Goal: Task Accomplishment & Management: Manage account settings

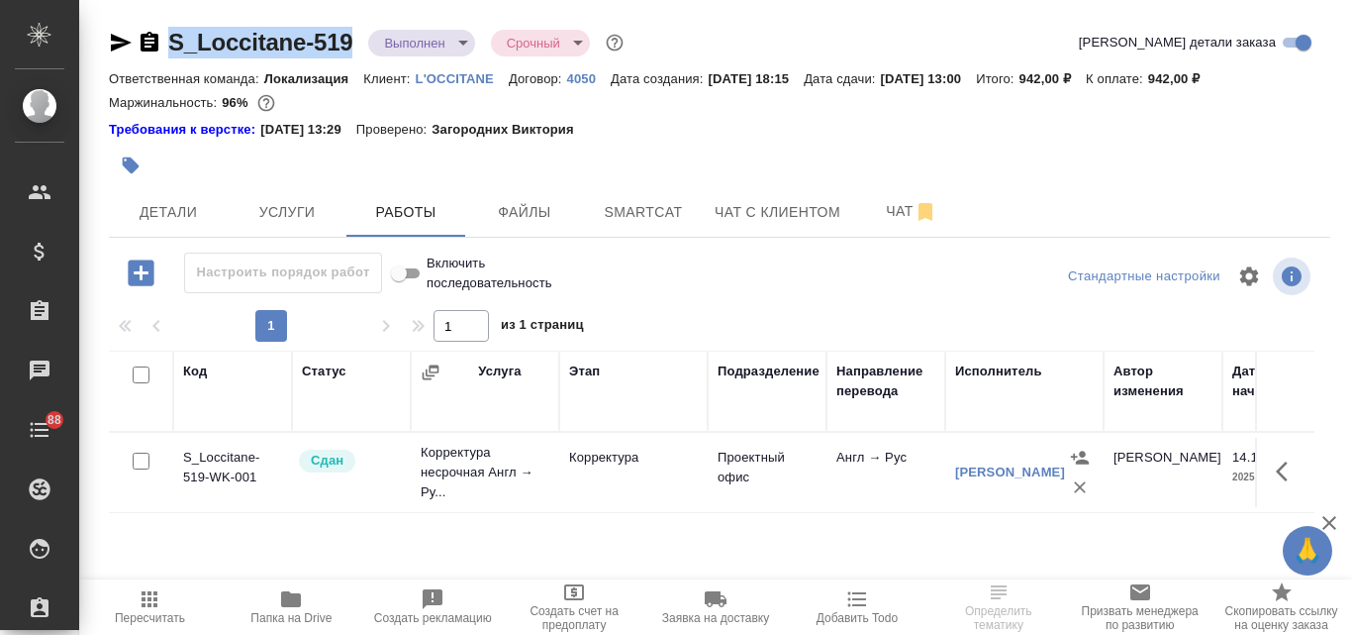
drag, startPoint x: 354, startPoint y: 47, endPoint x: 169, endPoint y: 46, distance: 185.1
click at [169, 46] on div "S_Loccitane-519 Выполнен completed Срочный urgent" at bounding box center [368, 43] width 519 height 32
copy link "S_Loccitane-519"
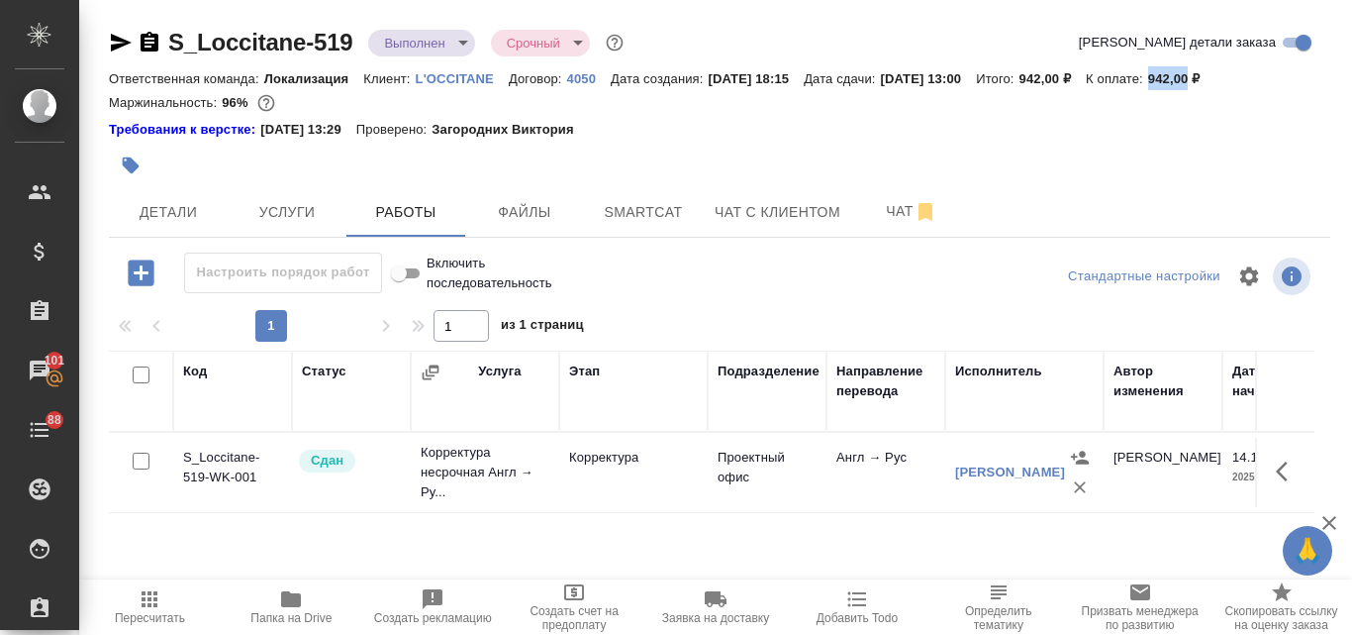
drag, startPoint x: 1200, startPoint y: 83, endPoint x: 1240, endPoint y: 86, distance: 39.7
click at [1240, 86] on div "Ответственная команда: Локализация Клиент: L'OCCITANE Договор: 4050 Дата создан…" at bounding box center [720, 78] width 1222 height 24
copy p "942,00"
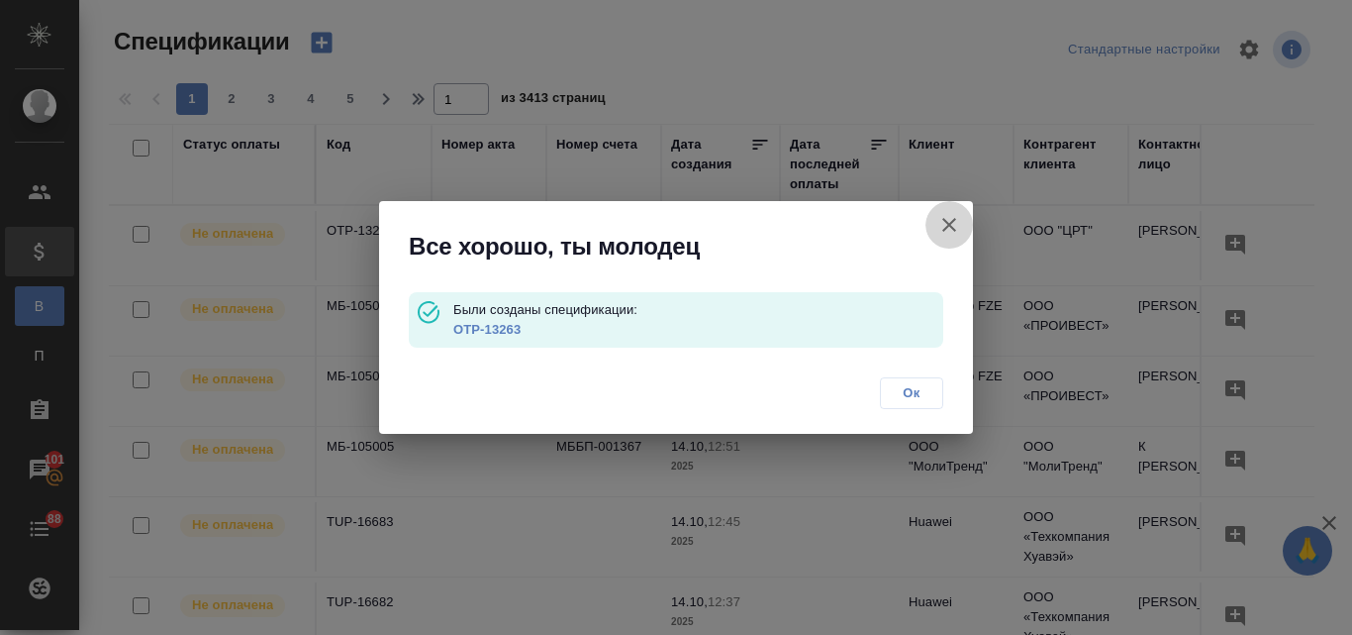
click at [948, 216] on icon "button" at bounding box center [950, 225] width 24 height 24
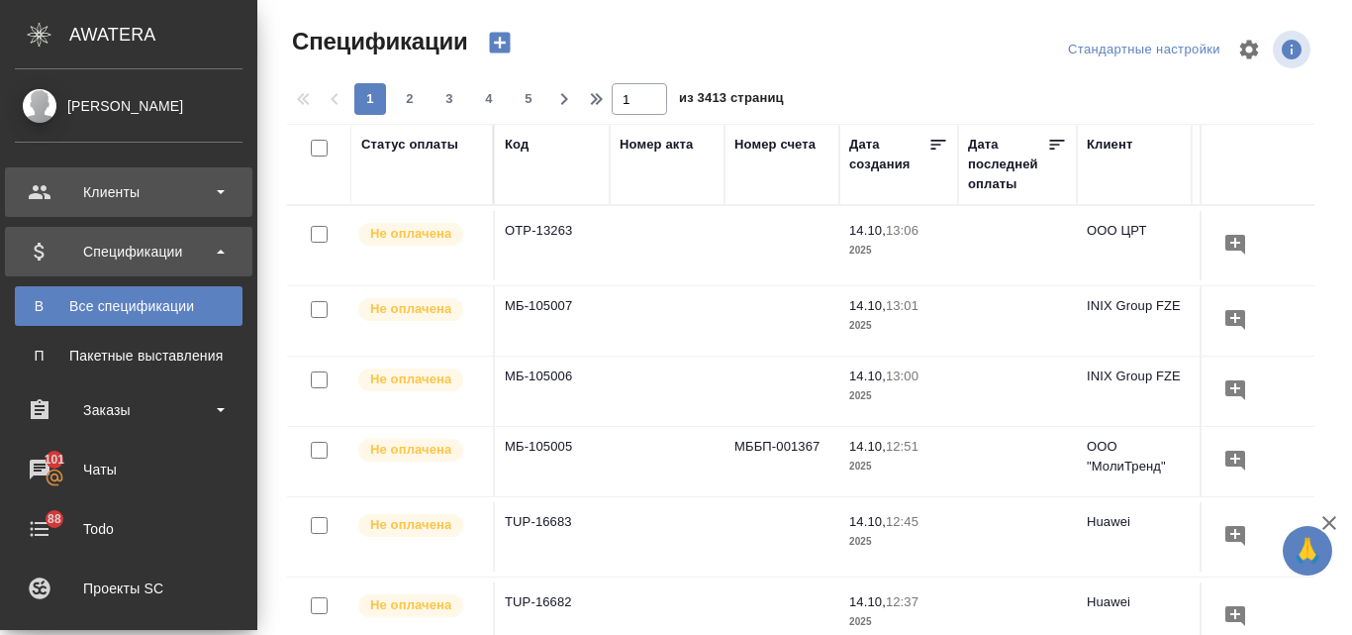
click at [73, 198] on div "Клиенты" at bounding box center [129, 192] width 228 height 30
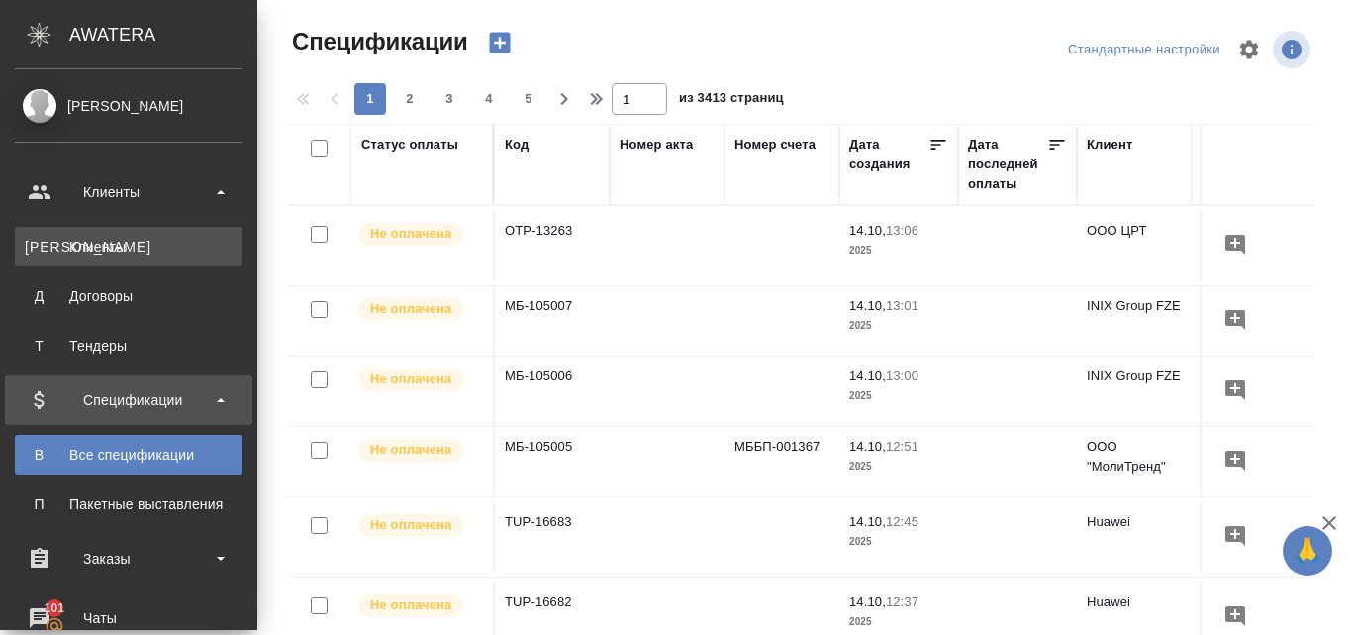
click at [120, 239] on div "Клиенты" at bounding box center [129, 247] width 208 height 20
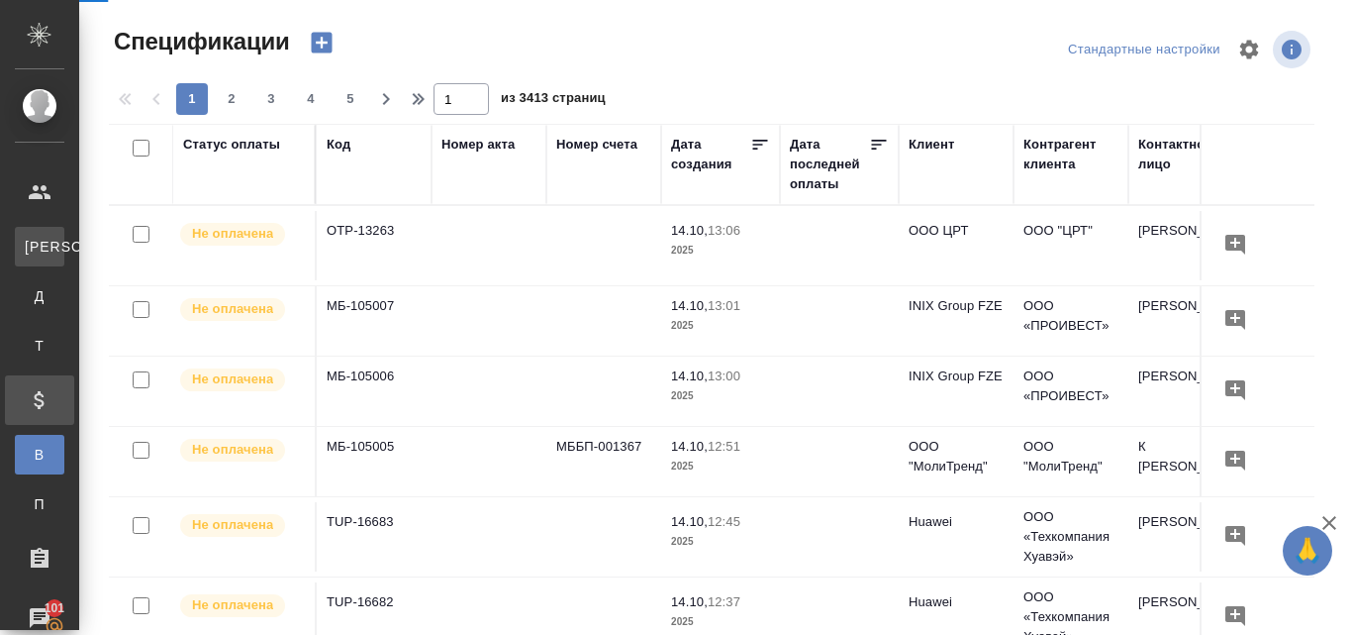
select select "RU"
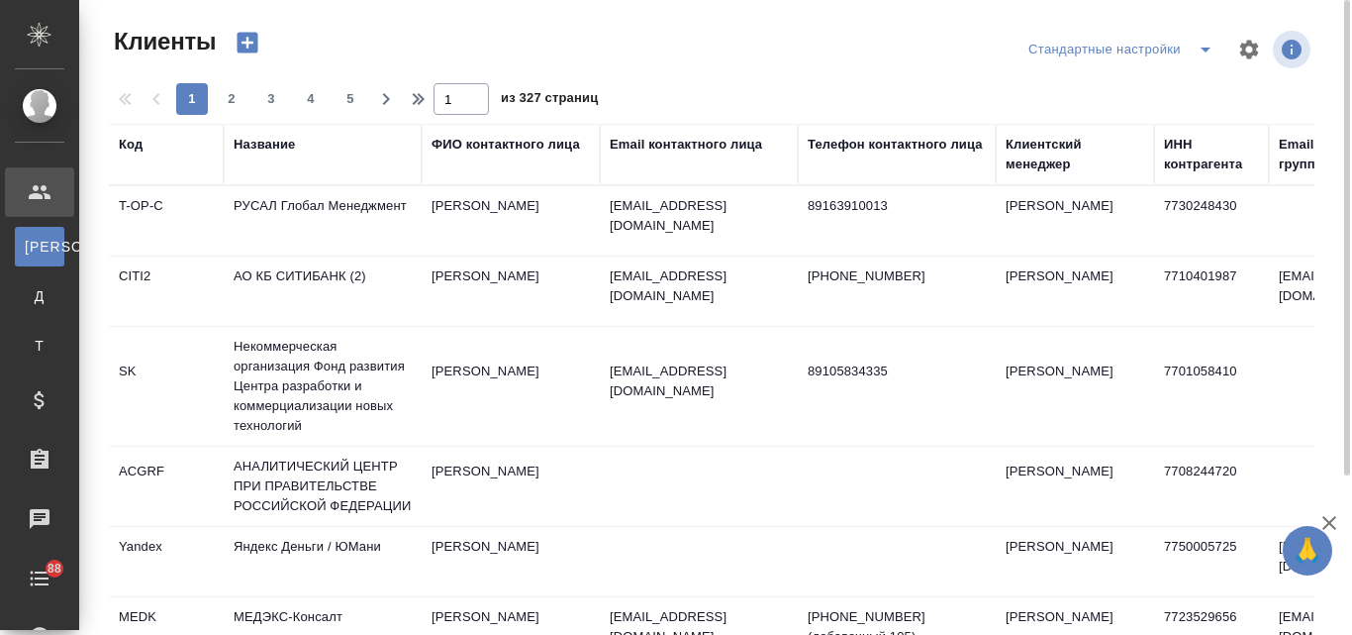
click at [253, 147] on div "Название" at bounding box center [264, 145] width 61 height 20
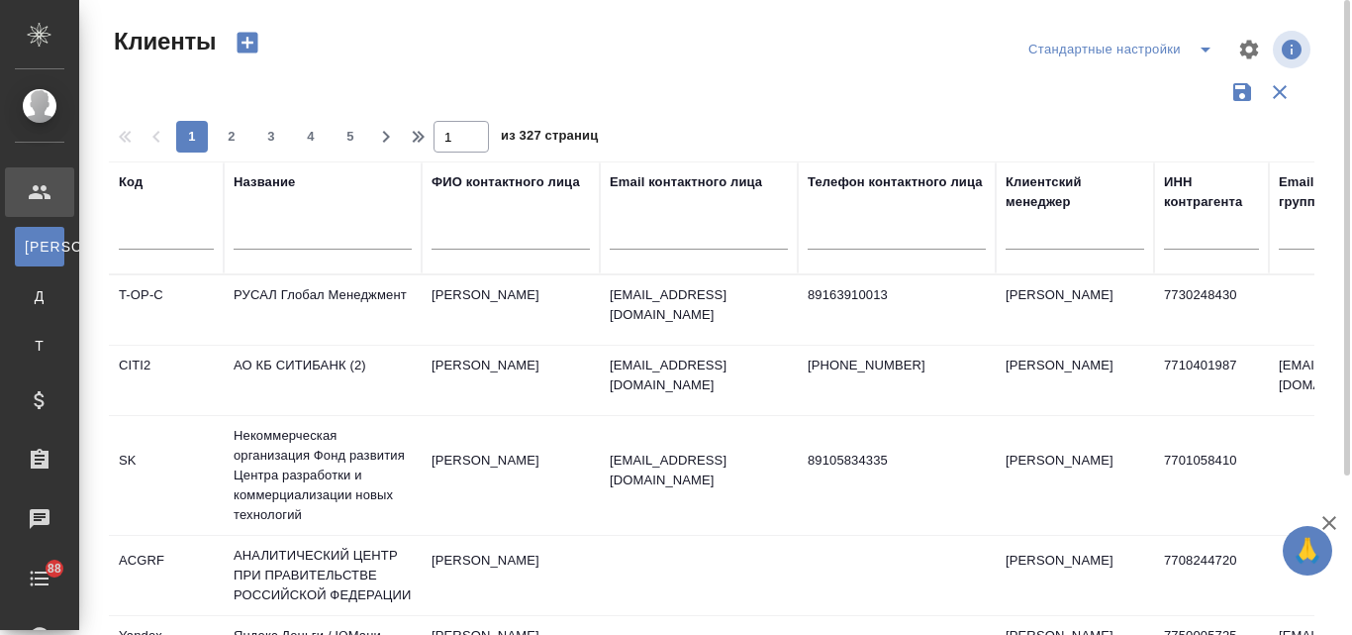
click at [254, 232] on input "text" at bounding box center [323, 237] width 178 height 25
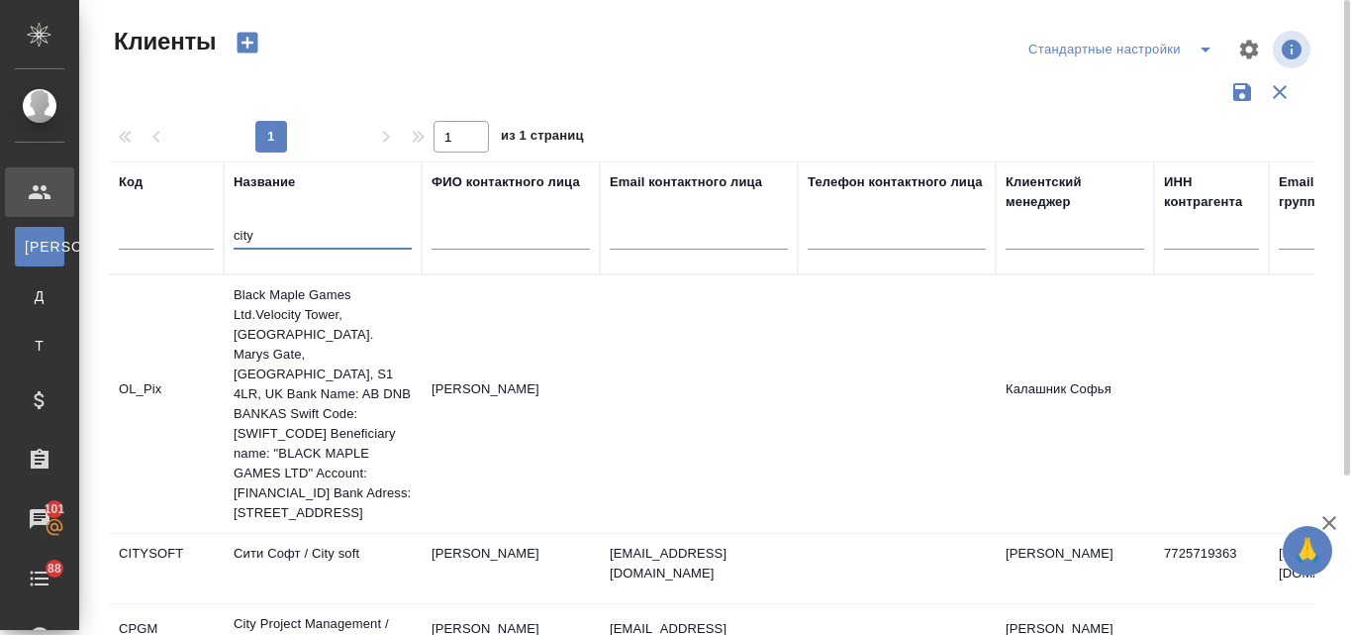
scroll to position [198, 0]
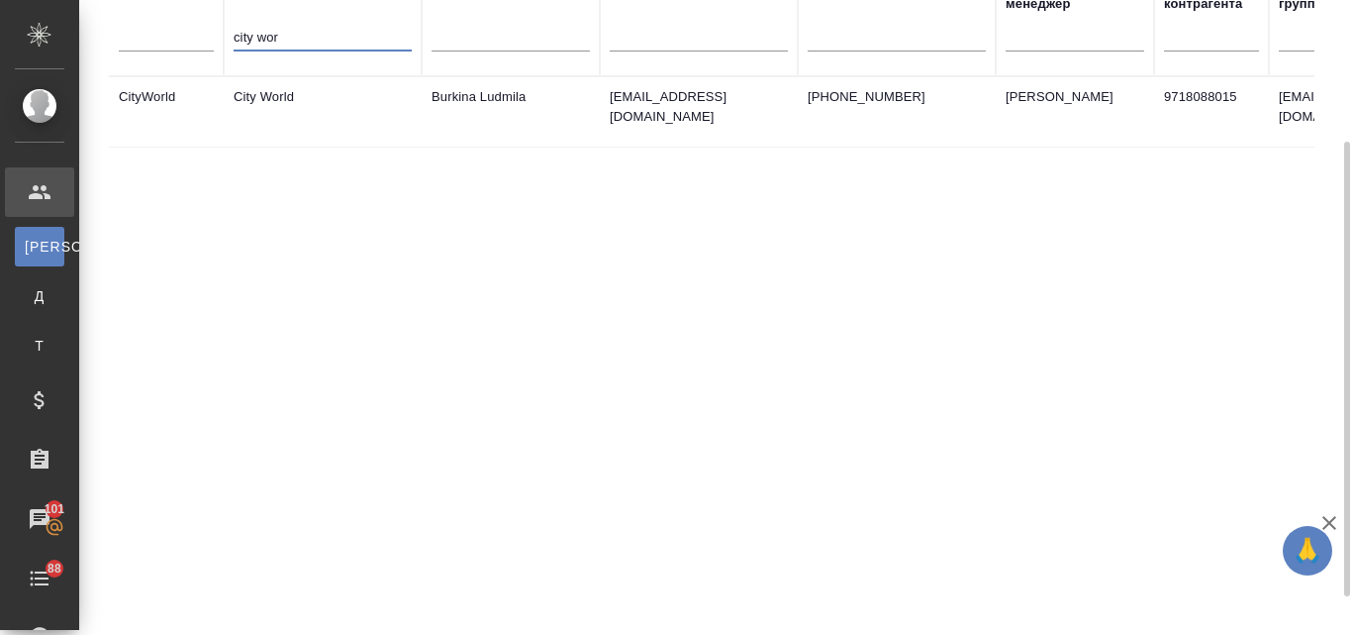
type input "city wor"
click at [280, 107] on td "City World" at bounding box center [323, 111] width 198 height 69
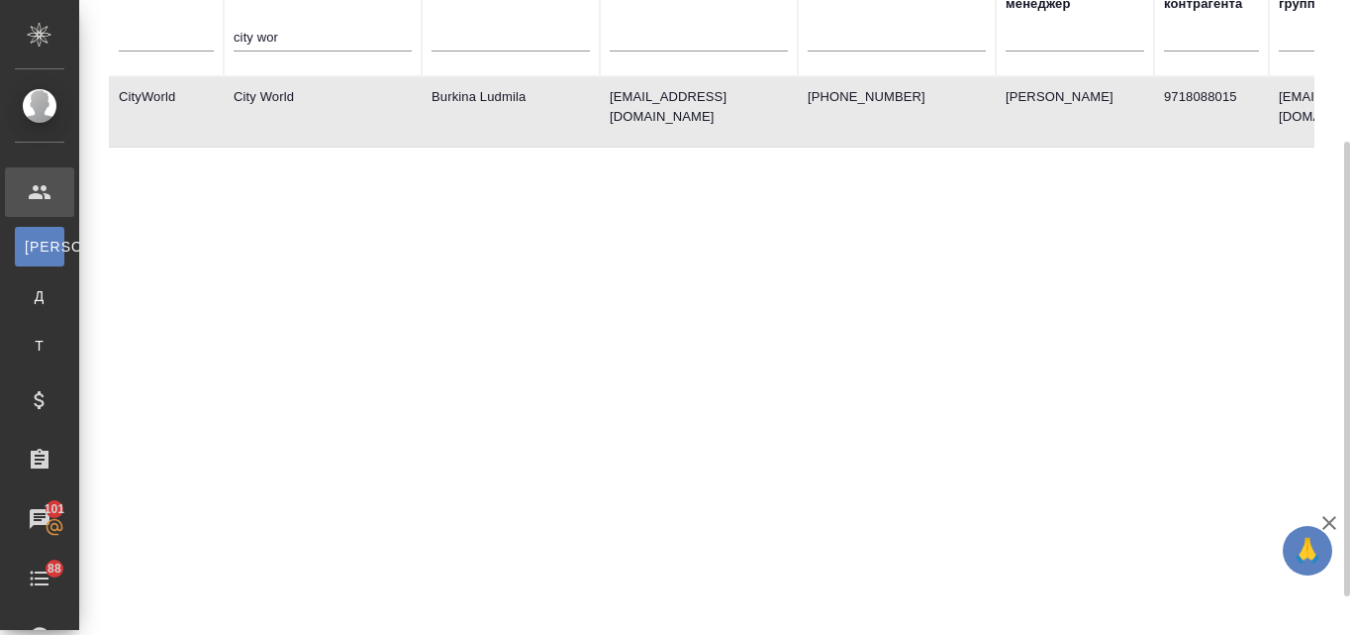
click at [281, 106] on td "City World" at bounding box center [323, 111] width 198 height 69
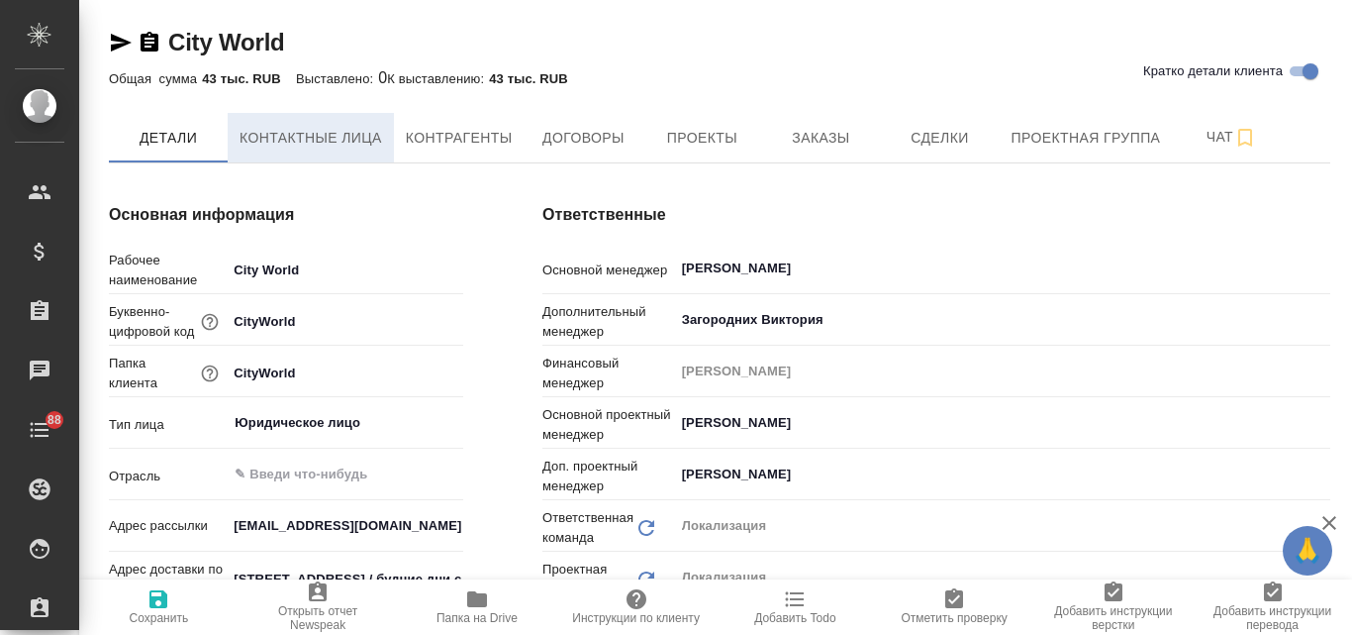
type input "Общество с ограниченной ответственностью «Медиа Групп»(ООО «Медиа Групп»)"
type textarea "x"
type input "Муталимов Марк"
type input "Третьякова Ольга"
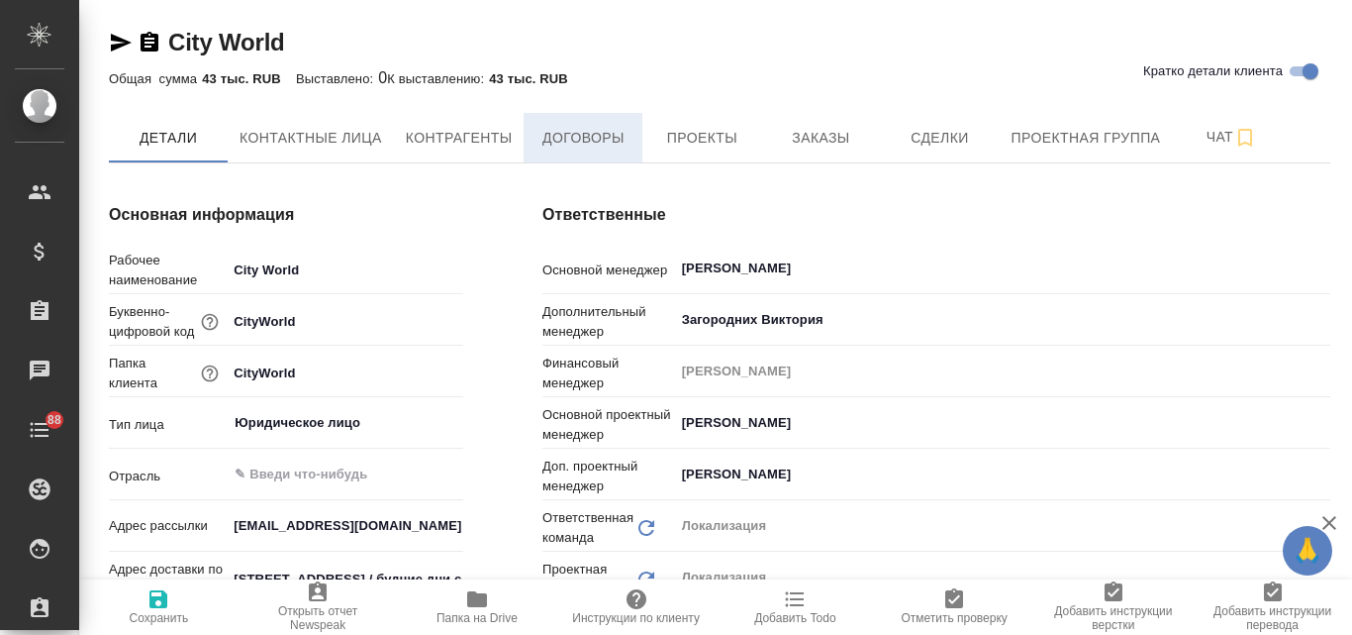
type input "Общество с ограниченной ответственностью «Медиа Групп»(ООО «Медиа Групп»)"
type textarea "x"
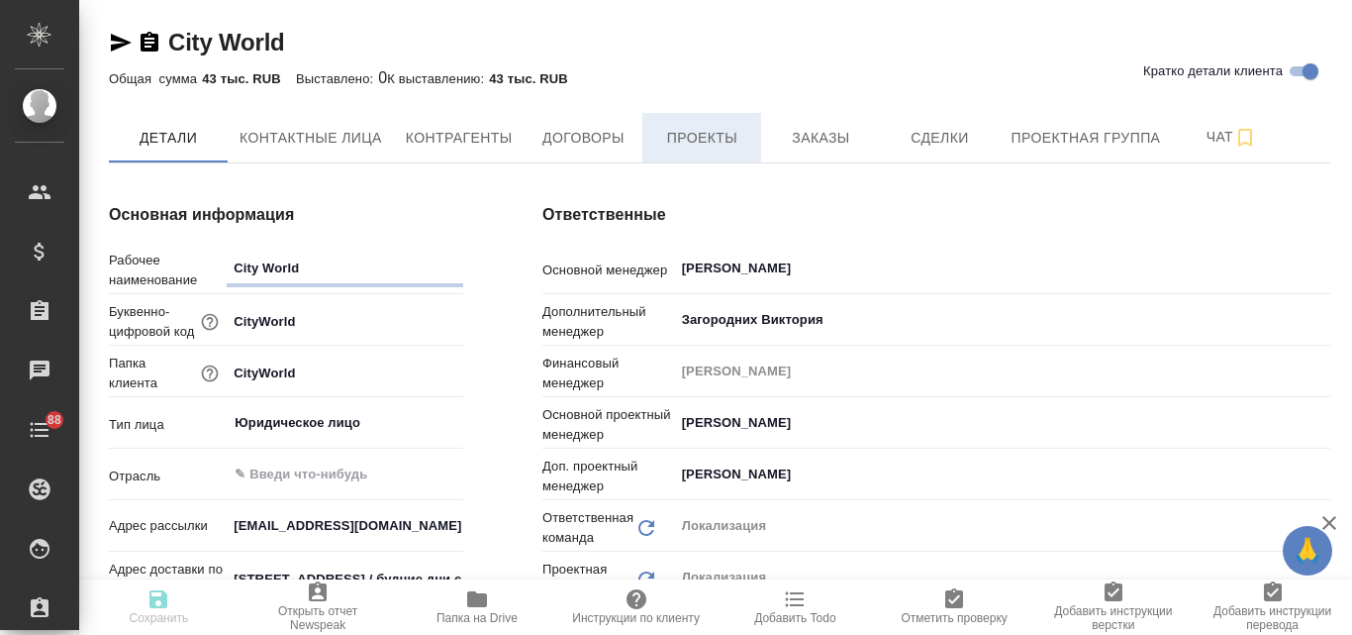
type input "Общество с ограниченной ответственностью «Медиа Групп»(ООО «Медиа Групп»)"
type textarea "x"
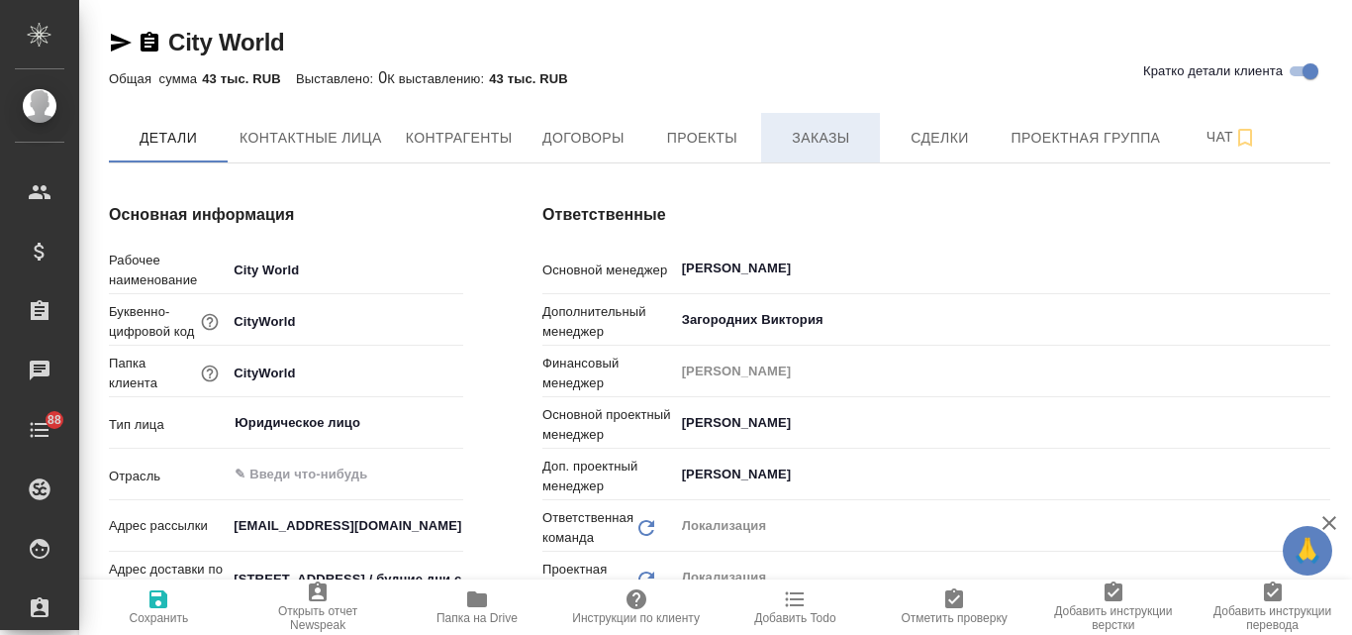
click at [804, 149] on span "Заказы" at bounding box center [820, 138] width 95 height 25
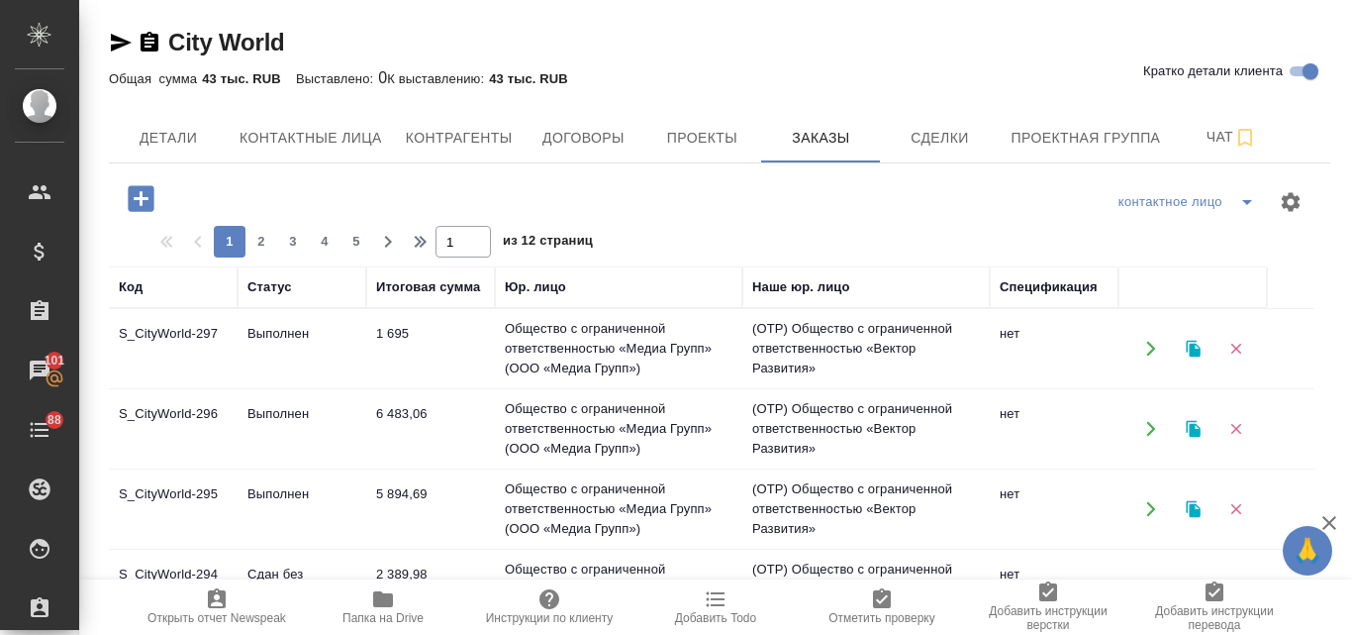
click at [395, 426] on td "6 483,06" at bounding box center [430, 428] width 129 height 69
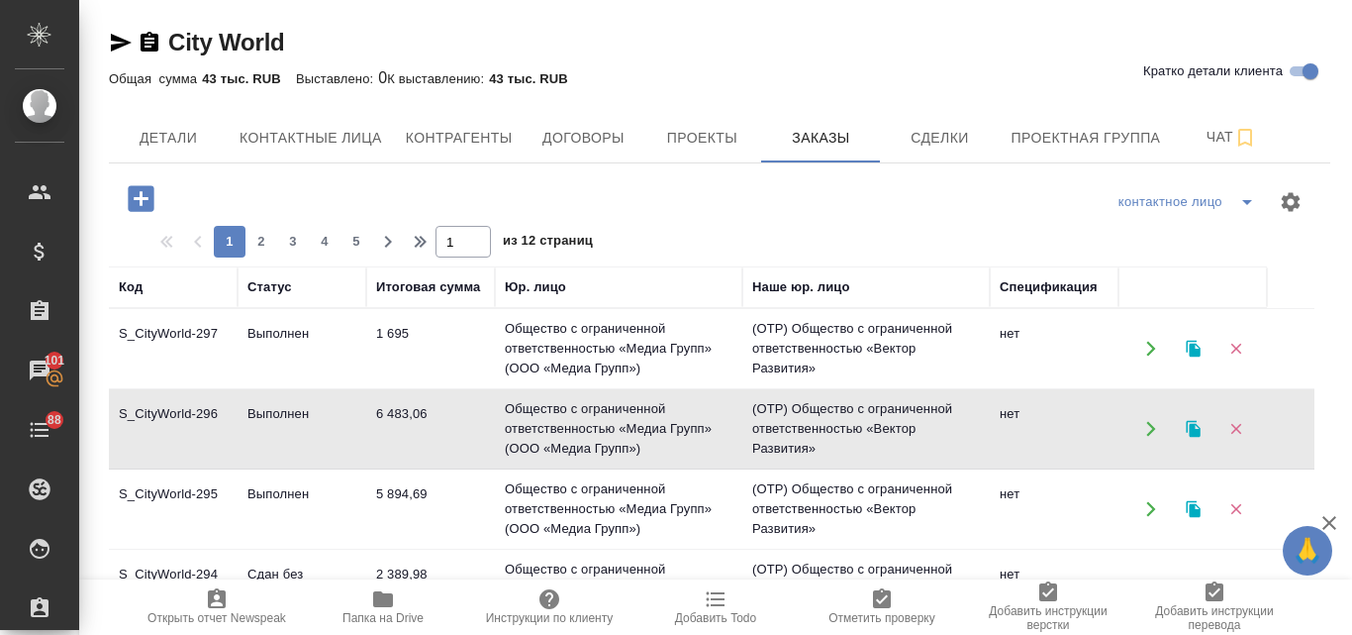
click at [509, 498] on td "Общество с ограниченной ответственностью «Медиа Групп» (ООО «Медиа Групп»)" at bounding box center [619, 508] width 248 height 79
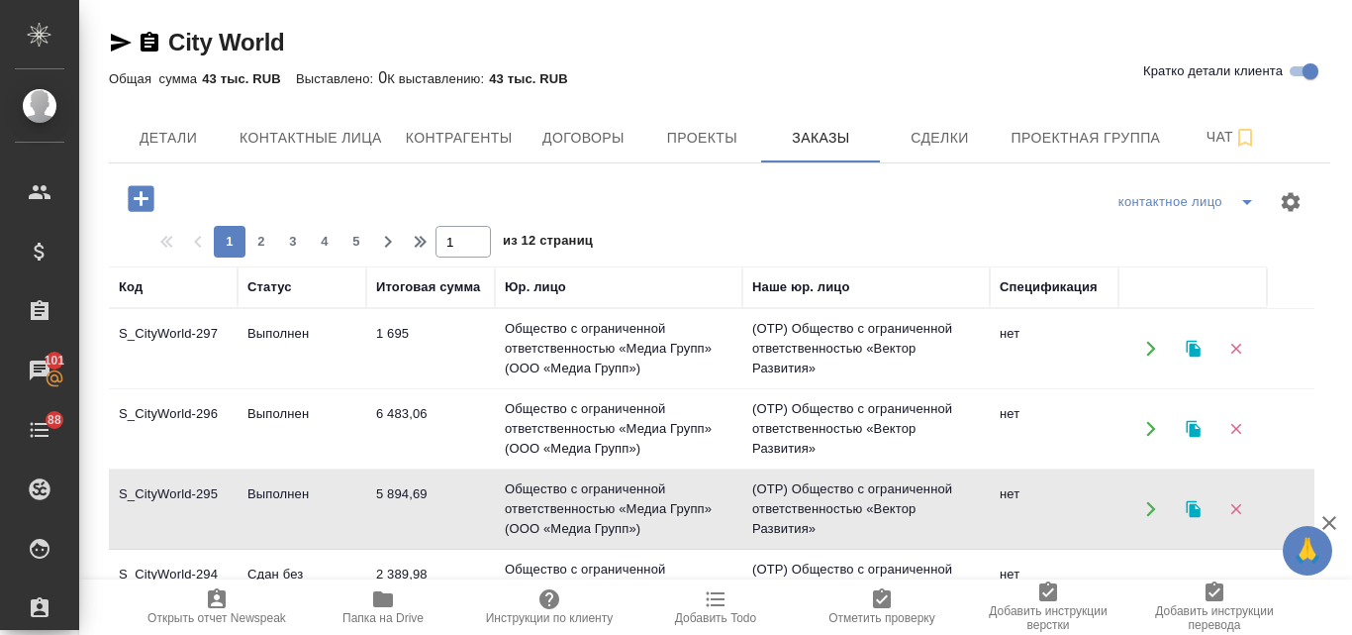
click at [1198, 518] on button "button" at bounding box center [1193, 509] width 41 height 41
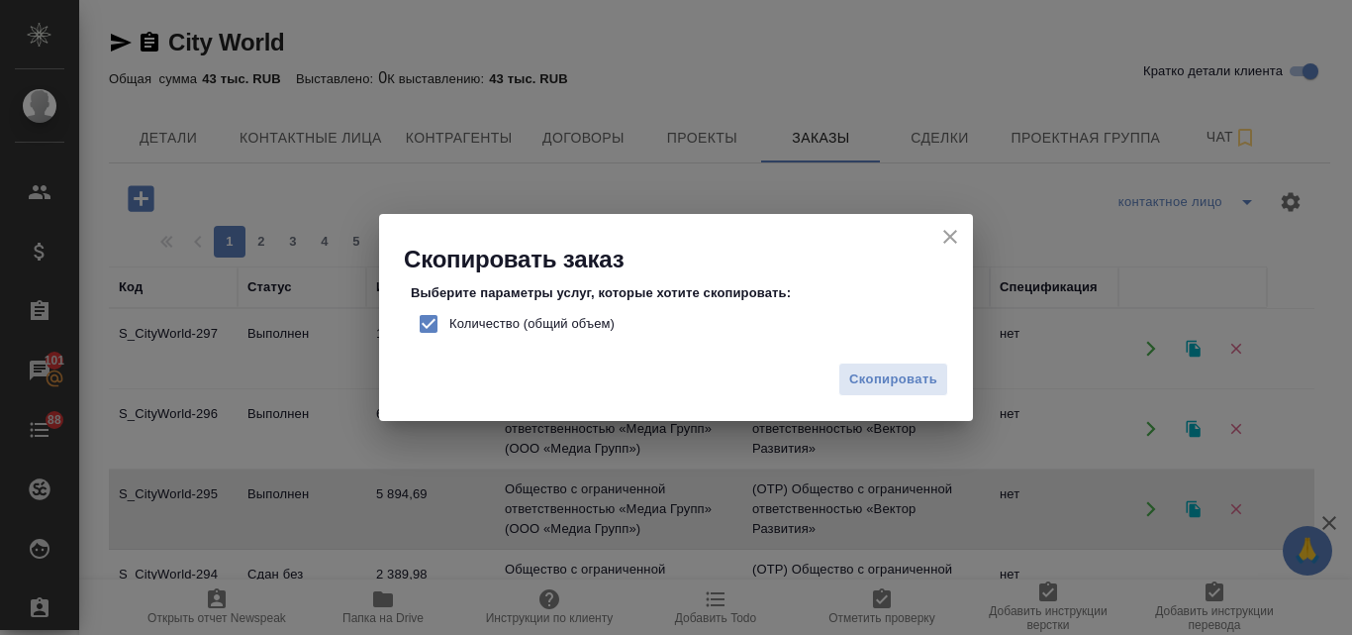
click at [425, 327] on input "Количество (общий объем)" at bounding box center [429, 324] width 42 height 42
checkbox input "false"
click at [907, 375] on span "Скопировать" at bounding box center [893, 379] width 88 height 23
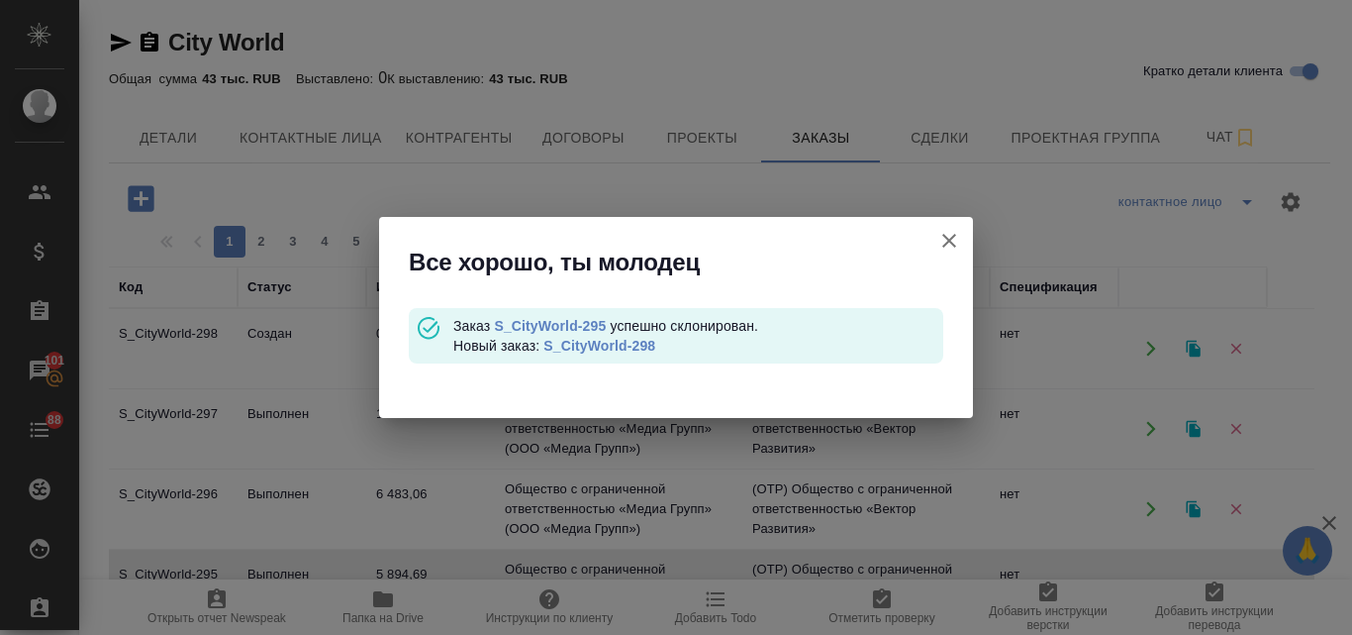
click at [621, 346] on link "S_CityWorld-298" at bounding box center [600, 346] width 112 height 16
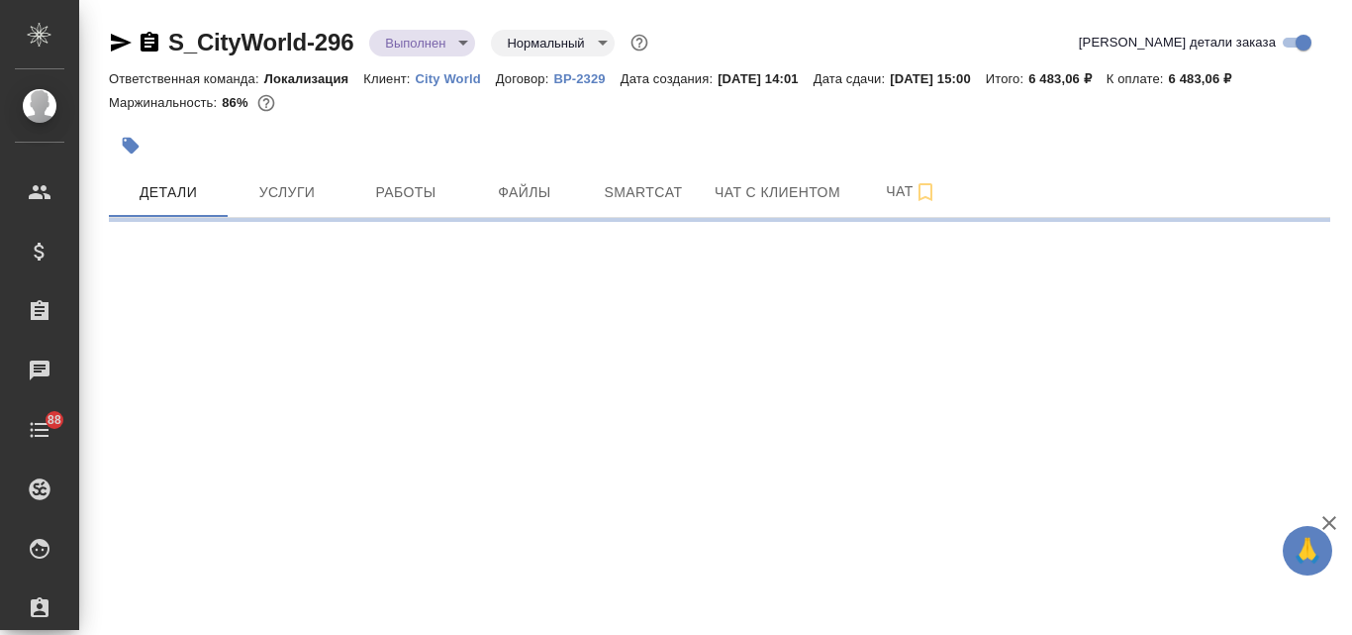
select select "RU"
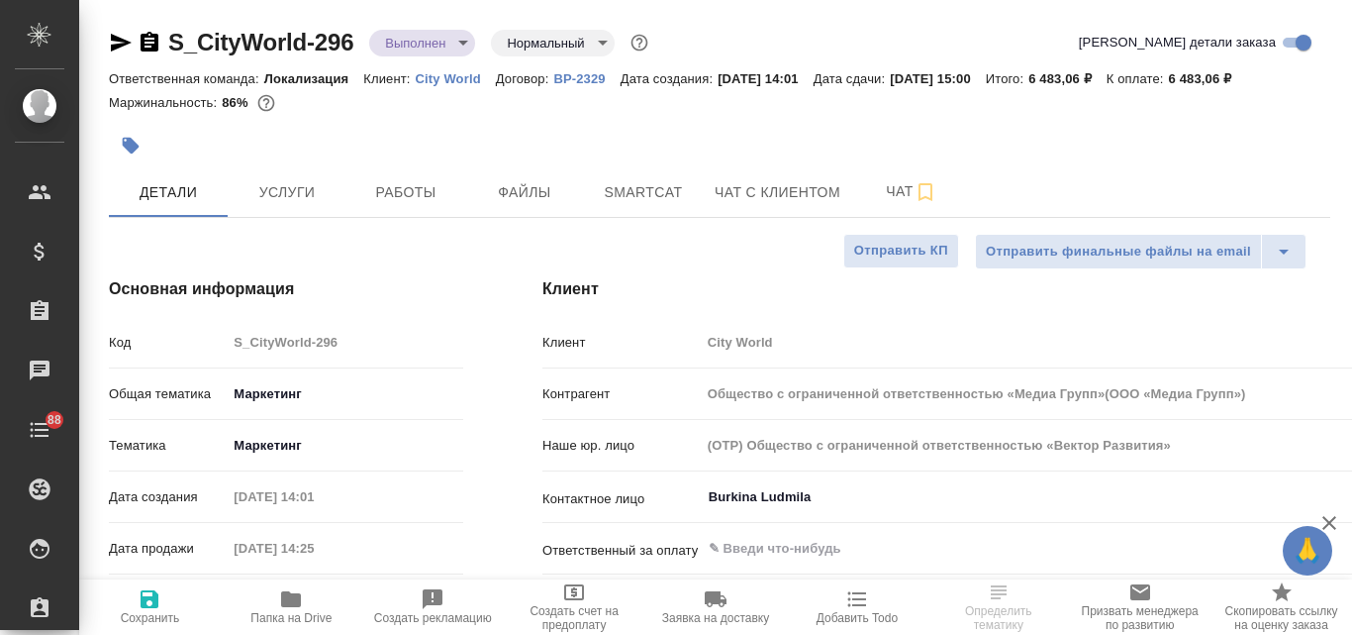
type textarea "x"
type input "Общество с ограниченной ответственностью «Медиа Групп»(ООО «Медиа Групп»)"
type textarea "x"
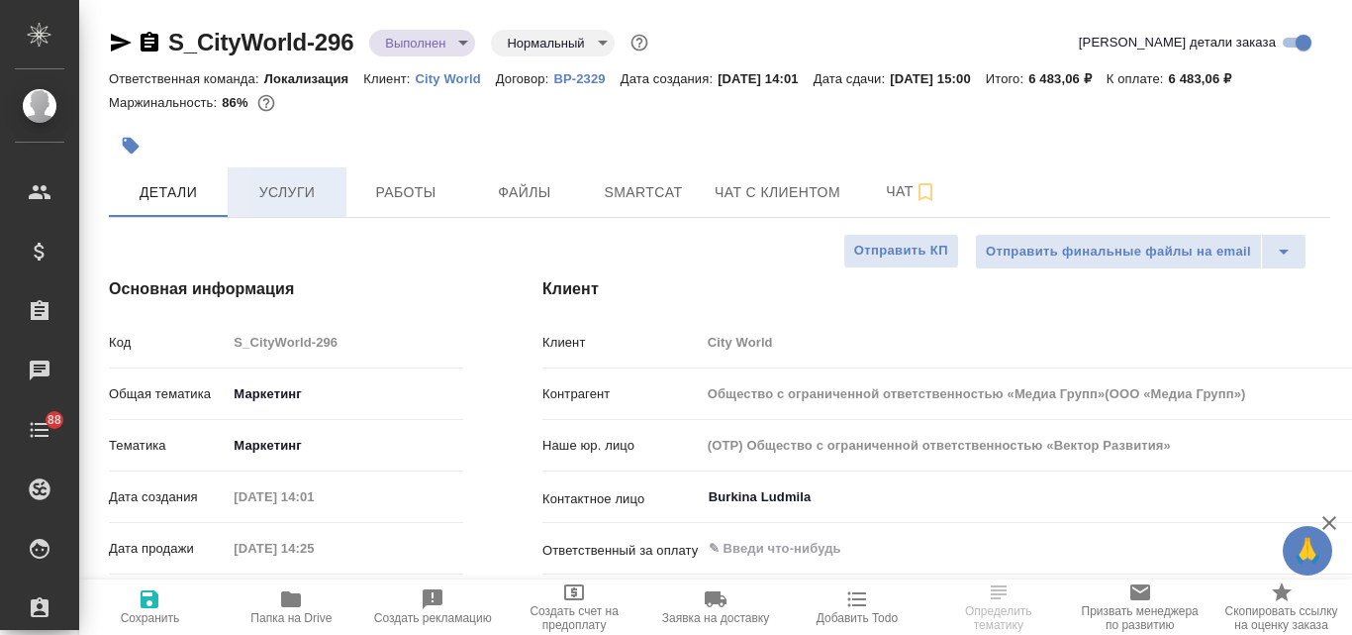
type textarea "x"
type input "Общество с ограниченной ответственностью «Медиа Групп»(ООО «Медиа Групп»)"
type textarea "x"
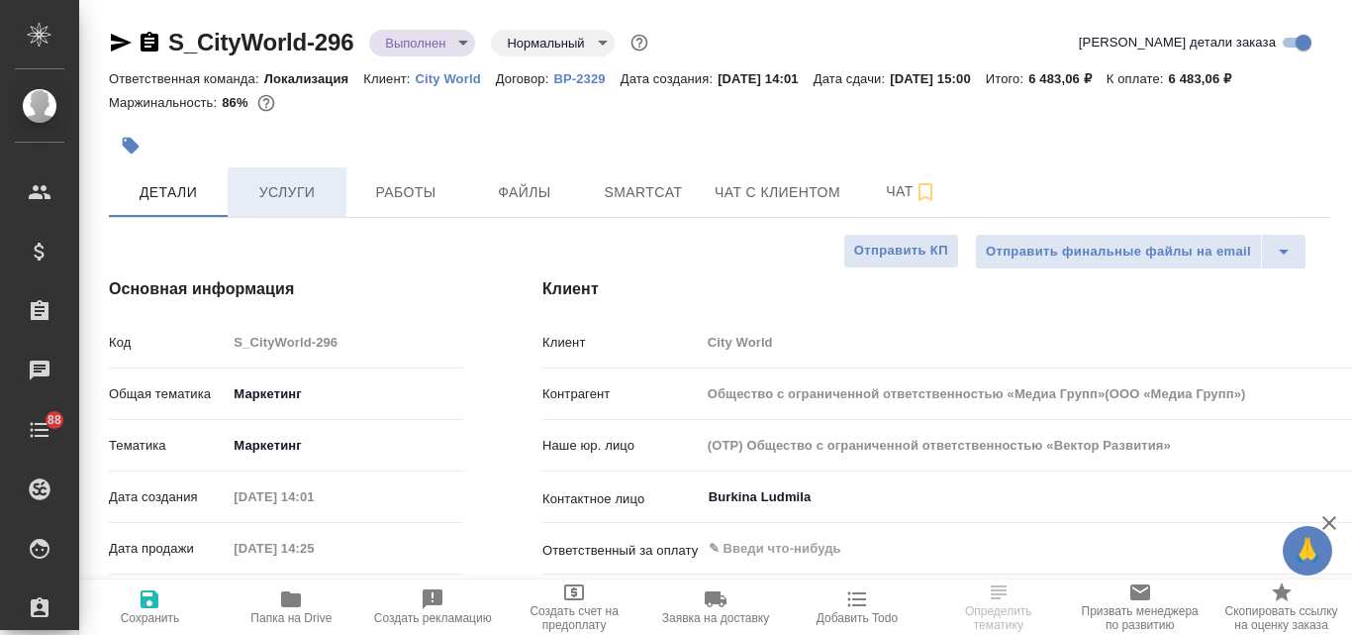
type textarea "x"
click at [281, 190] on span "Услуги" at bounding box center [287, 192] width 95 height 25
select select "RU"
click at [287, 205] on button "Услуги" at bounding box center [287, 192] width 119 height 50
type input "Общество с ограниченной ответственностью «Медиа Групп»(ООО «Медиа Групп»)"
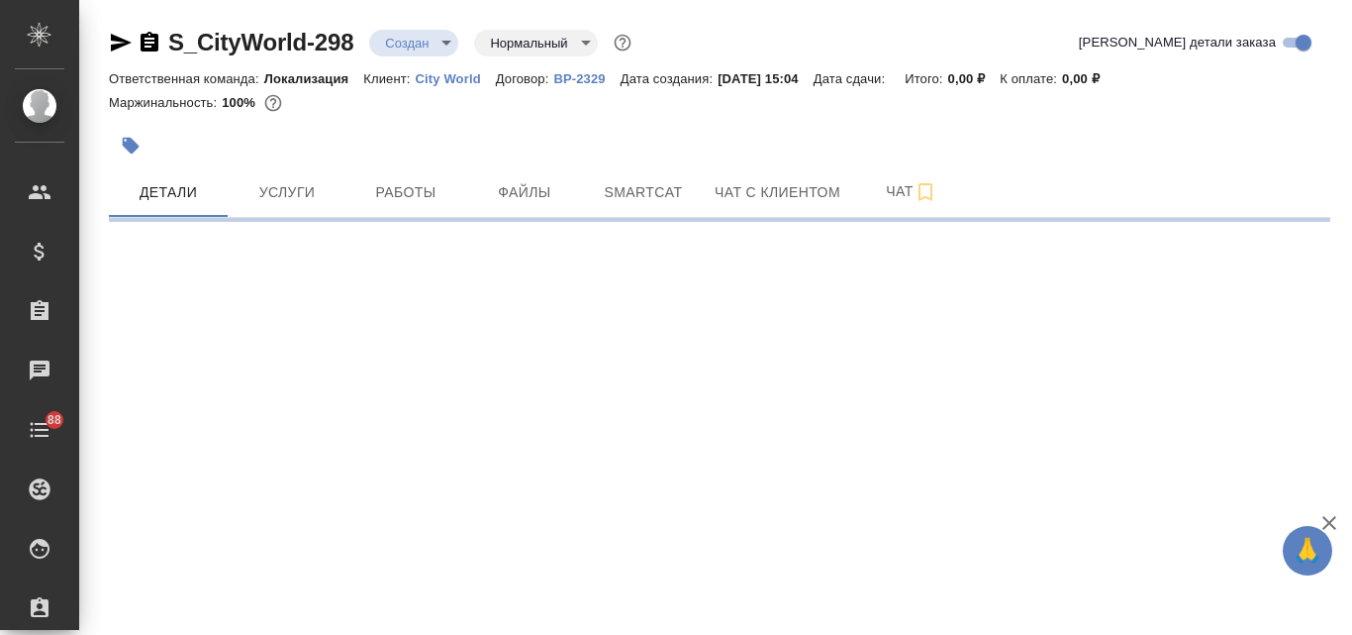
select select "RU"
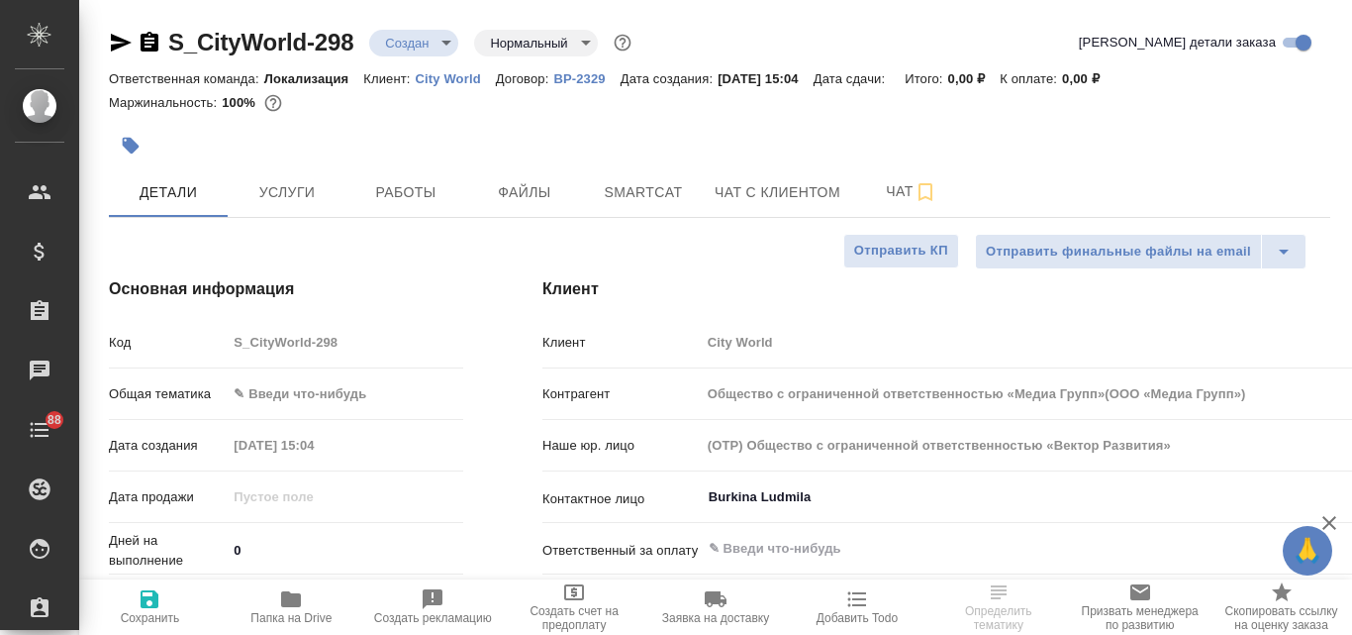
type textarea "x"
type input "Общество с ограниченной ответственностью «Медиа Групп»(ООО «Медиа Групп»)"
type textarea "x"
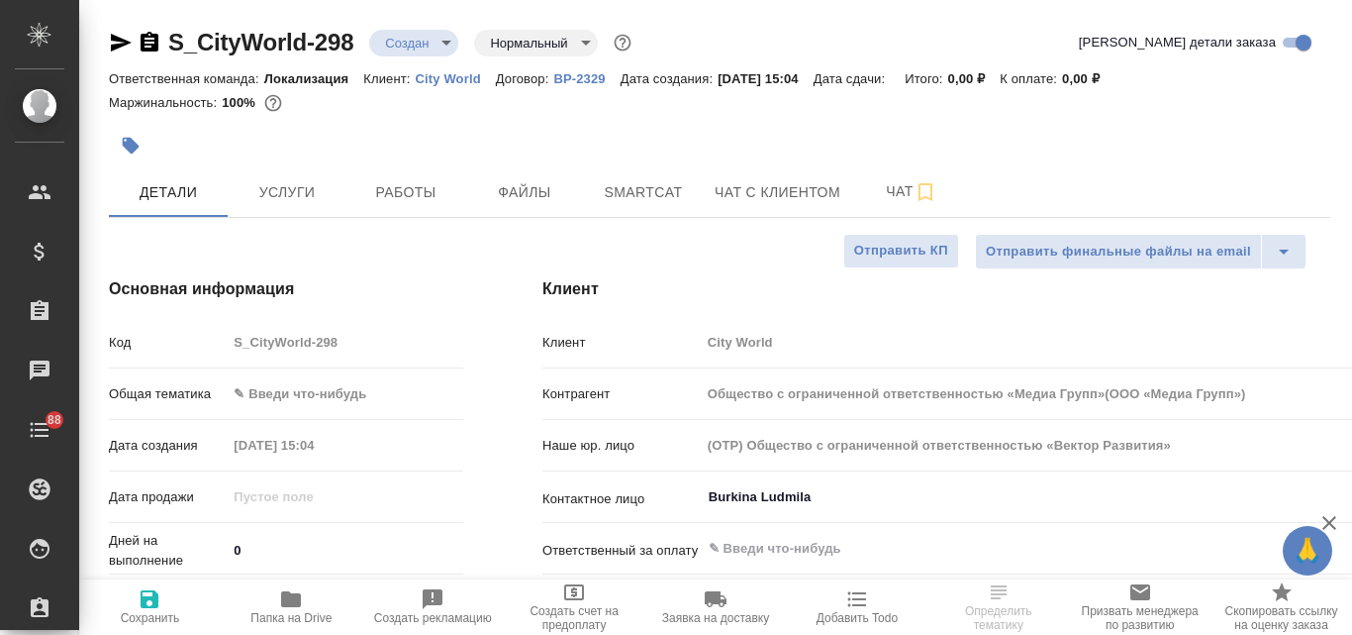
type textarea "x"
type input "Общество с ограниченной ответственностью «Медиа Групп»(ООО «Медиа Групп»)"
type textarea "x"
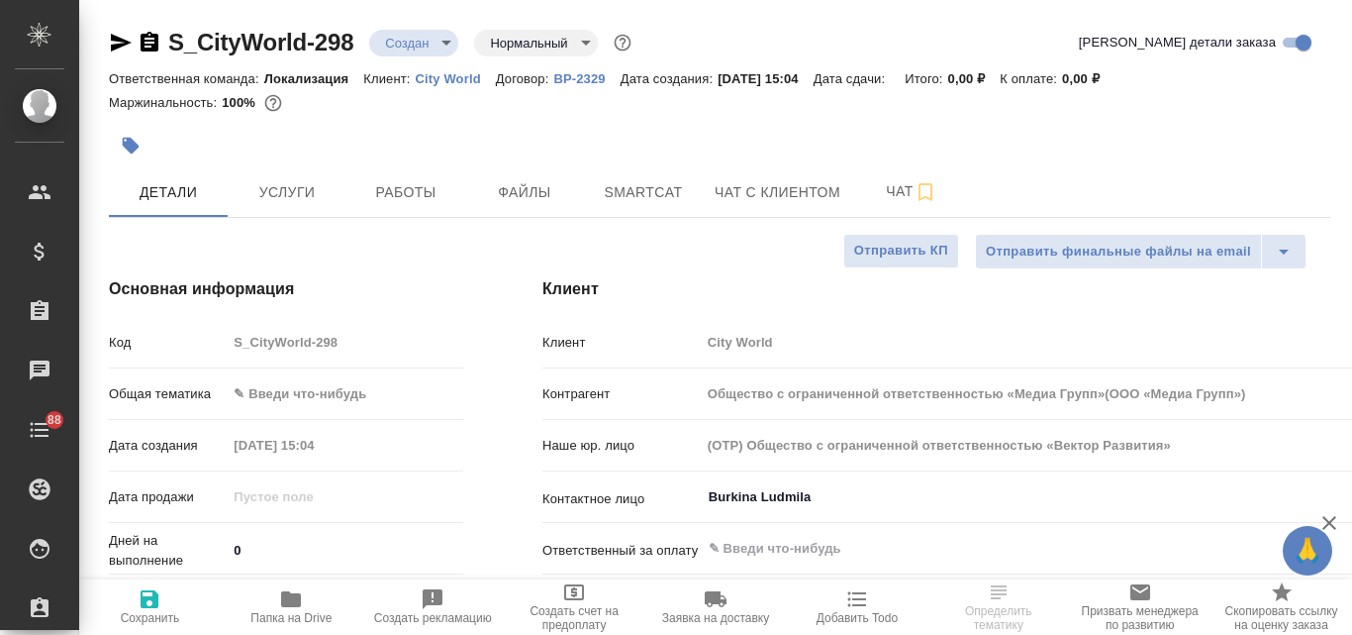
type textarea "x"
type input "Общество с ограниченной ответственностью «Медиа Групп»(ООО «Медиа Групп»)"
type textarea "x"
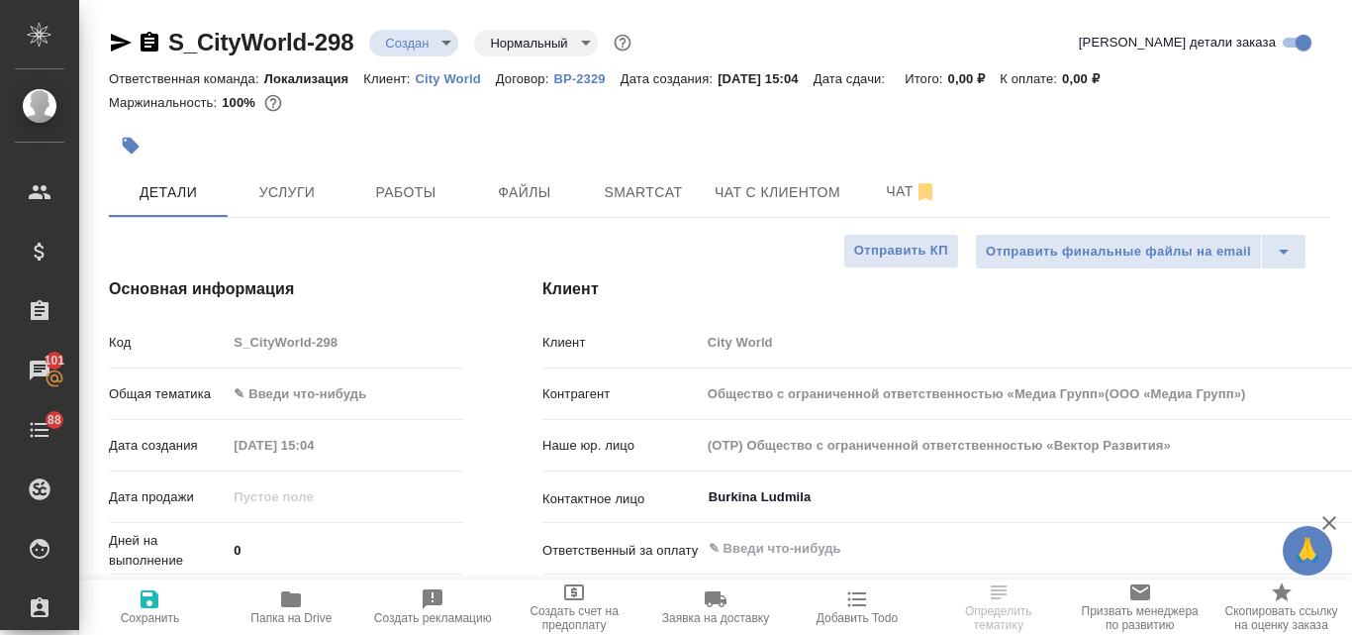
select select "RU"
type textarea "x"
type input "Общество с ограниченной ответственностью «Медиа Групп»(ООО «Медиа Групп»)"
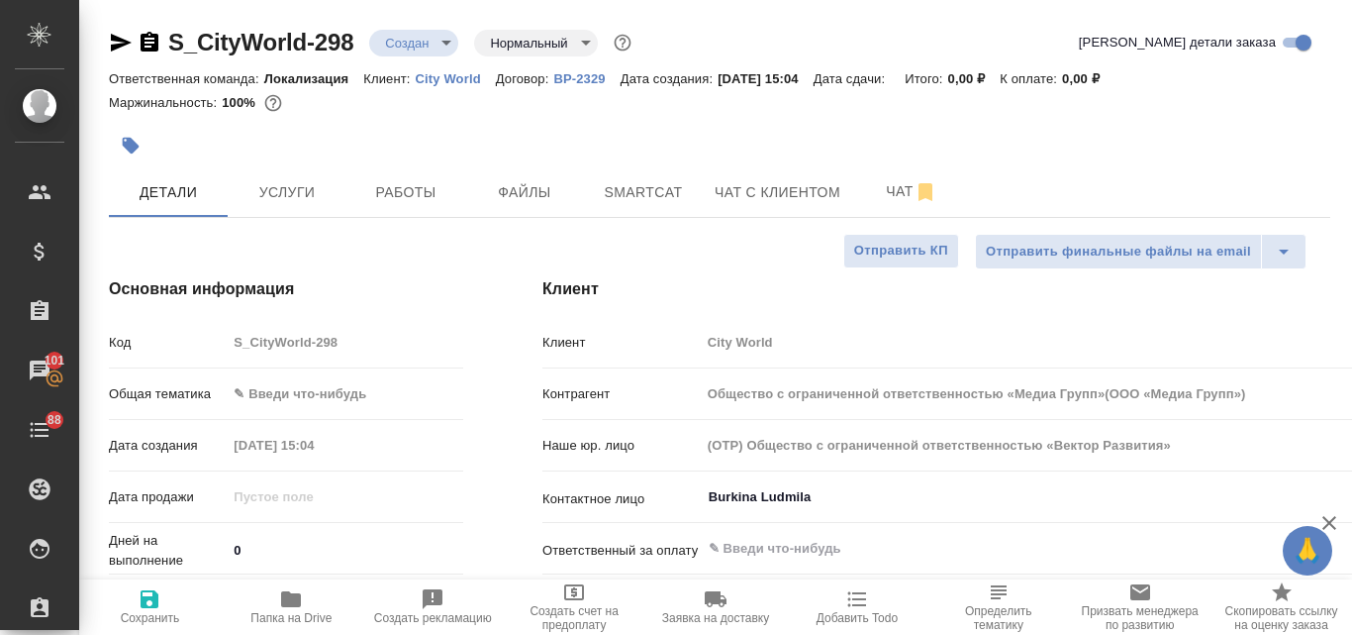
type textarea "x"
click at [536, 187] on span "Файлы" at bounding box center [524, 192] width 95 height 25
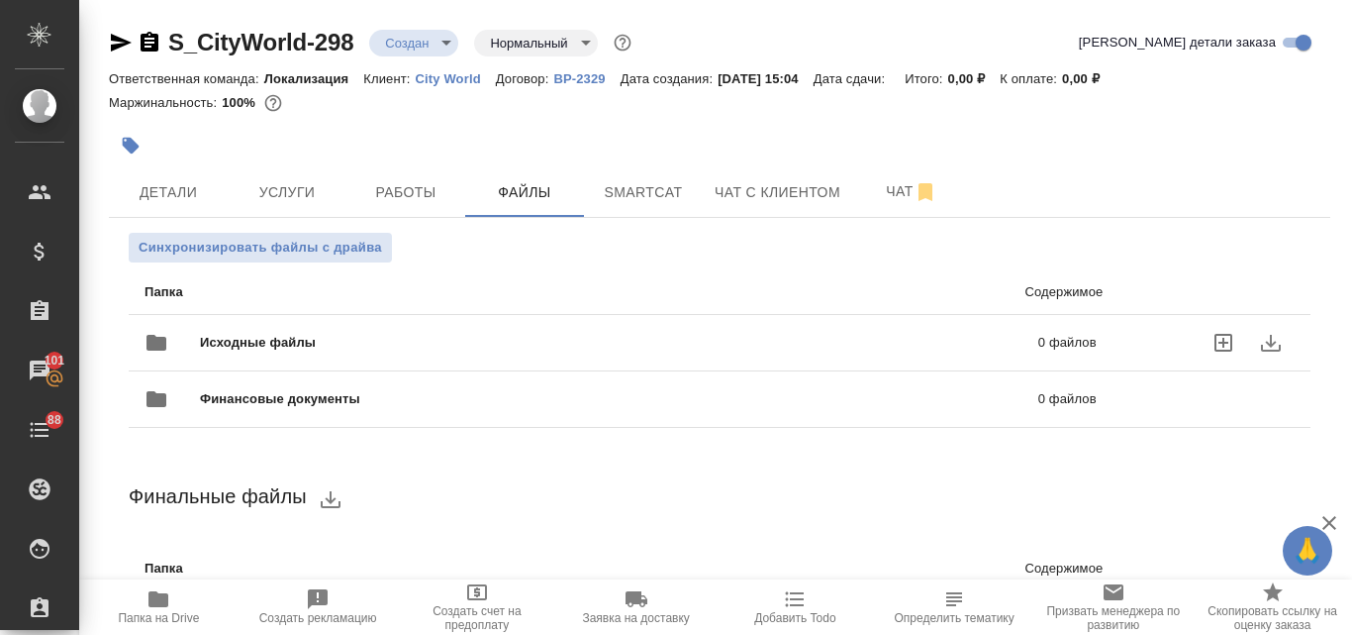
click at [460, 334] on span "Исходные файлы" at bounding box center [438, 343] width 477 height 20
click at [459, 334] on span "Исходные файлы" at bounding box center [438, 343] width 477 height 20
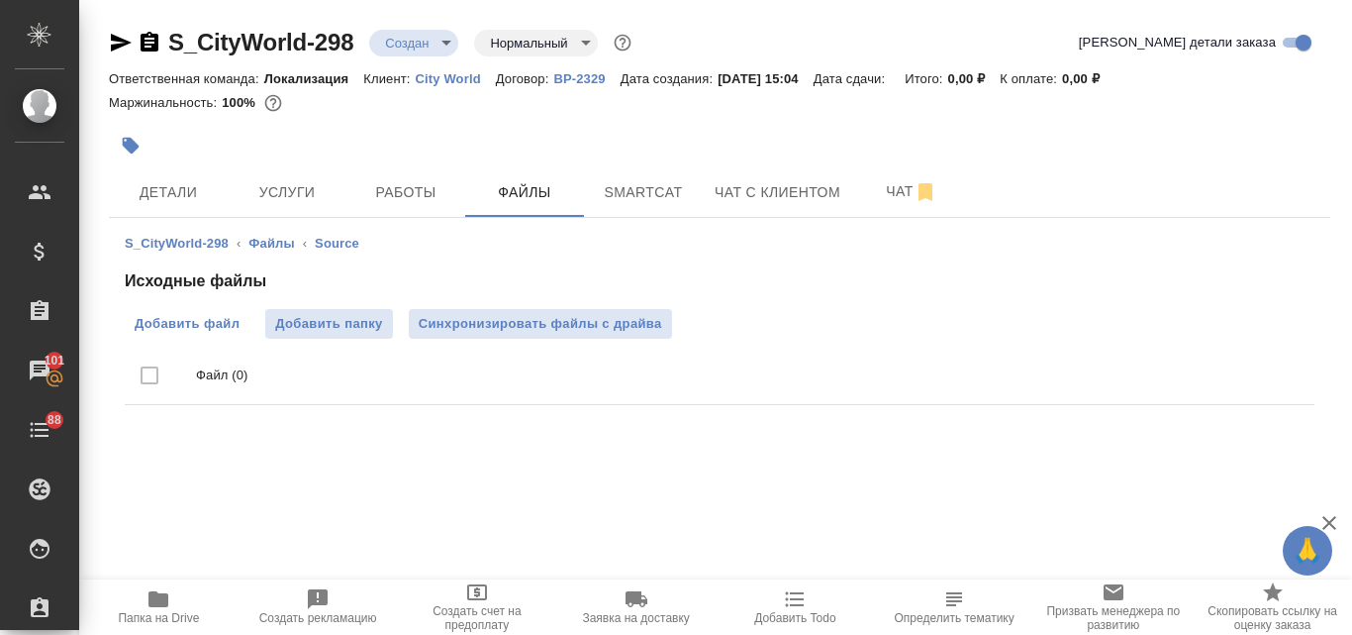
click at [223, 319] on span "Добавить файл" at bounding box center [187, 324] width 105 height 20
click at [0, 0] on input "Добавить файл" at bounding box center [0, 0] width 0 height 0
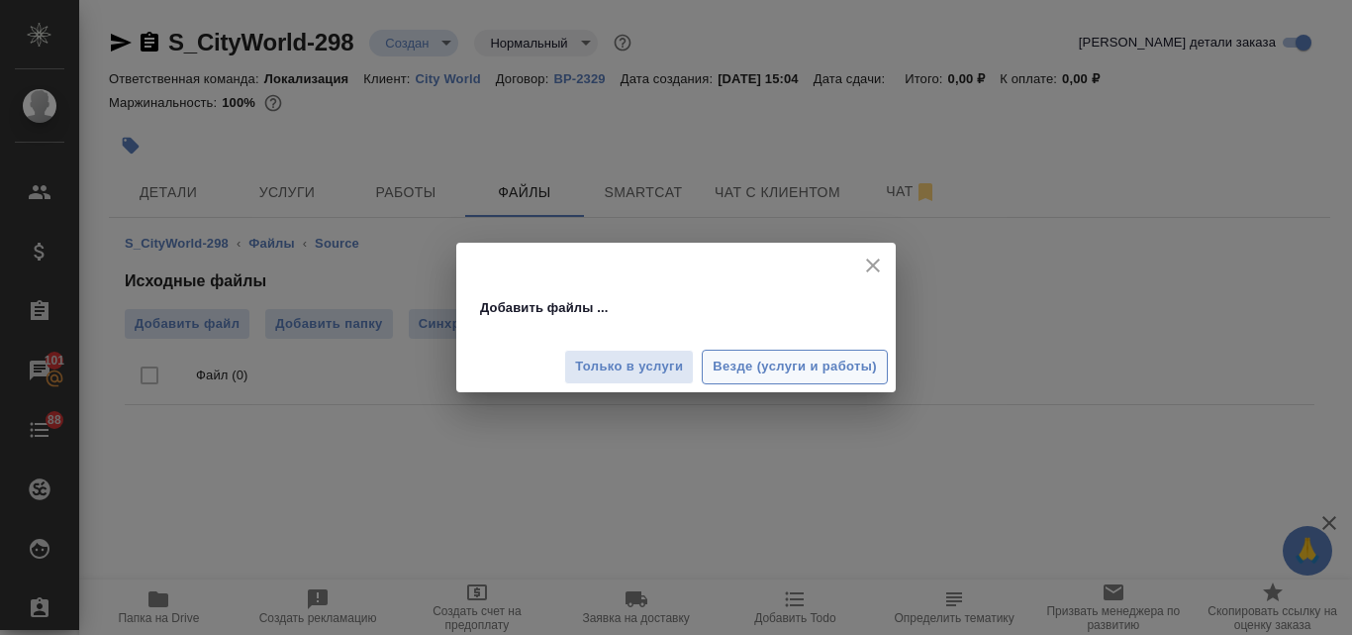
click at [729, 369] on span "Везде (услуги и работы)" at bounding box center [795, 366] width 164 height 23
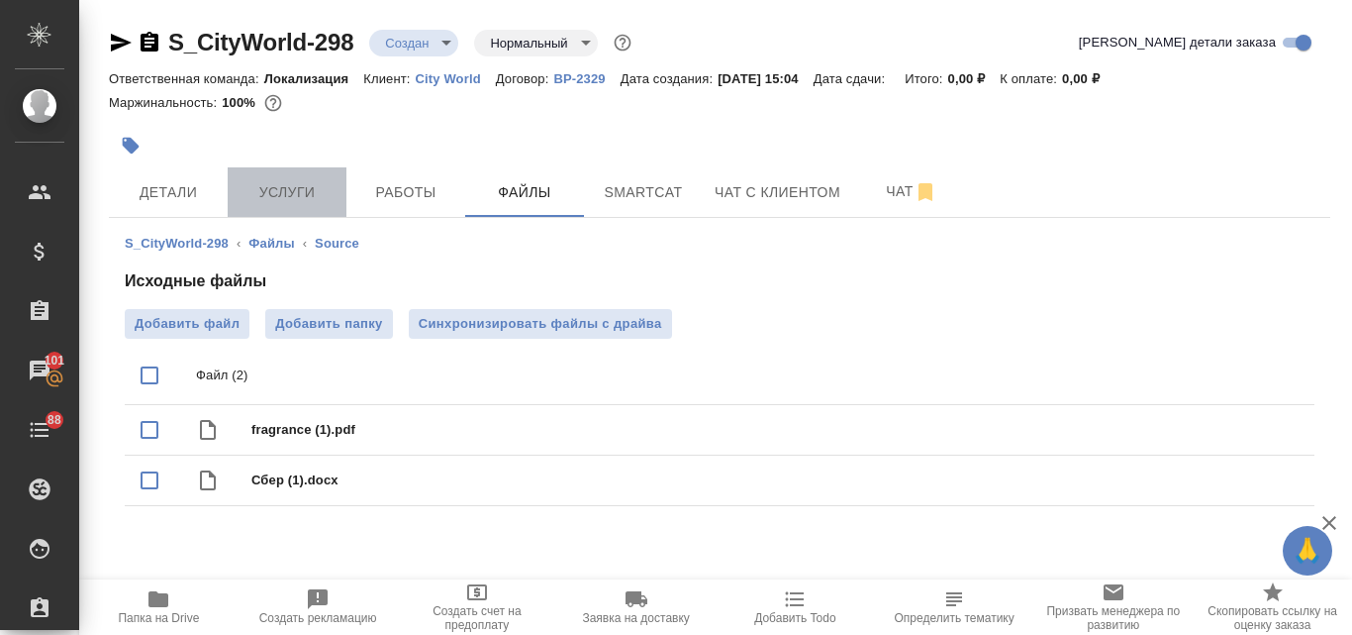
click at [265, 199] on span "Услуги" at bounding box center [287, 192] width 95 height 25
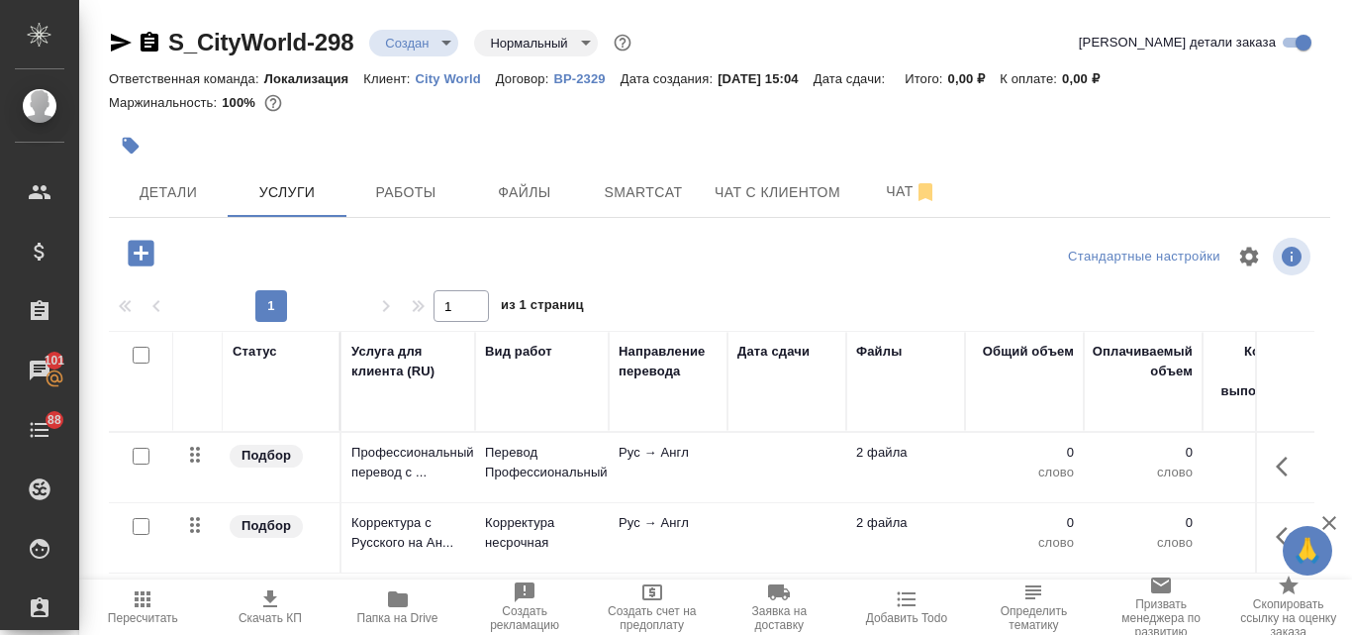
click at [140, 459] on input "checkbox" at bounding box center [141, 456] width 17 height 17
checkbox input "true"
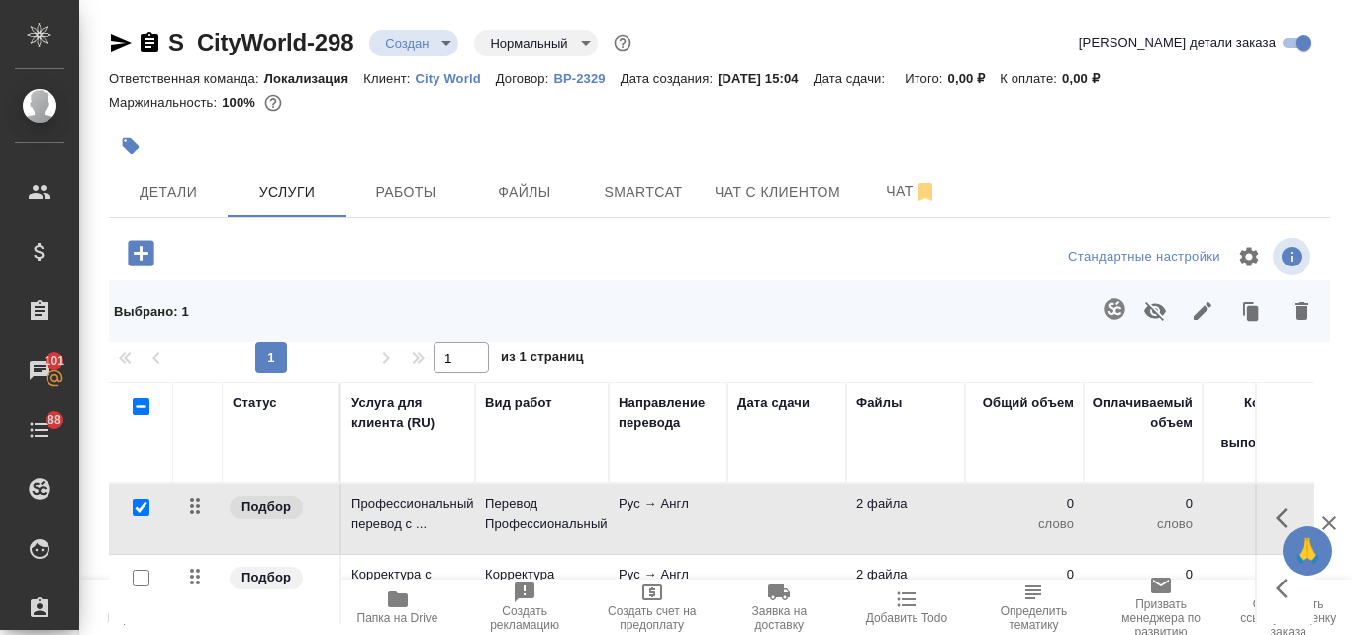
click at [1113, 318] on icon "button" at bounding box center [1114, 308] width 21 height 21
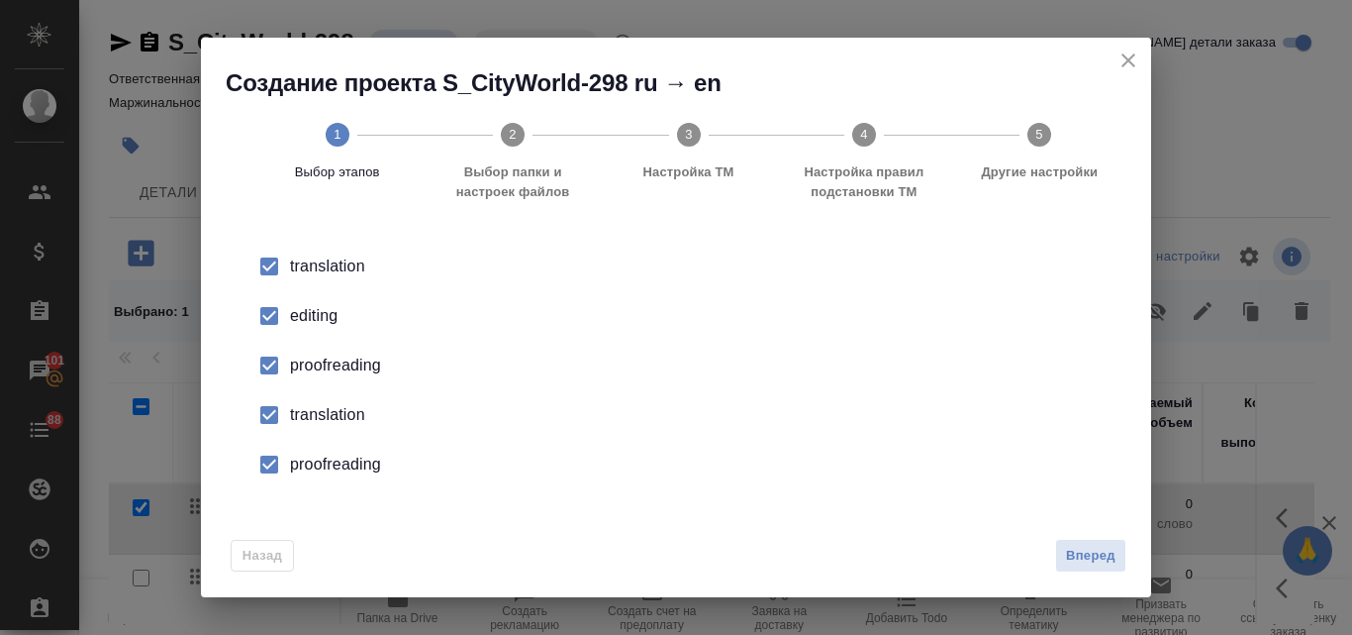
click at [297, 307] on div "editing" at bounding box center [697, 316] width 814 height 24
click at [329, 367] on div "proofreading" at bounding box center [697, 365] width 814 height 24
click at [336, 419] on div "translation" at bounding box center [697, 415] width 814 height 24
click at [329, 461] on div "proofreading" at bounding box center [697, 464] width 814 height 24
click at [1074, 559] on span "Вперед" at bounding box center [1091, 556] width 50 height 23
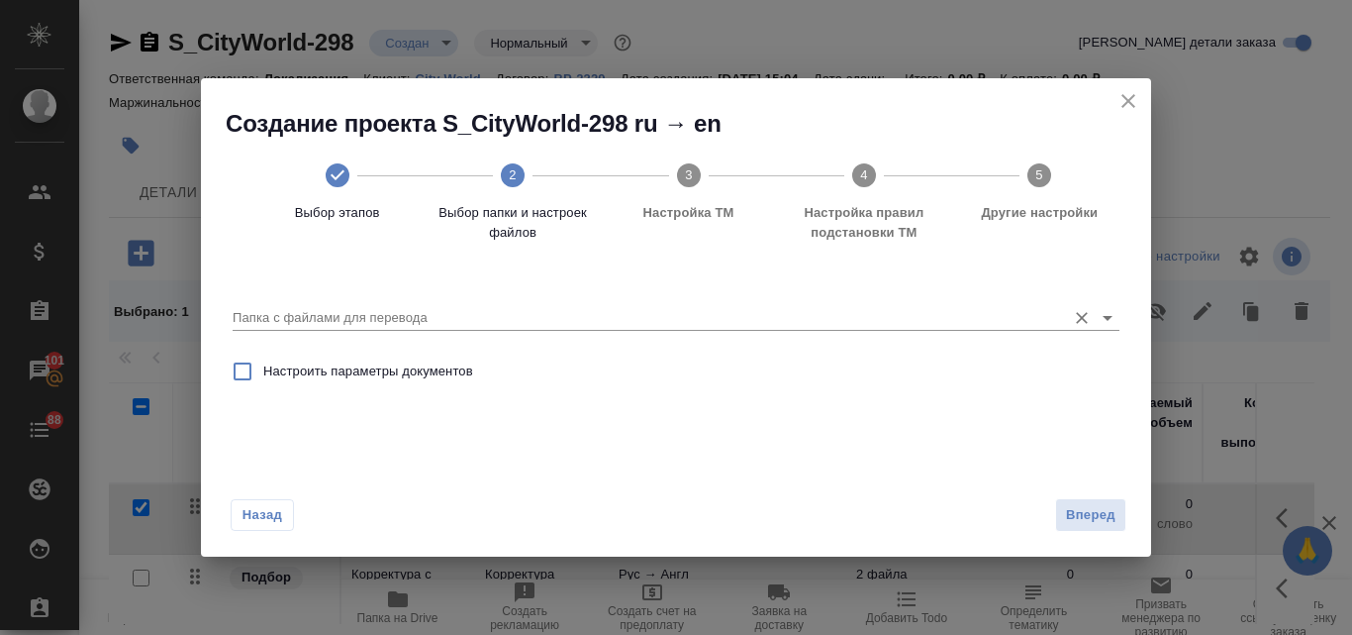
click at [322, 315] on input "Папка с файлами для перевода" at bounding box center [645, 318] width 824 height 24
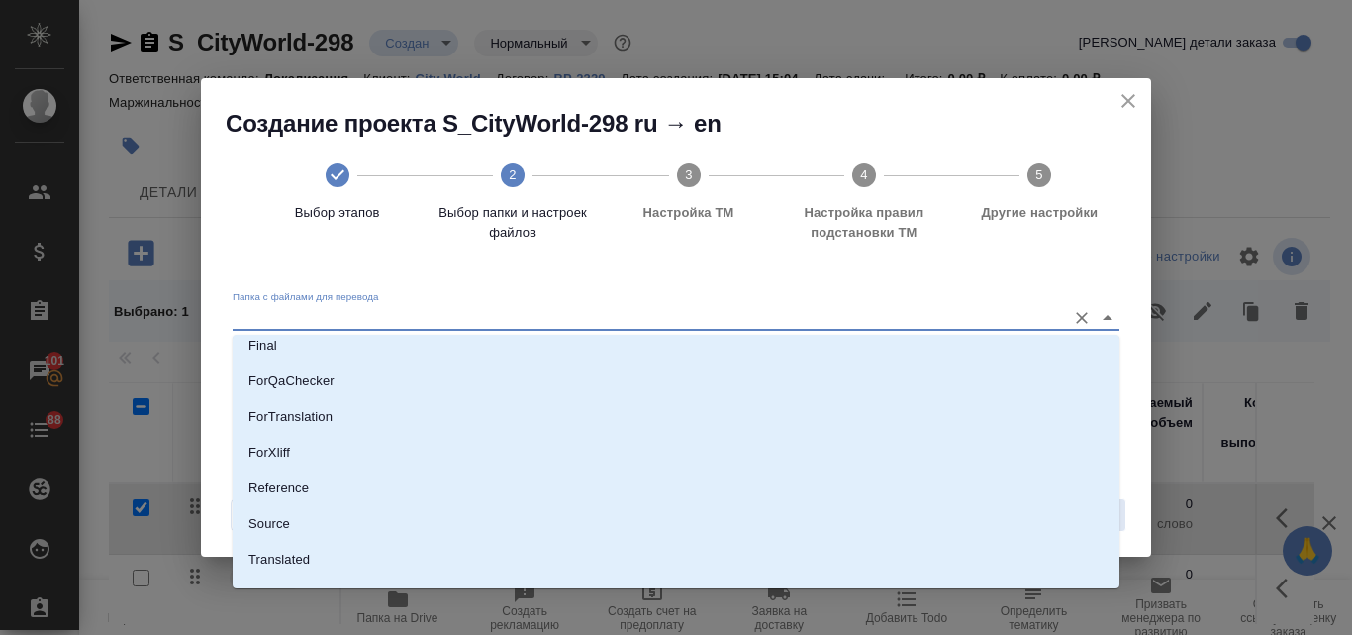
scroll to position [198, 0]
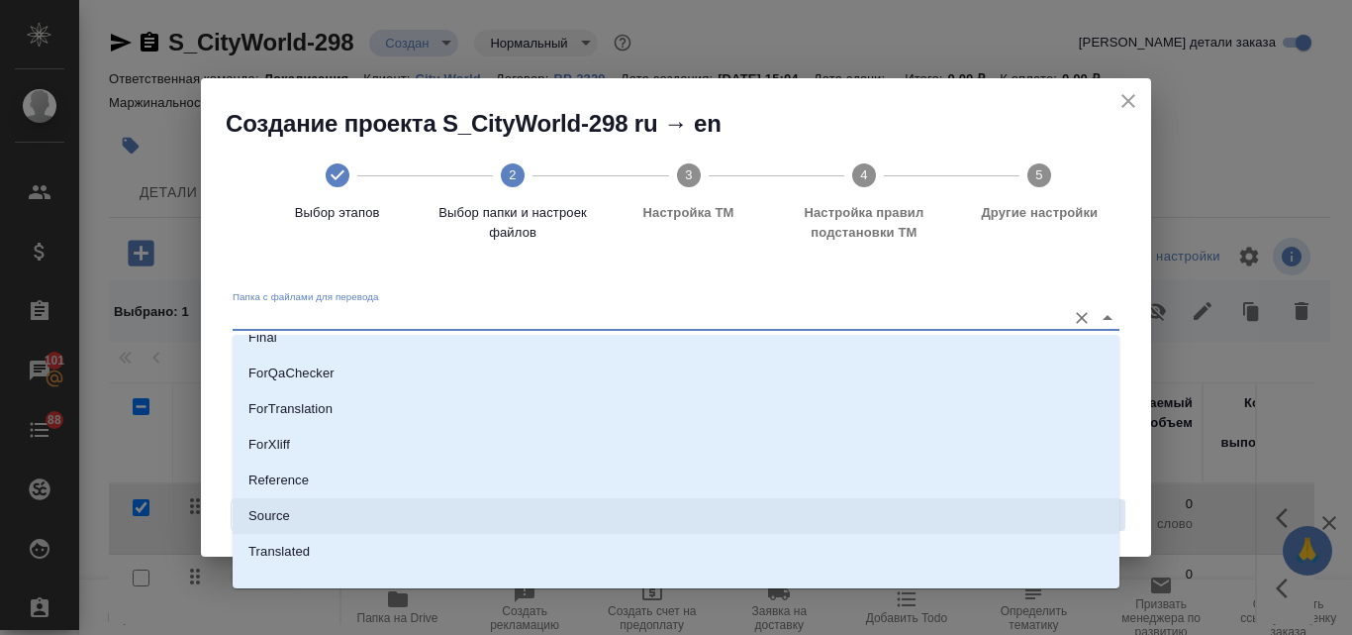
click at [290, 511] on li "Source" at bounding box center [676, 516] width 887 height 36
type input "Source"
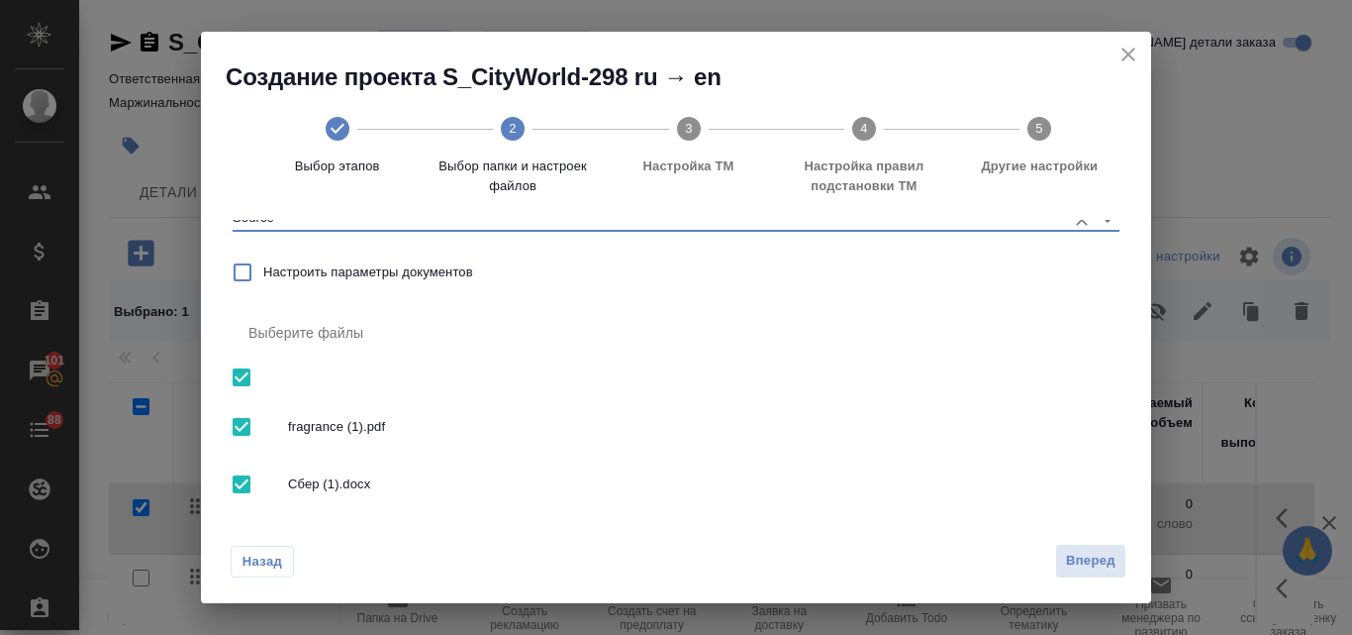
scroll to position [79, 0]
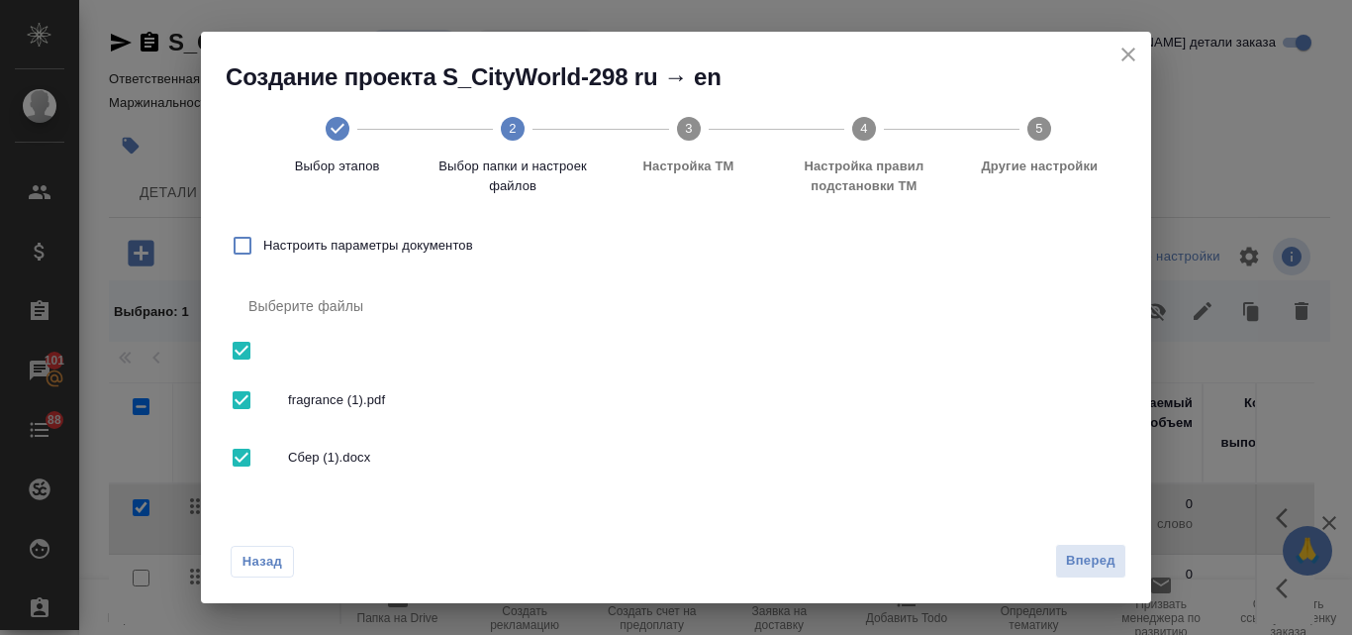
click at [236, 405] on input "checkbox" at bounding box center [242, 400] width 42 height 42
checkbox input "false"
click at [1084, 560] on span "Вперед" at bounding box center [1091, 560] width 50 height 23
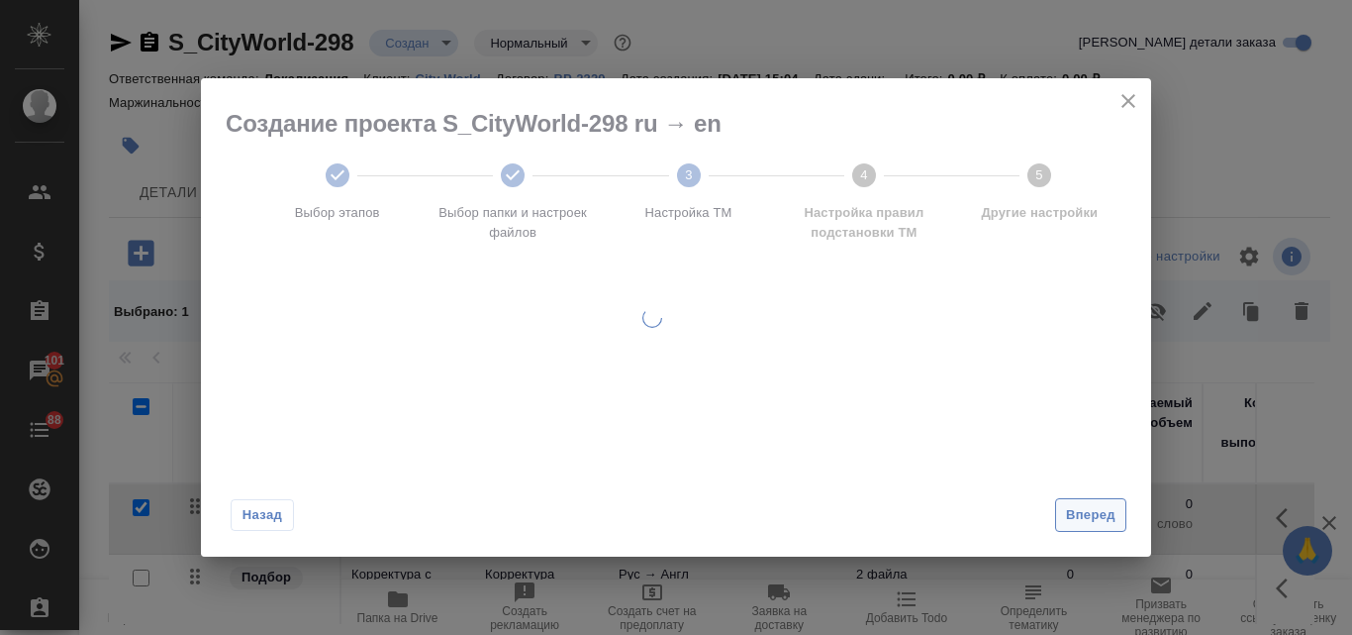
scroll to position [0, 0]
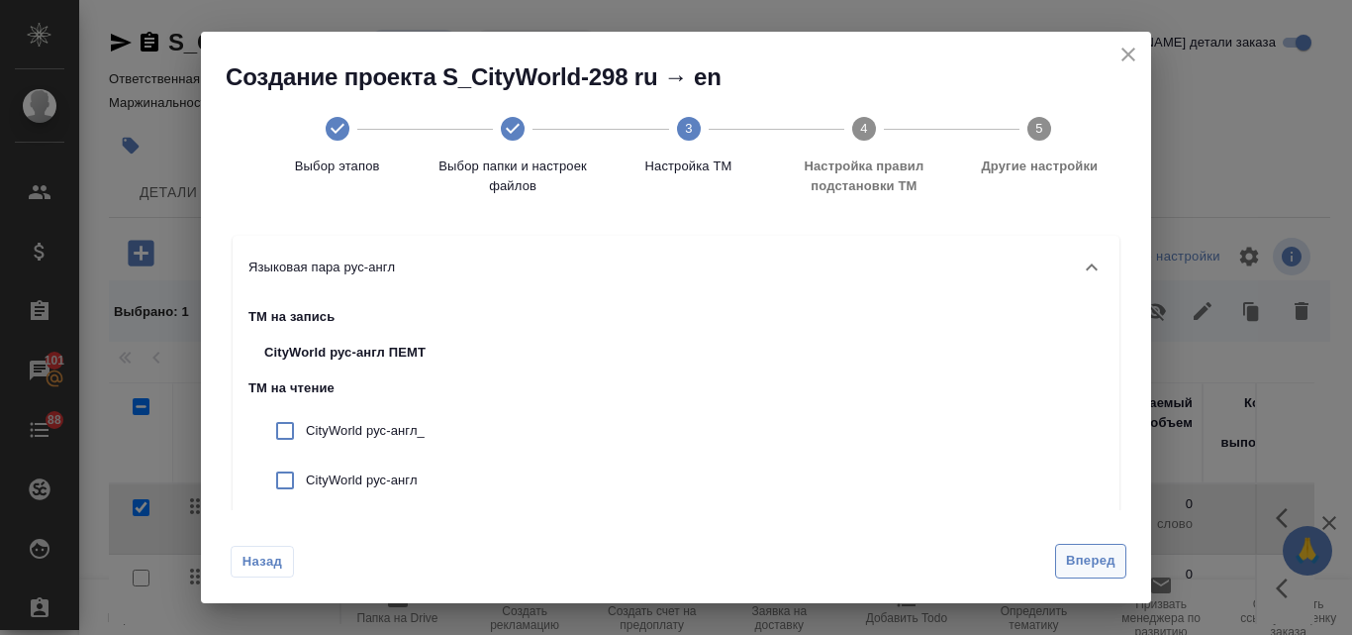
click at [1084, 562] on span "Вперед" at bounding box center [1091, 560] width 50 height 23
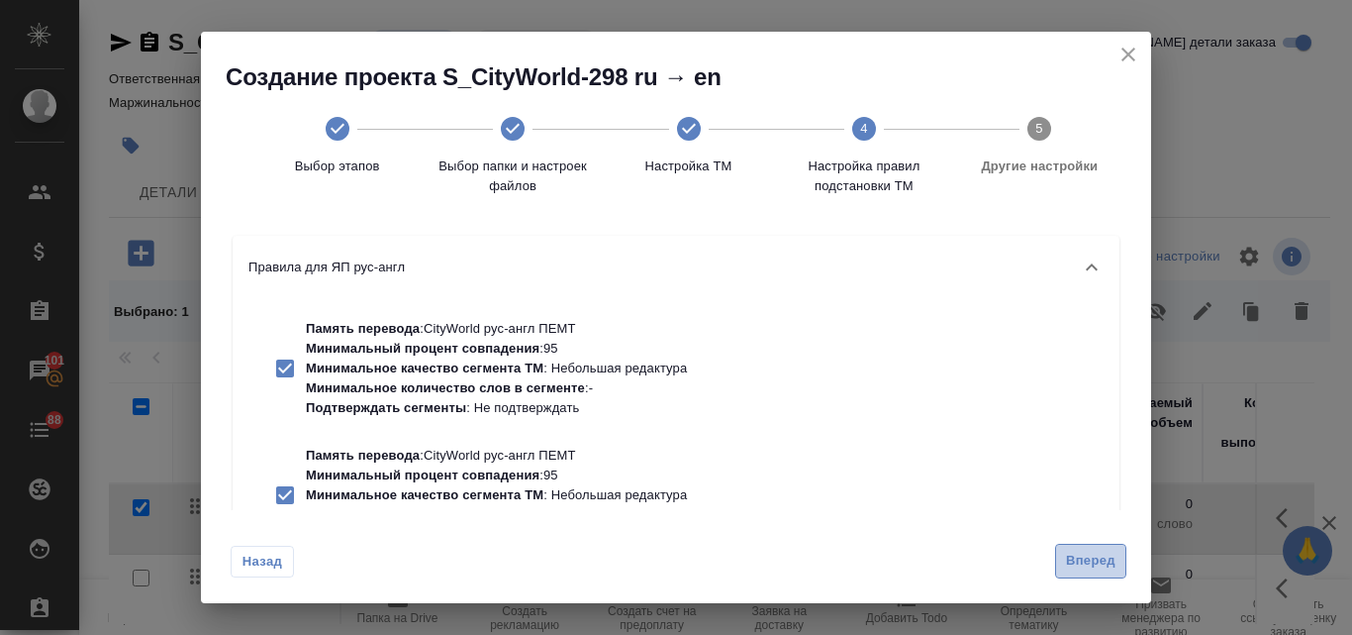
click at [1096, 561] on span "Вперед" at bounding box center [1091, 560] width 50 height 23
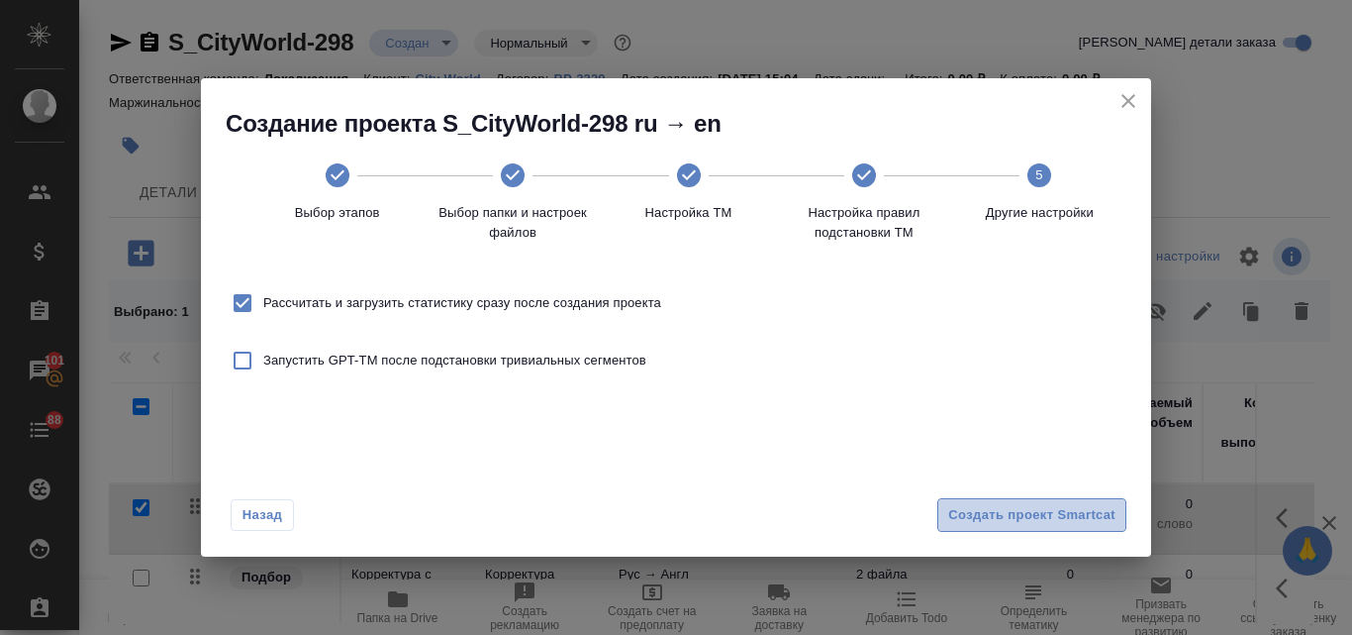
click at [1007, 519] on span "Создать проект Smartcat" at bounding box center [1031, 515] width 167 height 23
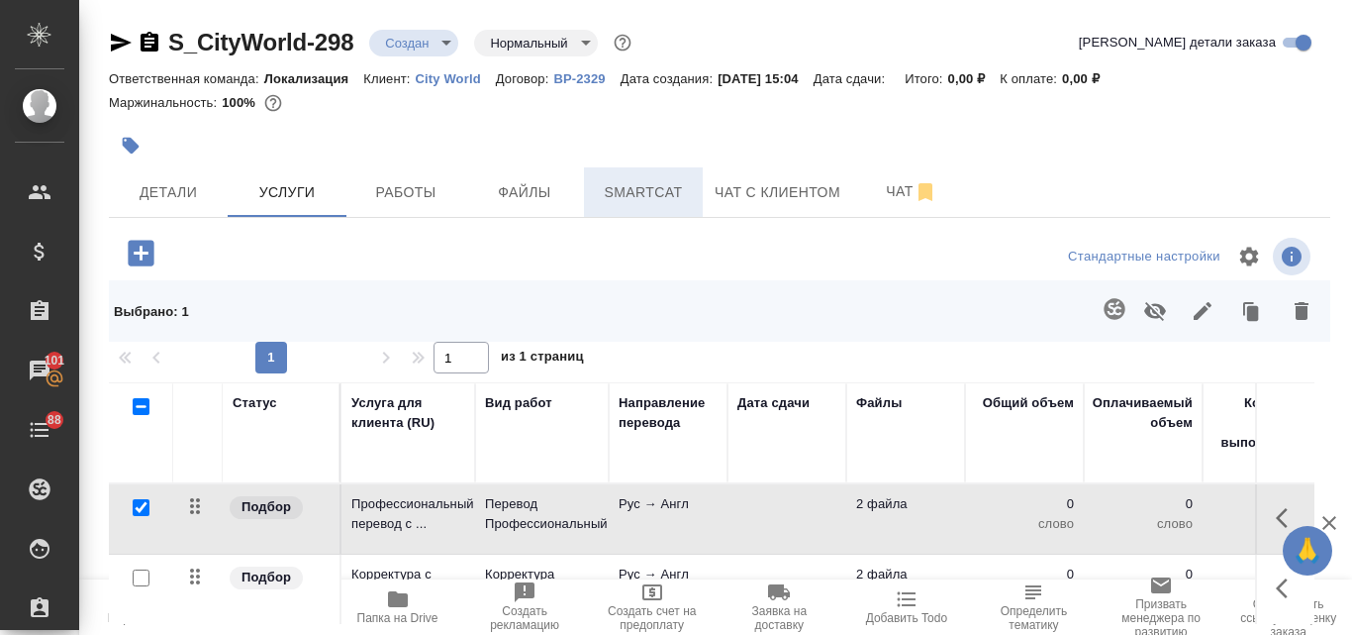
click at [630, 186] on span "Smartcat" at bounding box center [643, 192] width 95 height 25
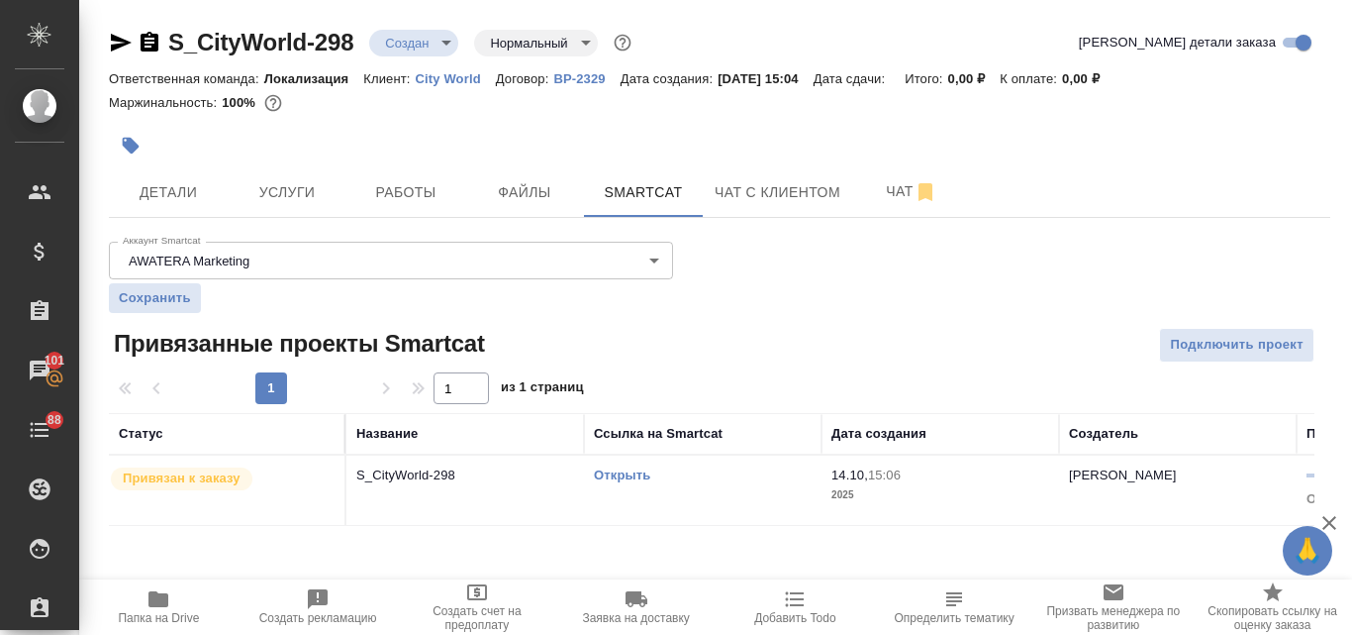
click at [631, 480] on link "Открыть" at bounding box center [622, 474] width 56 height 15
click at [289, 194] on span "Услуги" at bounding box center [287, 192] width 95 height 25
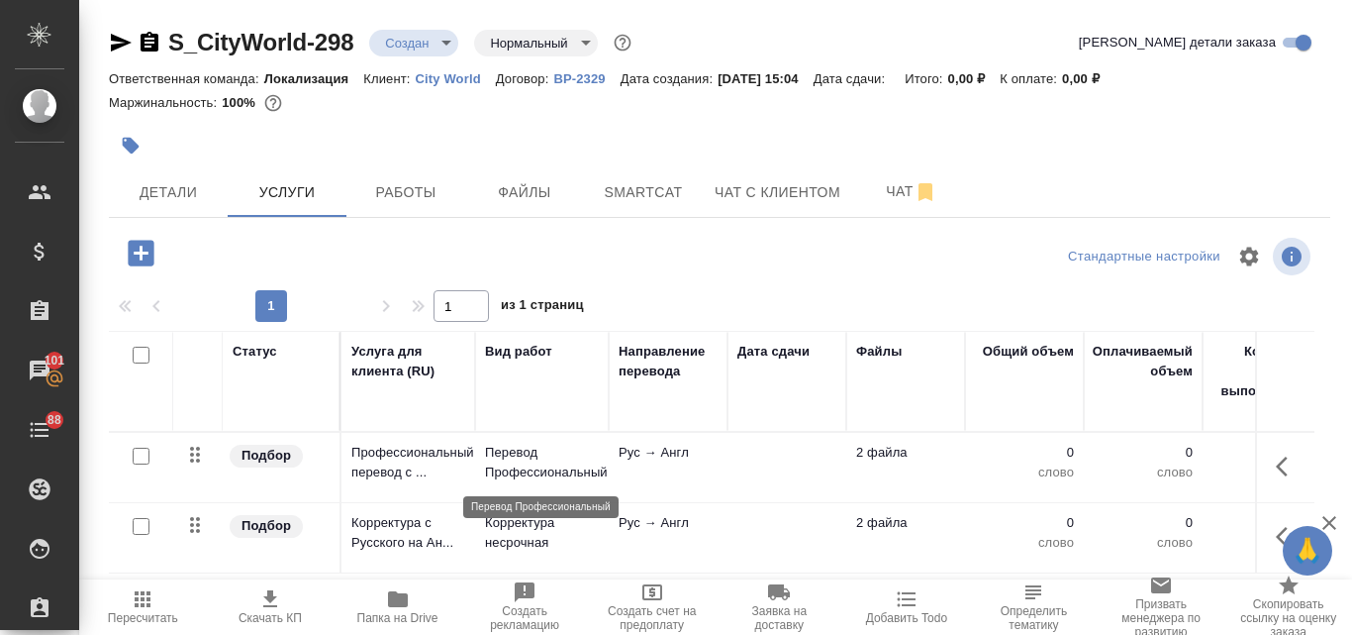
click at [598, 466] on p "Перевод Профессиональный" at bounding box center [542, 463] width 114 height 40
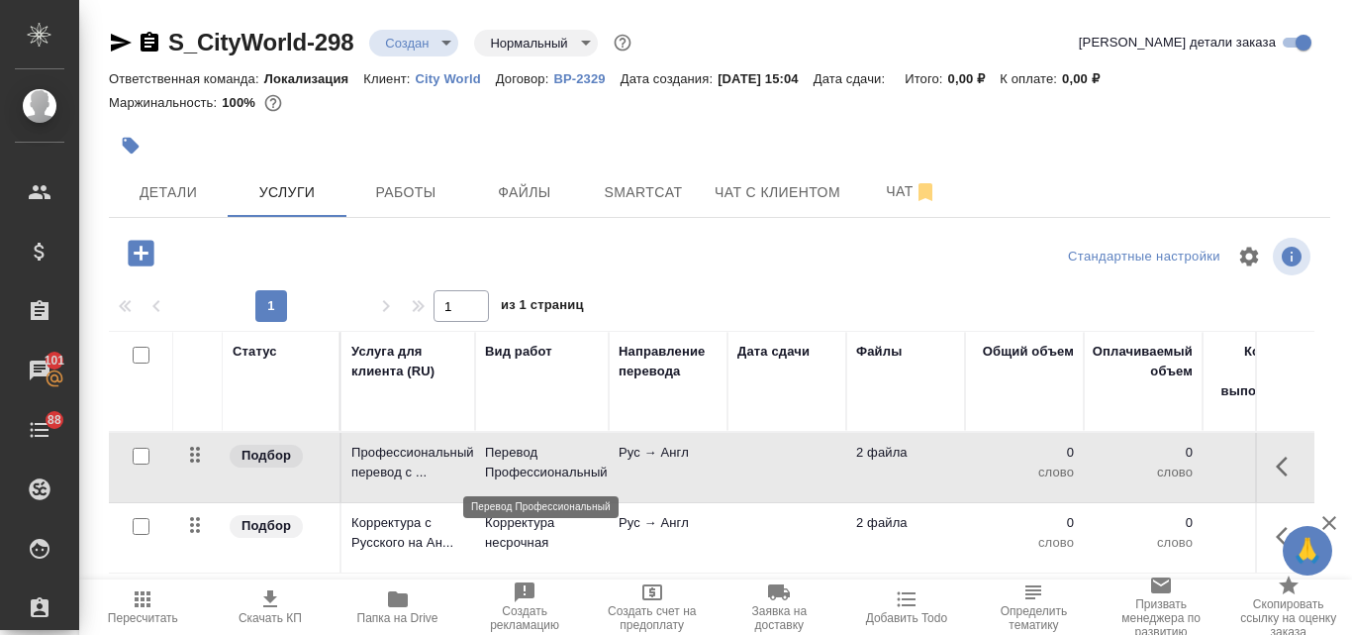
click at [598, 466] on p "Перевод Профессиональный" at bounding box center [542, 463] width 114 height 40
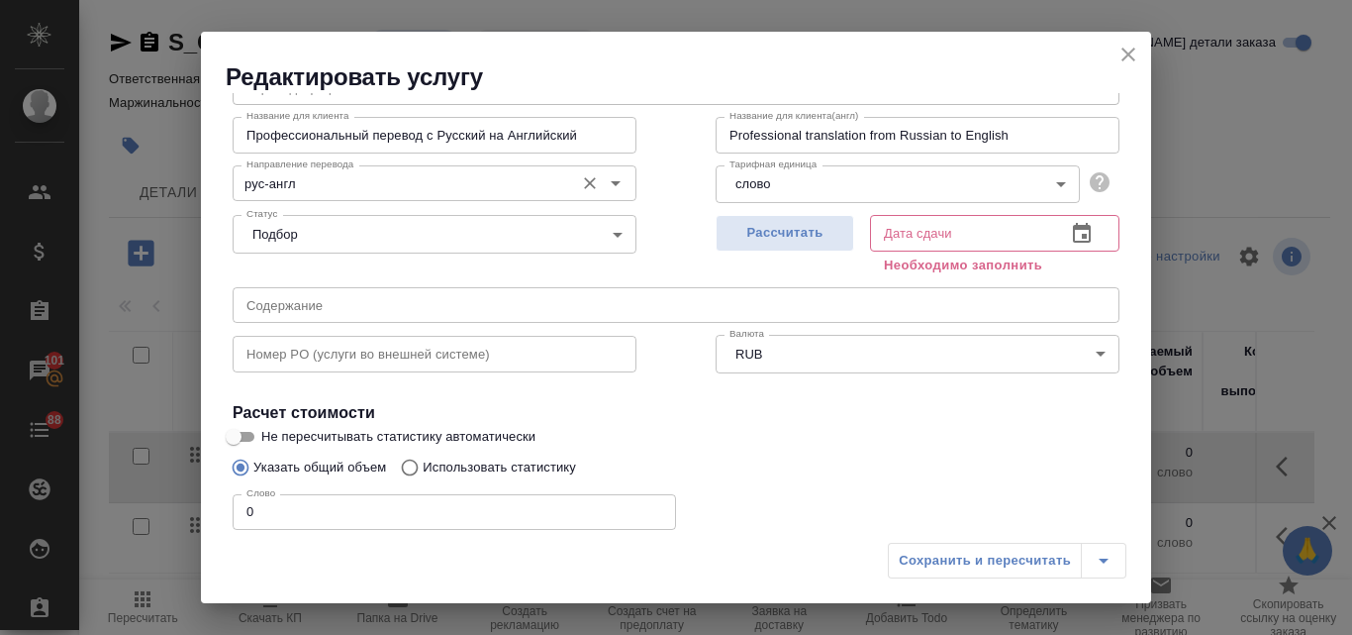
scroll to position [198, 0]
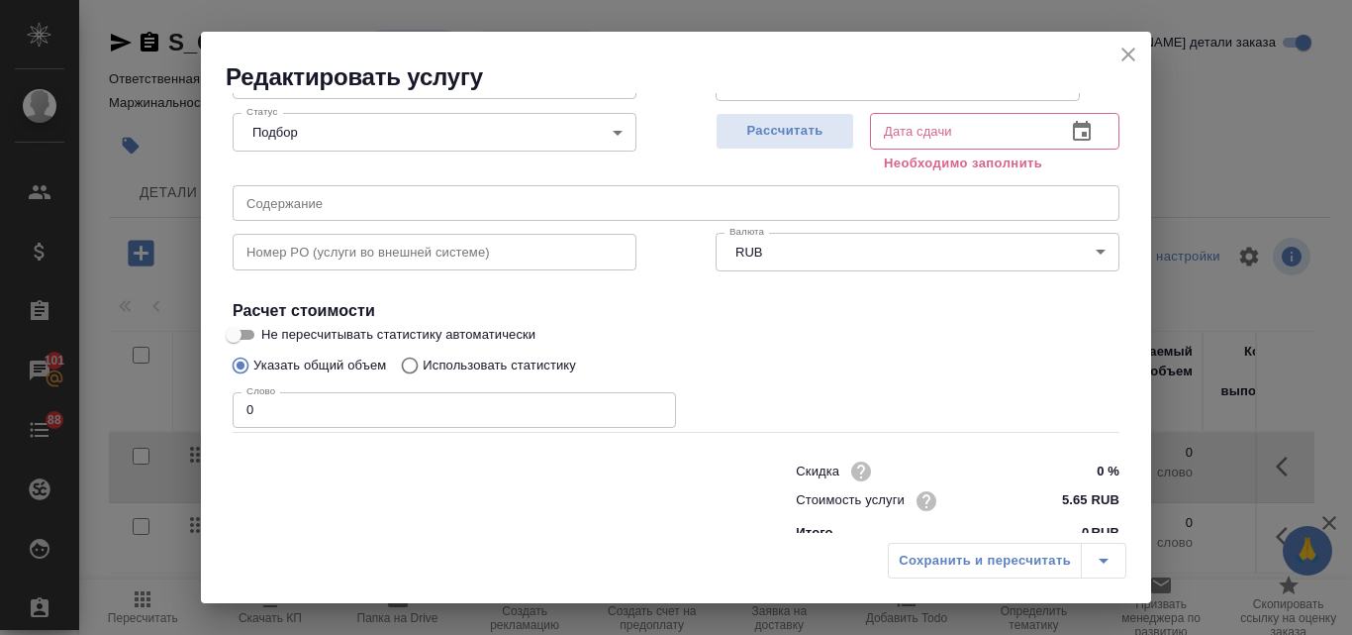
click at [408, 369] on input "Использовать статистику" at bounding box center [407, 366] width 32 height 38
radio input "true"
radio input "false"
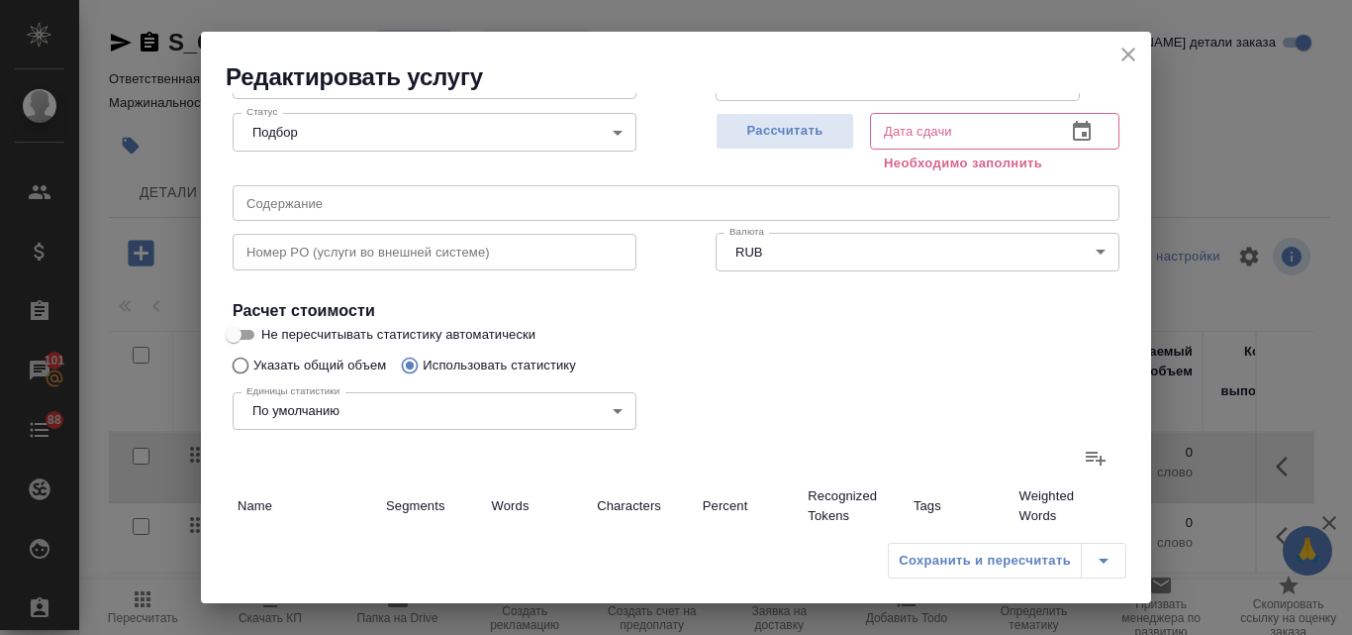
click at [1072, 464] on label at bounding box center [1096, 458] width 48 height 48
click at [0, 0] on input "file" at bounding box center [0, 0] width 0 height 0
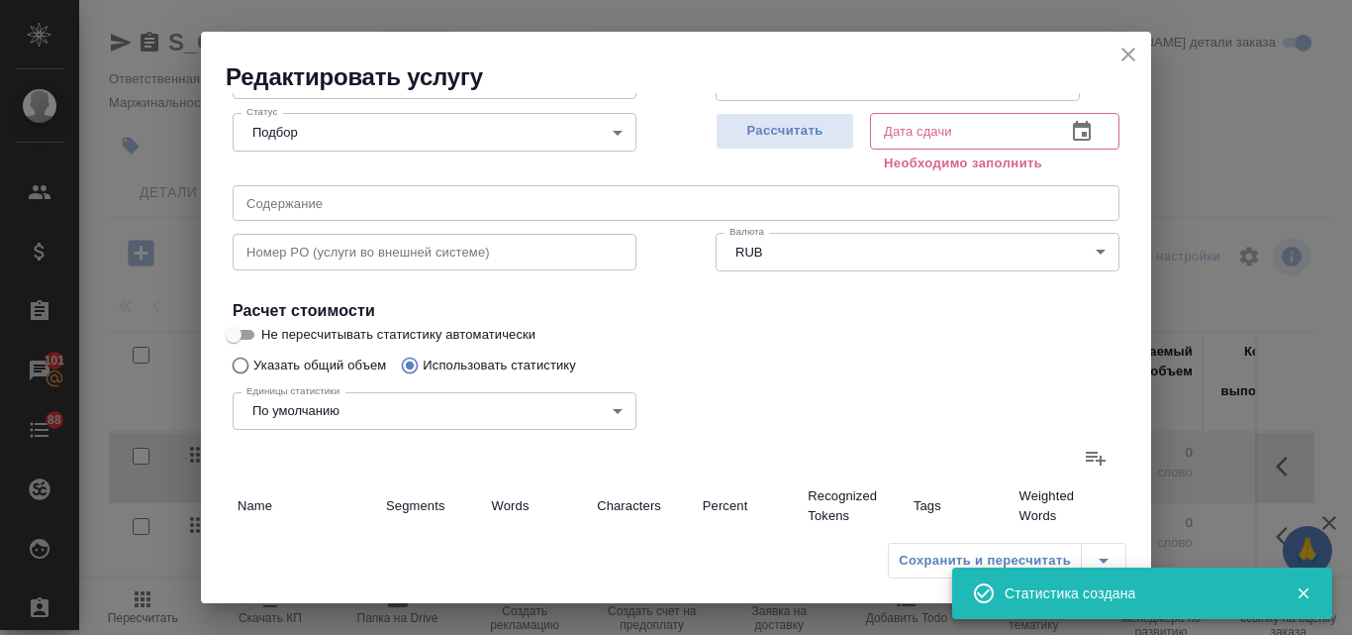
type input "11"
type input "223"
type input "1725"
type input "11"
type input "223"
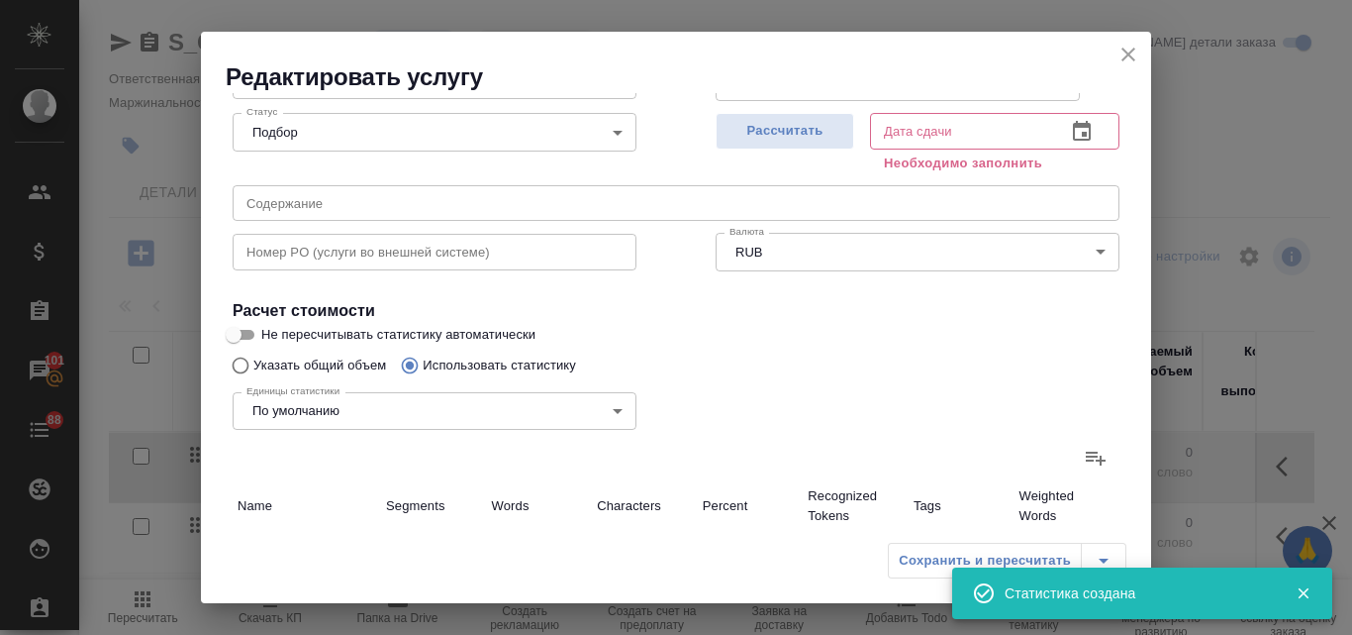
type input "1725"
type input "11"
type input "223"
type input "1725"
click at [805, 124] on span "Рассчитать" at bounding box center [785, 131] width 117 height 23
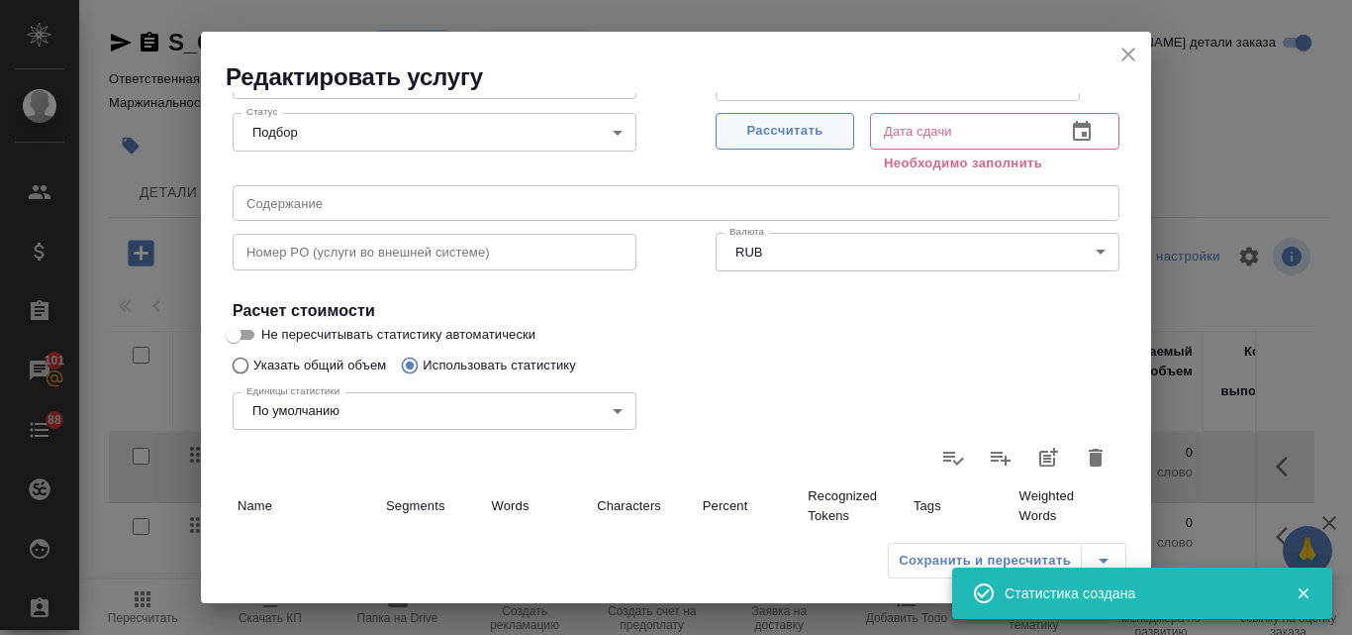
type input "14.10.2025 15:07"
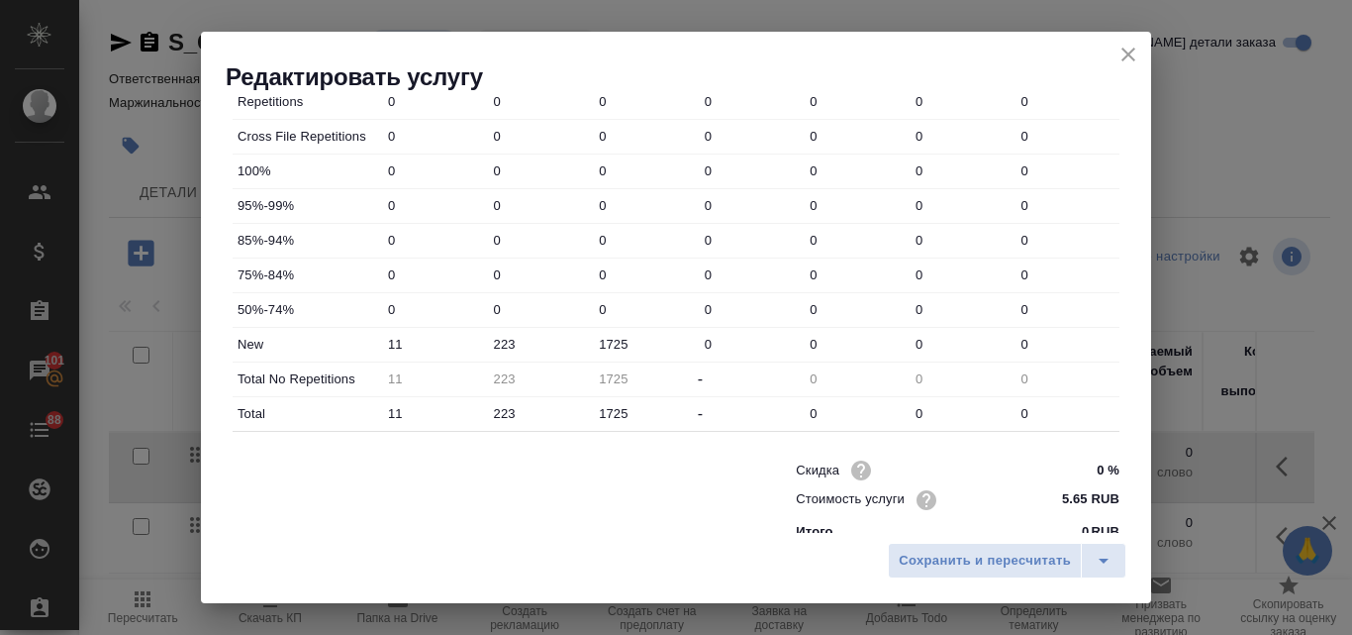
scroll to position [693, 0]
click at [517, 338] on input "223" at bounding box center [540, 342] width 104 height 29
type input "250"
click at [928, 554] on span "Сохранить и пересчитать" at bounding box center [985, 560] width 172 height 23
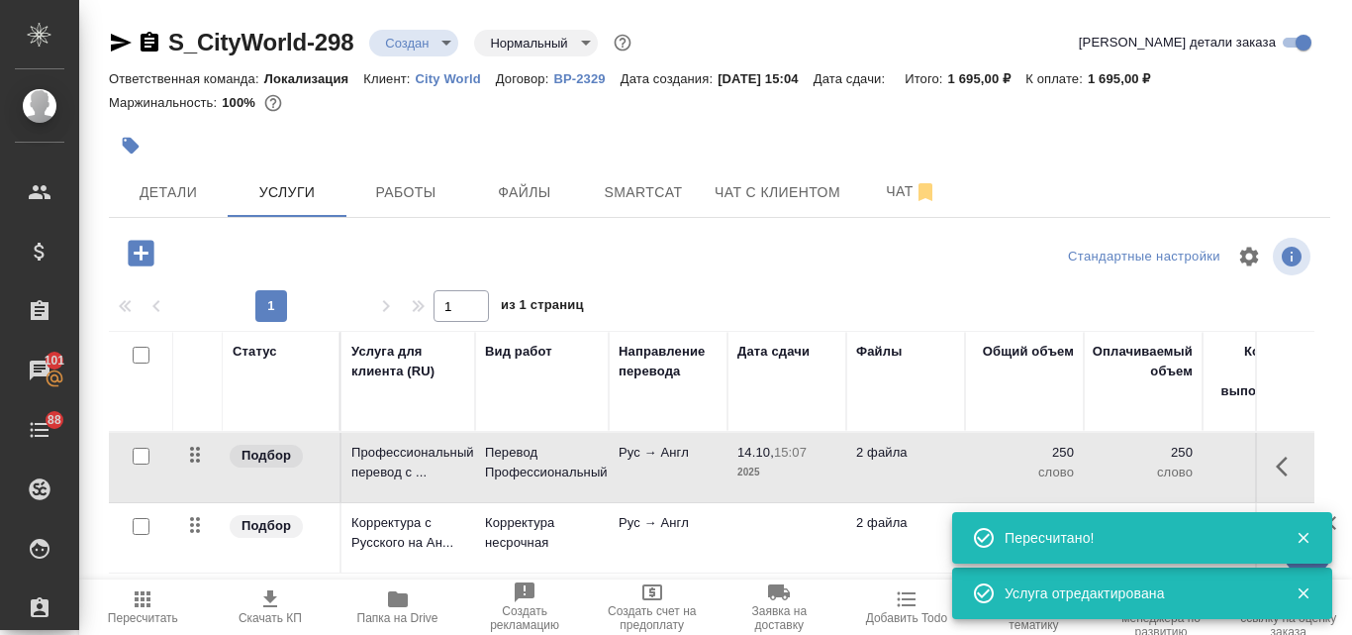
click at [717, 474] on td "Рус → Англ" at bounding box center [668, 467] width 119 height 69
click at [719, 474] on td "Рус → Англ" at bounding box center [668, 467] width 119 height 69
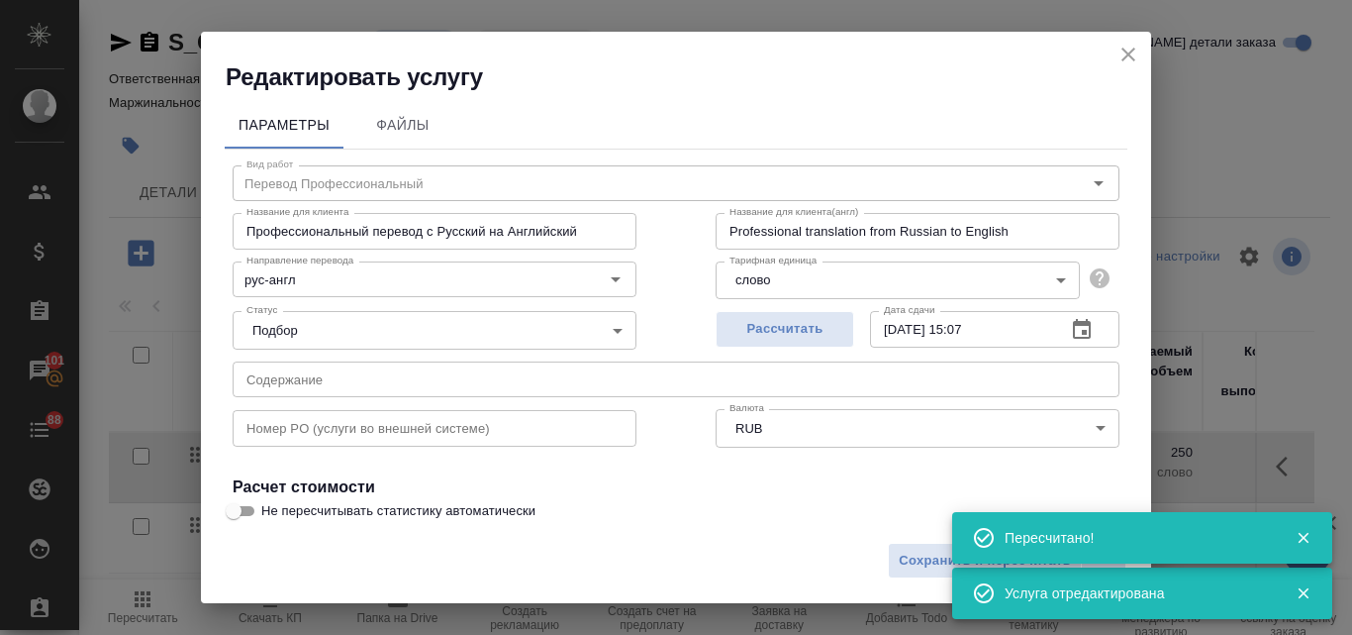
scroll to position [99, 0]
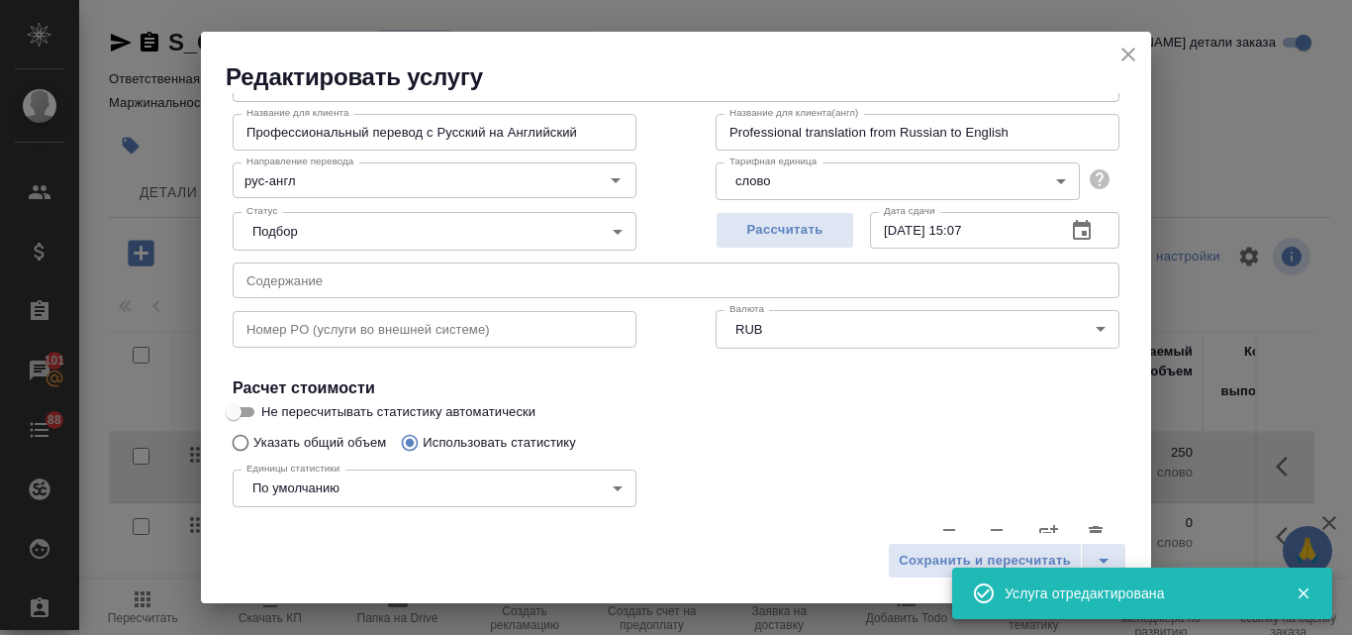
click at [249, 412] on input "Не пересчитывать статистику автоматически" at bounding box center [233, 412] width 71 height 24
checkbox input "true"
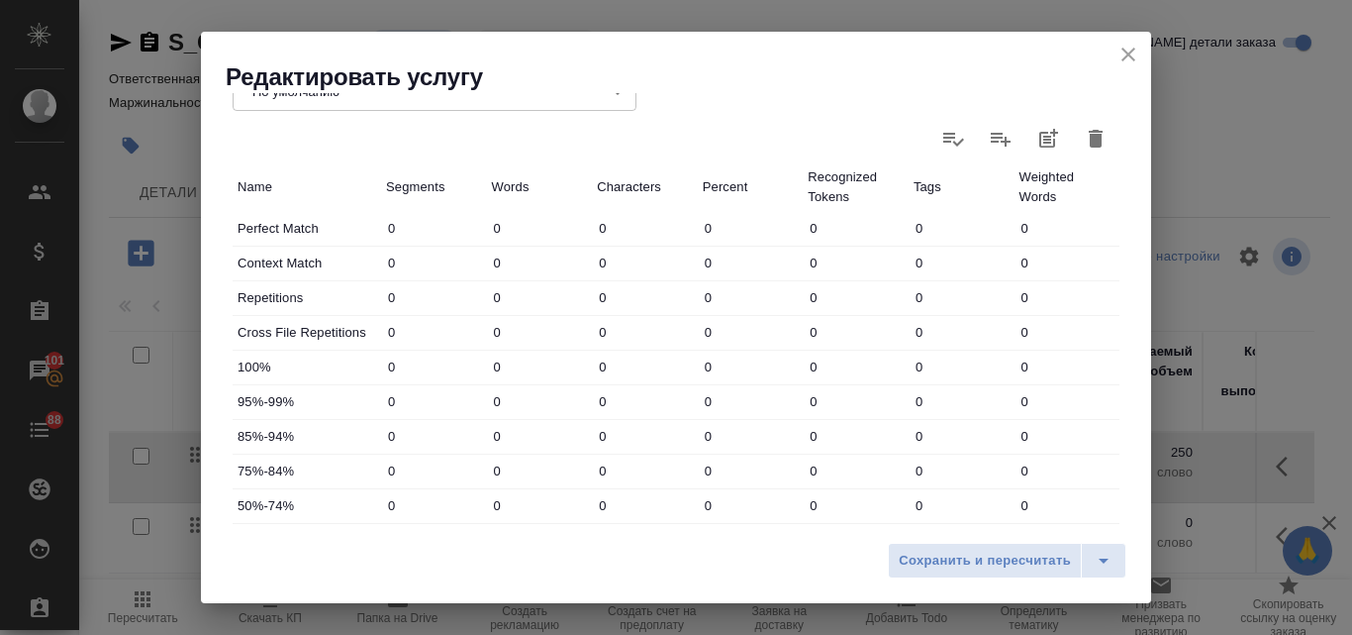
scroll to position [716, 0]
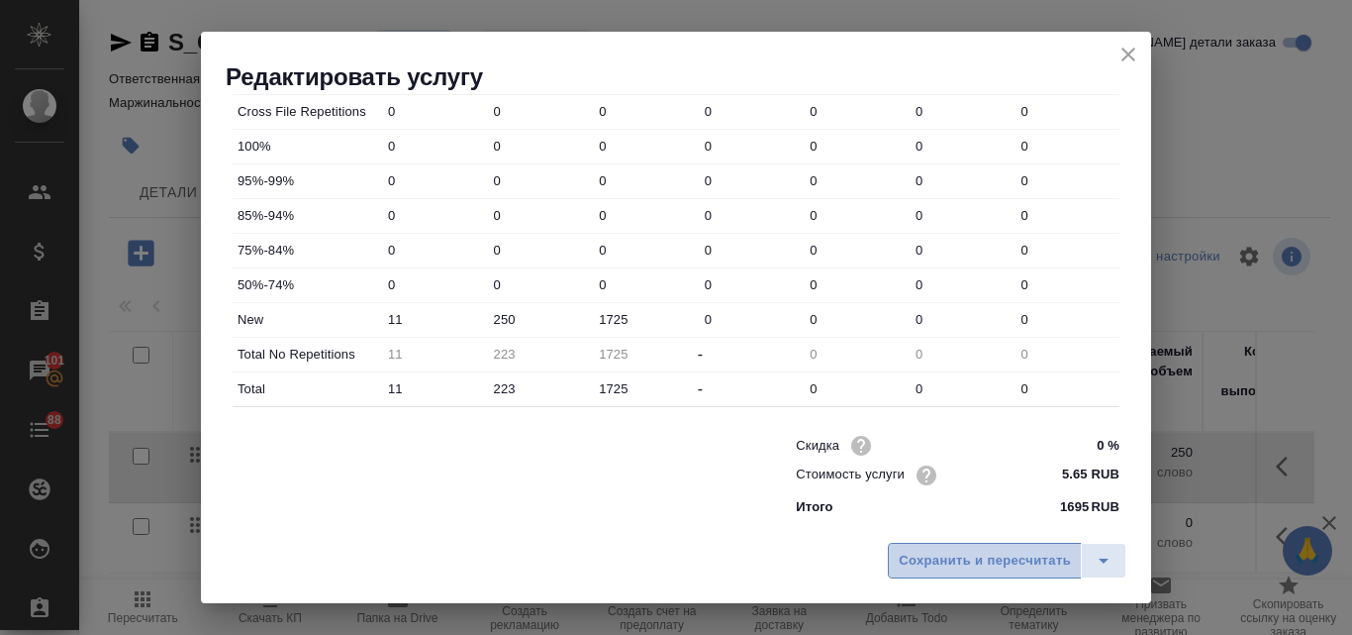
click at [940, 555] on span "Сохранить и пересчитать" at bounding box center [985, 560] width 172 height 23
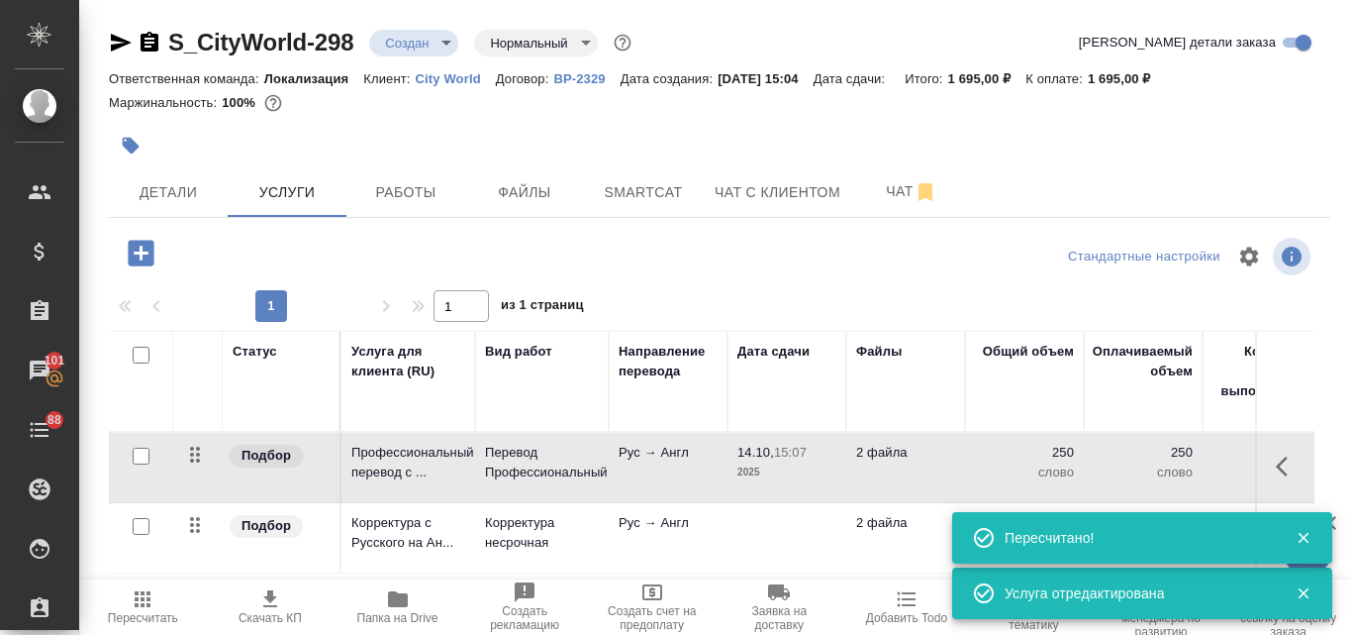
click at [142, 523] on input "checkbox" at bounding box center [141, 526] width 17 height 17
checkbox input "true"
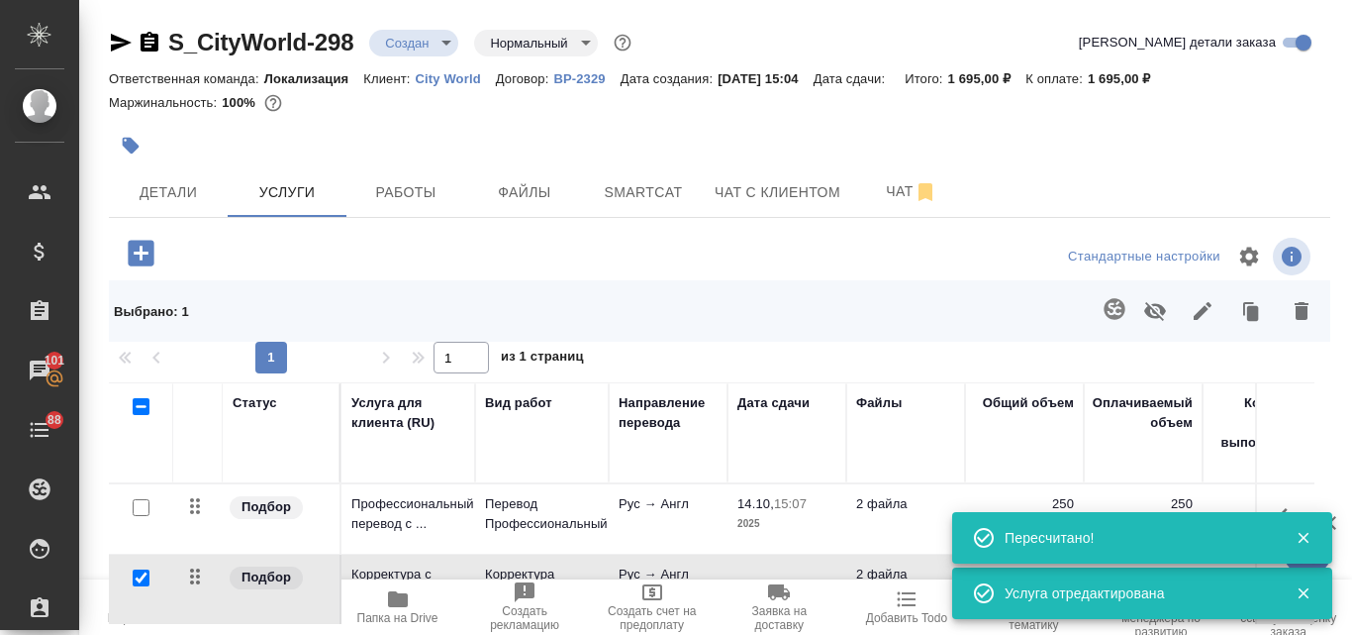
click at [1114, 311] on icon "button" at bounding box center [1115, 309] width 24 height 24
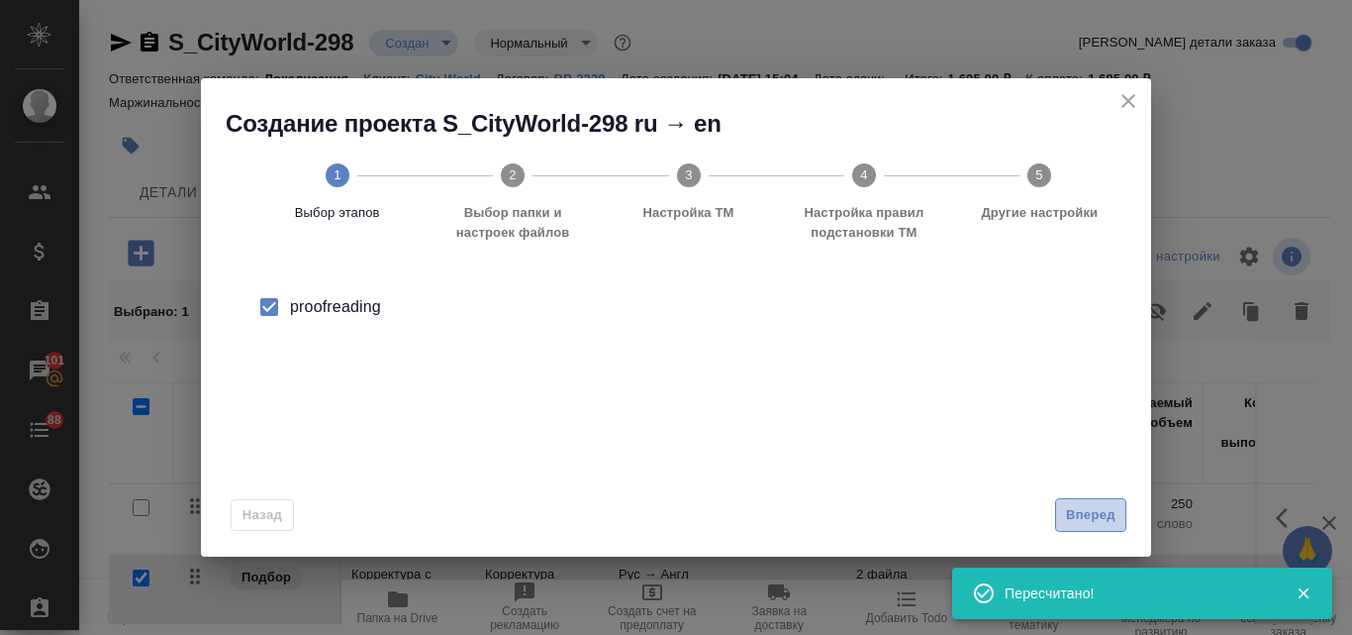
click at [1090, 516] on span "Вперед" at bounding box center [1091, 515] width 50 height 23
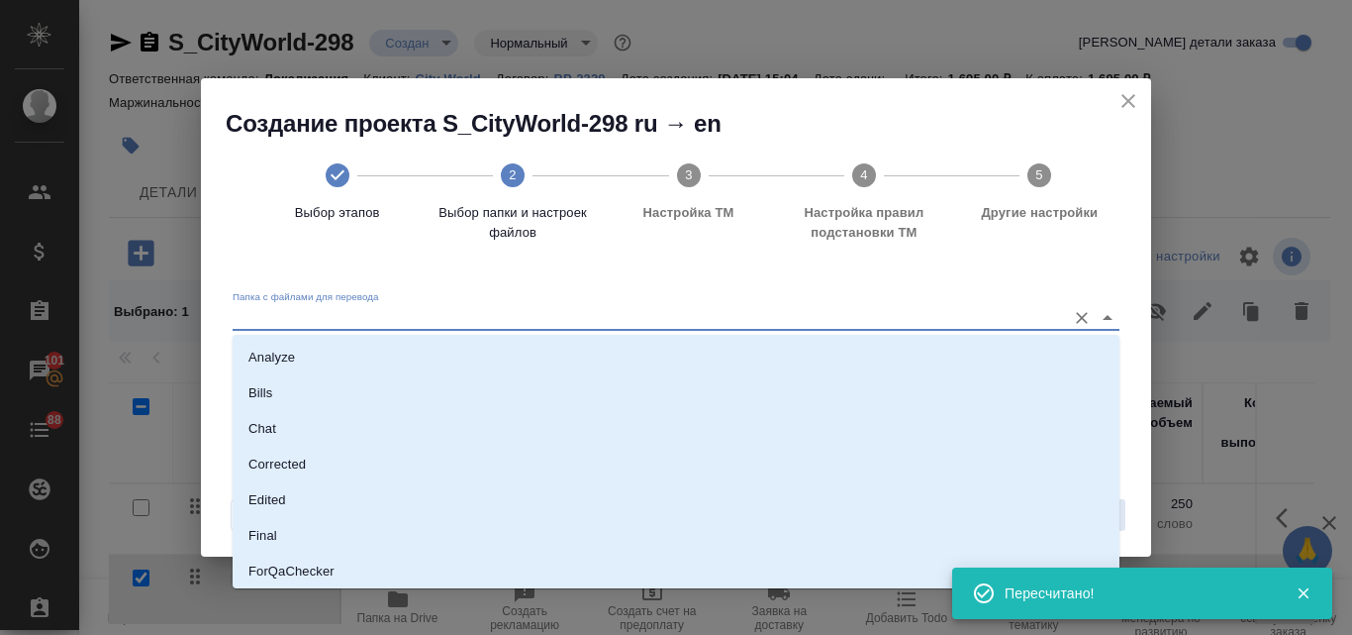
click at [359, 312] on input "Папка с файлами для перевода" at bounding box center [645, 318] width 824 height 24
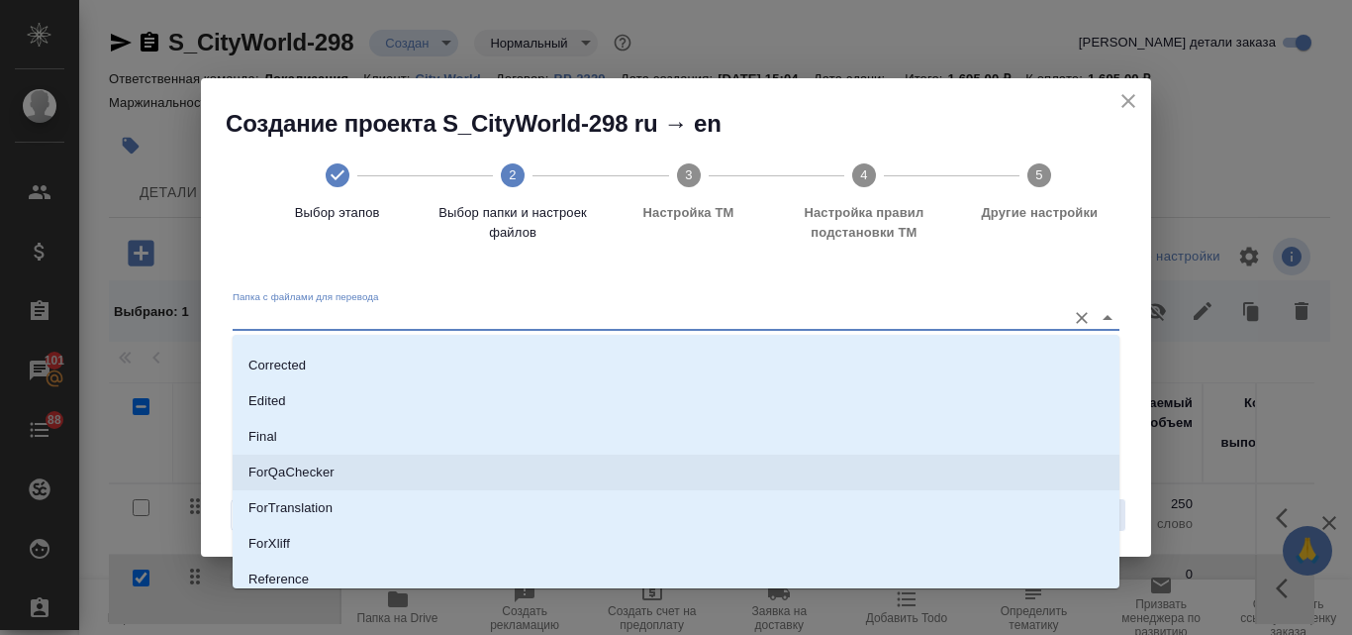
scroll to position [216, 0]
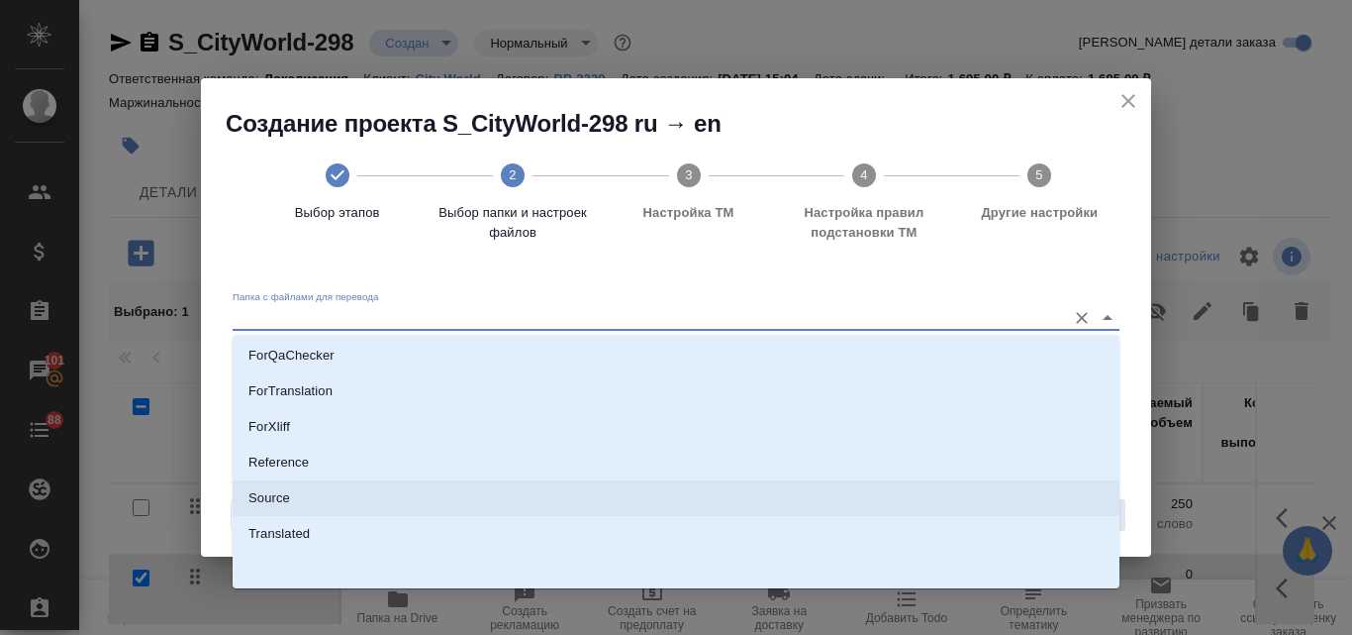
click at [293, 503] on li "Source" at bounding box center [676, 498] width 887 height 36
type input "Source"
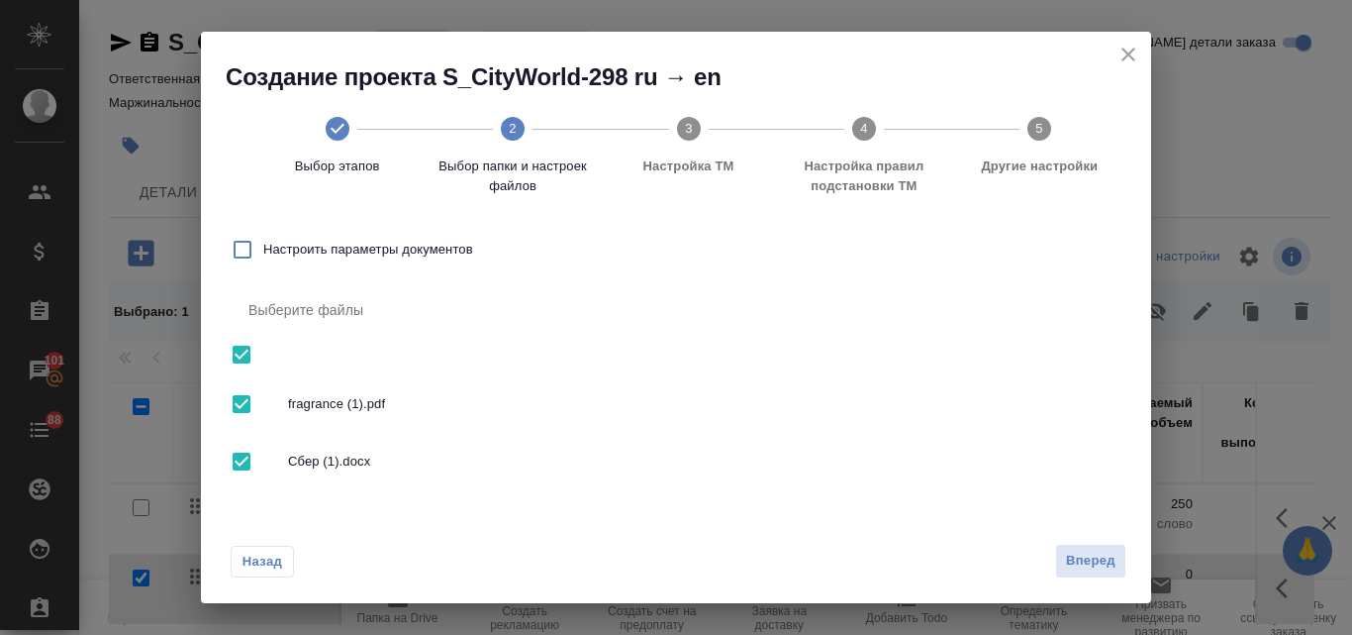
scroll to position [79, 0]
click at [243, 456] on input "checkbox" at bounding box center [242, 458] width 42 height 42
checkbox input "false"
click at [1070, 560] on span "Вперед" at bounding box center [1091, 560] width 50 height 23
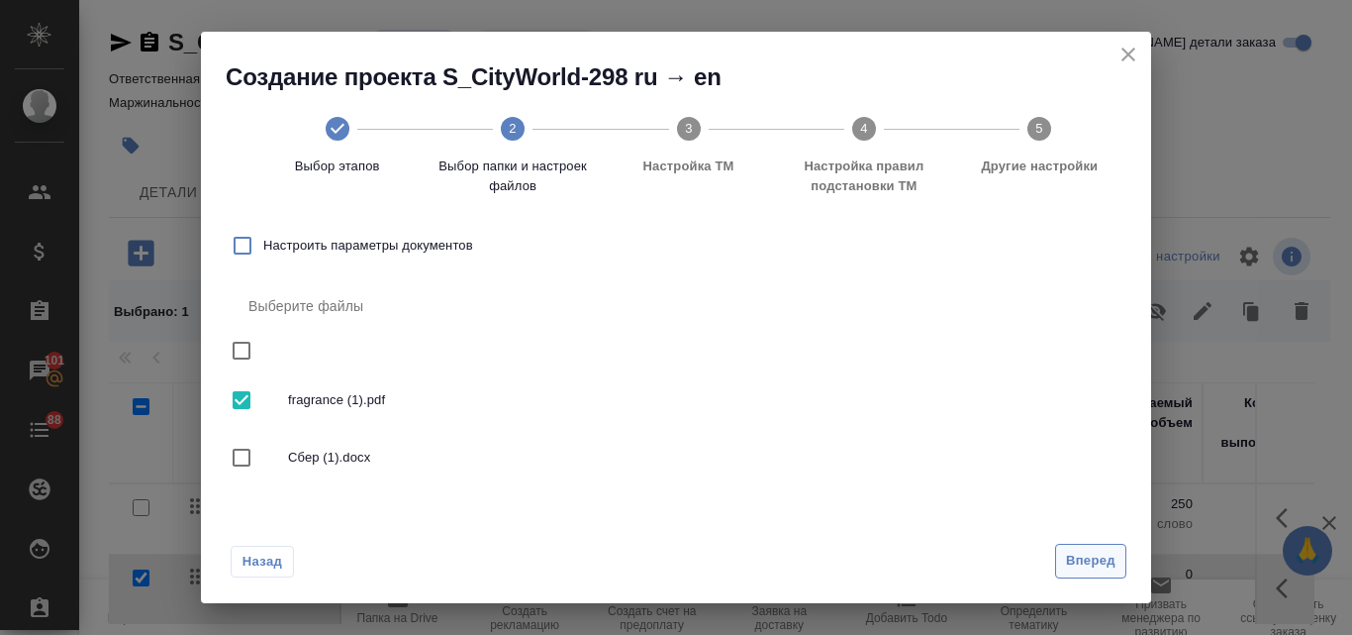
scroll to position [0, 0]
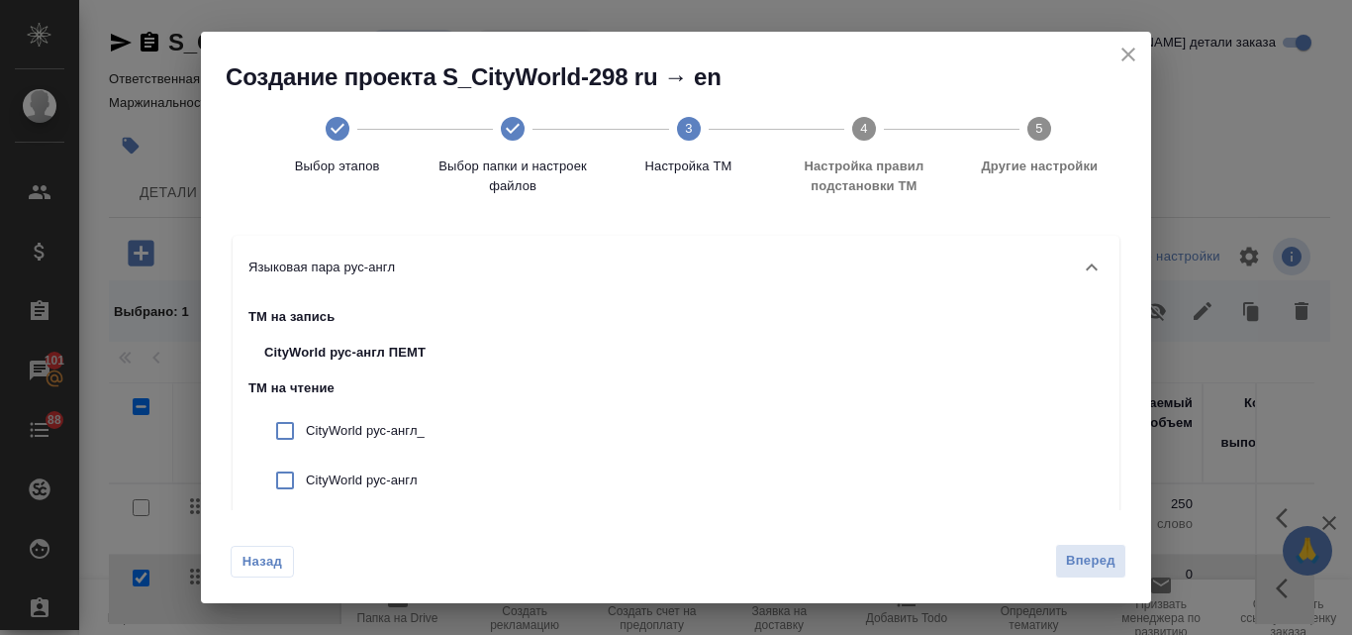
click at [1098, 582] on div "Назад Вперед" at bounding box center [676, 556] width 950 height 93
click at [1094, 572] on button "Вперед" at bounding box center [1090, 561] width 71 height 35
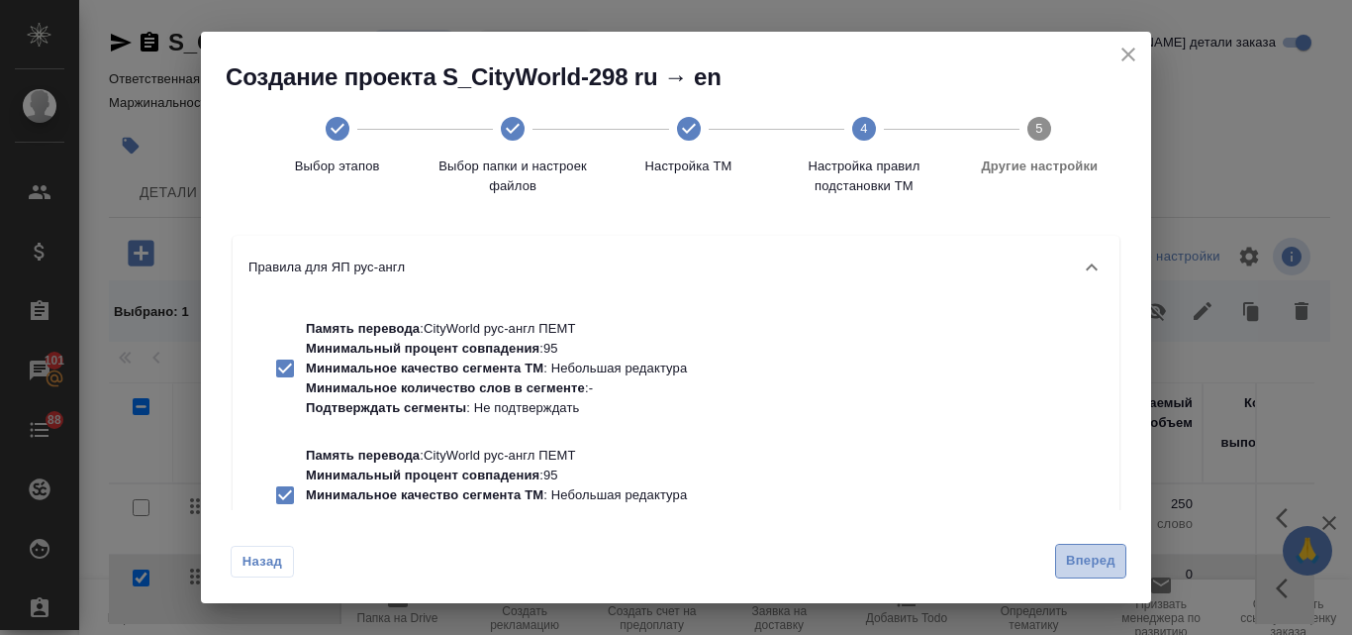
click at [1062, 563] on button "Вперед" at bounding box center [1090, 561] width 71 height 35
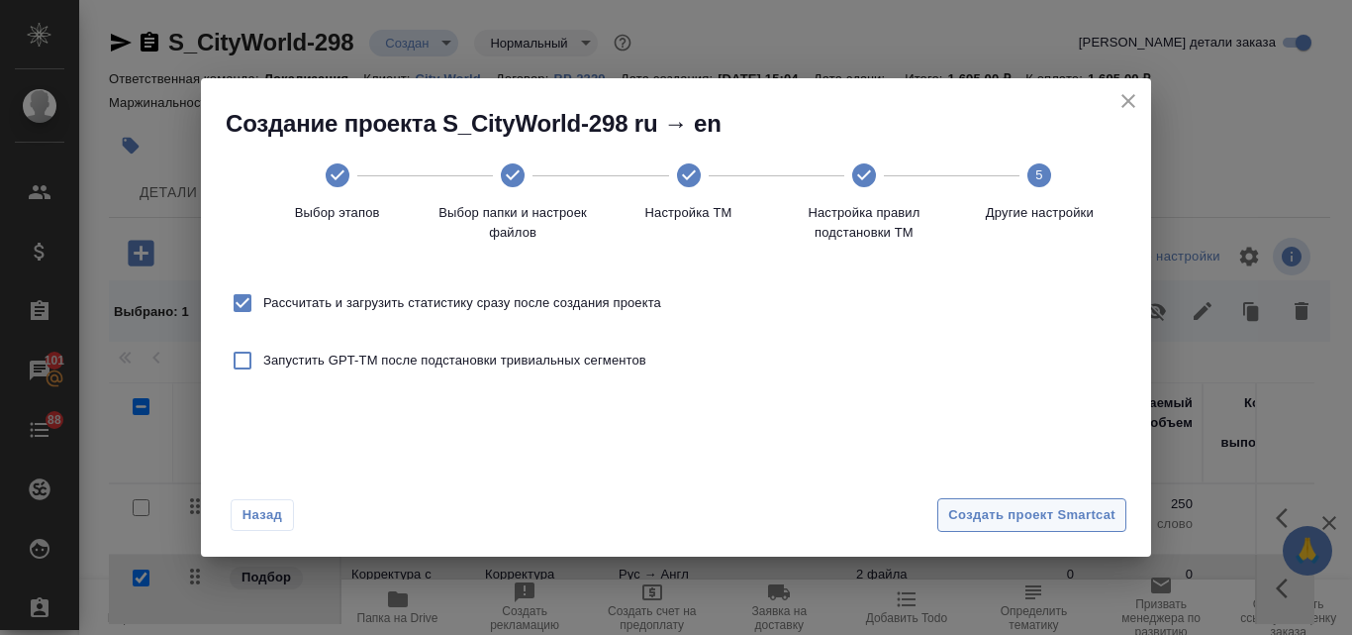
click at [1044, 526] on span "Создать проект Smartcat" at bounding box center [1031, 515] width 167 height 23
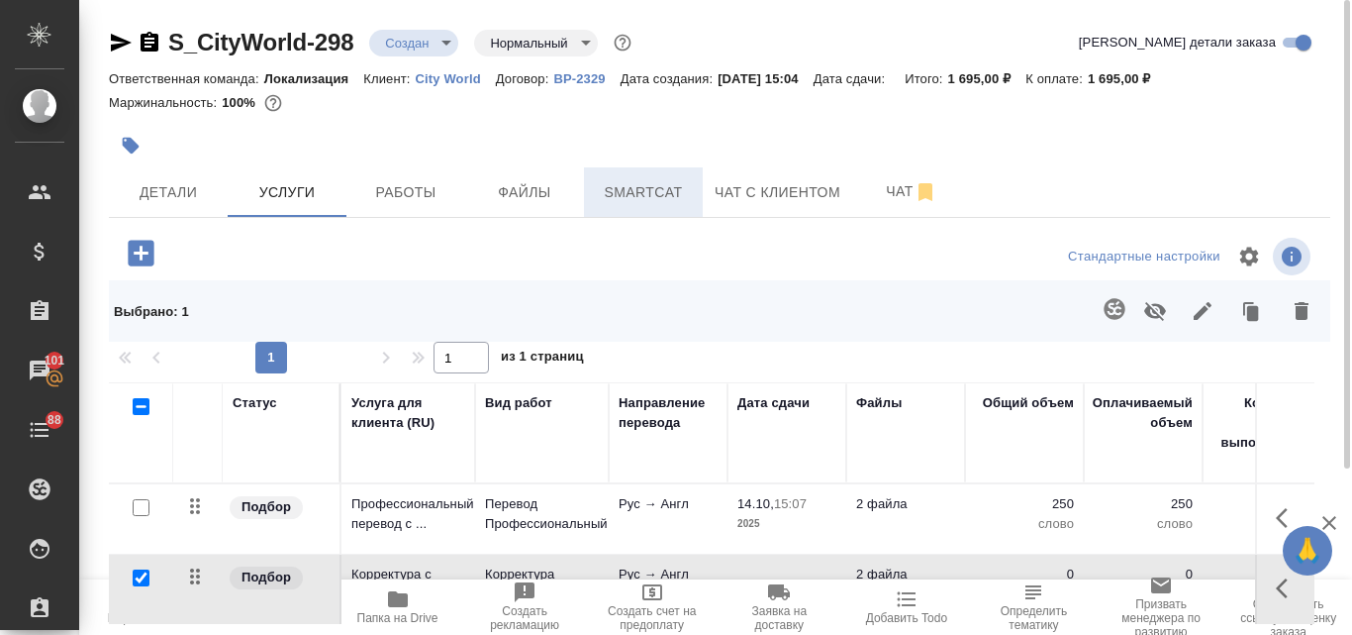
click at [669, 188] on span "Smartcat" at bounding box center [643, 192] width 95 height 25
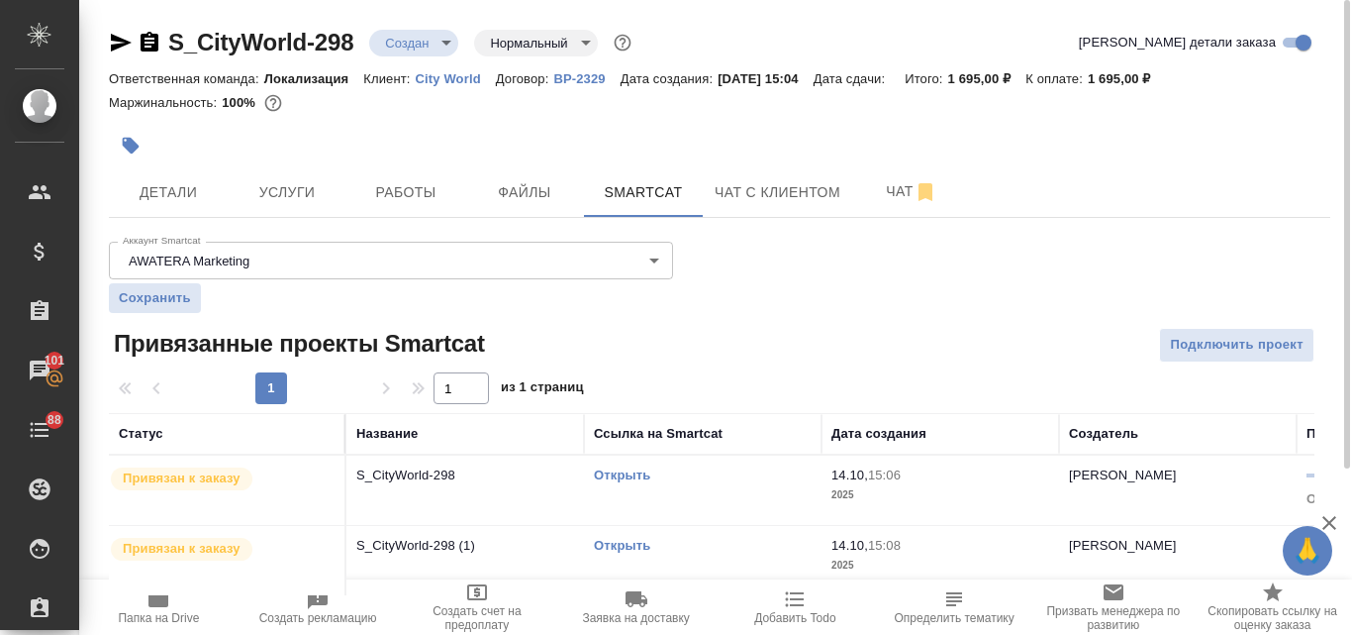
scroll to position [27, 0]
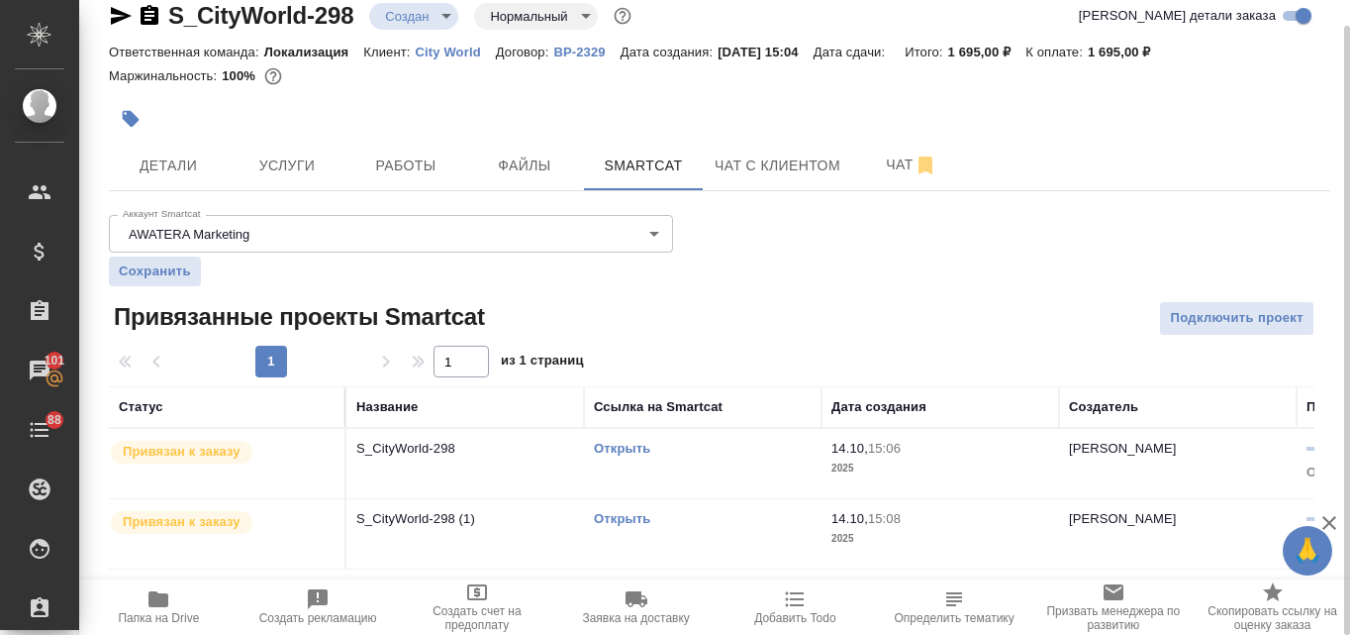
click at [622, 520] on link "Открыть" at bounding box center [622, 518] width 56 height 15
click at [304, 170] on span "Услуги" at bounding box center [287, 165] width 95 height 25
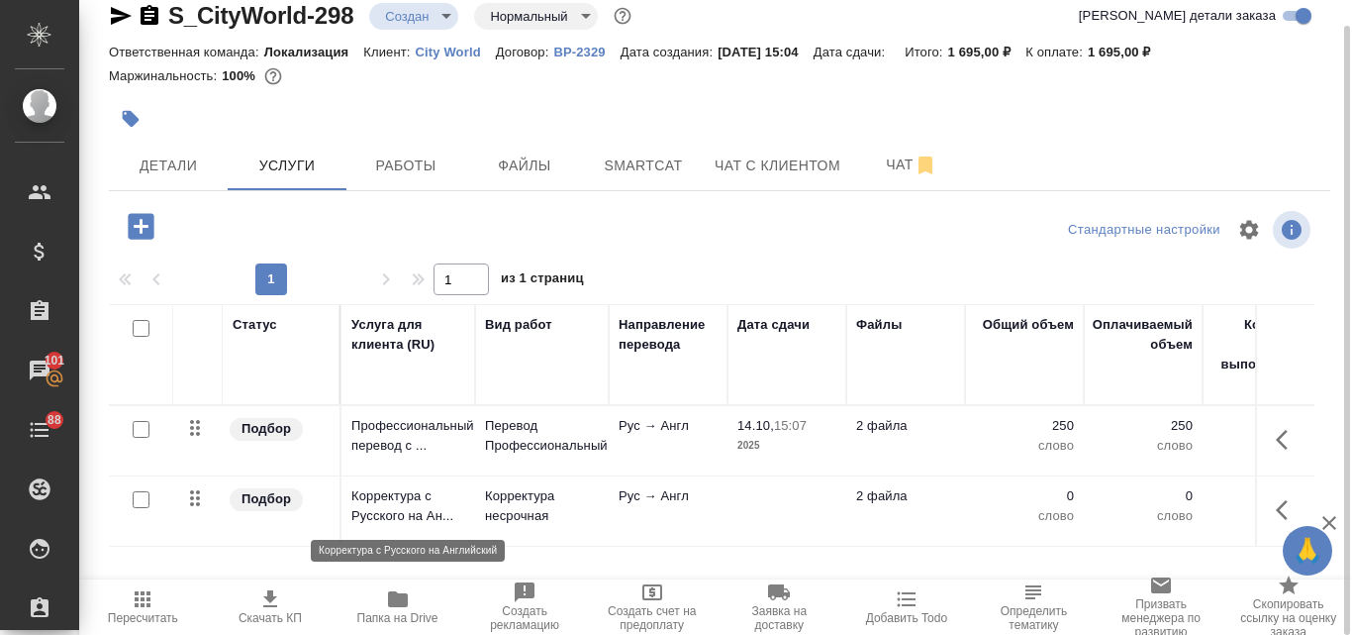
click at [384, 501] on p "Корректура с Русского на Ан..." at bounding box center [408, 506] width 114 height 40
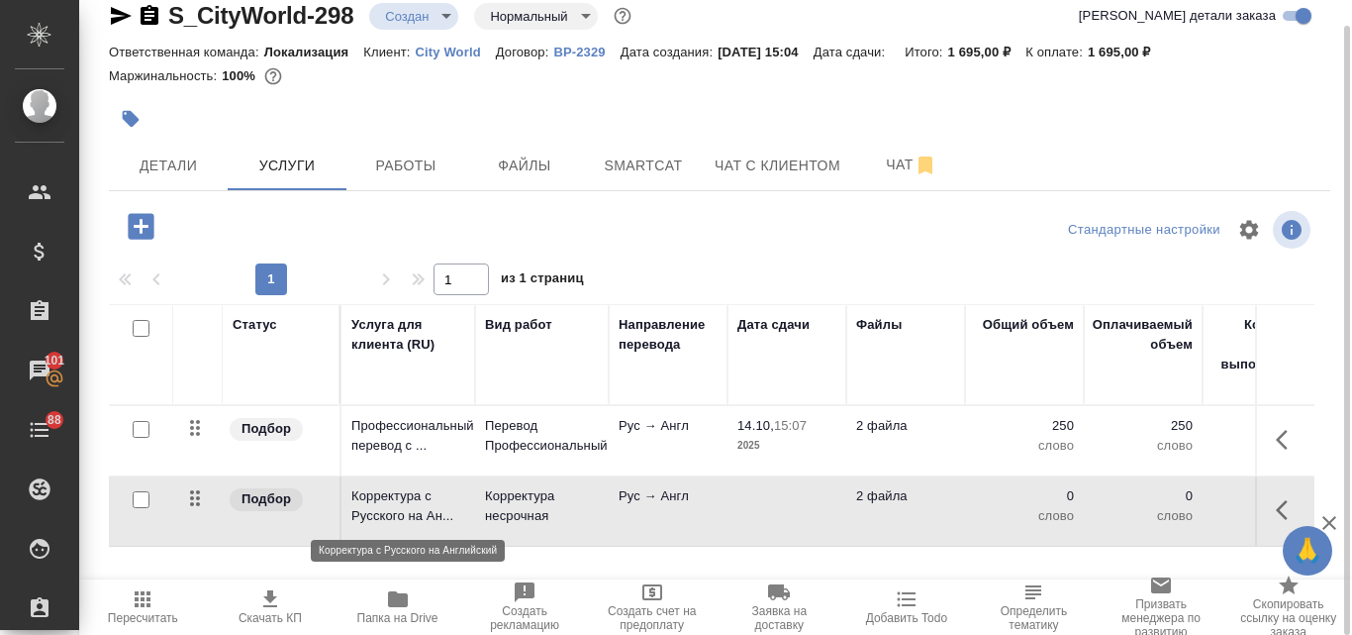
click at [384, 501] on p "Корректура с Русского на Ан..." at bounding box center [408, 506] width 114 height 40
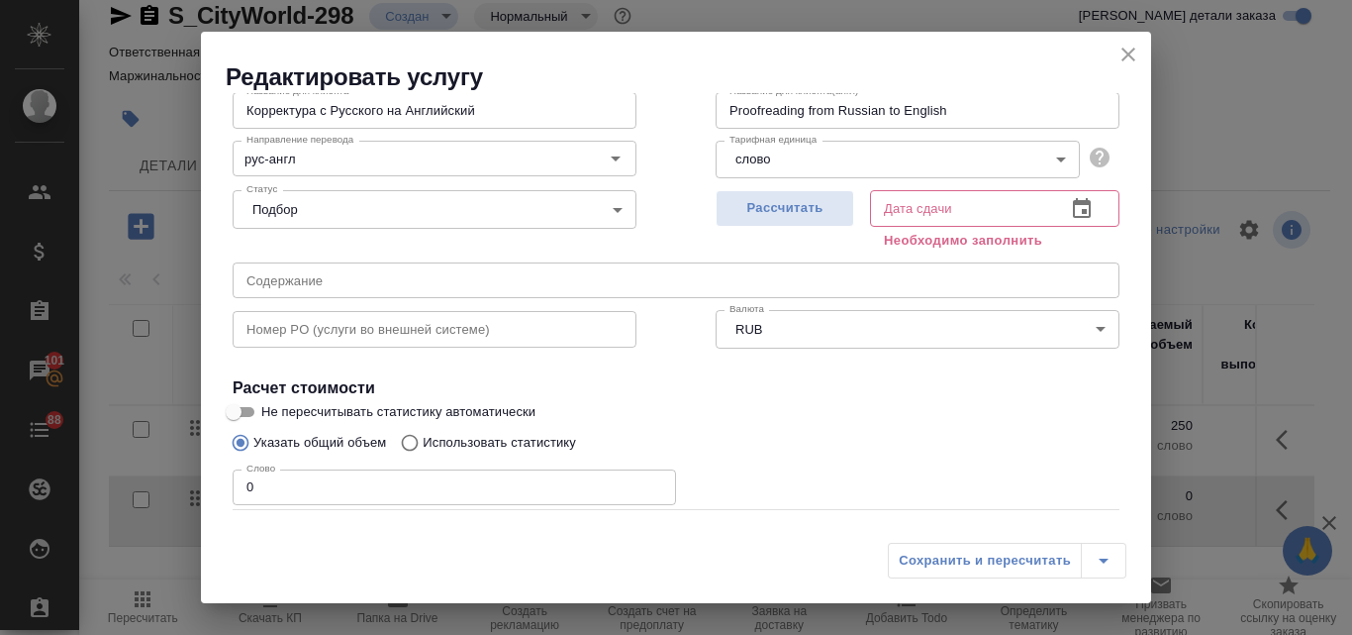
scroll to position [198, 0]
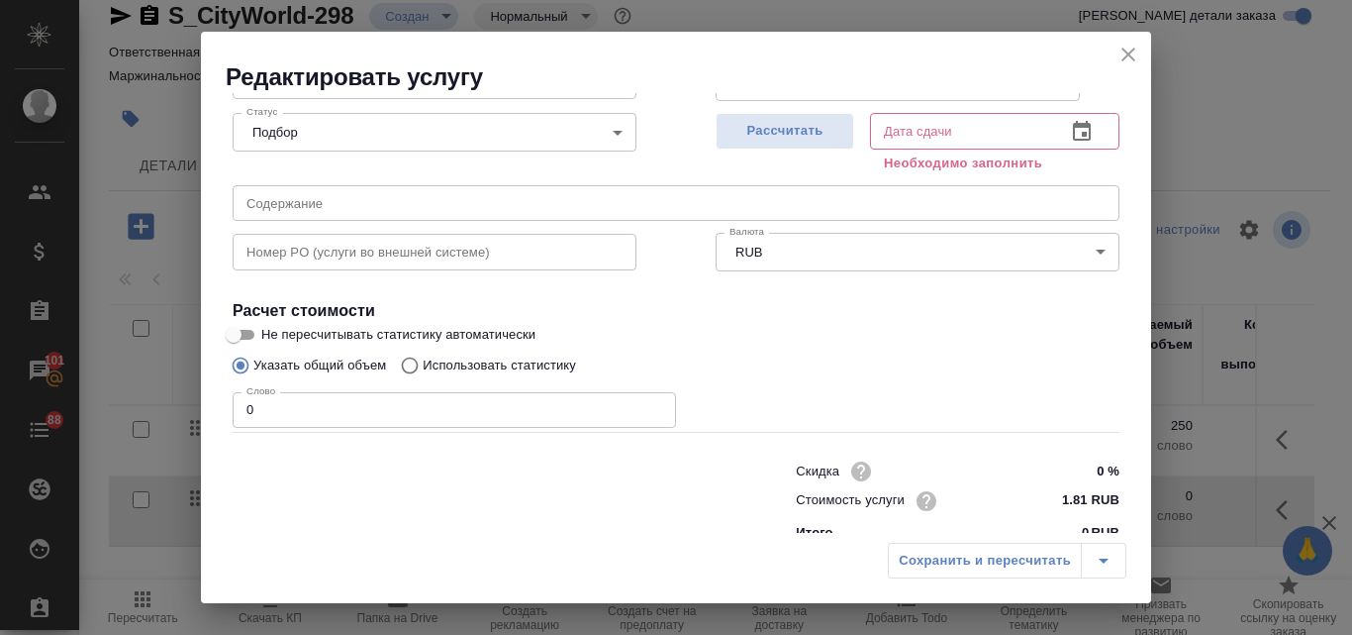
click at [412, 365] on input "Использовать статистику" at bounding box center [407, 366] width 32 height 38
radio input "true"
radio input "false"
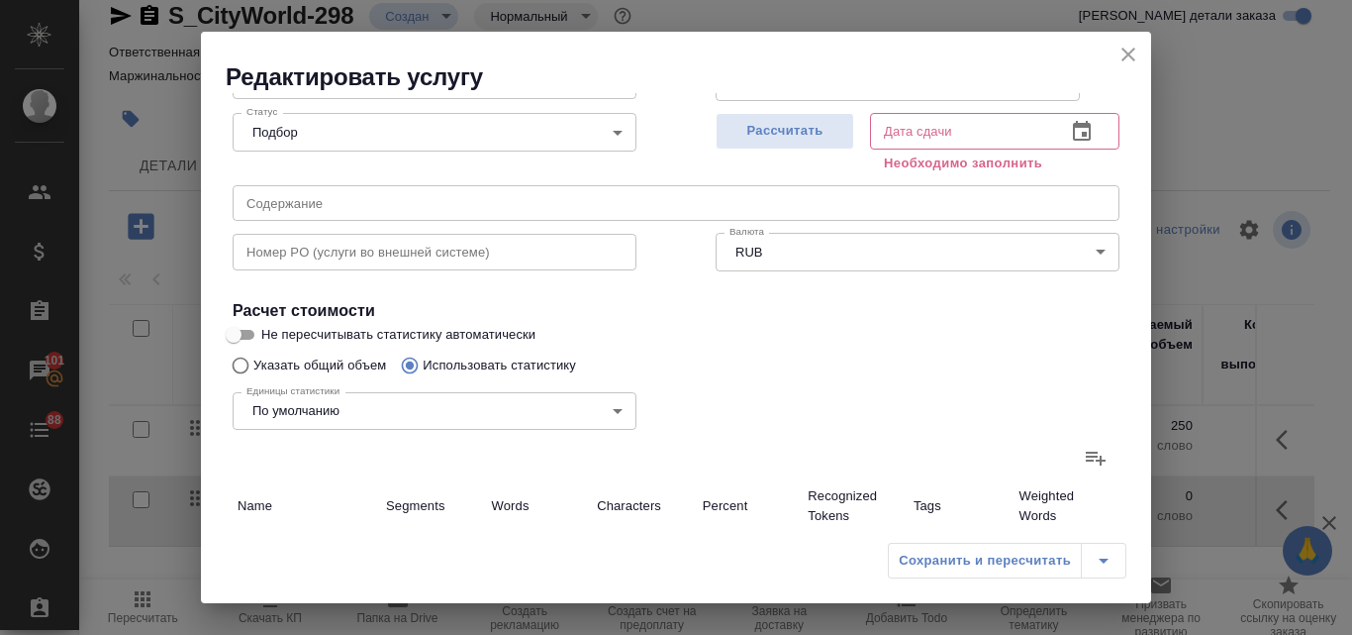
click at [1088, 454] on icon at bounding box center [1096, 458] width 24 height 24
click at [0, 0] on input "file" at bounding box center [0, 0] width 0 height 0
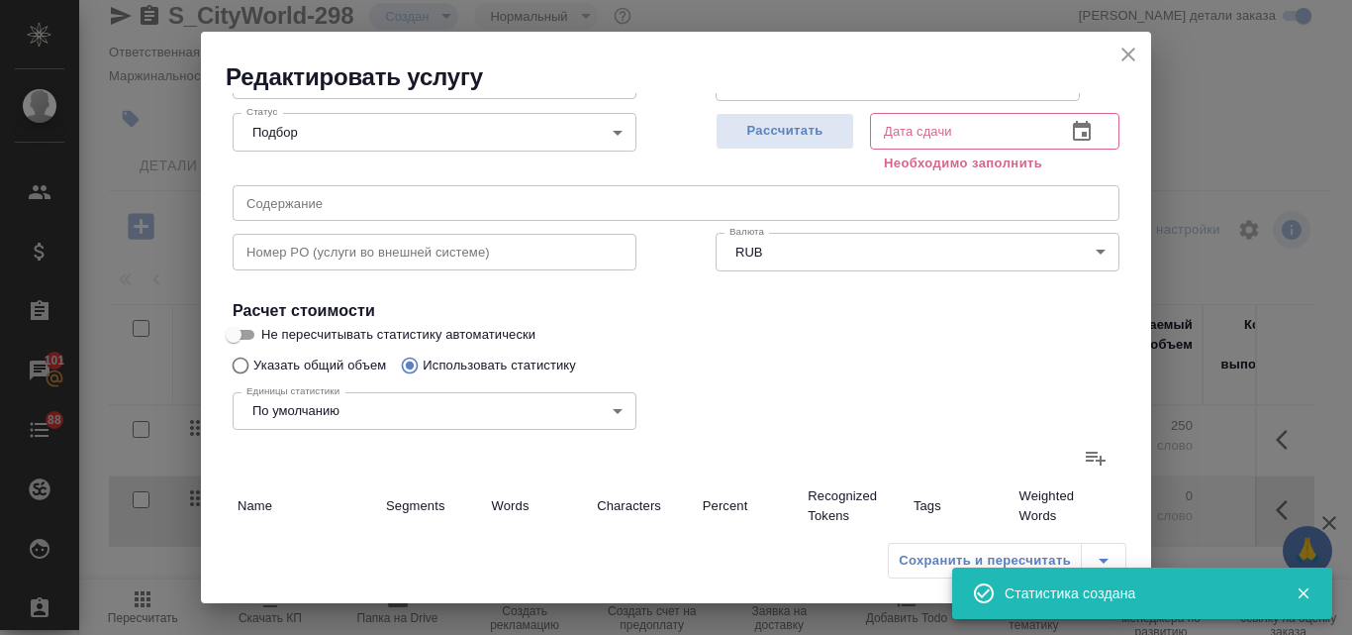
type input "3"
type input "35"
type input "244"
type input "6"
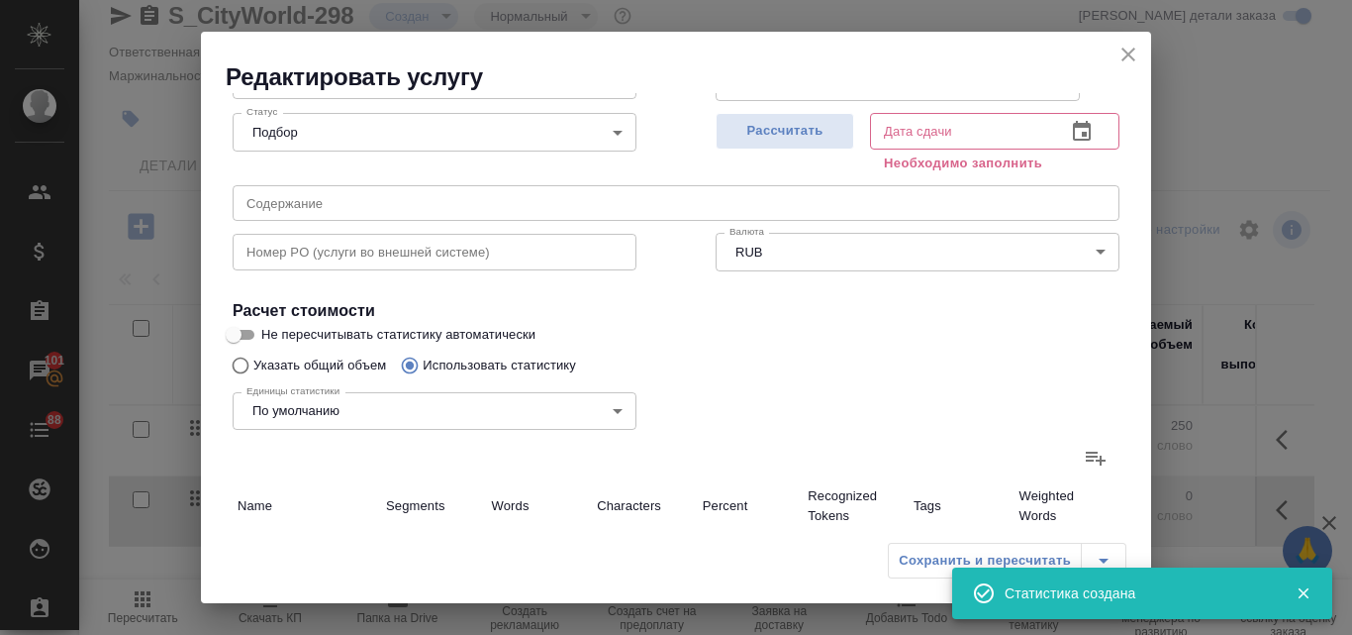
type input "6"
type input "2"
type input "7"
type input "52"
type input "3"
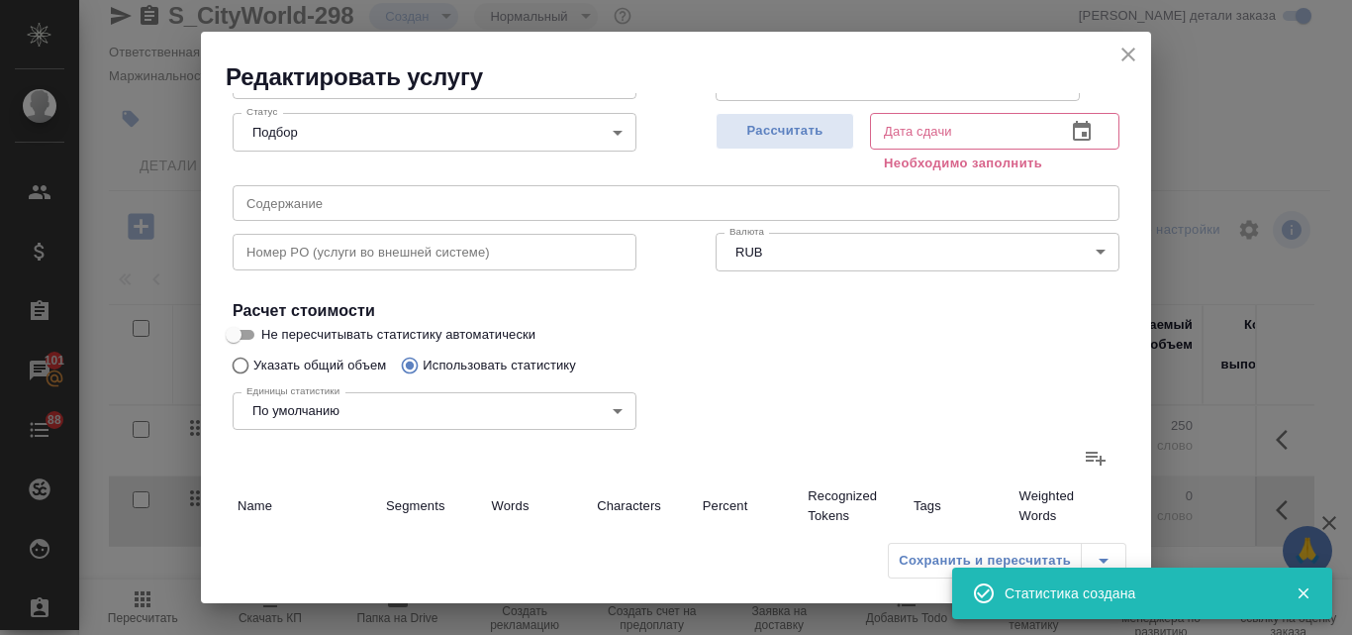
type input "23"
type input "138"
type input "1"
type input "13"
type input "104"
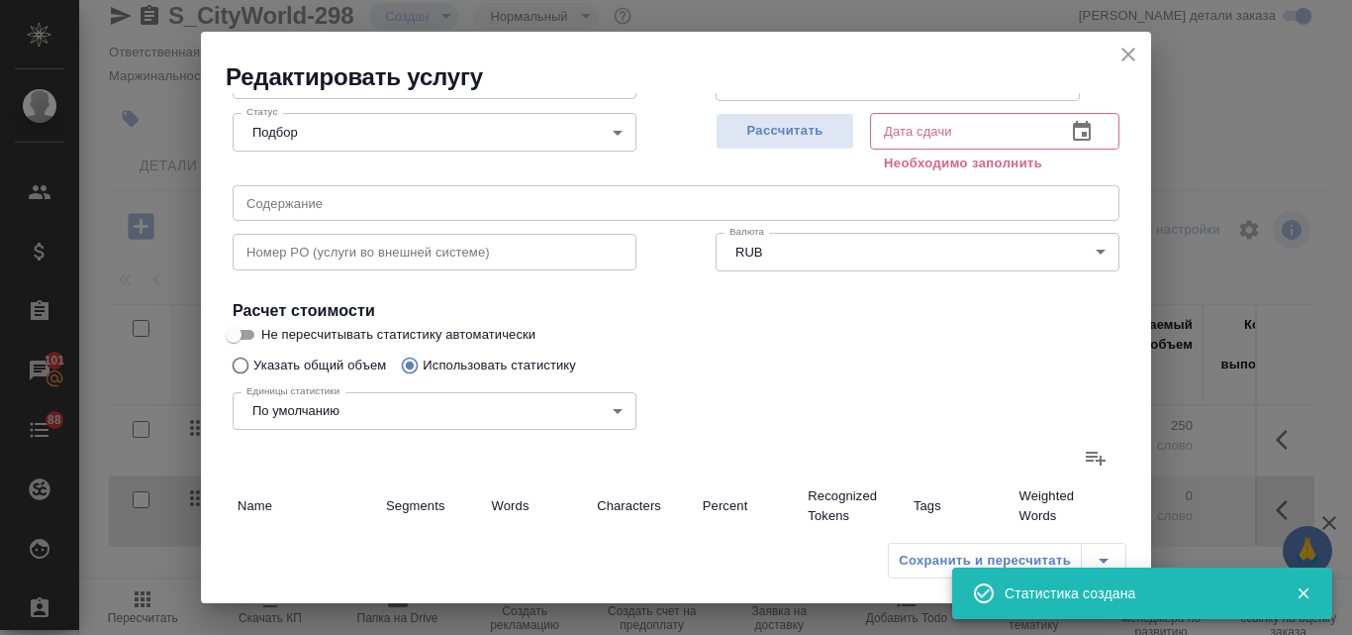
type input "5"
type input "107"
type input "788"
type input "28"
type input "308"
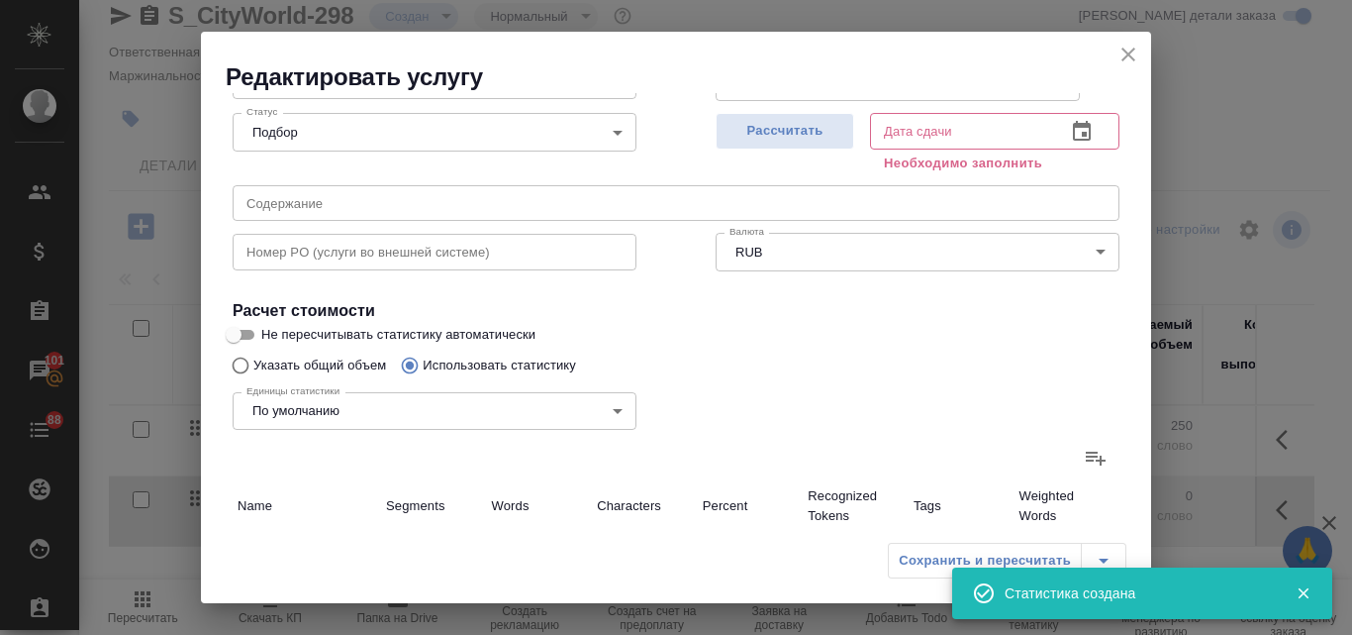
type input "1952"
type input "42"
type input "493"
type input "3278"
type input "48"
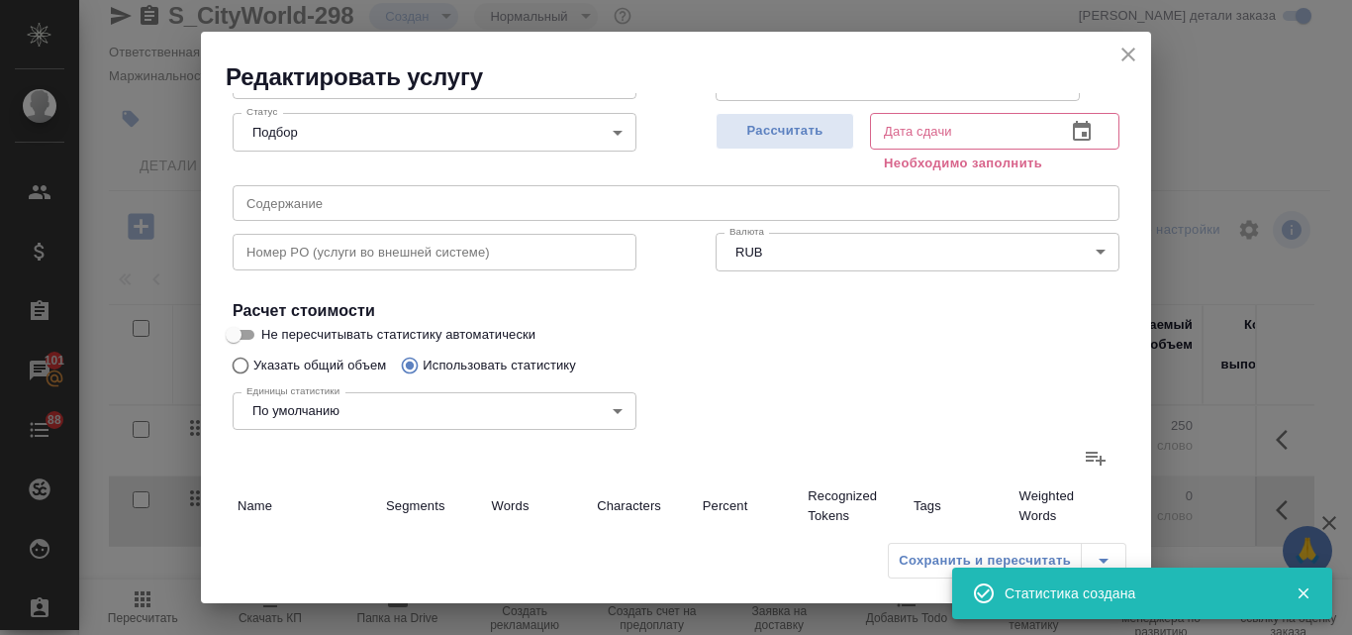
type input "499"
type input "3284"
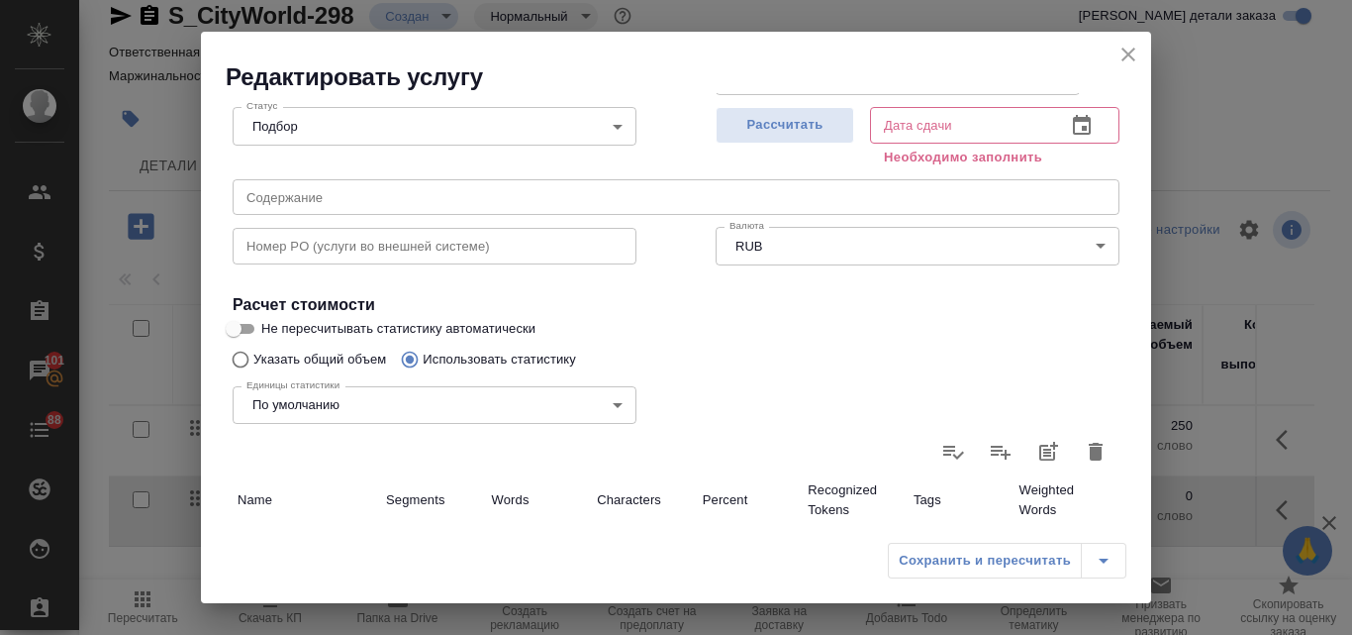
scroll to position [144, 0]
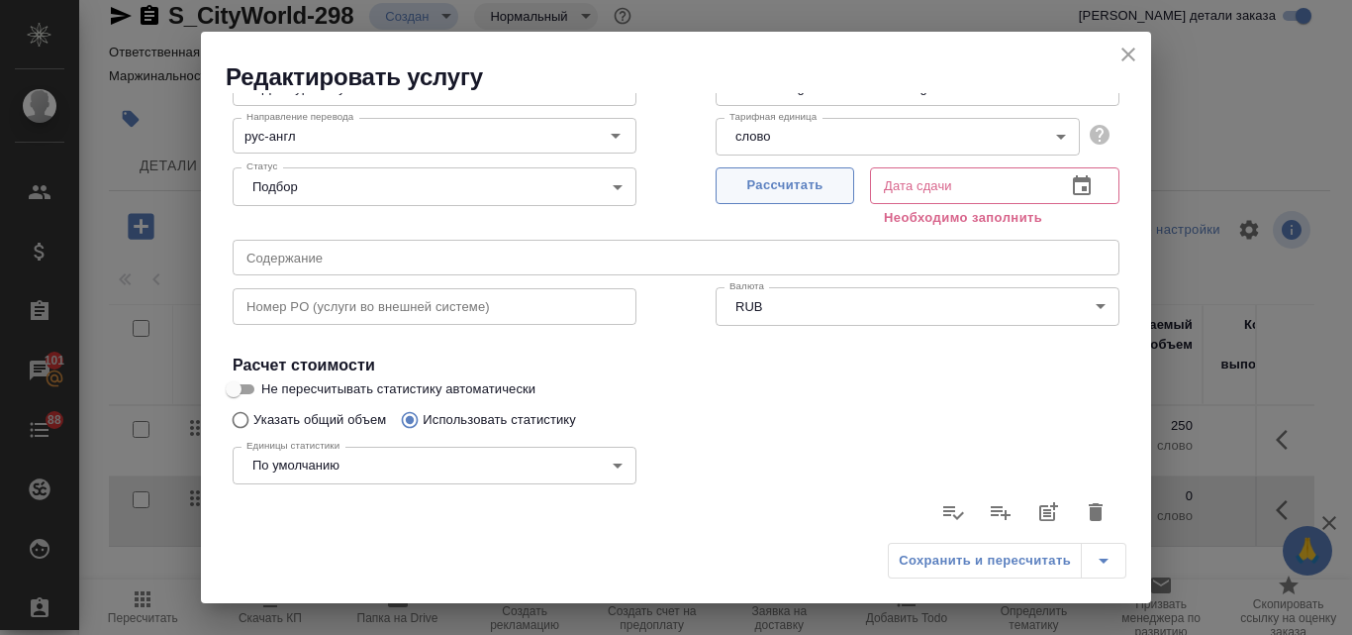
click at [795, 173] on button "Рассчитать" at bounding box center [785, 185] width 139 height 37
type input "14.10.2025 15:09"
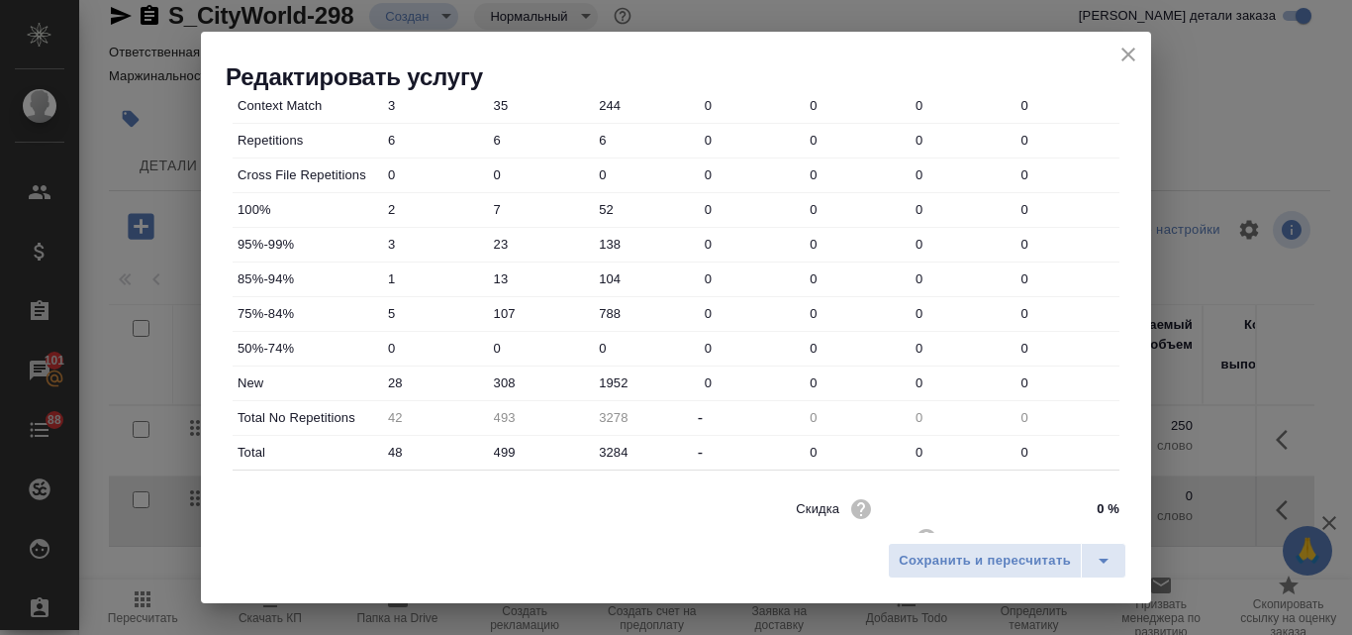
scroll to position [716, 0]
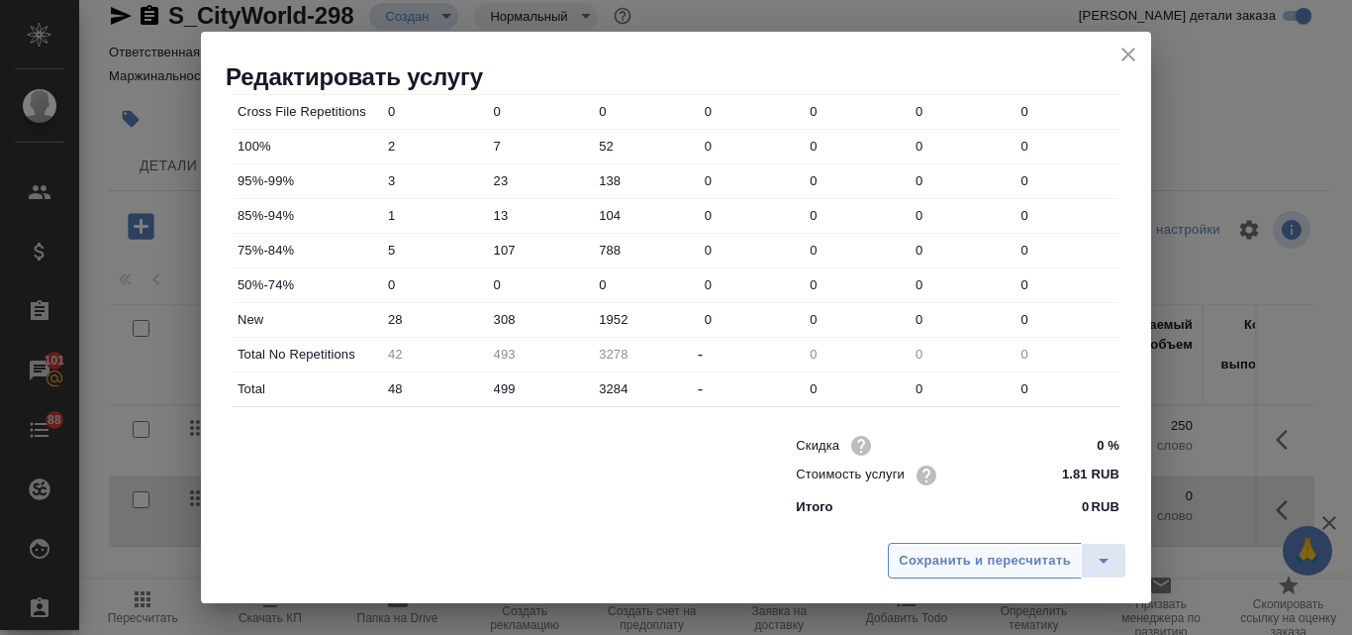
click at [957, 568] on span "Сохранить и пересчитать" at bounding box center [985, 560] width 172 height 23
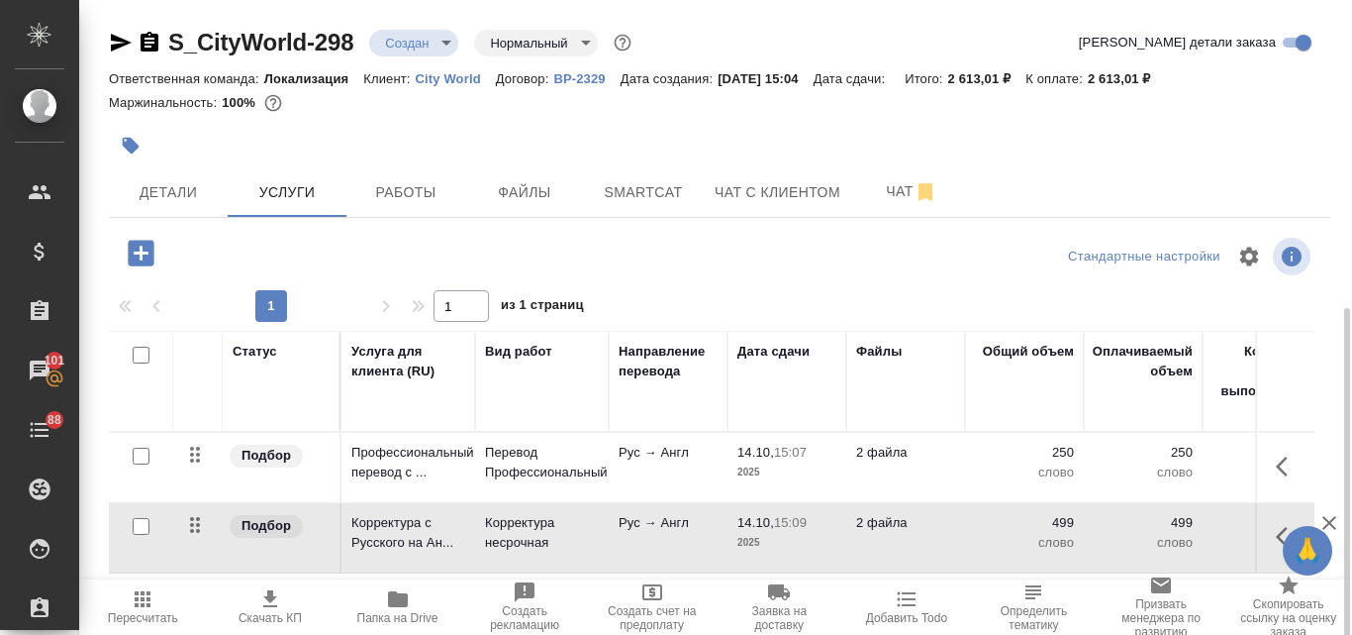
scroll to position [172, 0]
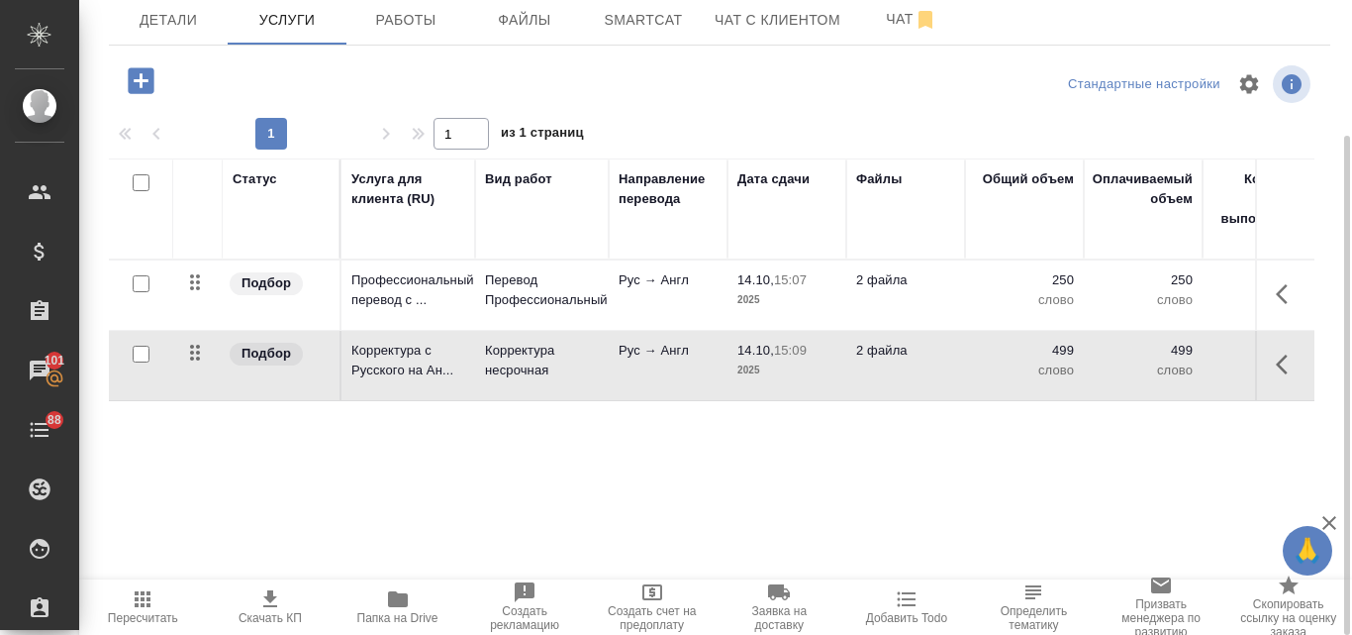
click at [155, 603] on span "Пересчитать" at bounding box center [143, 606] width 104 height 38
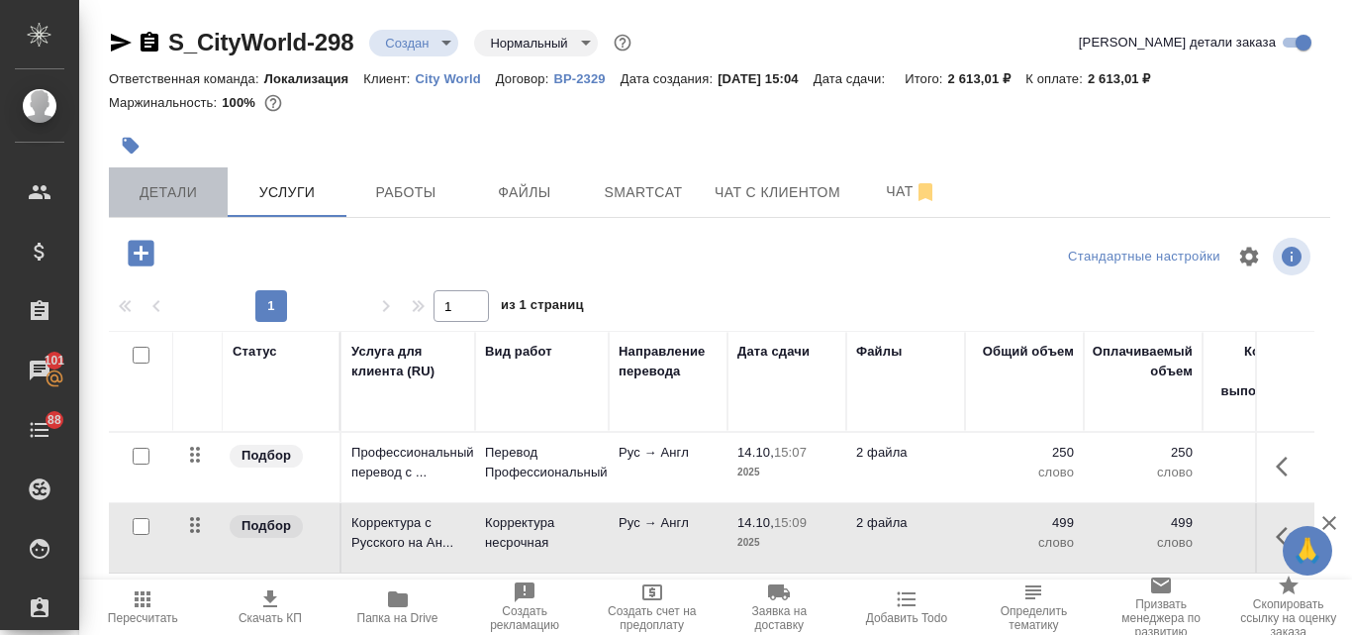
click at [149, 186] on span "Детали" at bounding box center [168, 192] width 95 height 25
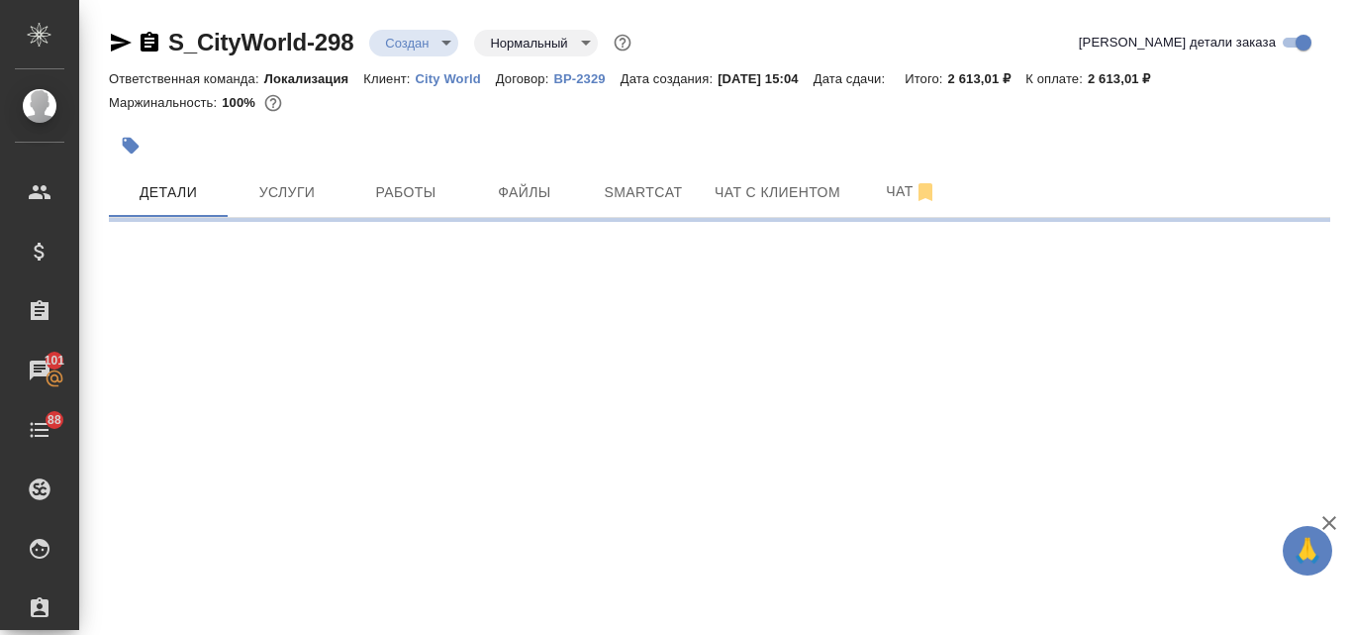
select select "RU"
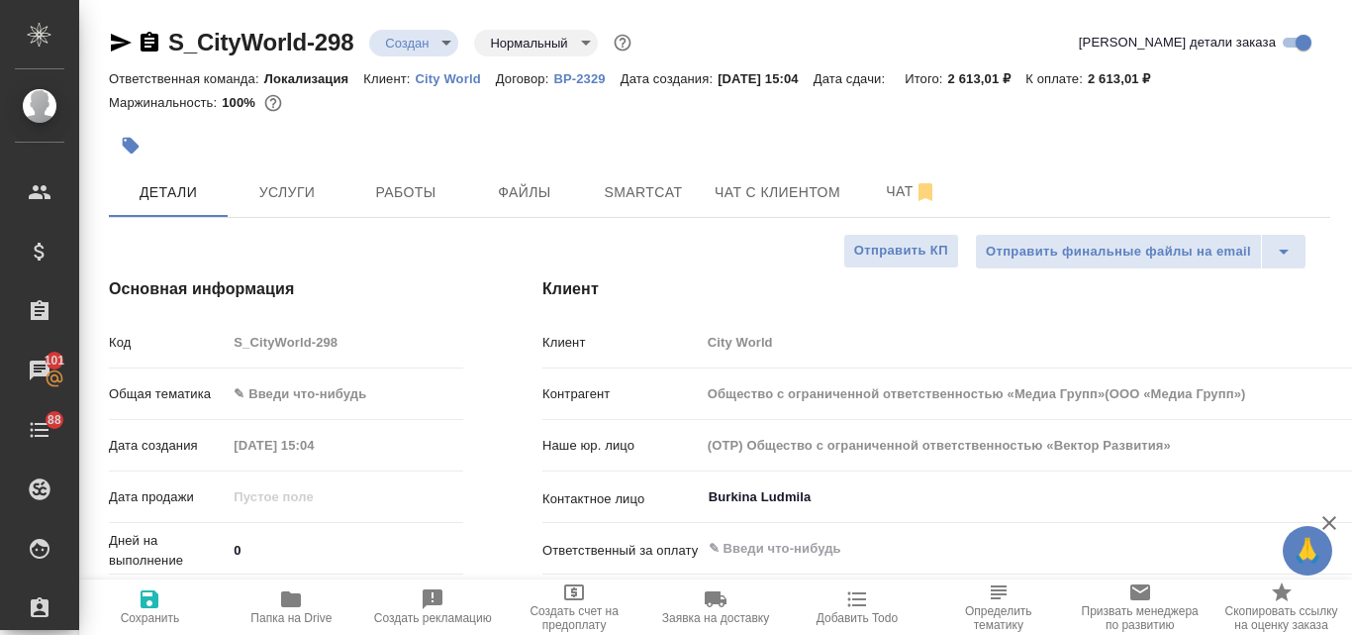
type textarea "x"
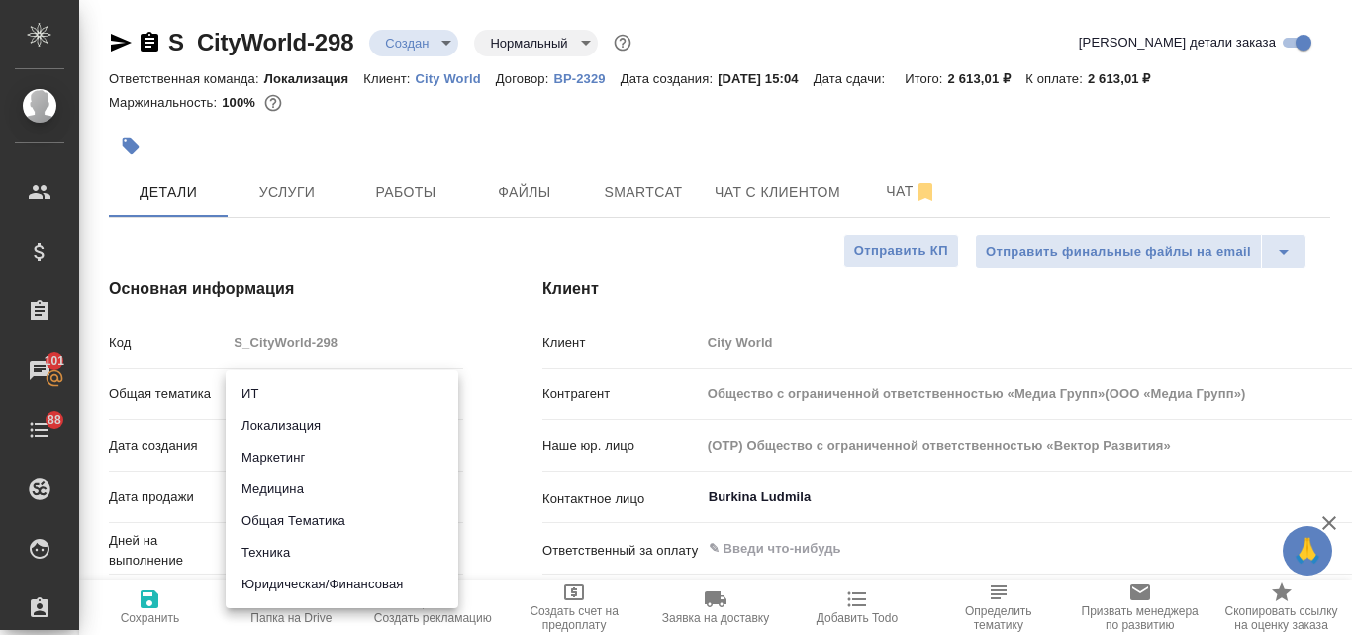
click at [301, 399] on body "🙏 .cls-1 fill:#fff; AWATERA Valyaeva Anna Клиенты Спецификации Заказы 101 Чаты …" at bounding box center [676, 317] width 1352 height 635
click at [296, 462] on li "Маркетинг" at bounding box center [342, 458] width 233 height 32
type input "marketing"
type input "Общество с ограниченной ответственностью «Медиа Групп»(ООО «Медиа Групп»)"
type textarea "x"
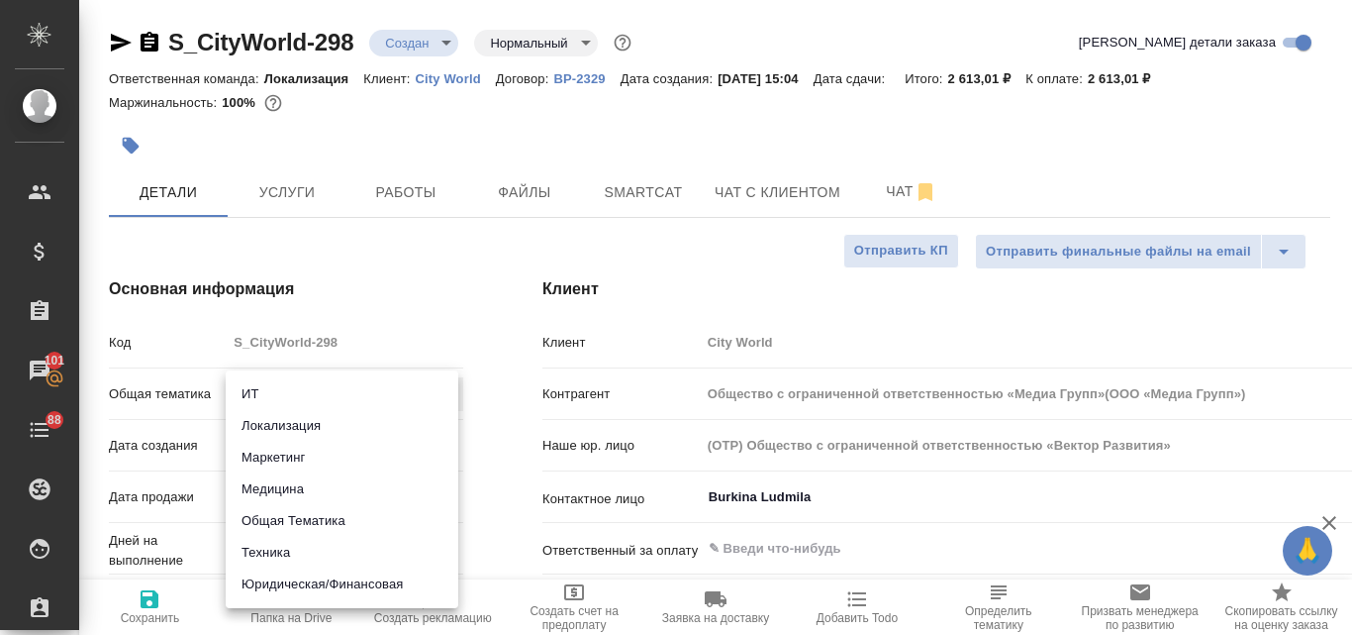
type textarea "x"
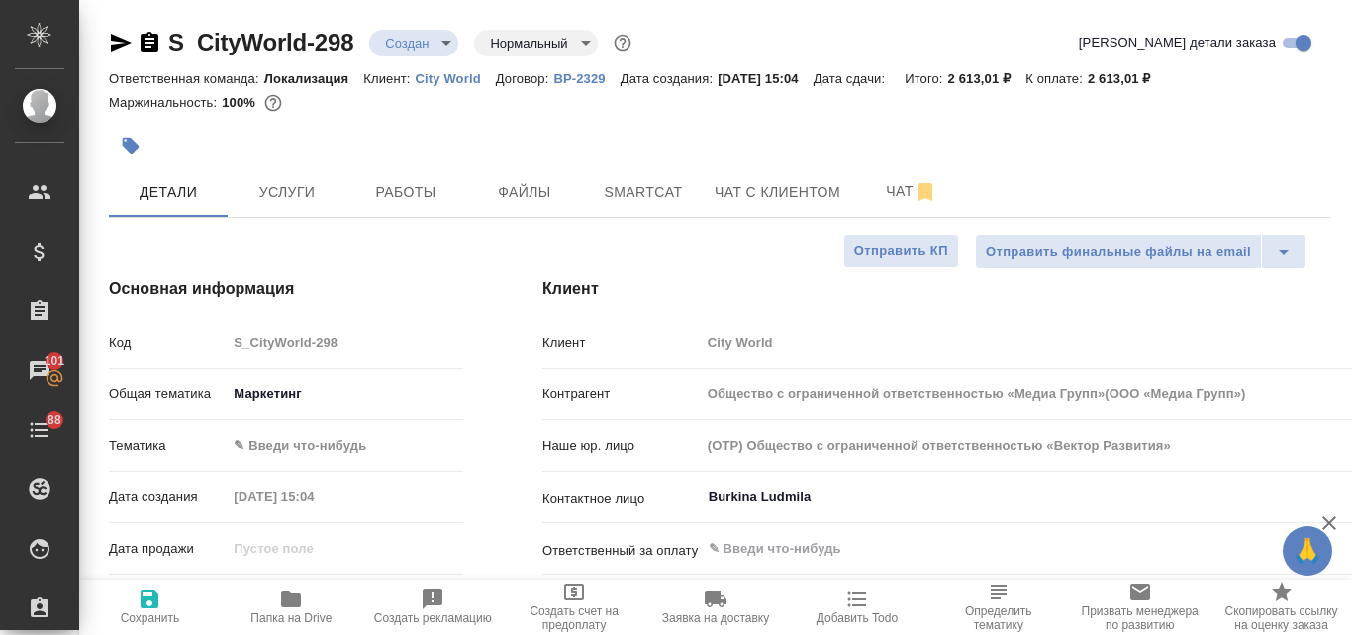
click at [287, 446] on body "🙏 .cls-1 fill:#fff; AWATERA Valyaeva Anna Клиенты Спецификации Заказы 101 Чаты …" at bounding box center [676, 317] width 1352 height 635
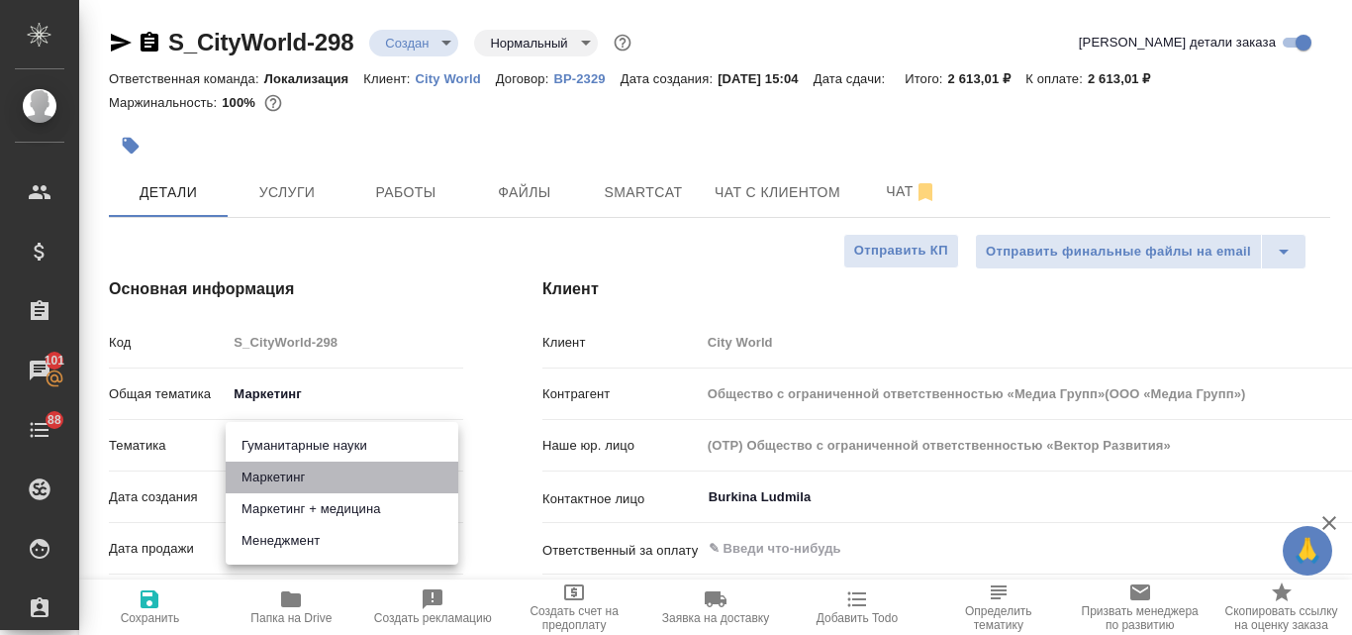
click at [287, 477] on li "Маркетинг" at bounding box center [342, 477] width 233 height 32
type input "Общество с ограниченной ответственностью «Медиа Групп»(ООО «Медиа Групп»)"
type textarea "x"
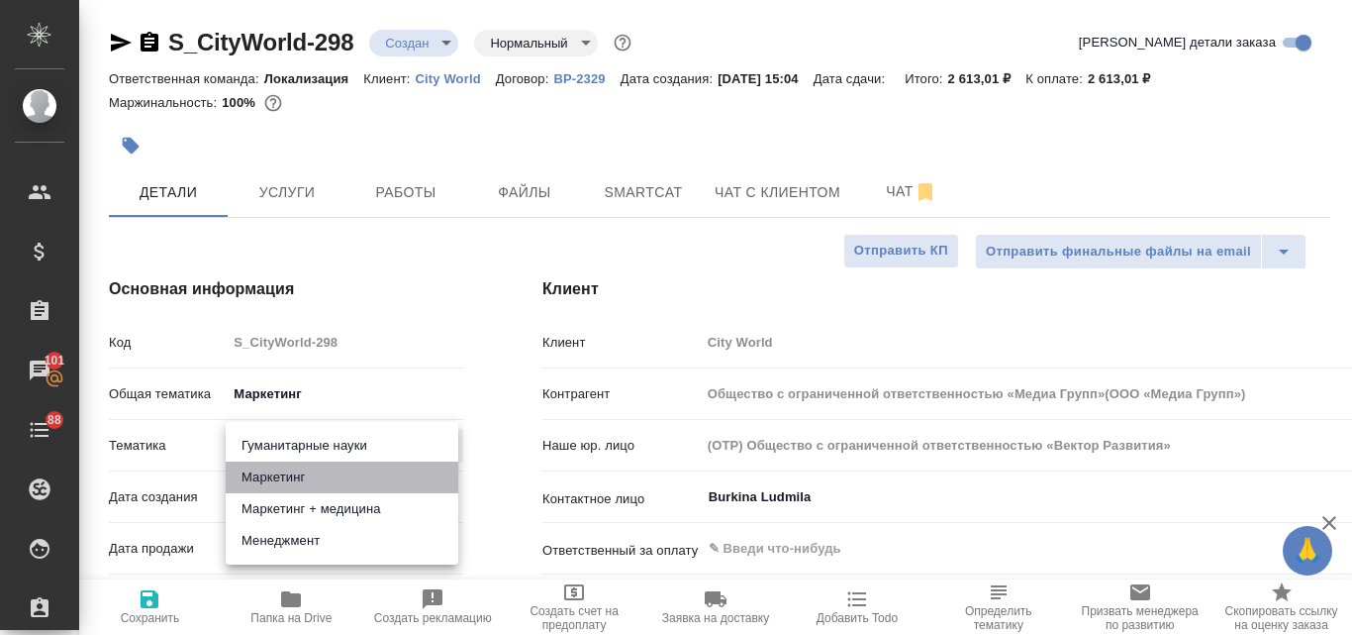
type input "5a8b8b956a9677013d343d63"
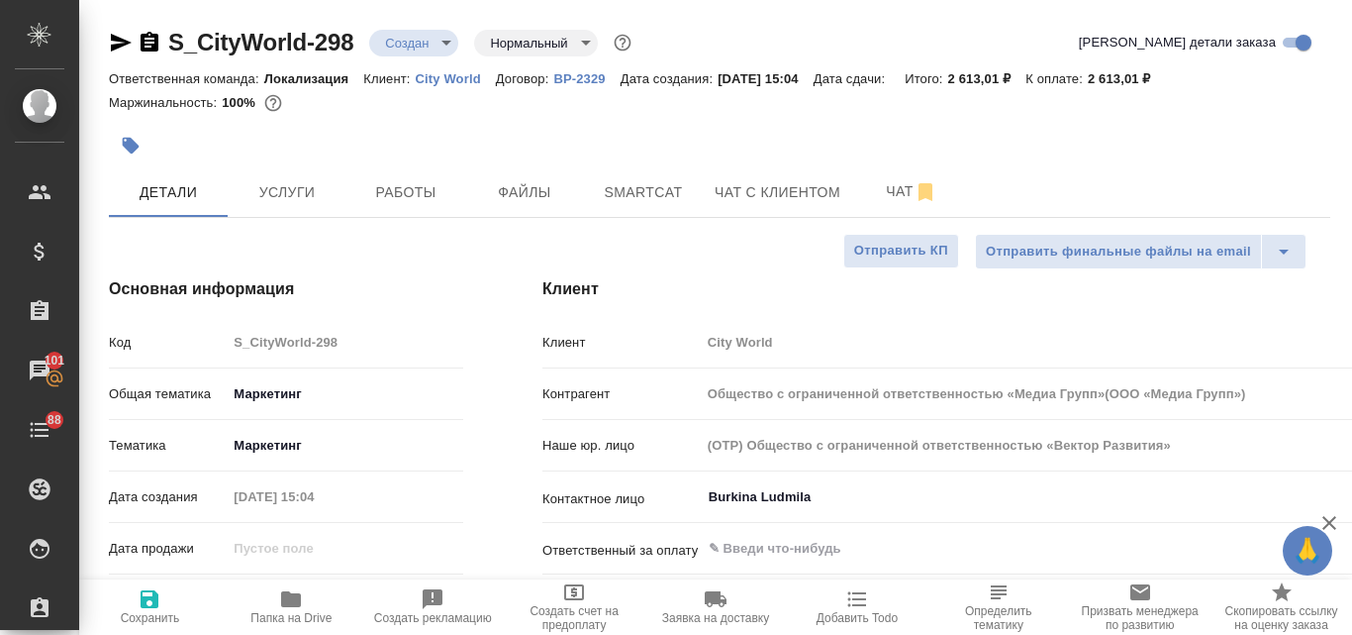
click at [158, 604] on icon "button" at bounding box center [150, 599] width 18 height 18
type input "Общество с ограниченной ответственностью «Медиа Групп»(ООО «Медиа Групп»)"
type textarea "x"
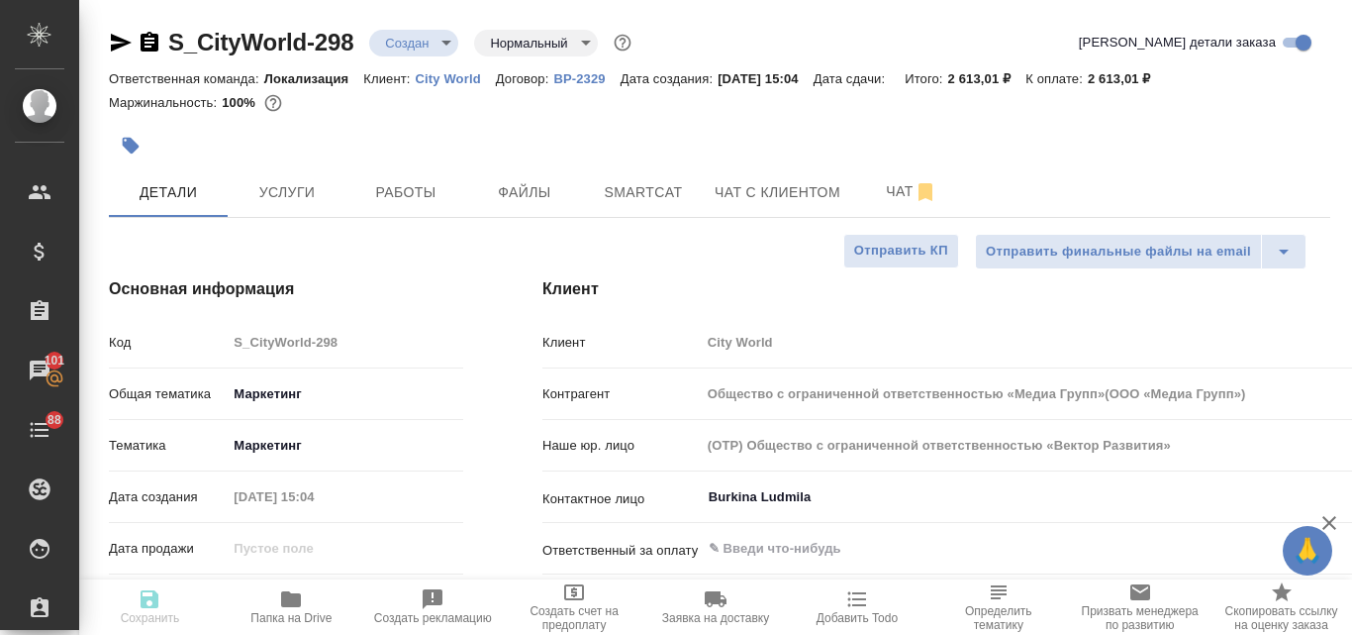
type input "Общество с ограниченной ответственностью «Медиа Групп»(ООО «Медиа Групп»)"
type textarea "x"
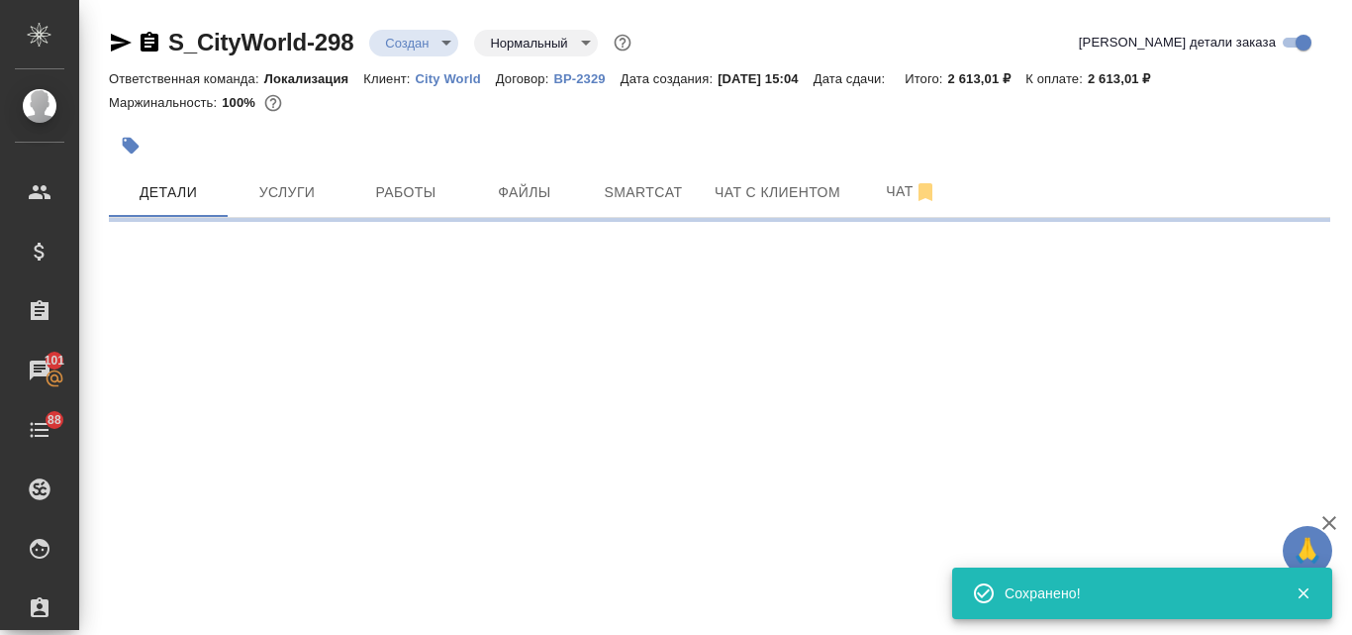
select select "RU"
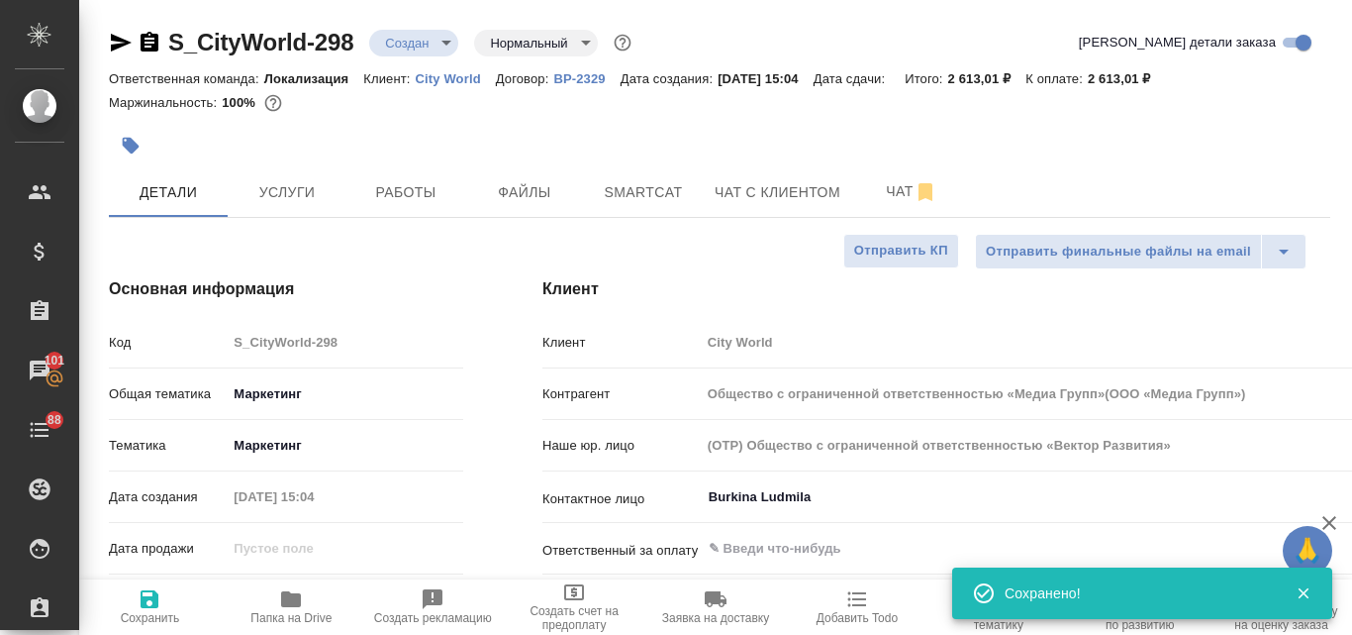
type textarea "x"
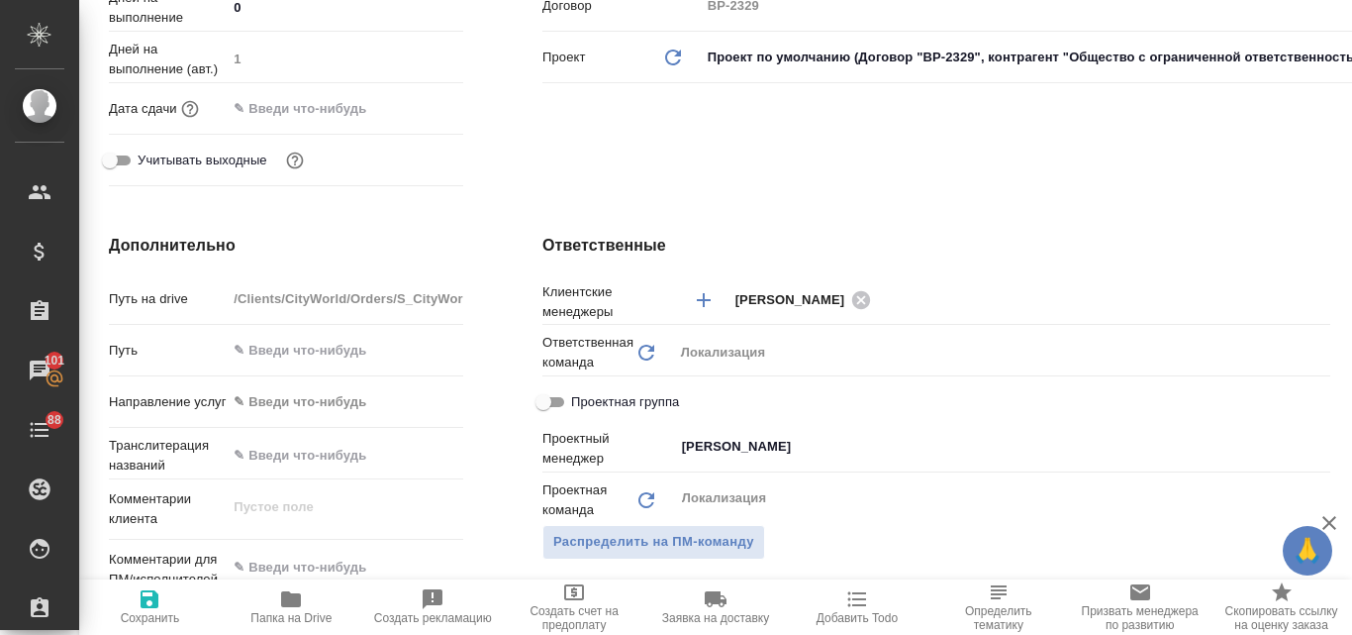
scroll to position [693, 0]
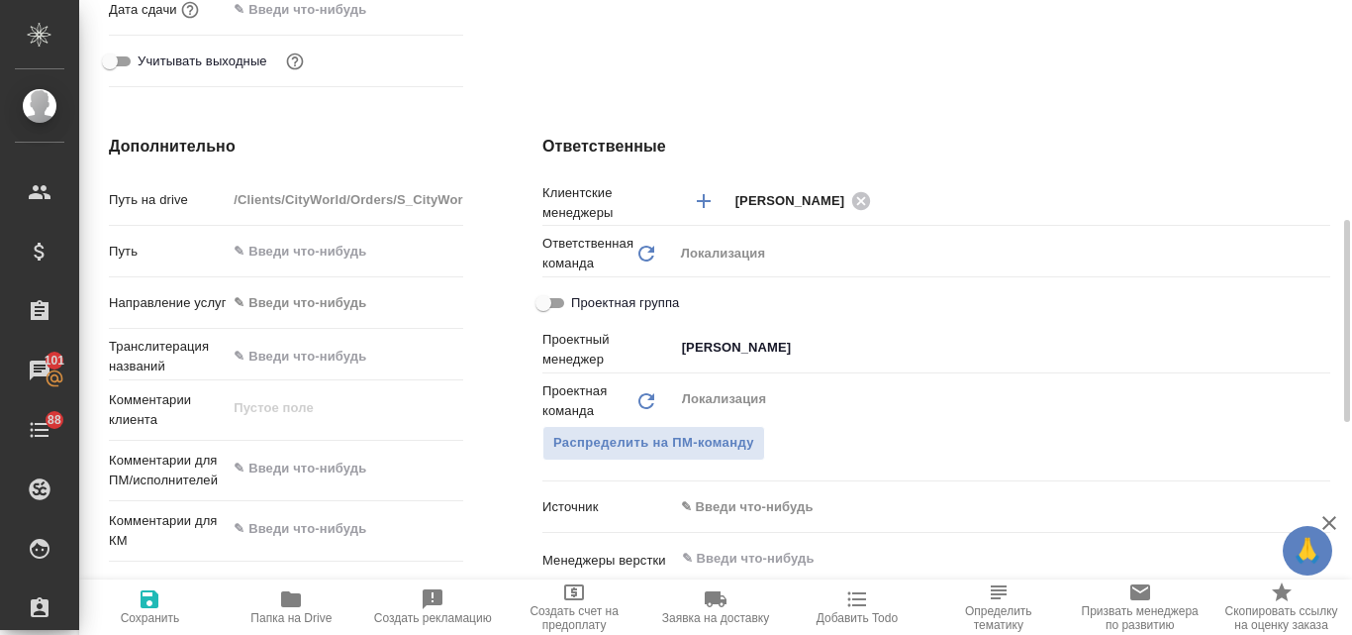
type textarea "x"
click at [314, 477] on textarea at bounding box center [345, 468] width 237 height 34
type input "Общество с ограниченной ответственностью «Медиа Групп»(ООО «Медиа Групп»)"
type textarea "x"
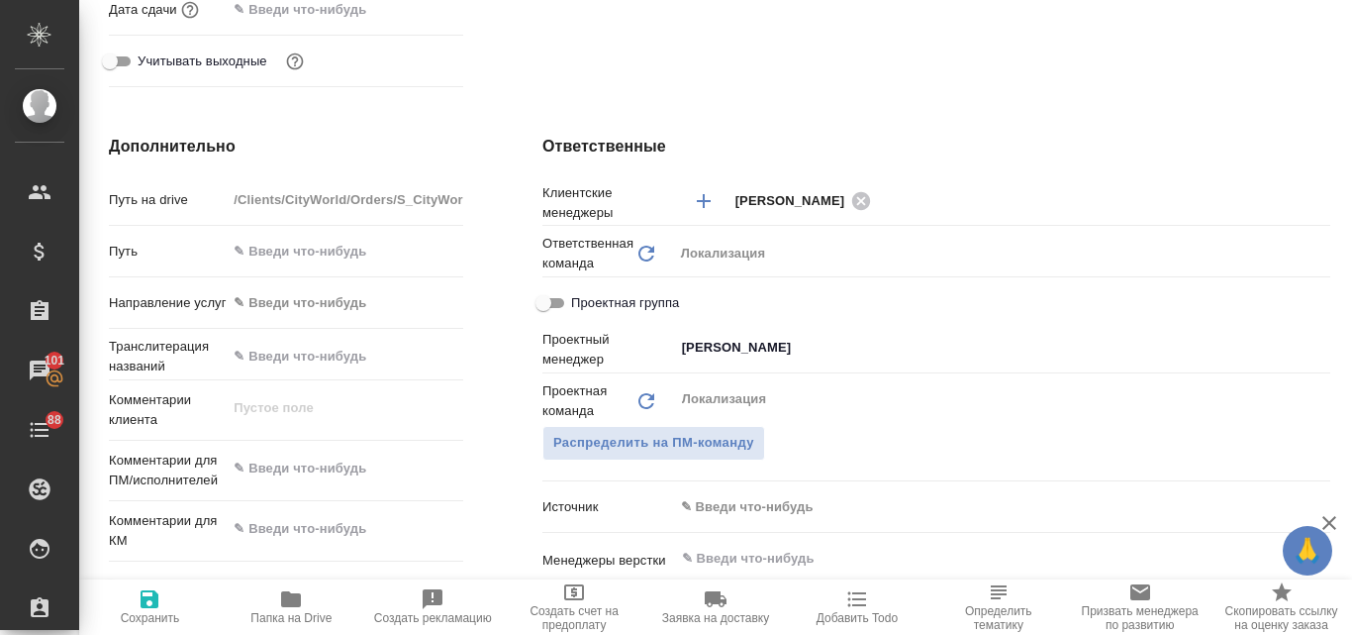
type textarea "x"
type input "Общество с ограниченной ответственностью «Медиа Групп»(ООО «Медиа Групп»)"
type textarea "x"
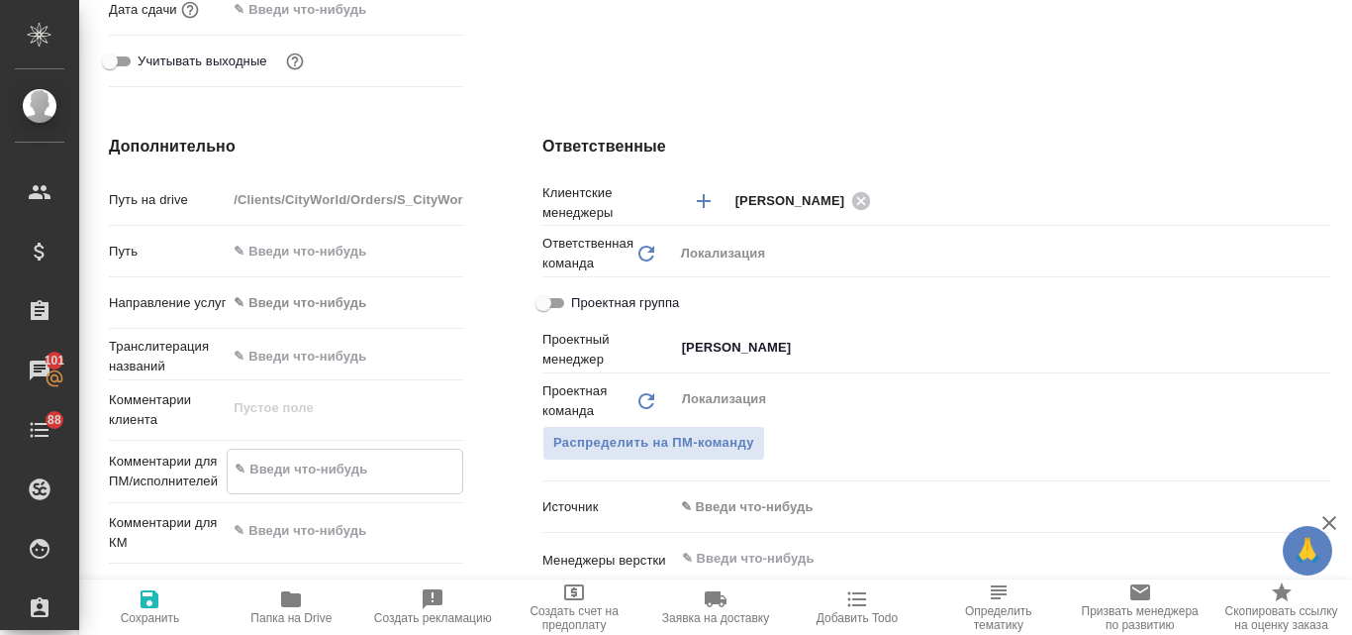
paste textarea "Анна, добрый день! Шлю 1 текст на перевод и 1 файл на корректуру."
type textarea "Анна, добрый день! Шлю 1 текст на перевод и 1 файл на корректуру."
type input "Общество с ограниченной ответственностью «Медиа Групп»(ООО «Медиа Групп»)"
type textarea "x"
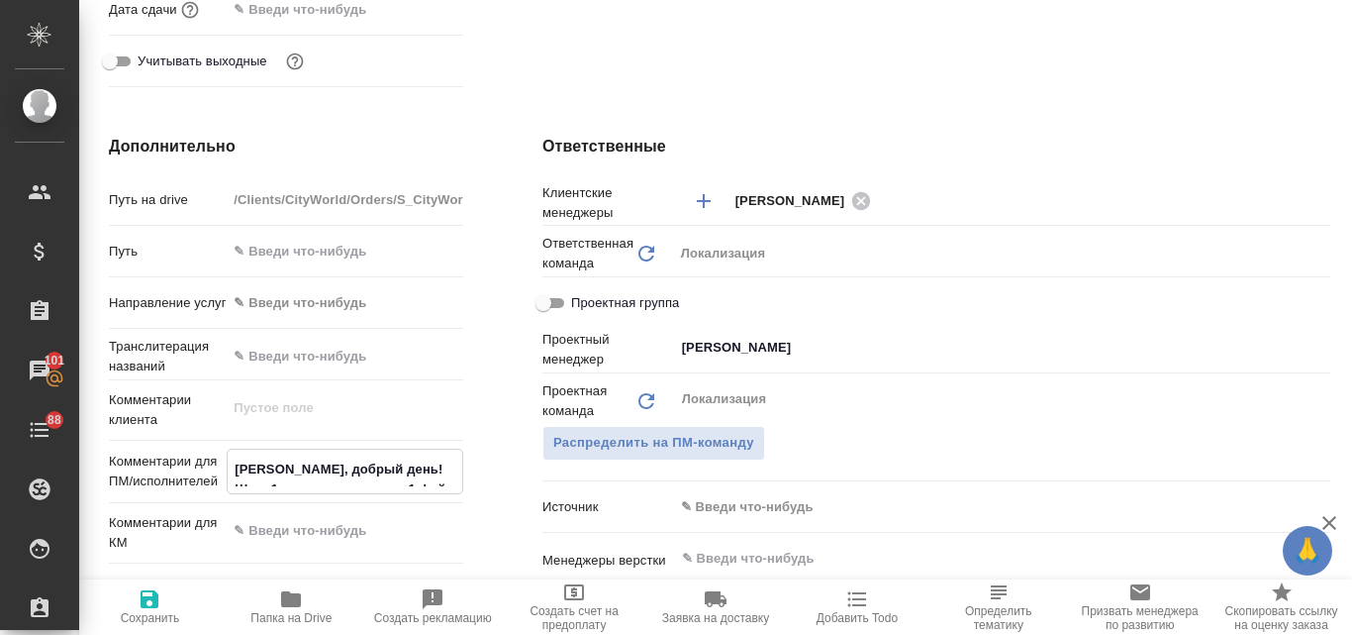
type textarea "x"
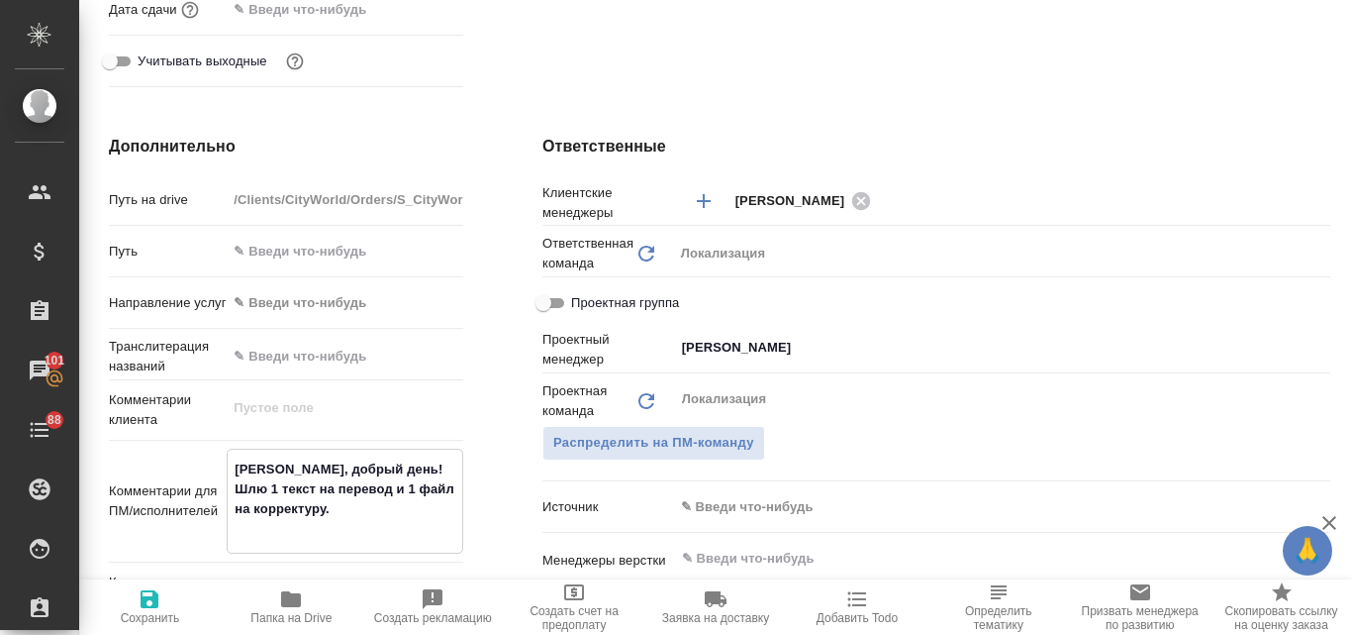
drag, startPoint x: 370, startPoint y: 464, endPoint x: 225, endPoint y: 465, distance: 145.5
click at [230, 458] on textarea "Анна, добрый день! Шлю 1 текст на перевод и 1 файл на корректуру." at bounding box center [345, 498] width 235 height 93
type textarea "Шлю 1 текст на перевод и 1 файл на корректуру."
type input "Общество с ограниченной ответственностью «Медиа Групп»(ООО «Медиа Групп»)"
type textarea "x"
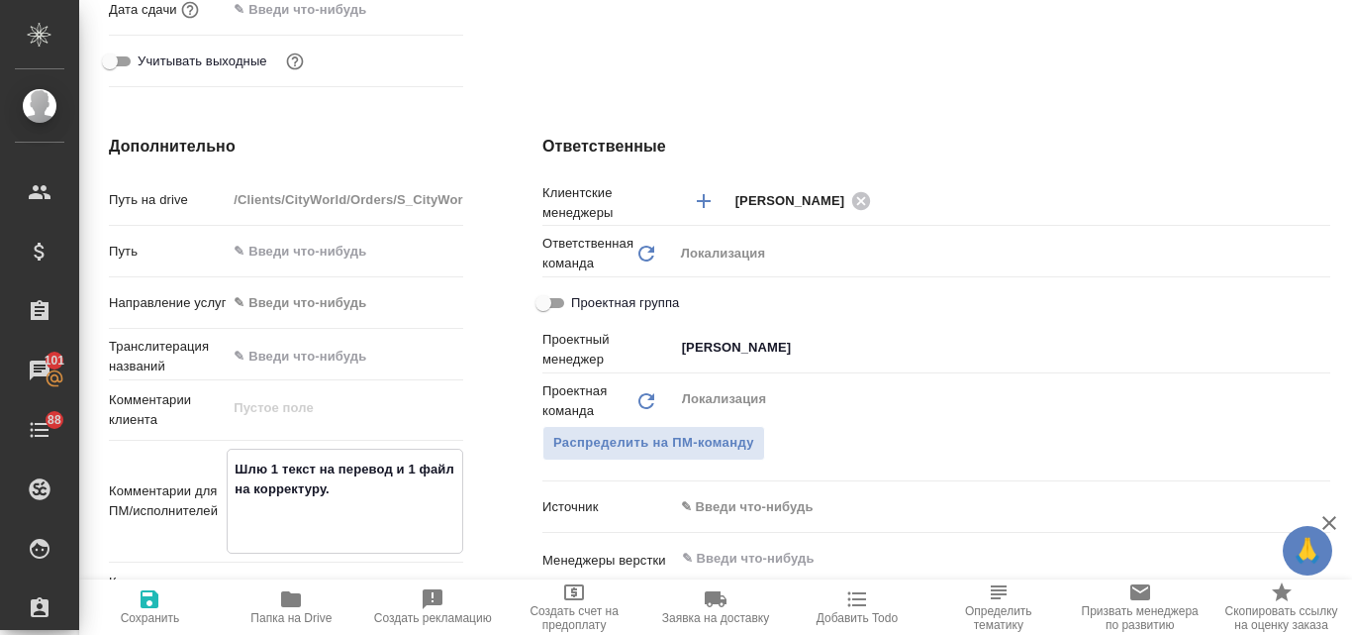
type textarea "x"
type textarea "Шлю 1 текст на перевод и 1 файл на корректуру."
type textarea "x"
click at [142, 605] on icon "button" at bounding box center [150, 599] width 18 height 18
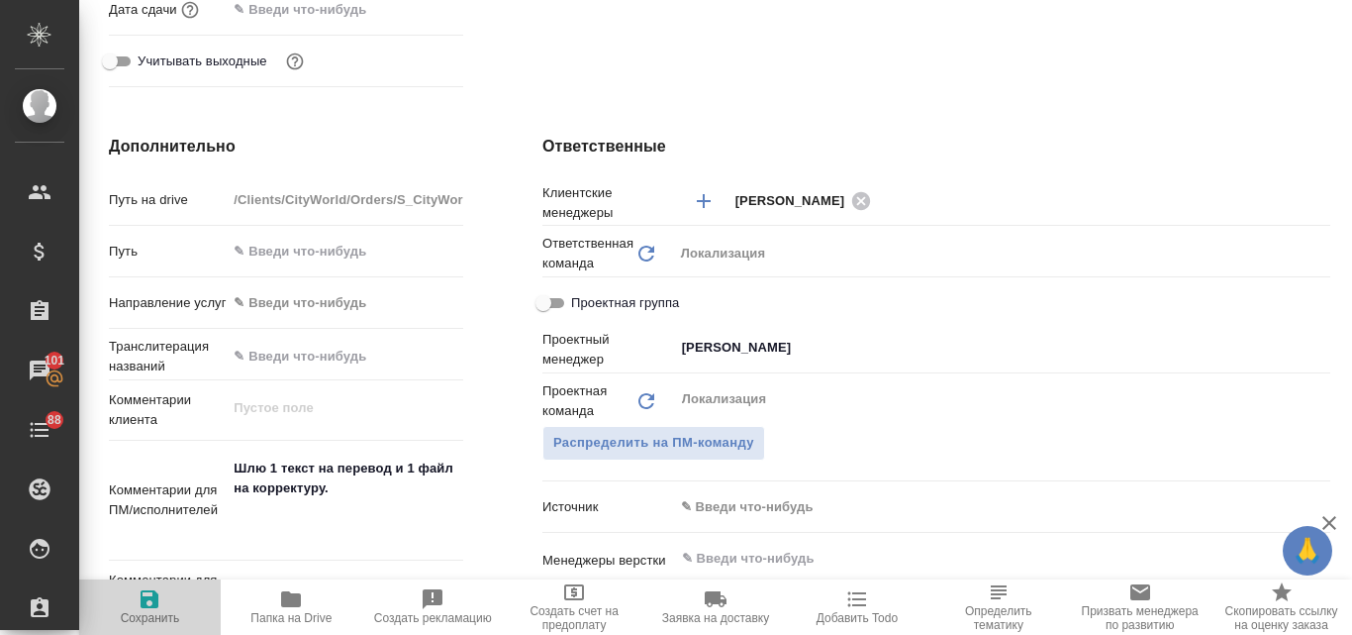
type input "Общество с ограниченной ответственностью «Медиа Групп»(ООО «Медиа Групп»)"
type textarea "x"
type input "Общество с ограниченной ответственностью «Медиа Групп»(ООО «Медиа Групп»)"
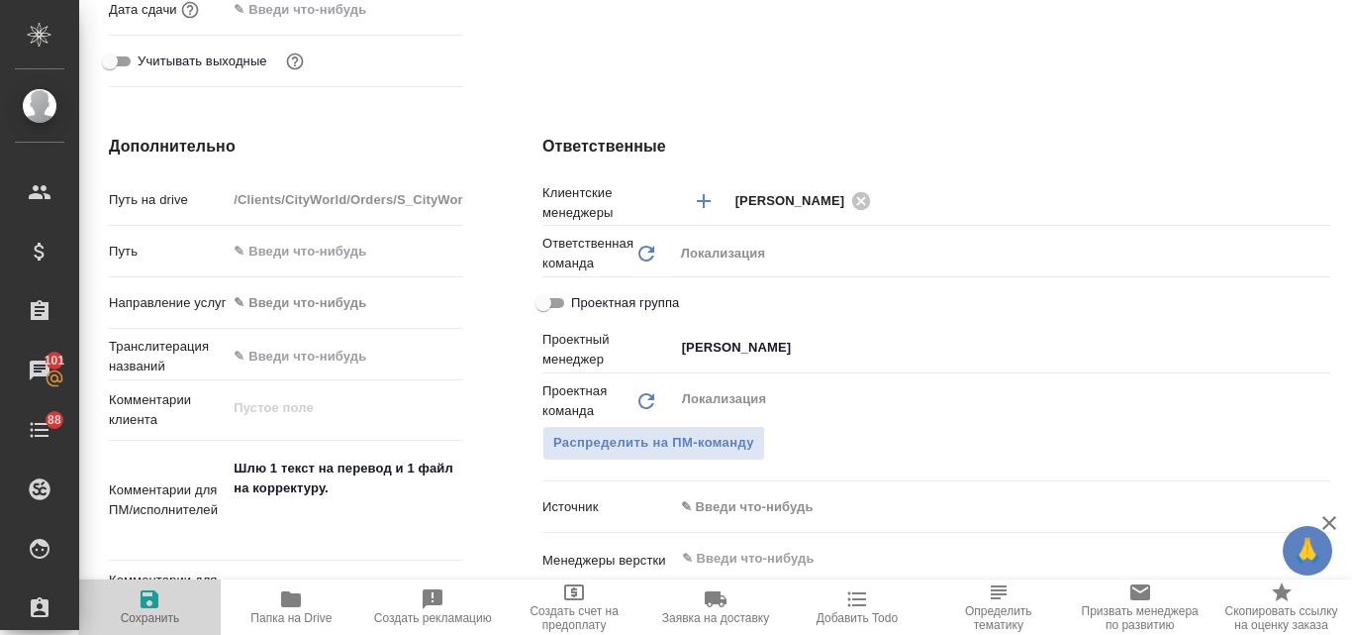
type textarea "x"
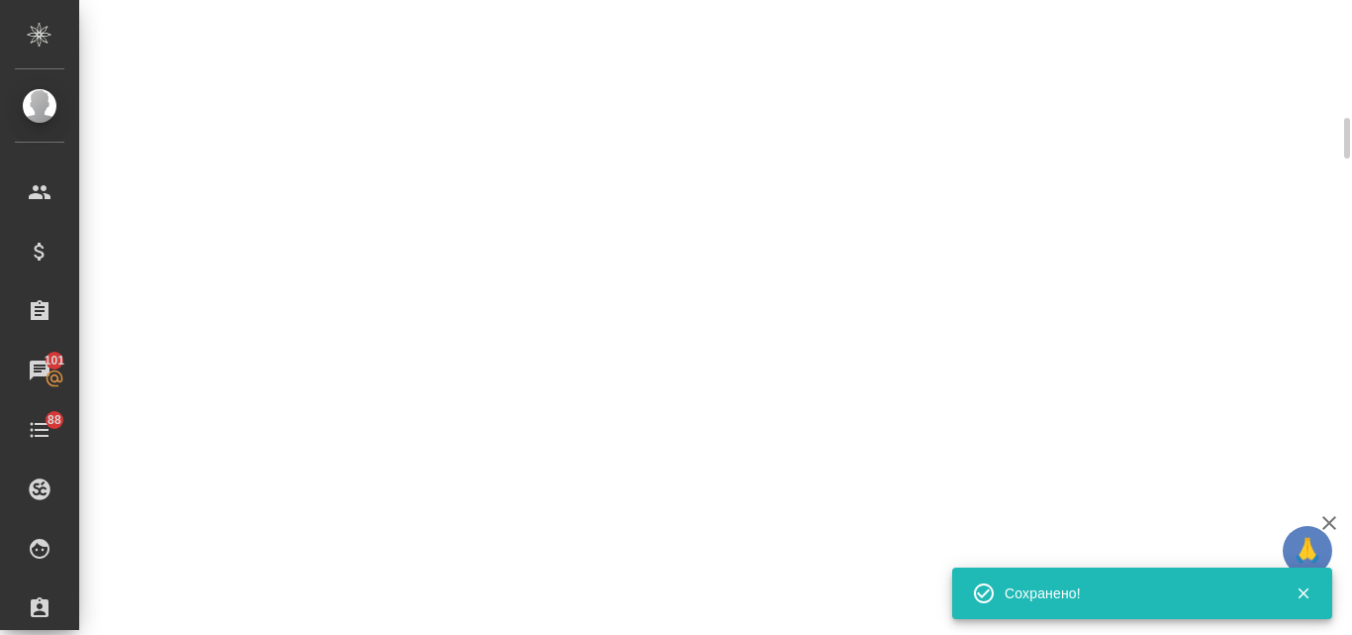
select select "RU"
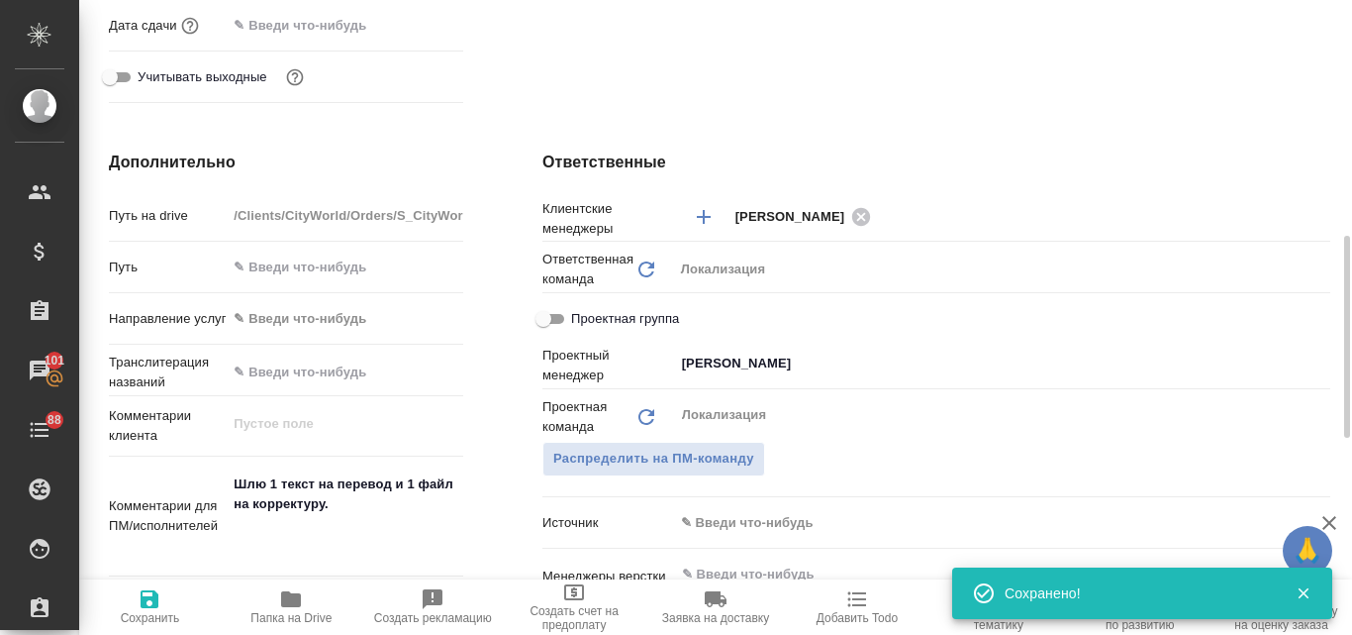
type textarea "x"
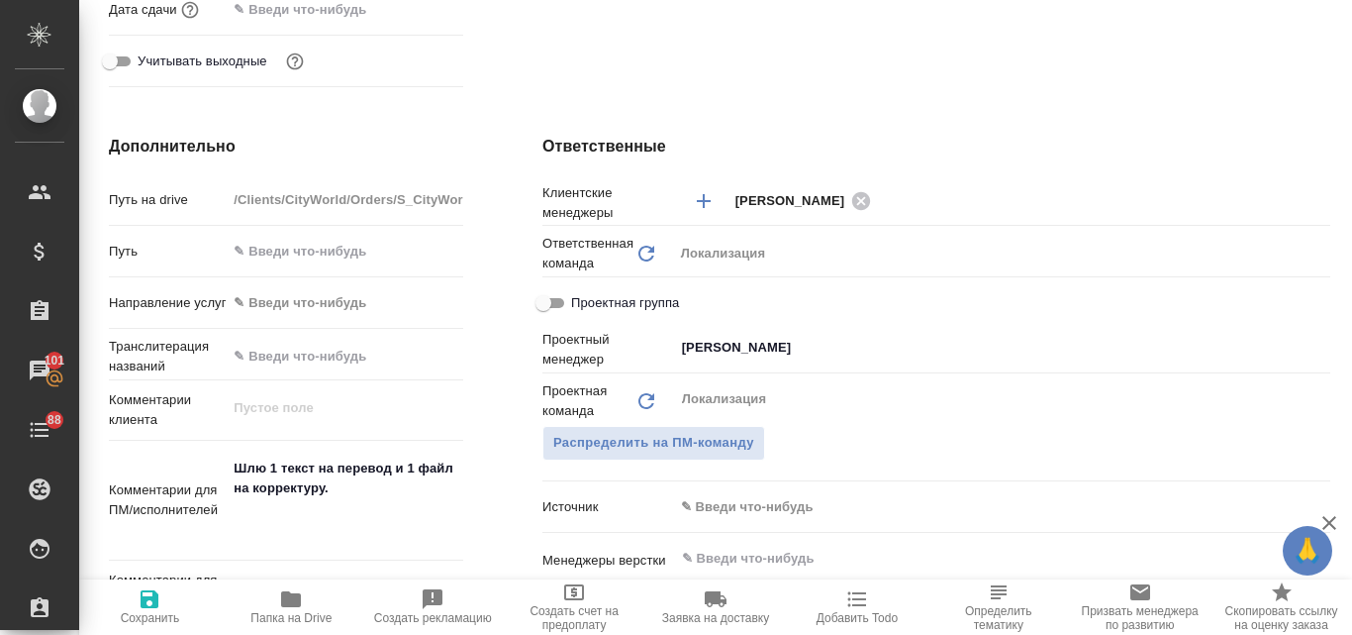
scroll to position [495, 0]
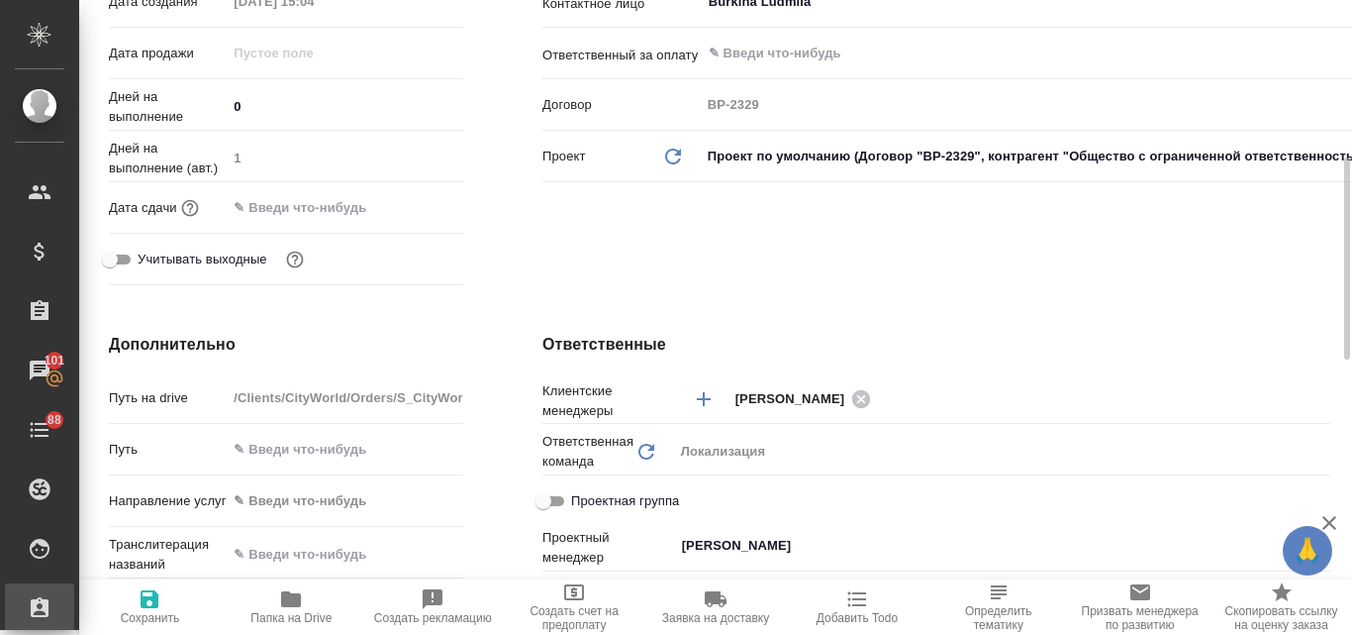
type input "Общество с ограниченной ответственностью «Медиа Групп»(ООО «Медиа Групп»)"
type textarea "x"
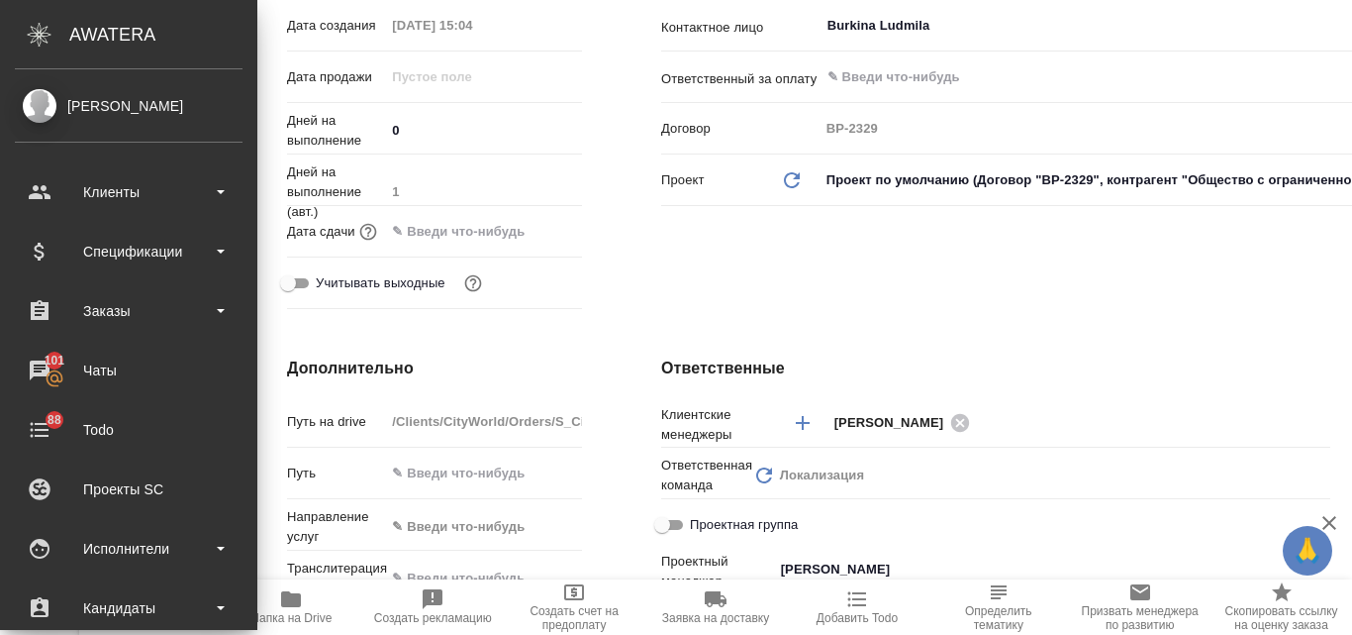
type input "Общество с ограниченной ответственностью «Медиа Групп»(ООО «Медиа Групп»)"
type textarea "x"
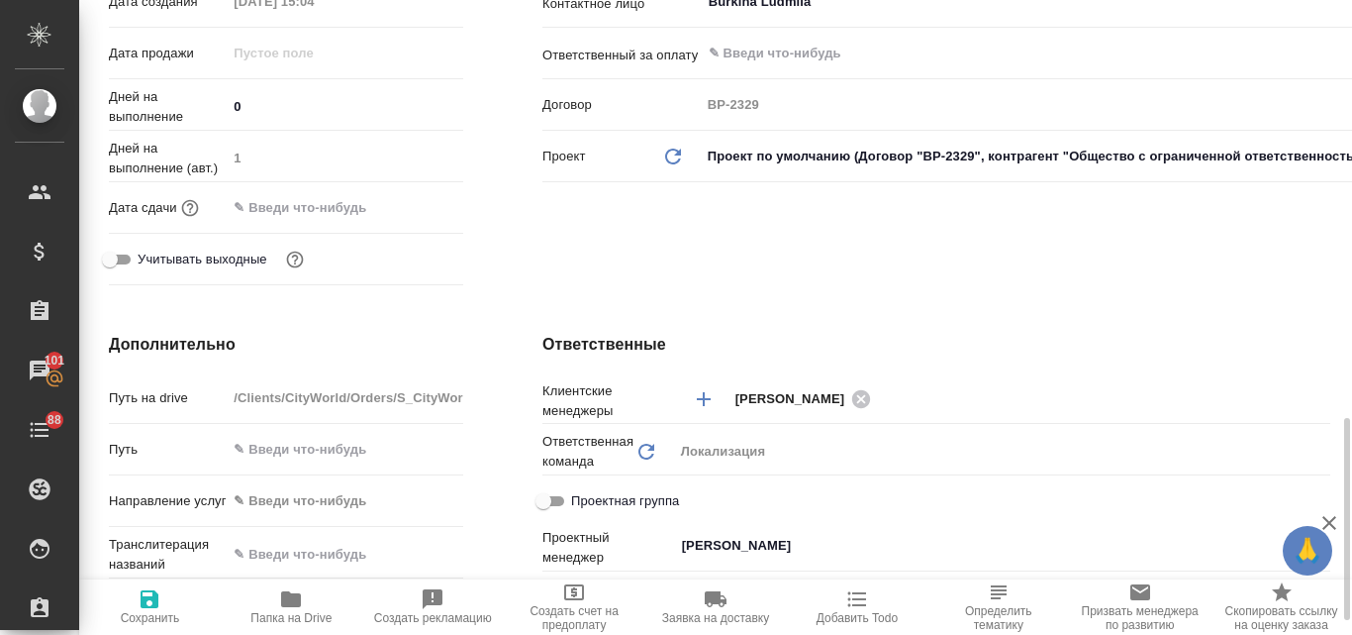
scroll to position [693, 0]
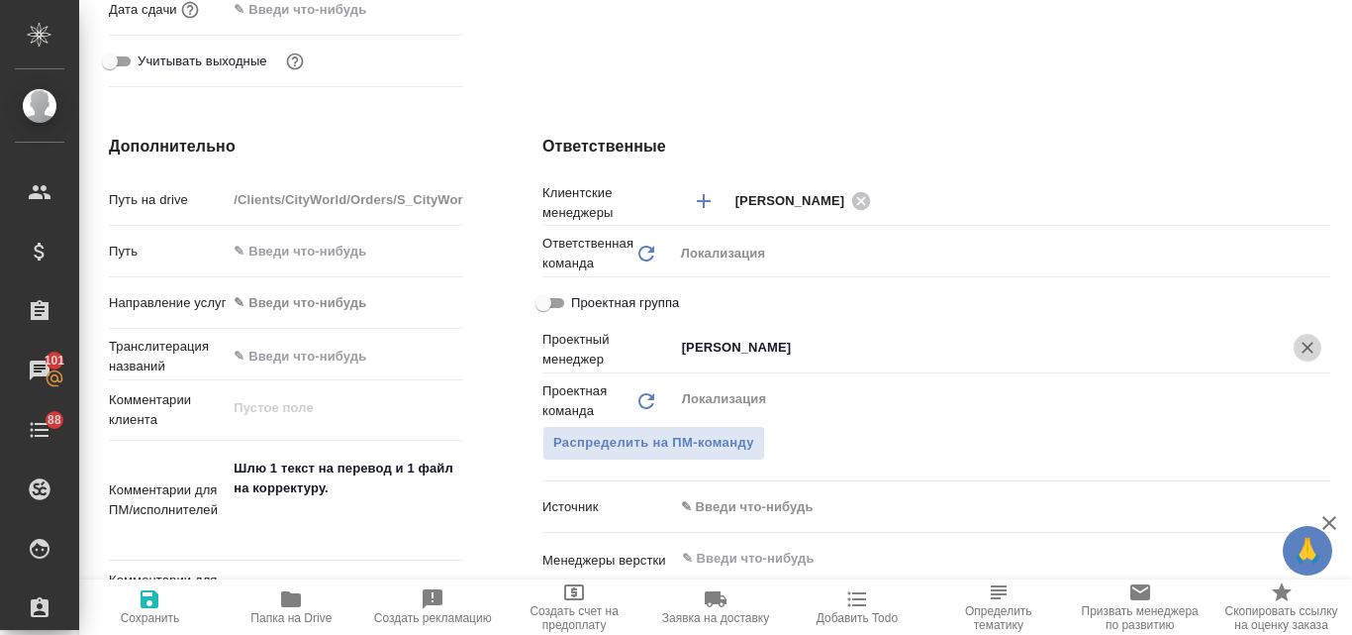
click at [1298, 351] on icon "Очистить" at bounding box center [1308, 348] width 20 height 20
type input "Общество с ограниченной ответственностью «Медиа Групп»(ООО «Медиа Групп»)"
type textarea "x"
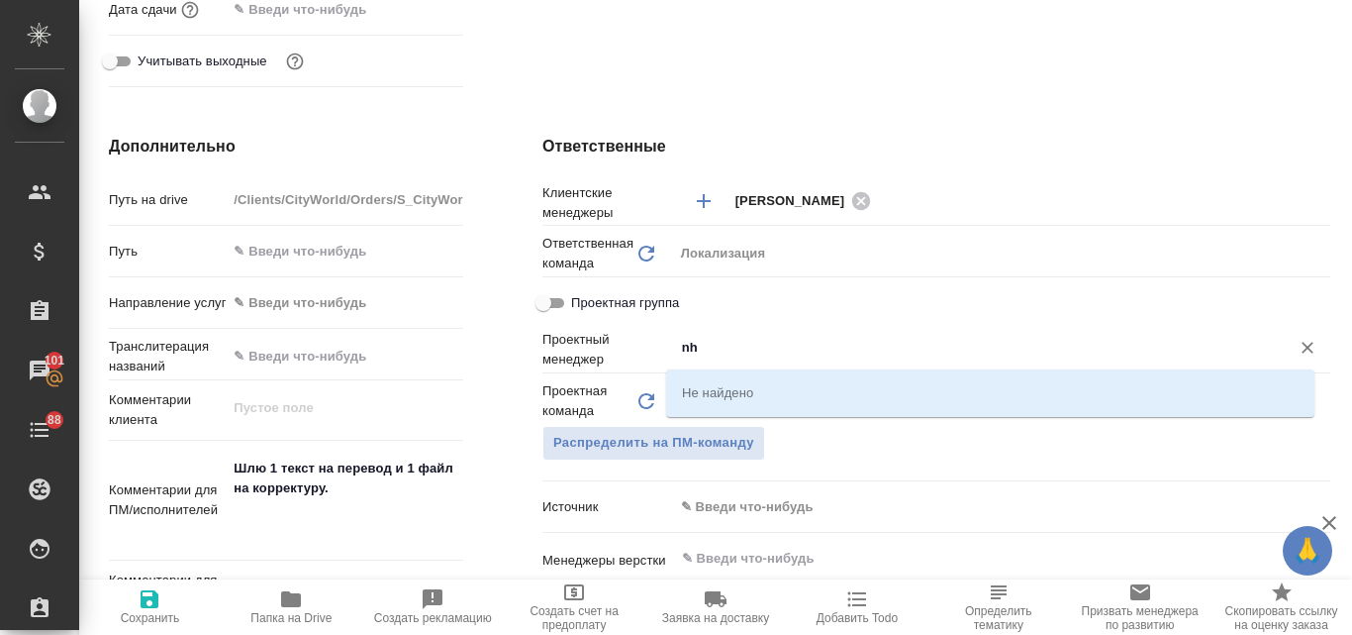
type input "n"
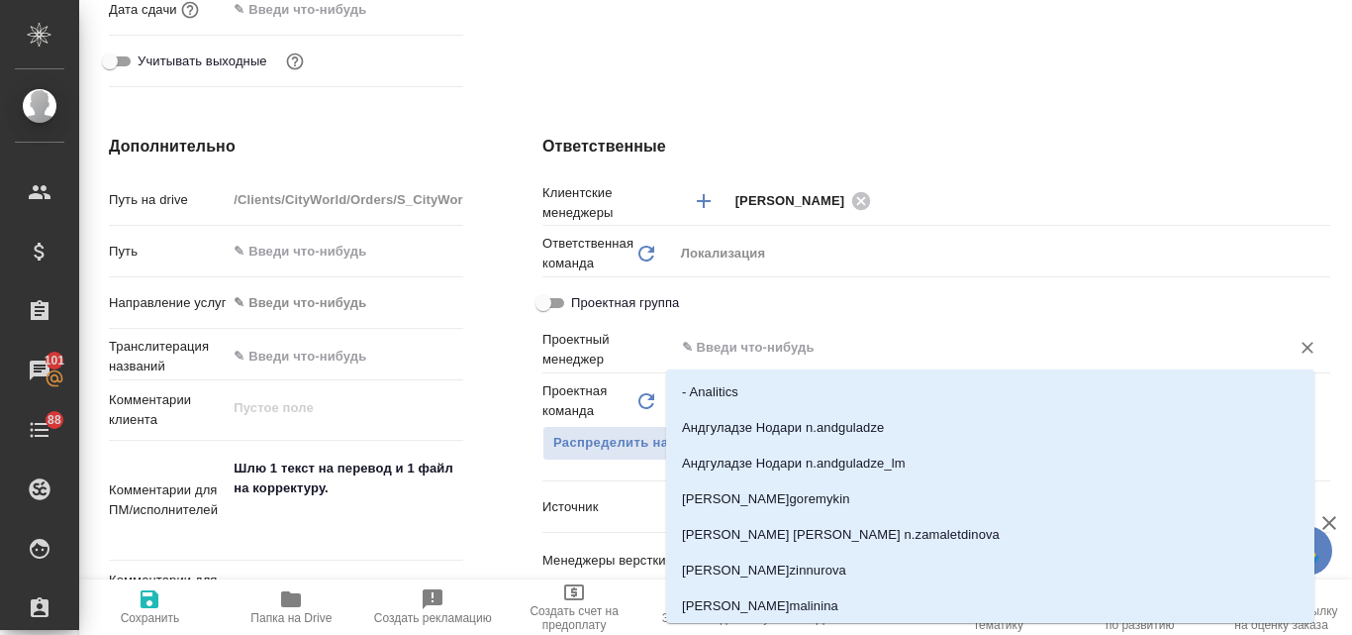
type input "Общество с ограниченной ответственностью «Медиа Групп»(ООО «Медиа Групп»)"
type textarea "x"
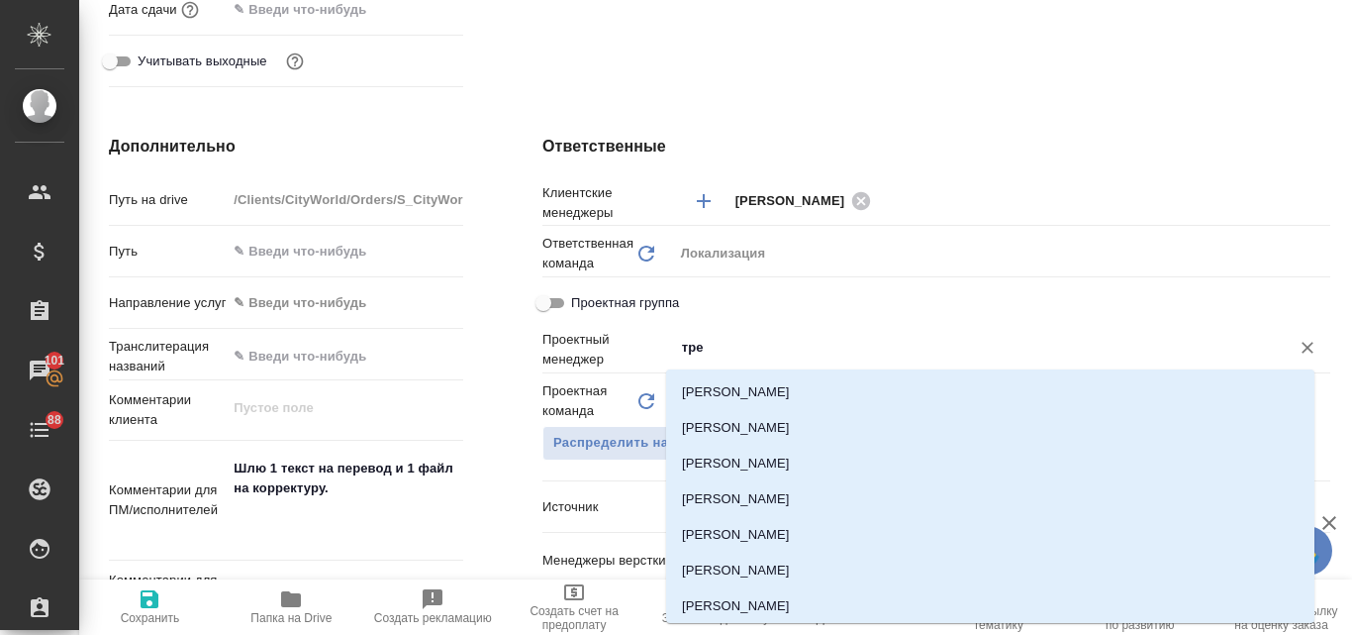
type input "трет"
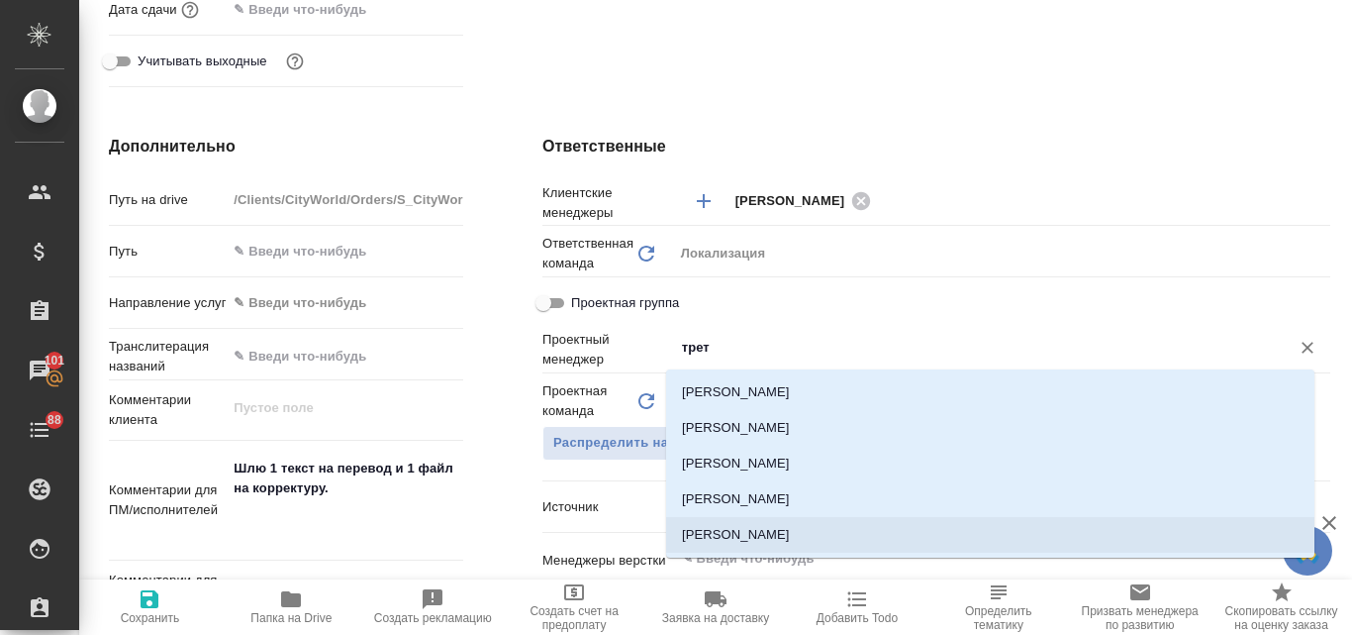
click at [795, 526] on li "Третьякова Ольга" at bounding box center [990, 535] width 648 height 36
type input "Общество с ограниченной ответственностью «Медиа Групп»(ООО «Медиа Групп»)"
type textarea "x"
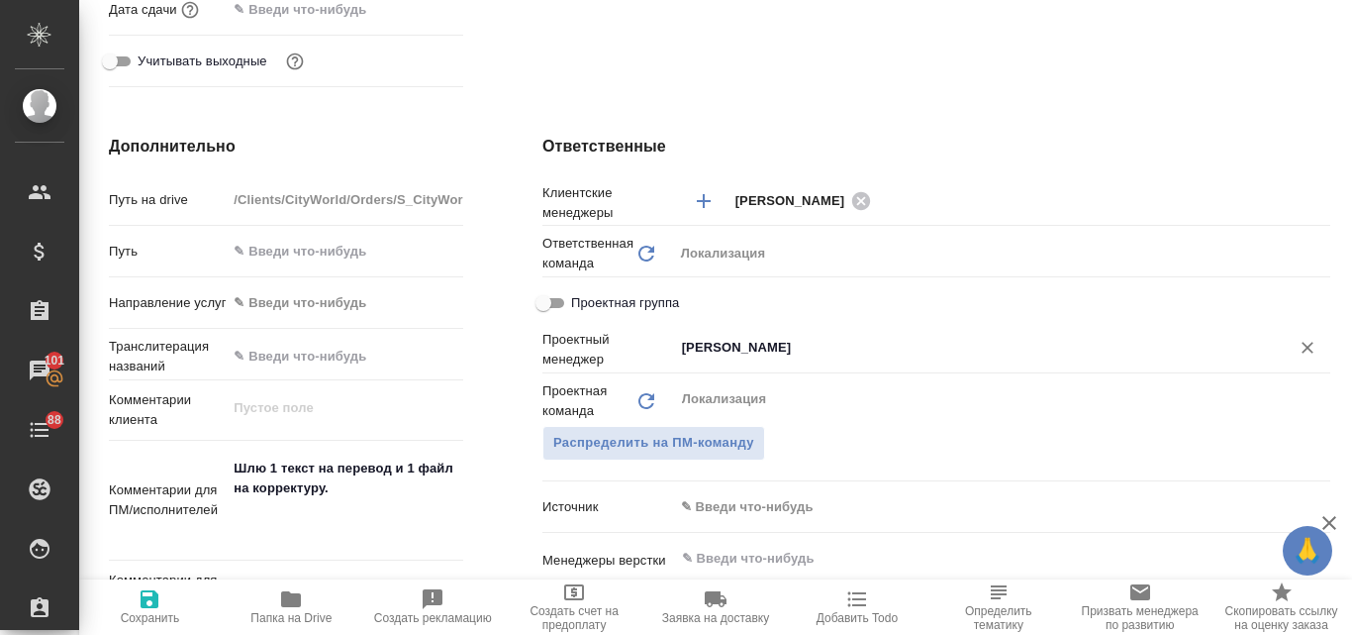
type input "Третьякова Ольга"
click at [155, 597] on icon "button" at bounding box center [150, 599] width 18 height 18
type input "Общество с ограниченной ответственностью «Медиа Групп»(ООО «Медиа Групп»)"
type textarea "x"
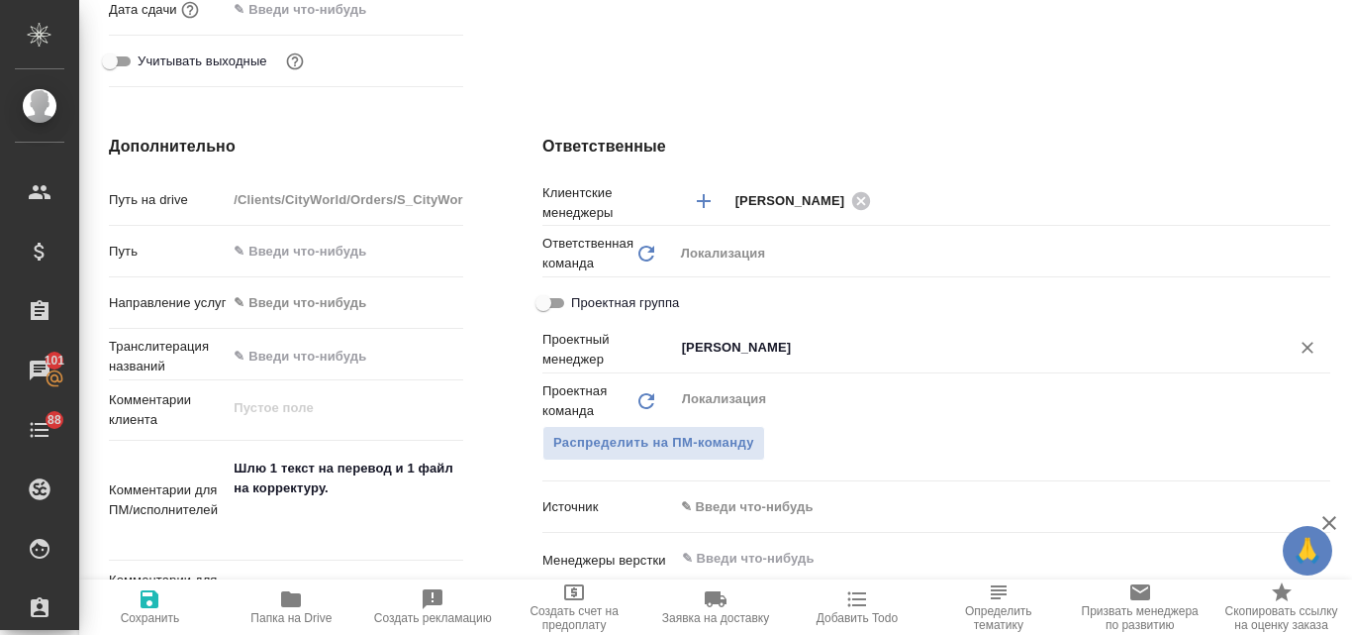
type textarea "x"
type input "Общество с ограниченной ответственностью «Медиа Групп»(ООО «Медиа Групп»)"
type textarea "x"
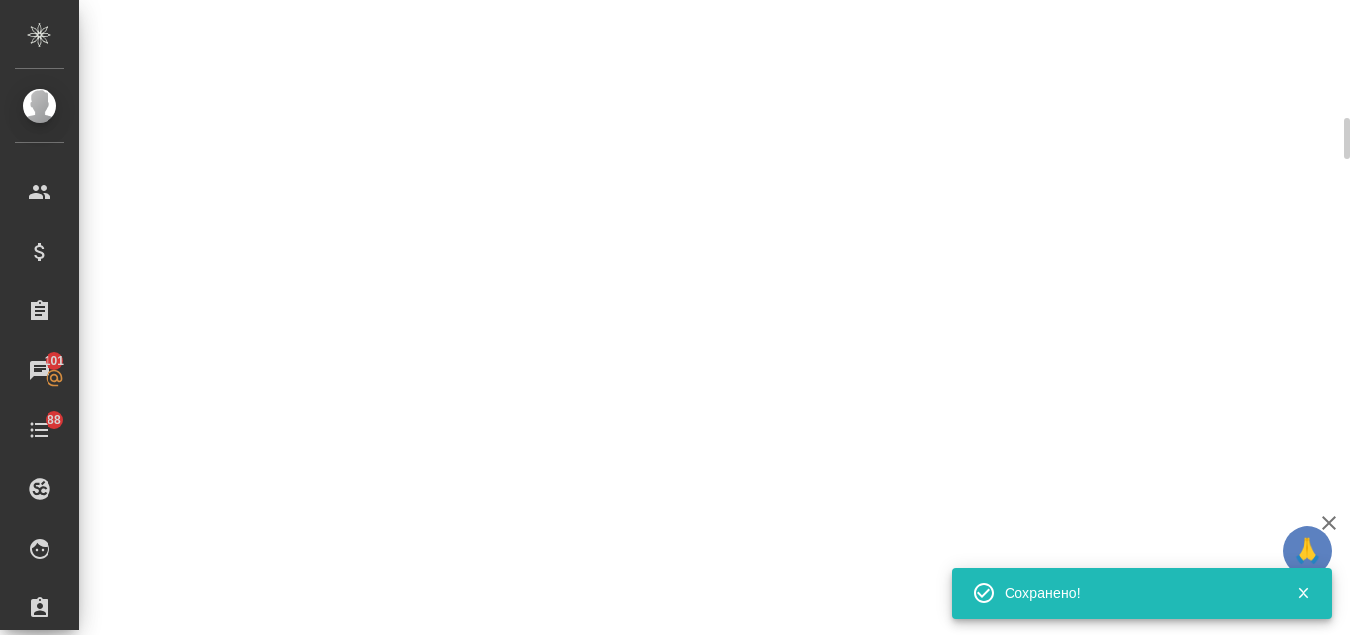
select select "RU"
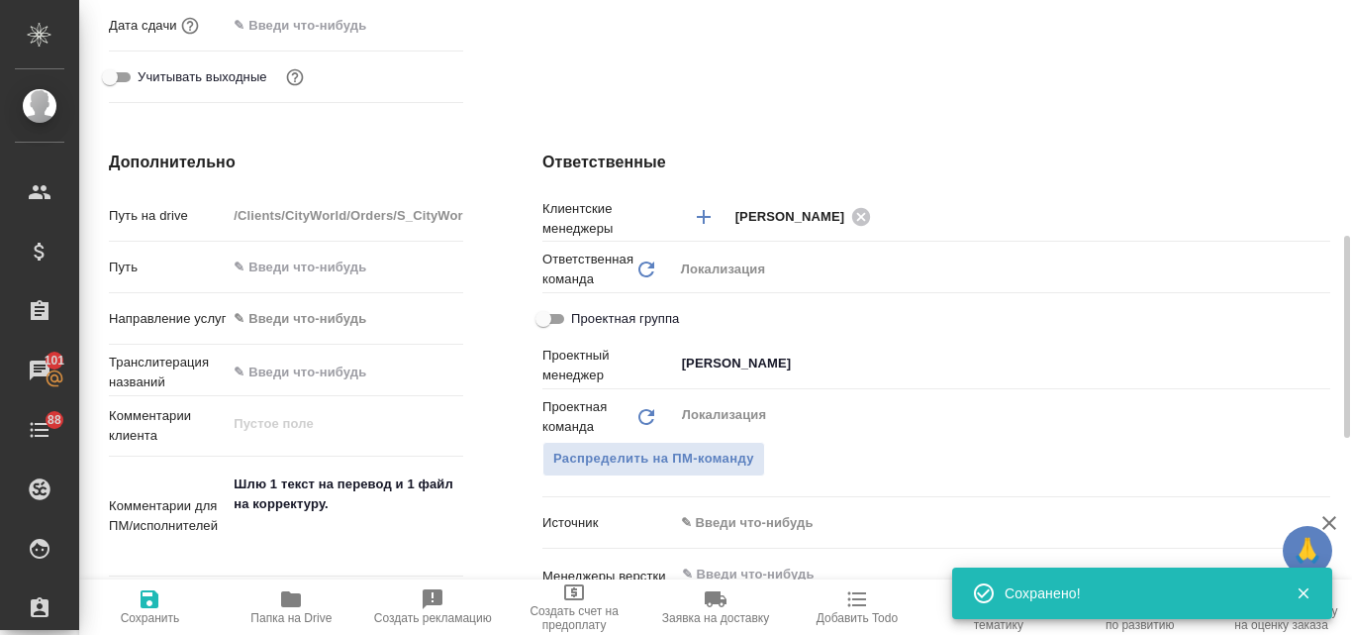
type textarea "x"
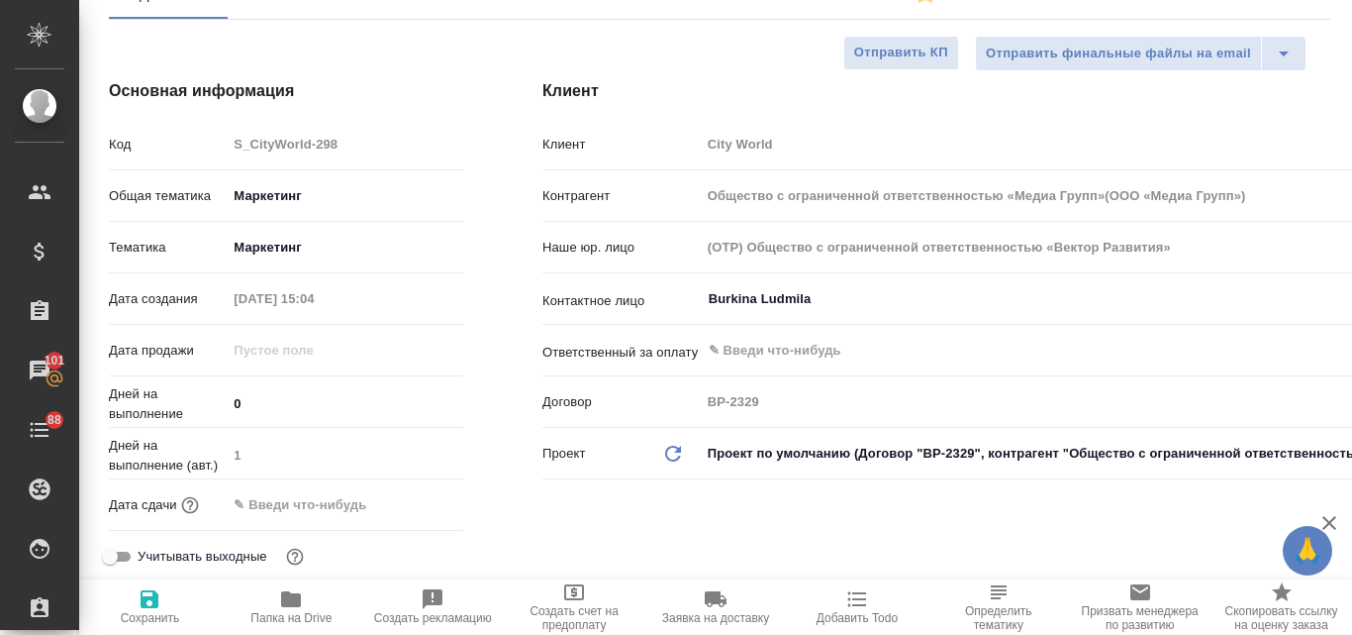
scroll to position [0, 0]
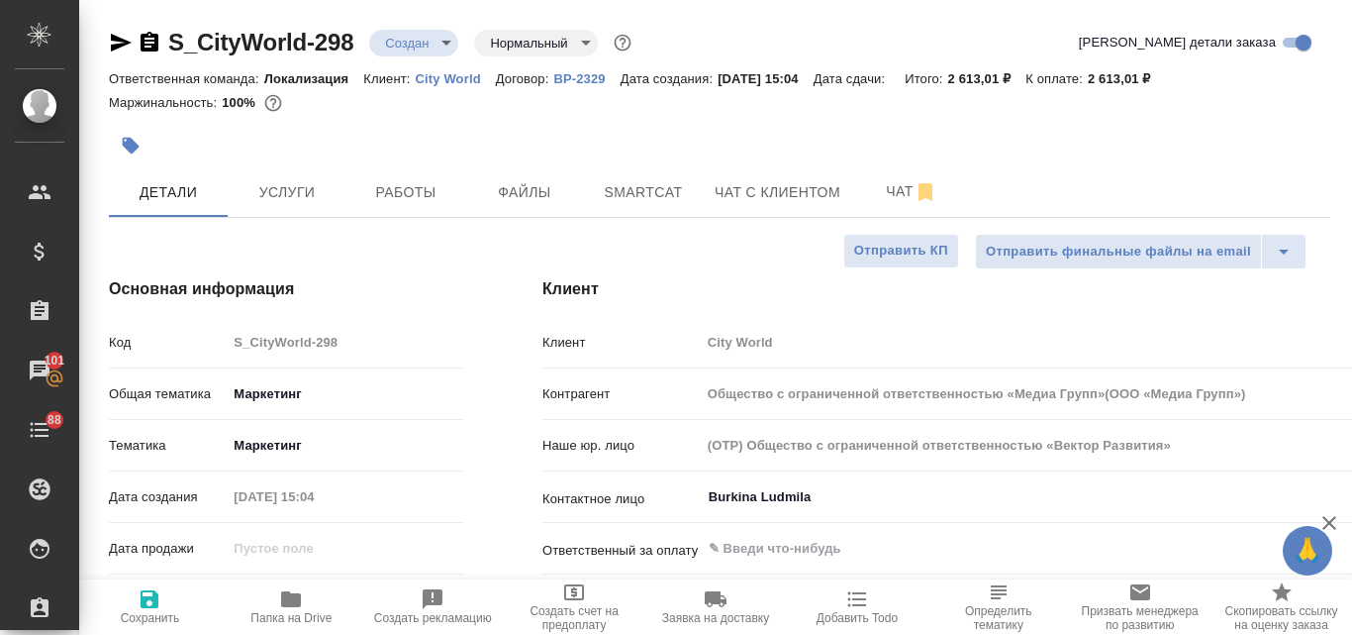
drag, startPoint x: 121, startPoint y: 39, endPoint x: 132, endPoint y: 42, distance: 11.3
click at [122, 39] on icon "button" at bounding box center [121, 43] width 21 height 18
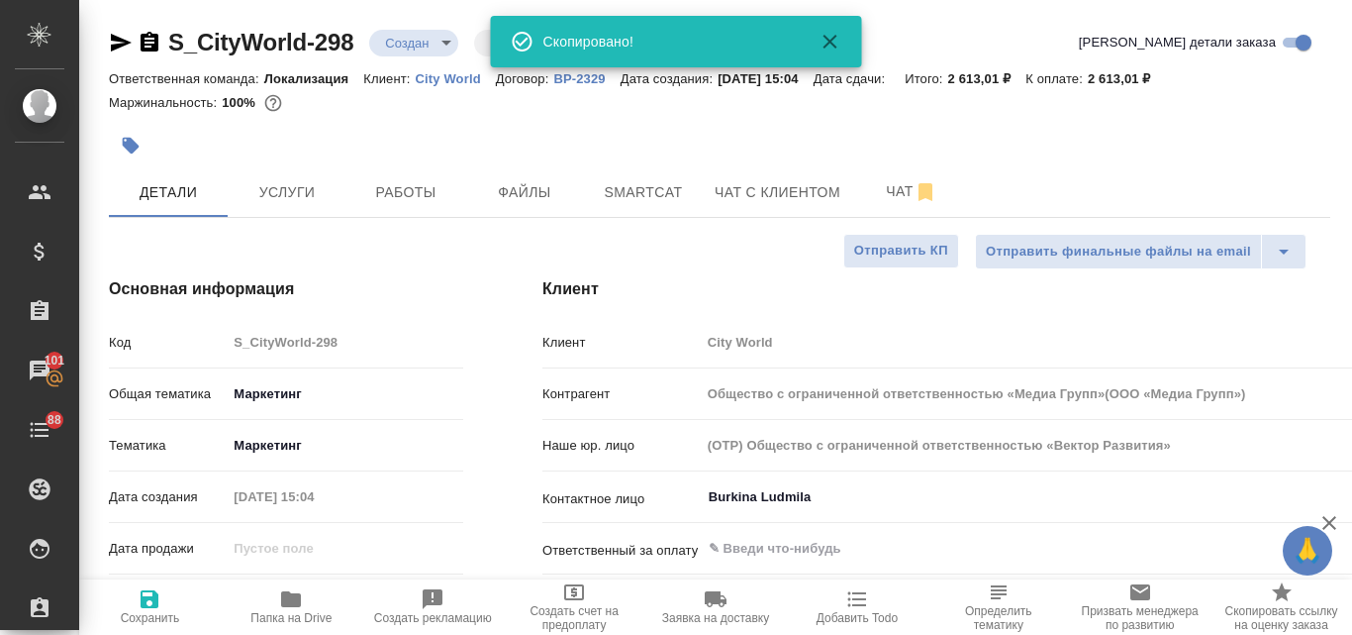
type input "Общество с ограниченной ответственностью «Медиа Групп»(ООО «Медиа Групп»)"
type textarea "x"
type input "Общество с ограниченной ответственностью «Медиа Групп»(ООО «Медиа Групп»)"
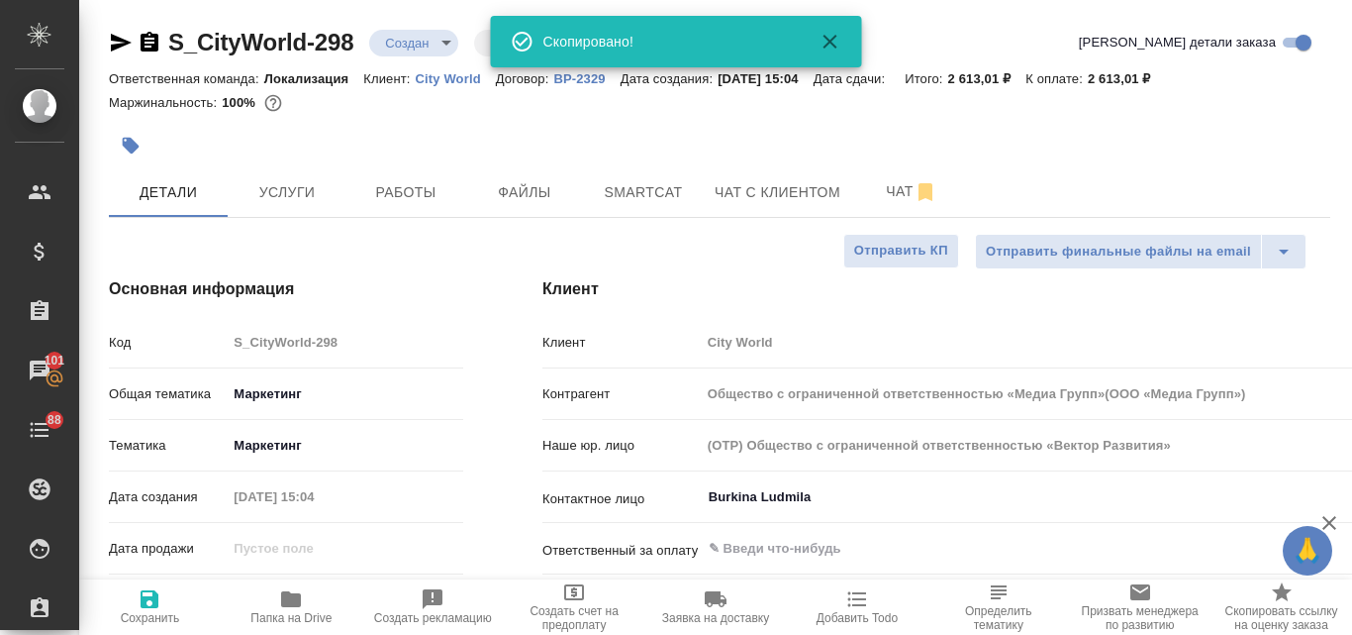
type textarea "x"
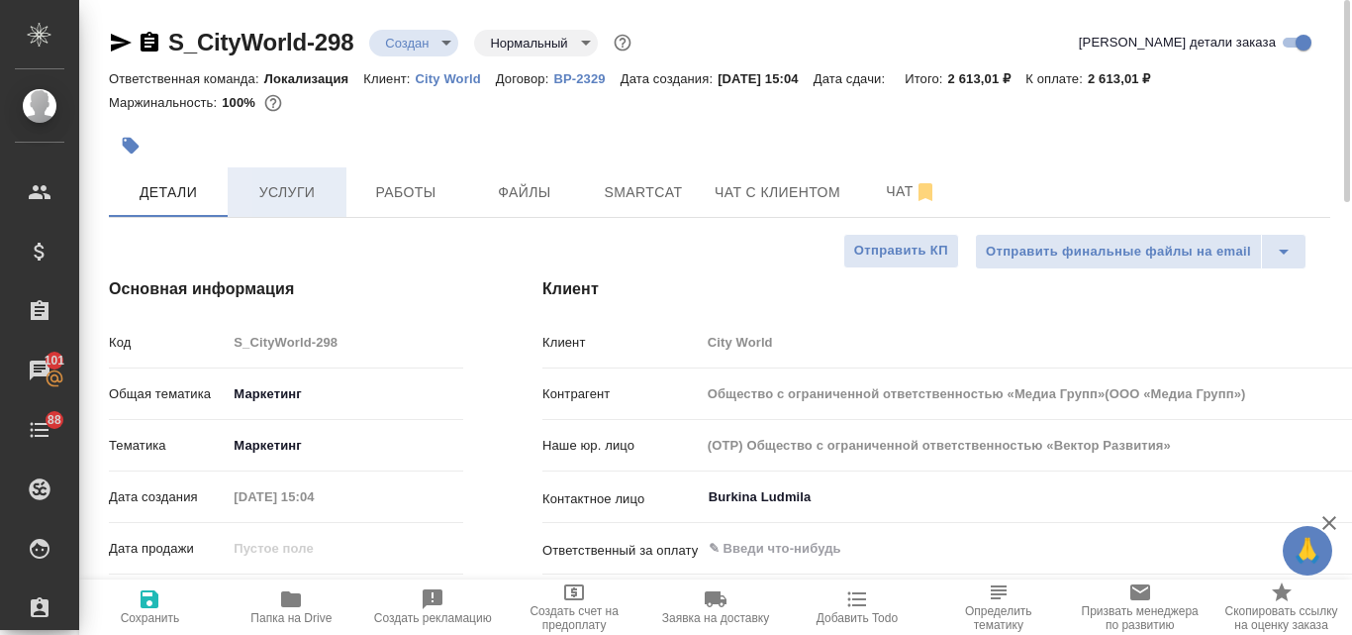
click at [275, 199] on span "Услуги" at bounding box center [287, 192] width 95 height 25
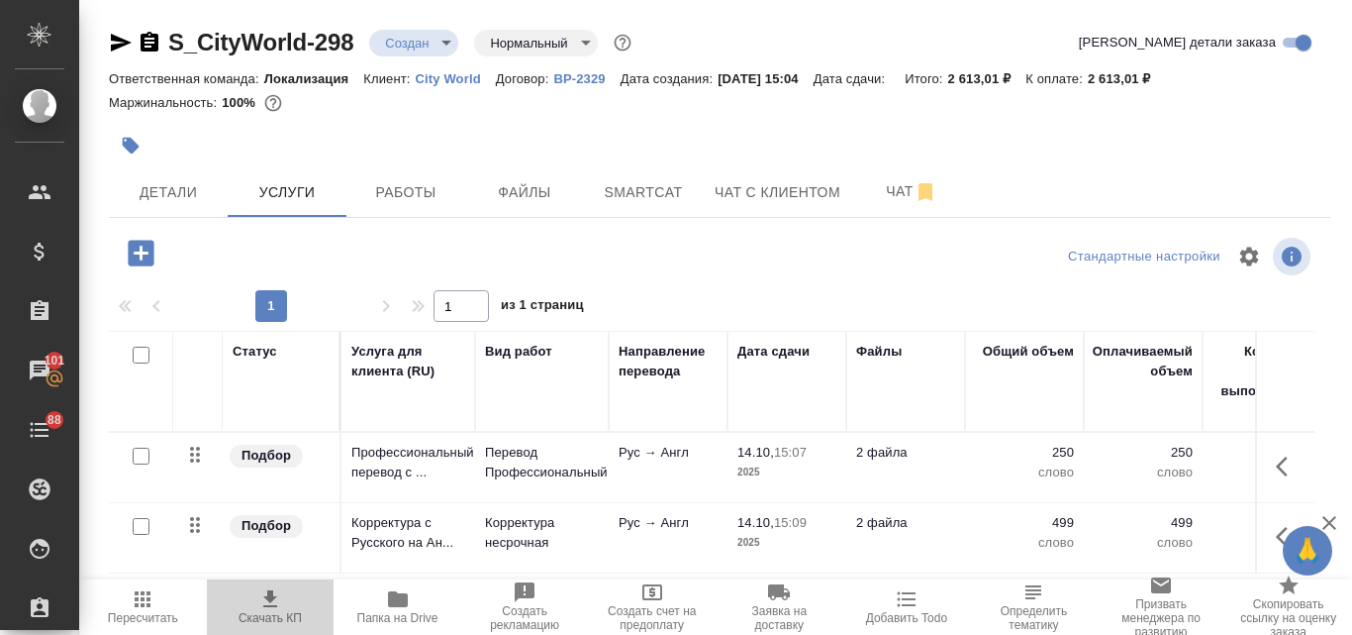
click at [284, 610] on span "Скачать КП" at bounding box center [271, 606] width 104 height 38
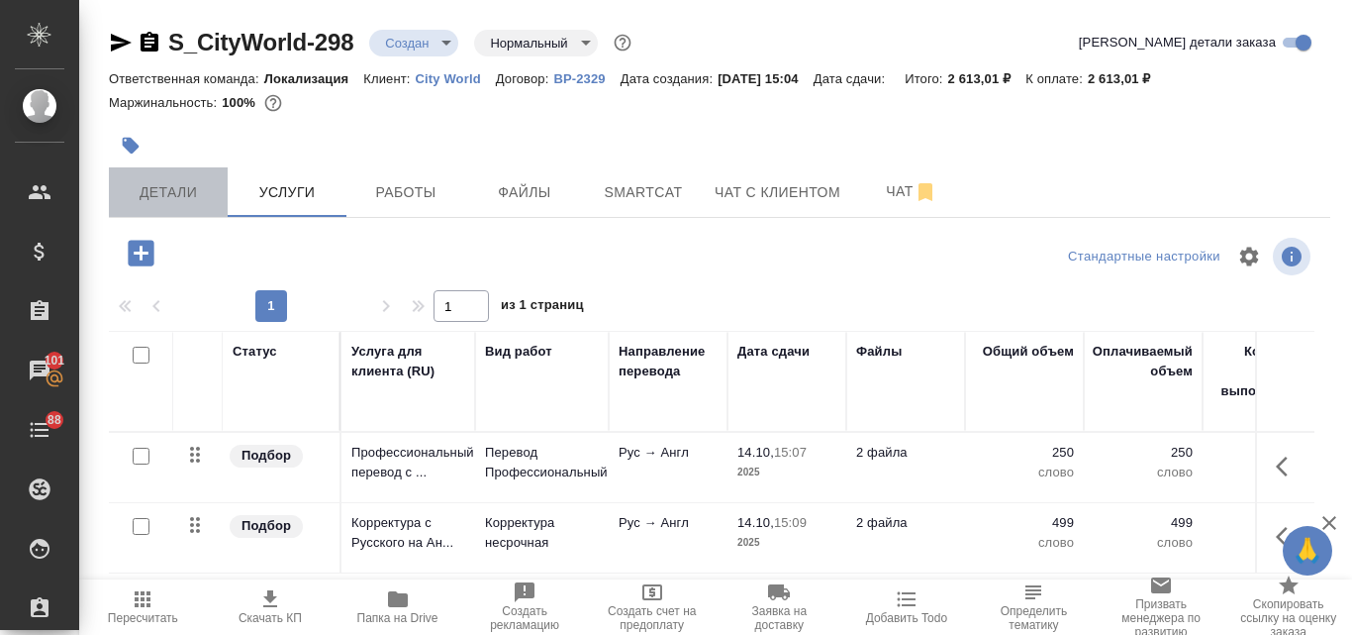
click at [177, 203] on span "Детали" at bounding box center [168, 192] width 95 height 25
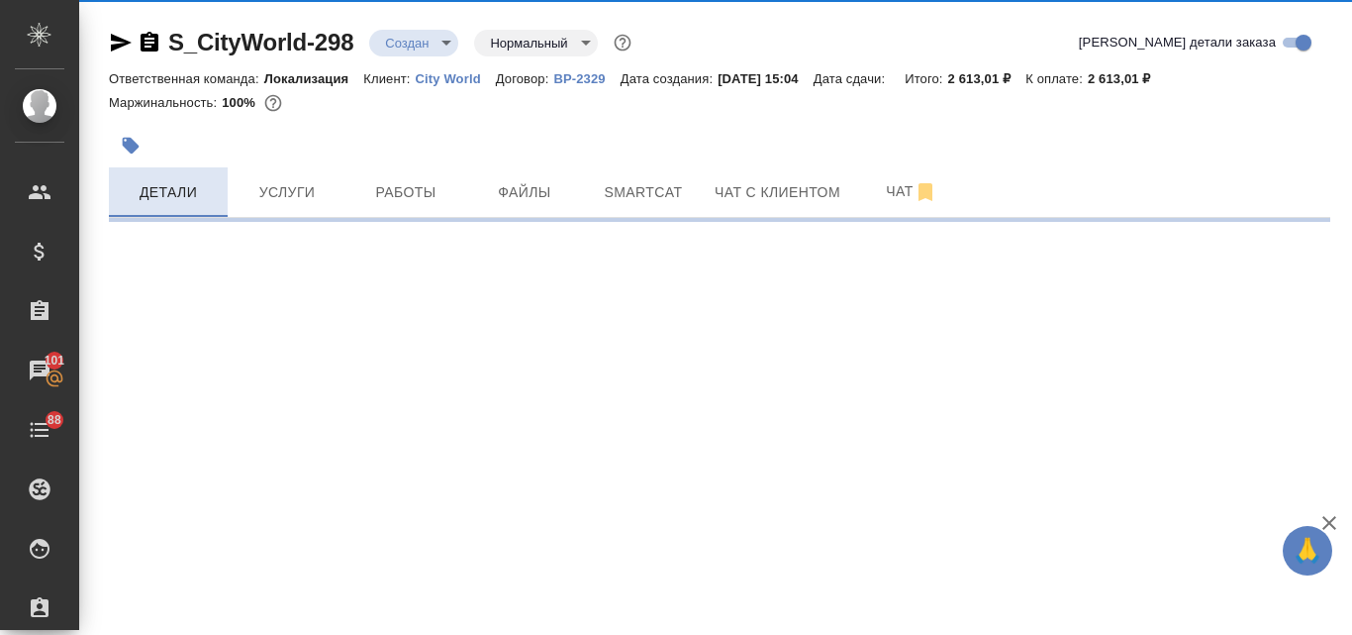
select select "RU"
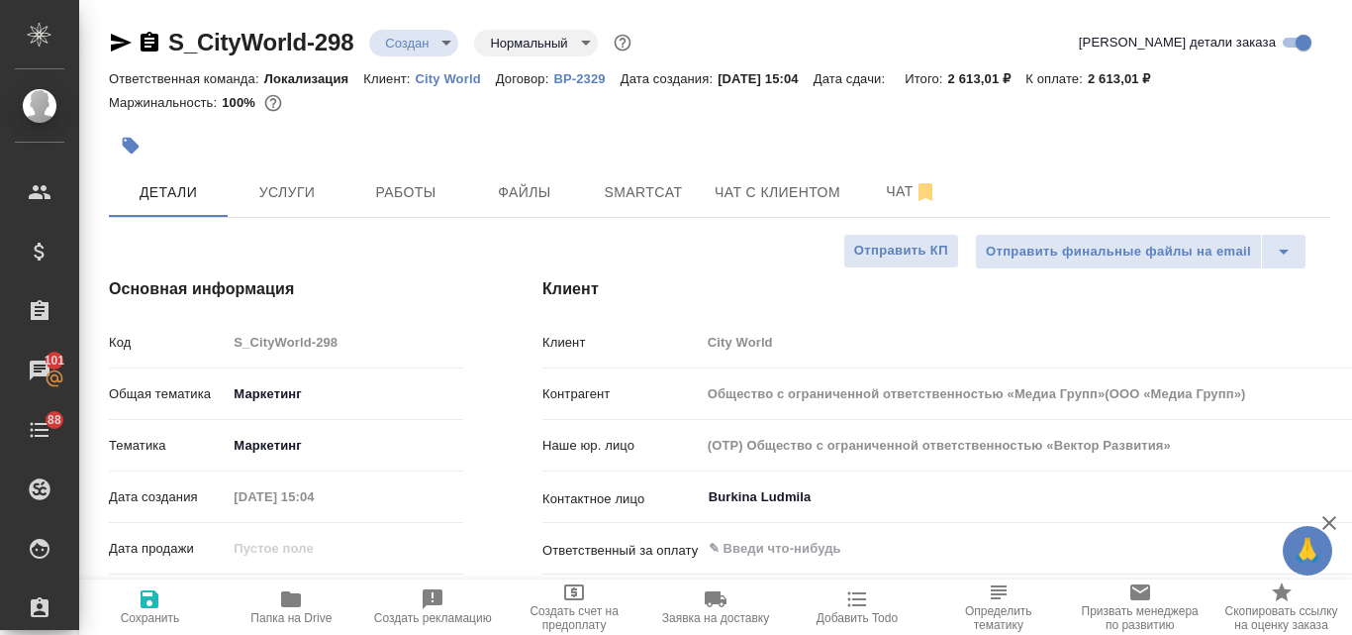
type textarea "x"
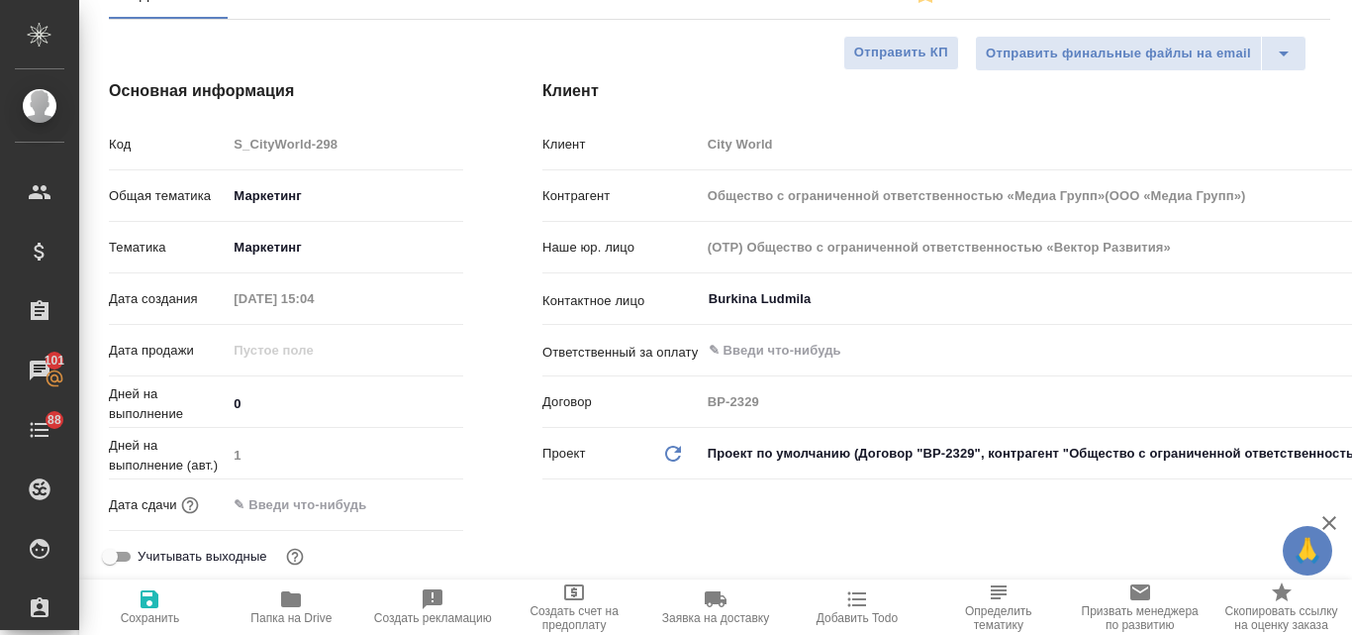
click at [291, 503] on input "text" at bounding box center [313, 504] width 173 height 29
click at [403, 507] on icon "button" at bounding box center [406, 503] width 18 height 20
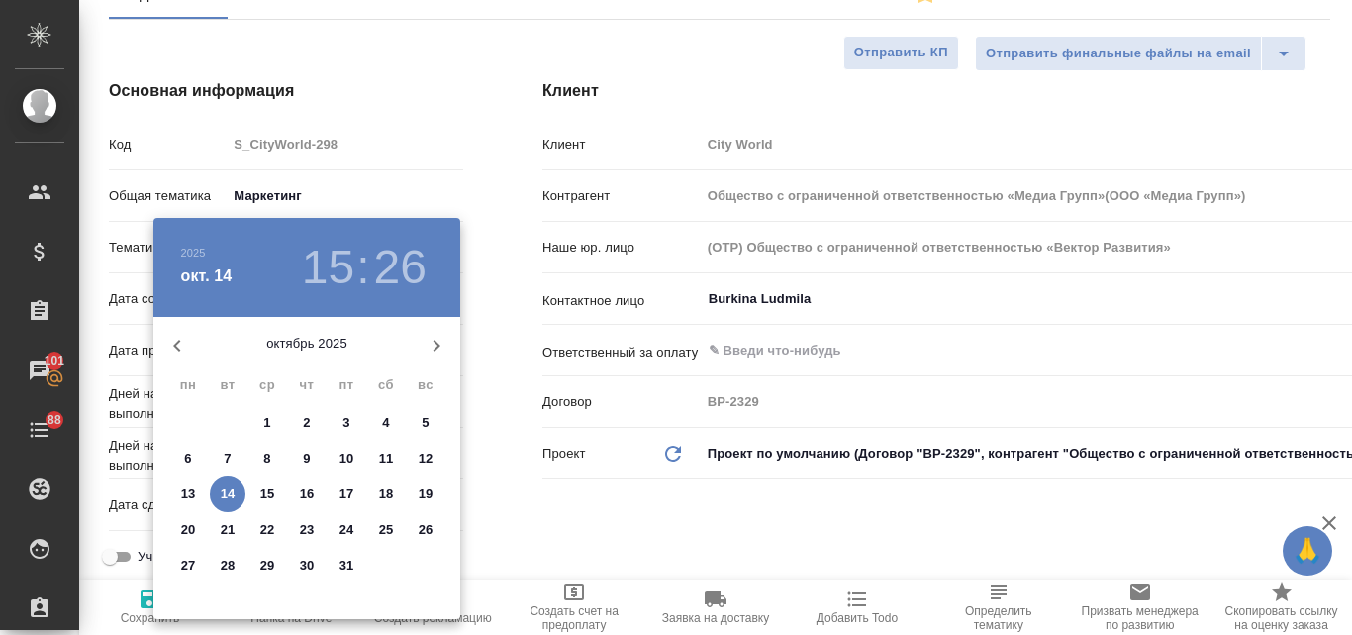
click at [266, 500] on p "15" at bounding box center [267, 494] width 15 height 20
type input "15.10.2025 15:26"
type input "Общество с ограниченной ответственностью «Медиа Групп»(ООО «Медиа Групп»)"
type textarea "x"
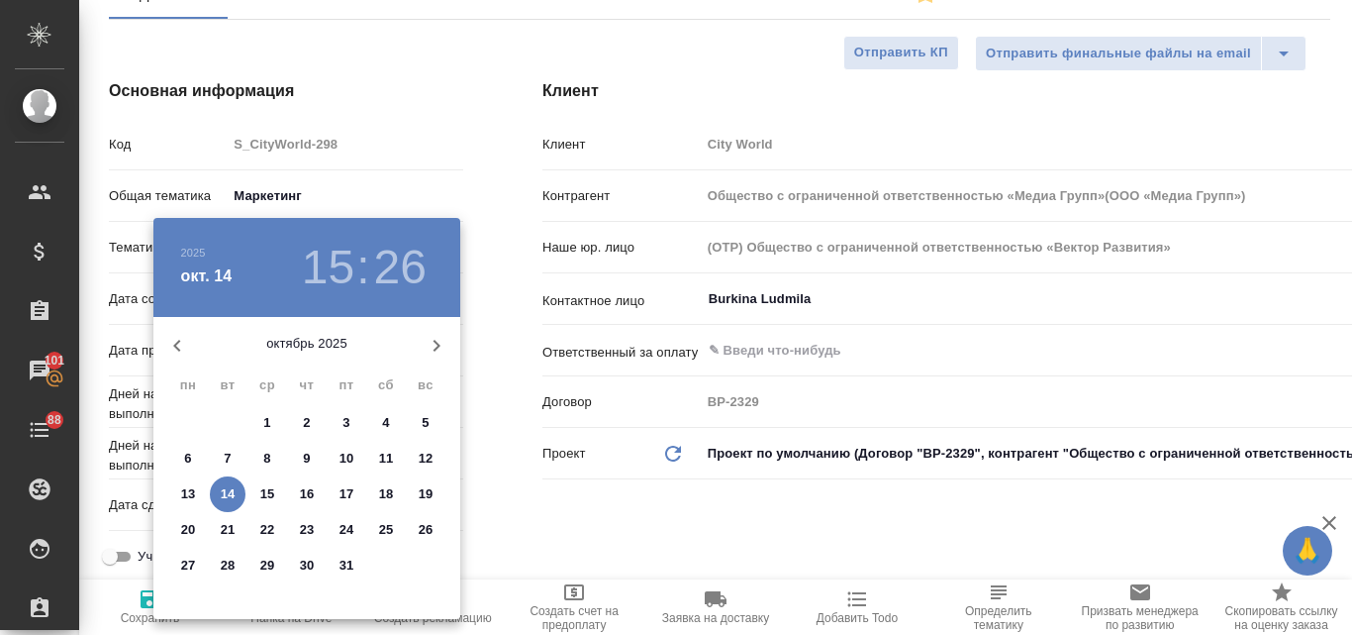
type textarea "x"
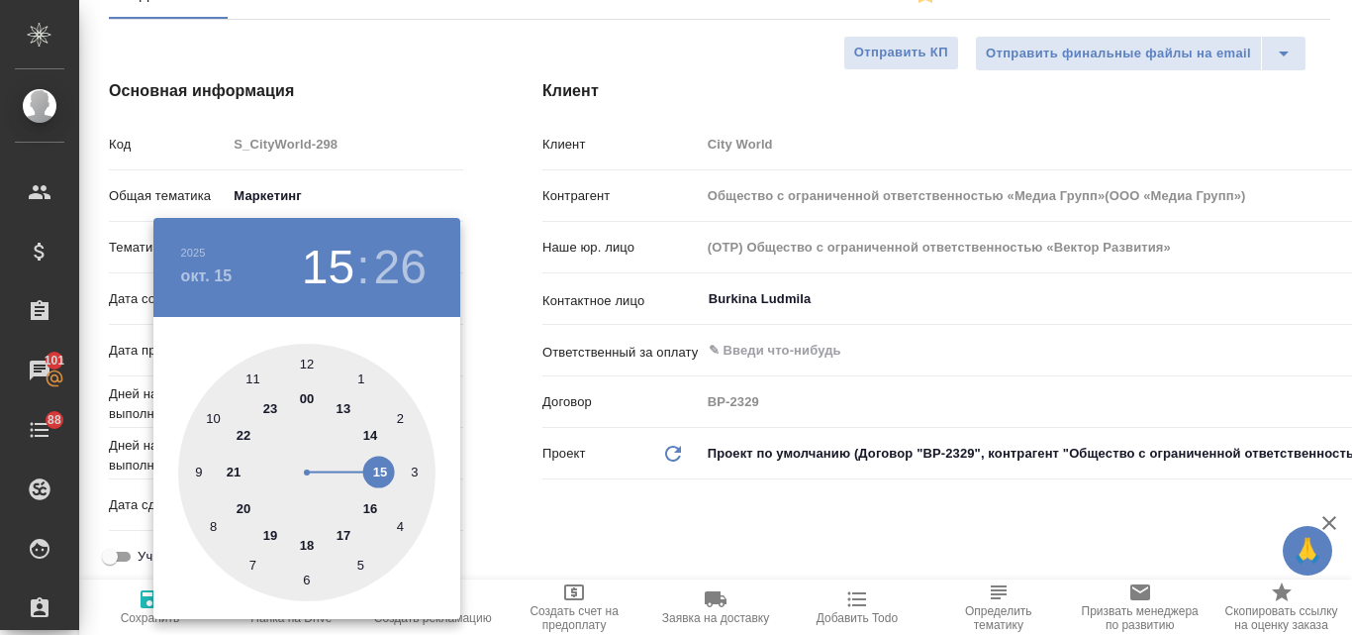
click at [308, 544] on div at bounding box center [306, 472] width 257 height 257
type input "15.10.2025 18:26"
type input "Общество с ограниченной ответственностью «Медиа Групп»(ООО «Медиа Групп»)"
type textarea "x"
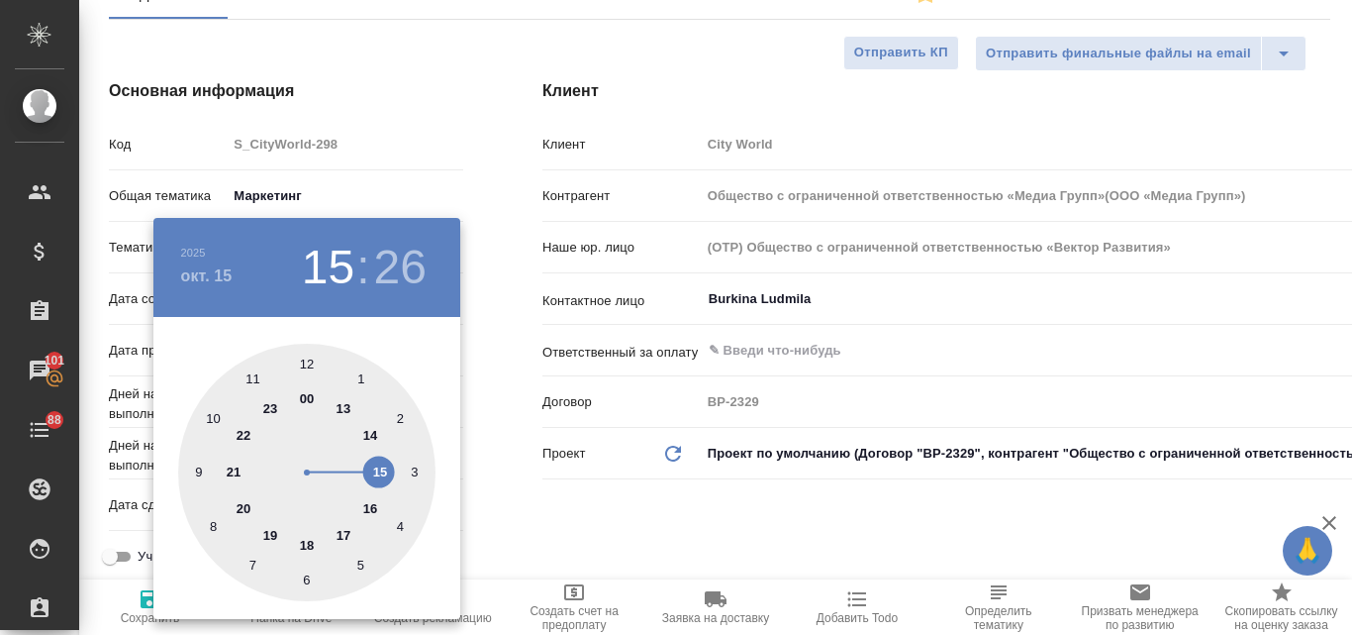
type textarea "x"
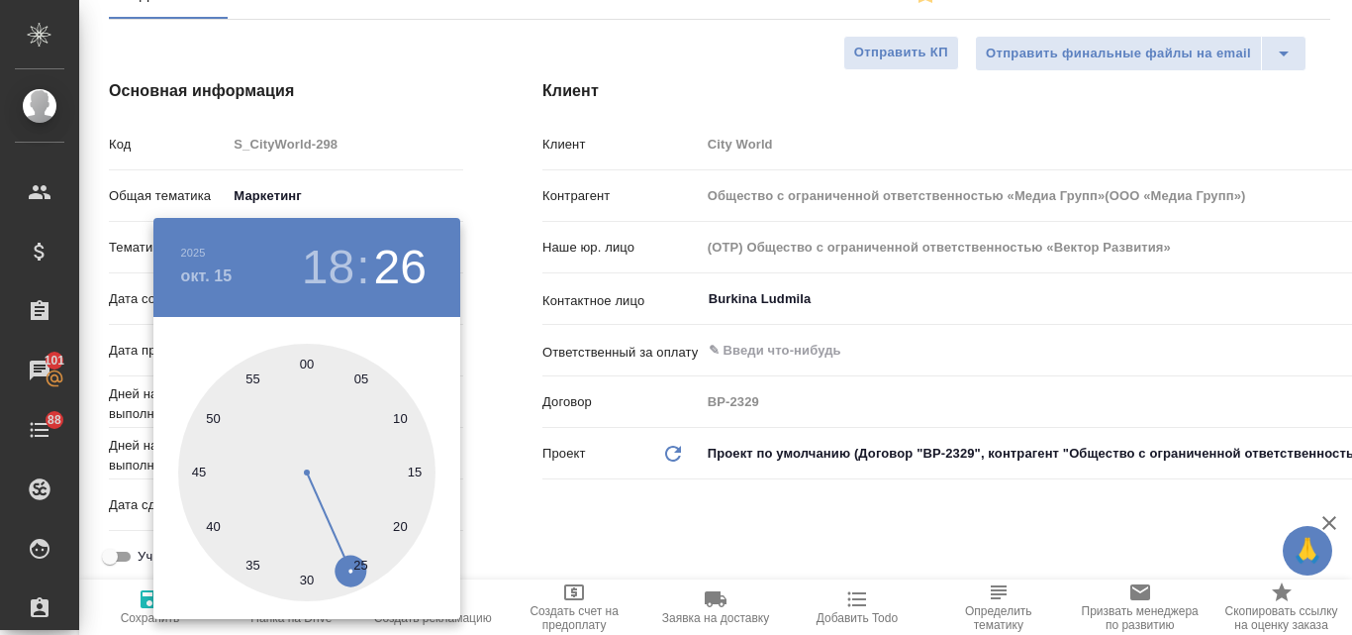
click at [305, 368] on div at bounding box center [306, 472] width 257 height 257
type input "15.10.2025 18:00"
type input "Общество с ограниченной ответственностью «Медиа Групп»(ООО «Медиа Групп»)"
type textarea "x"
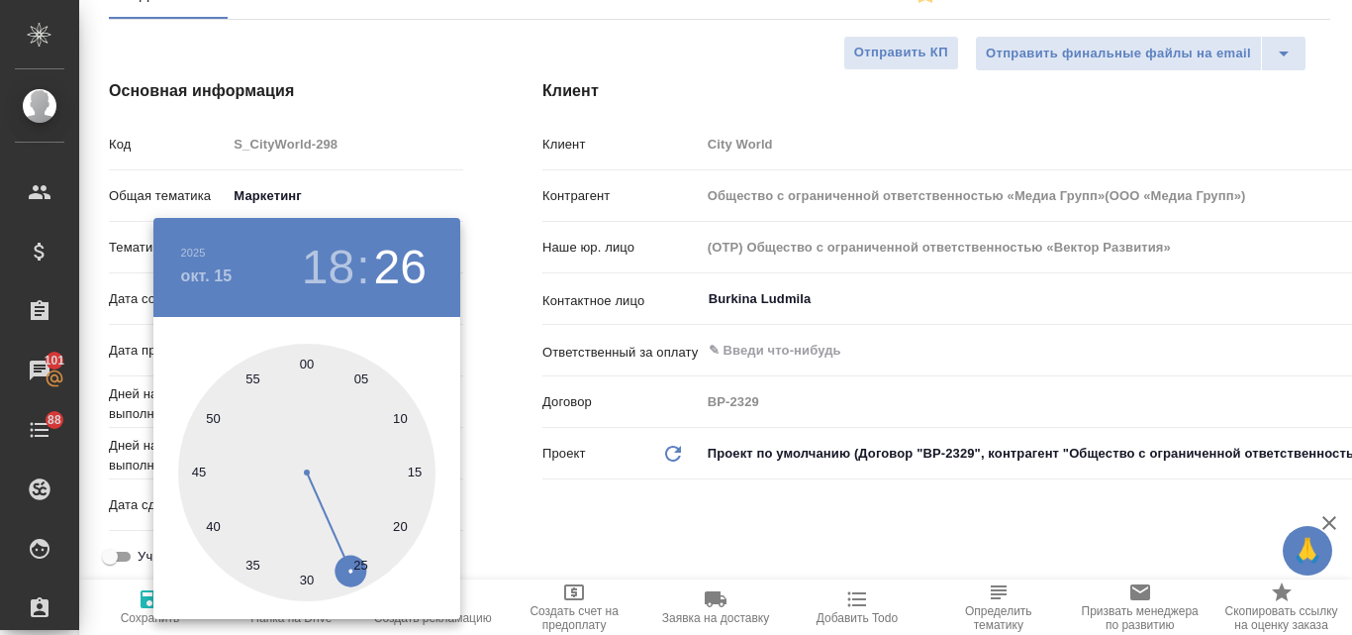
type textarea "x"
click at [559, 536] on div at bounding box center [676, 317] width 1352 height 635
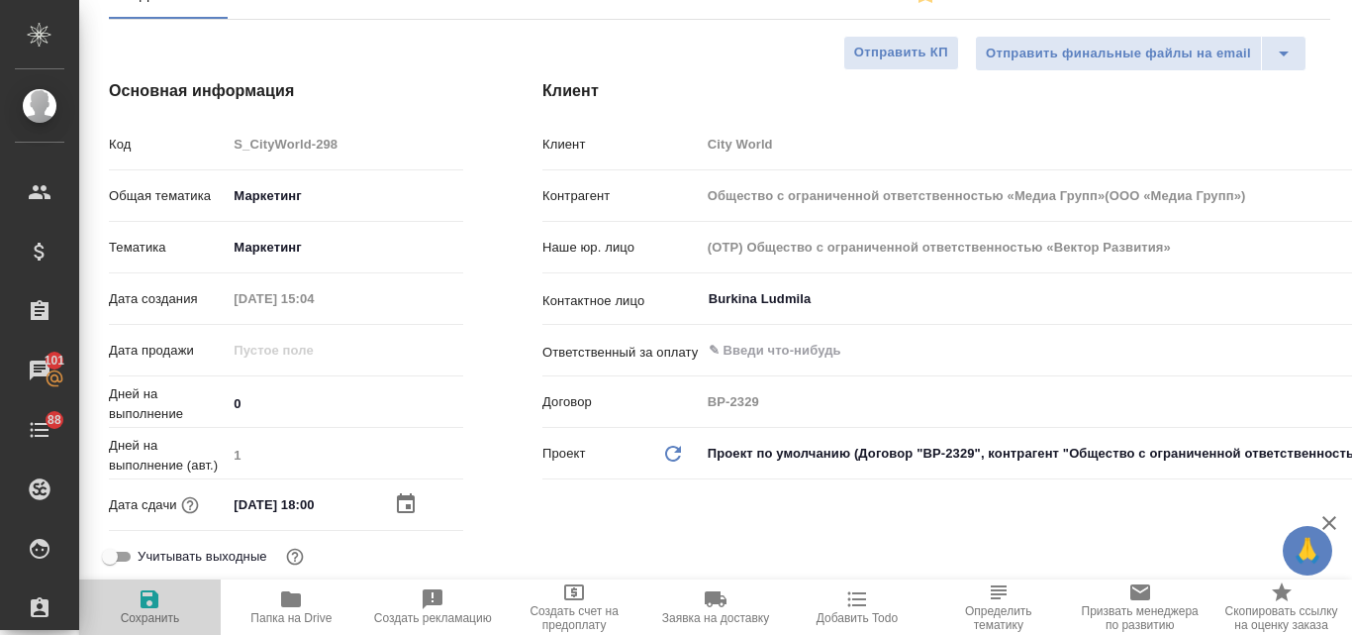
click at [151, 609] on icon "button" at bounding box center [150, 599] width 24 height 24
type input "Общество с ограниченной ответственностью «Медиа Групп»(ООО «Медиа Групп»)"
type textarea "x"
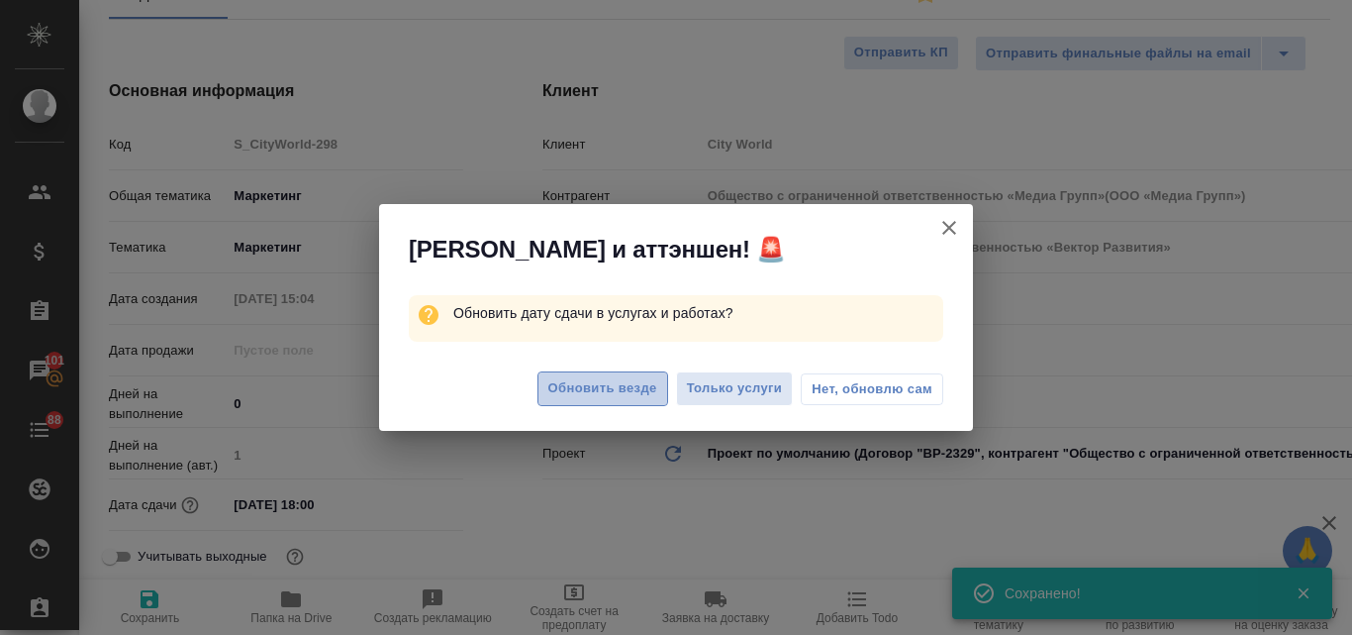
click at [623, 387] on span "Обновить везде" at bounding box center [602, 388] width 109 height 23
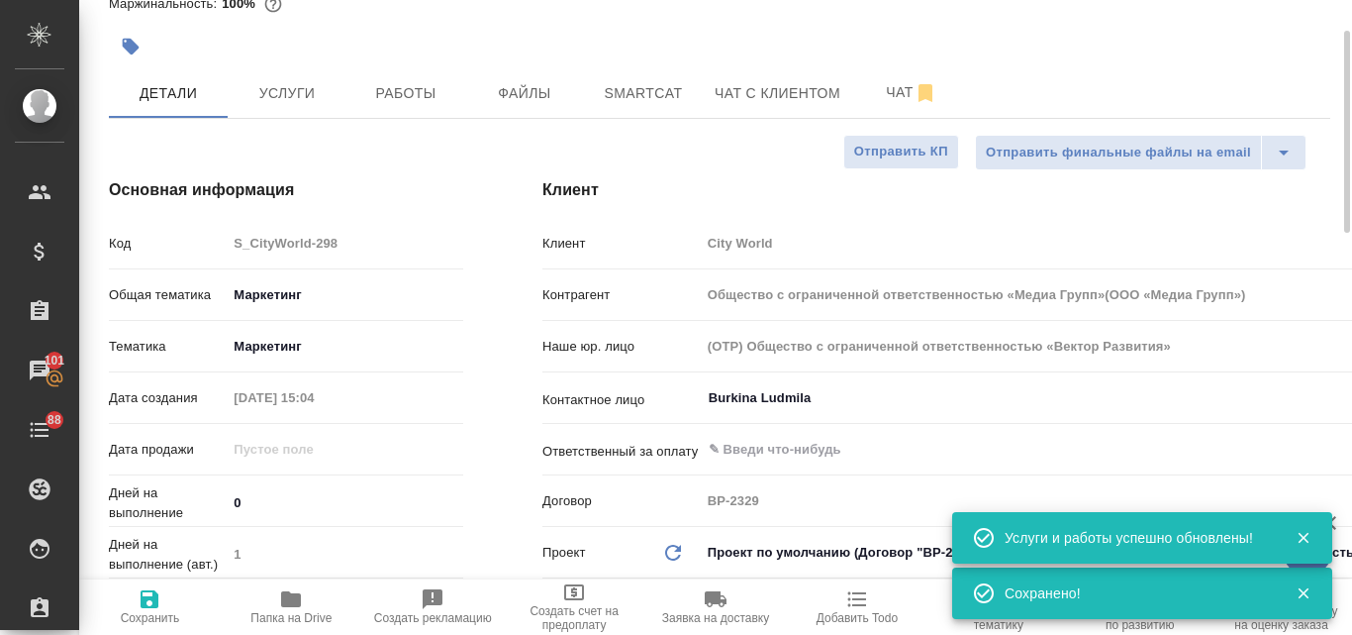
scroll to position [0, 0]
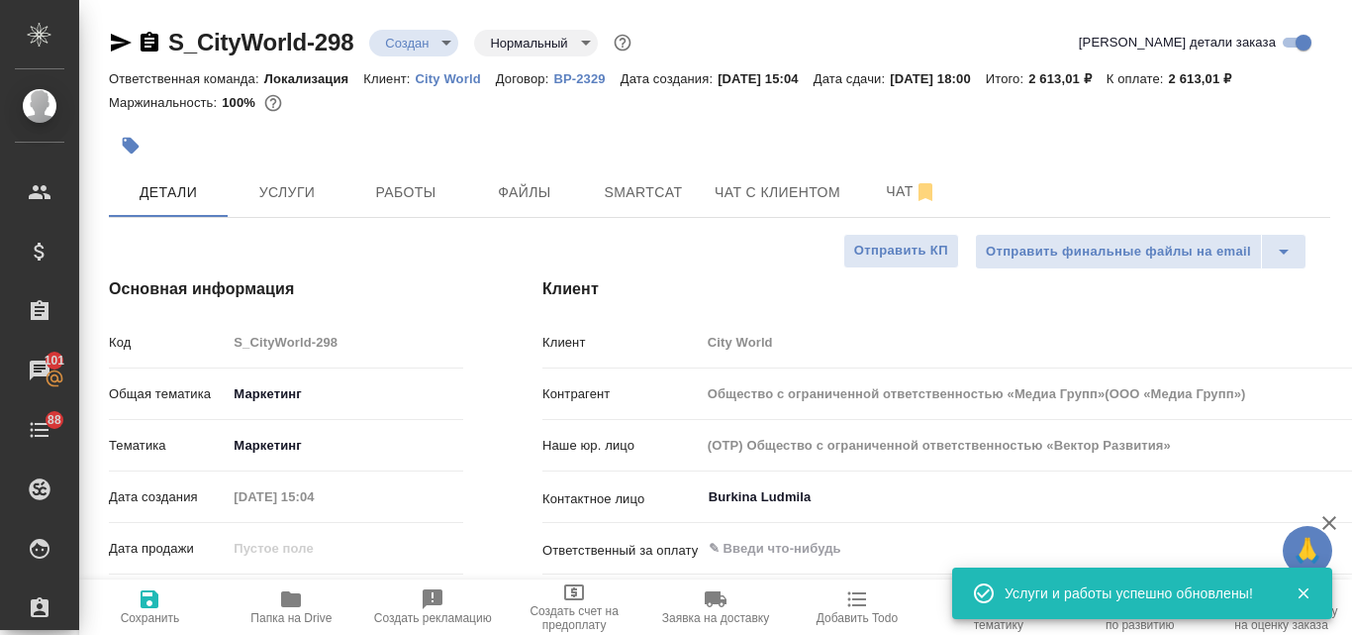
click at [445, 48] on body "🙏 .cls-1 fill:#fff; AWATERA Valyaeva Anna Клиенты Спецификации Заказы 101 Чаты …" at bounding box center [676, 317] width 1352 height 635
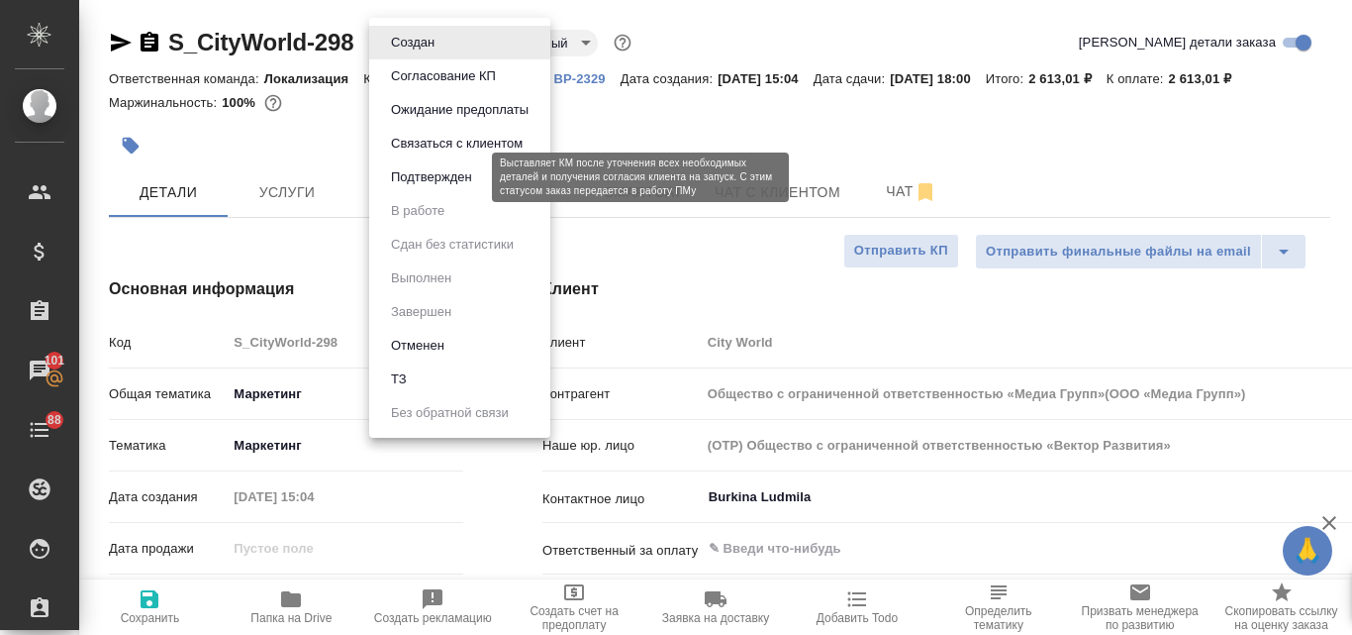
click at [408, 178] on button "Подтвержден" at bounding box center [431, 177] width 93 height 22
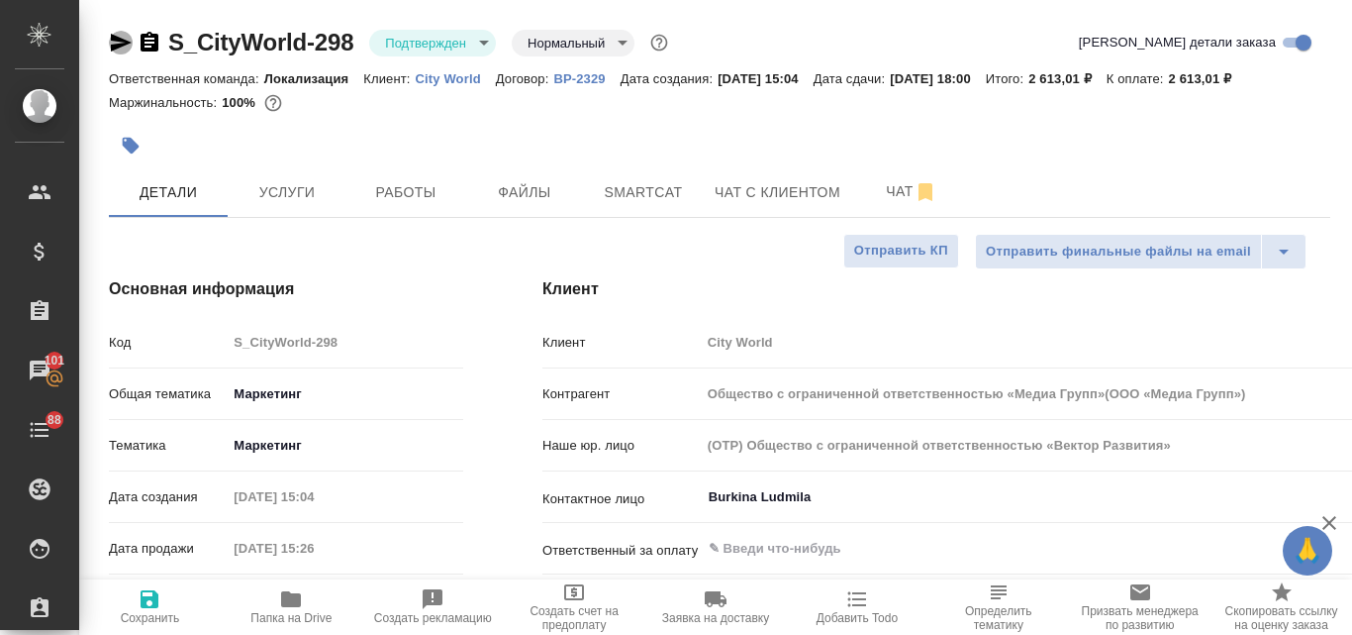
click at [119, 38] on icon "button" at bounding box center [121, 43] width 21 height 18
select select "RU"
type input "Общество с ограниченной ответственностью «Медиа Групп»(ООО «Медиа Групп»)"
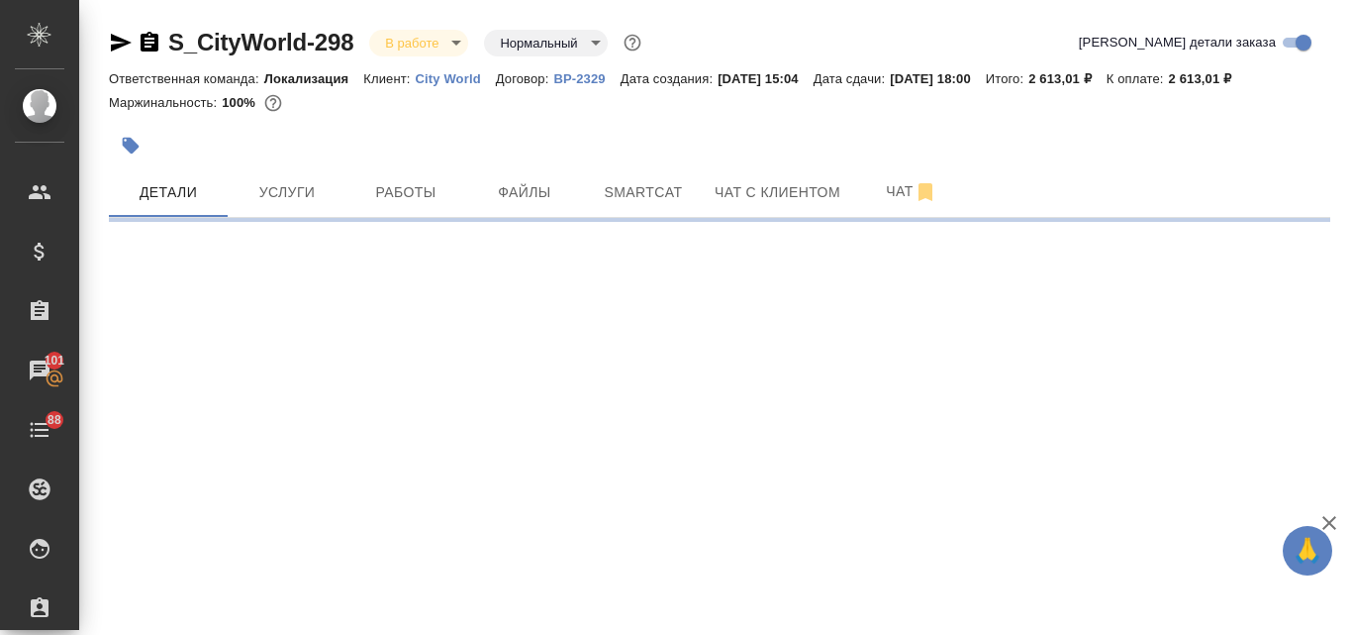
select select "RU"
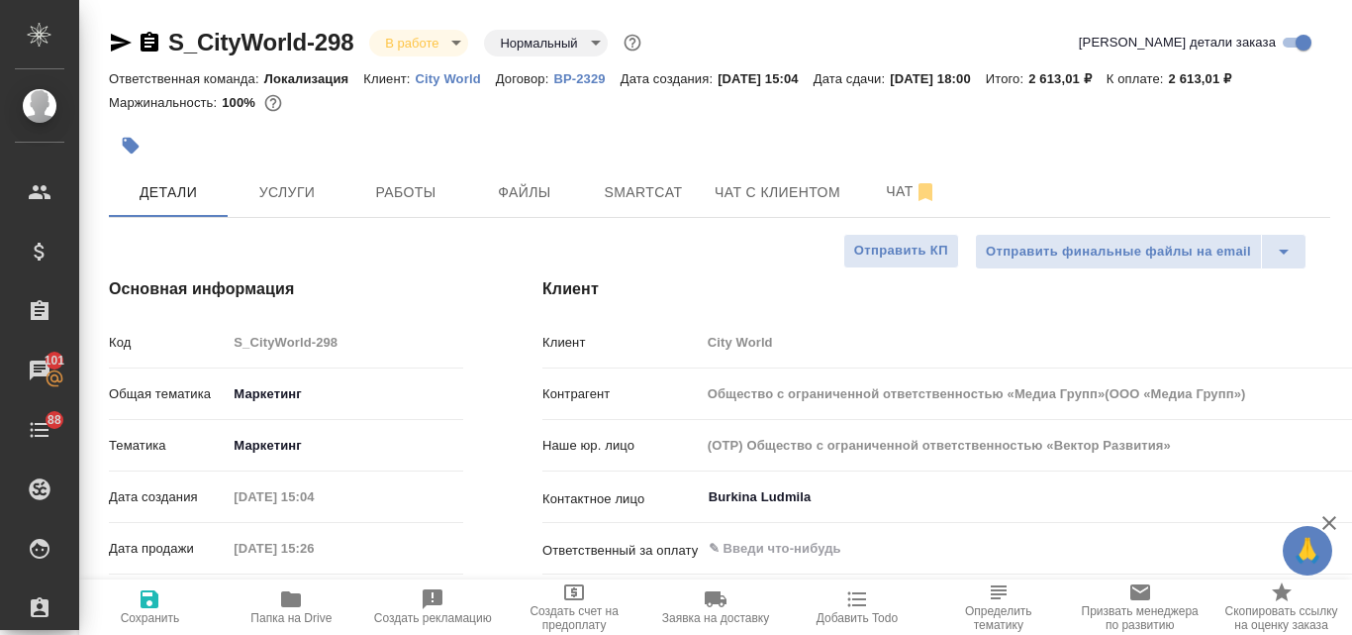
type textarea "x"
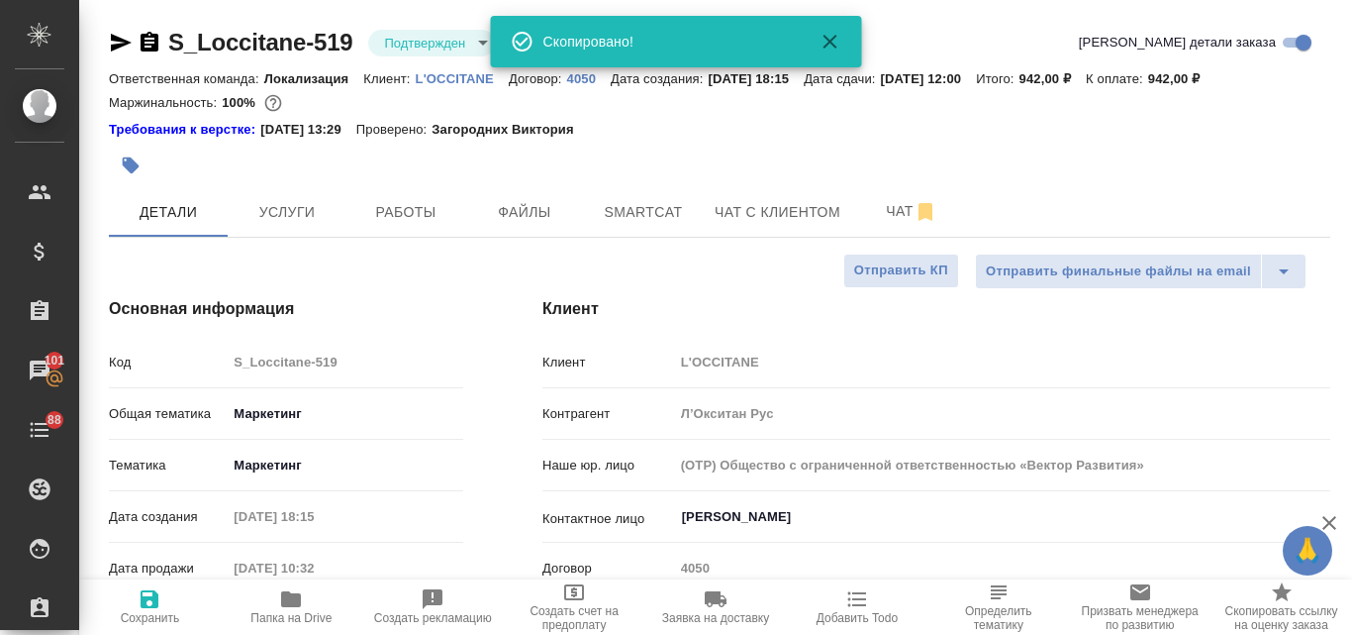
select select "RU"
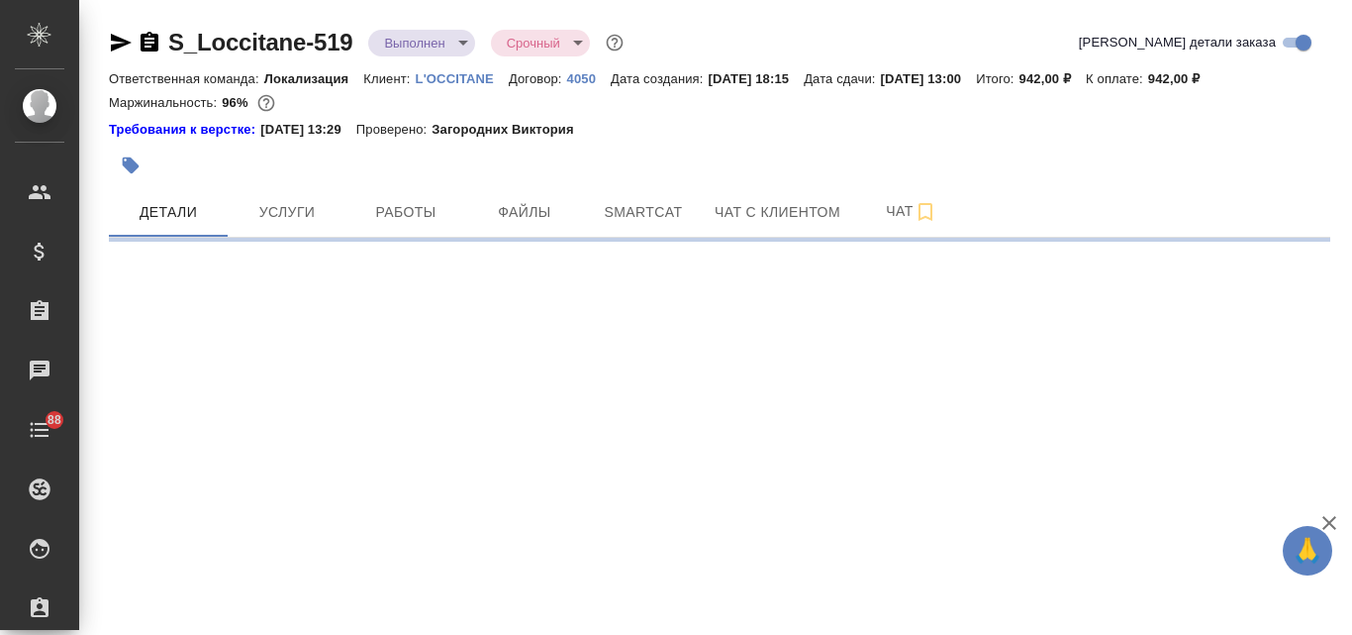
select select "RU"
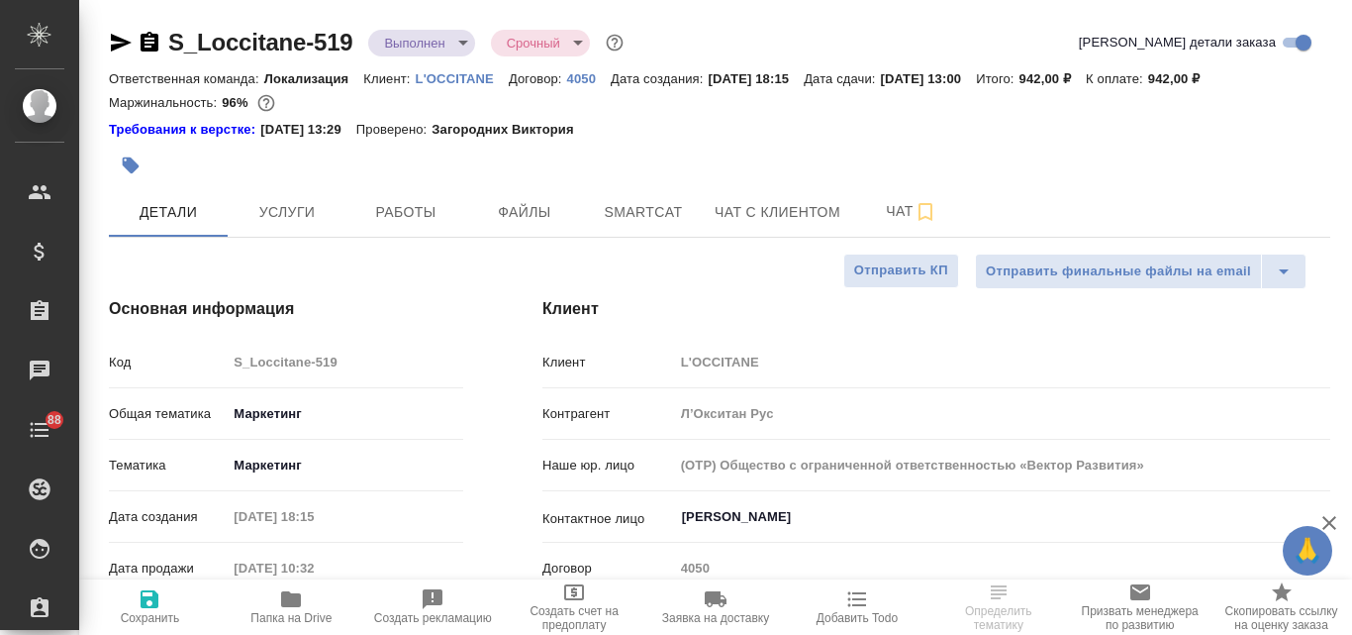
type textarea "x"
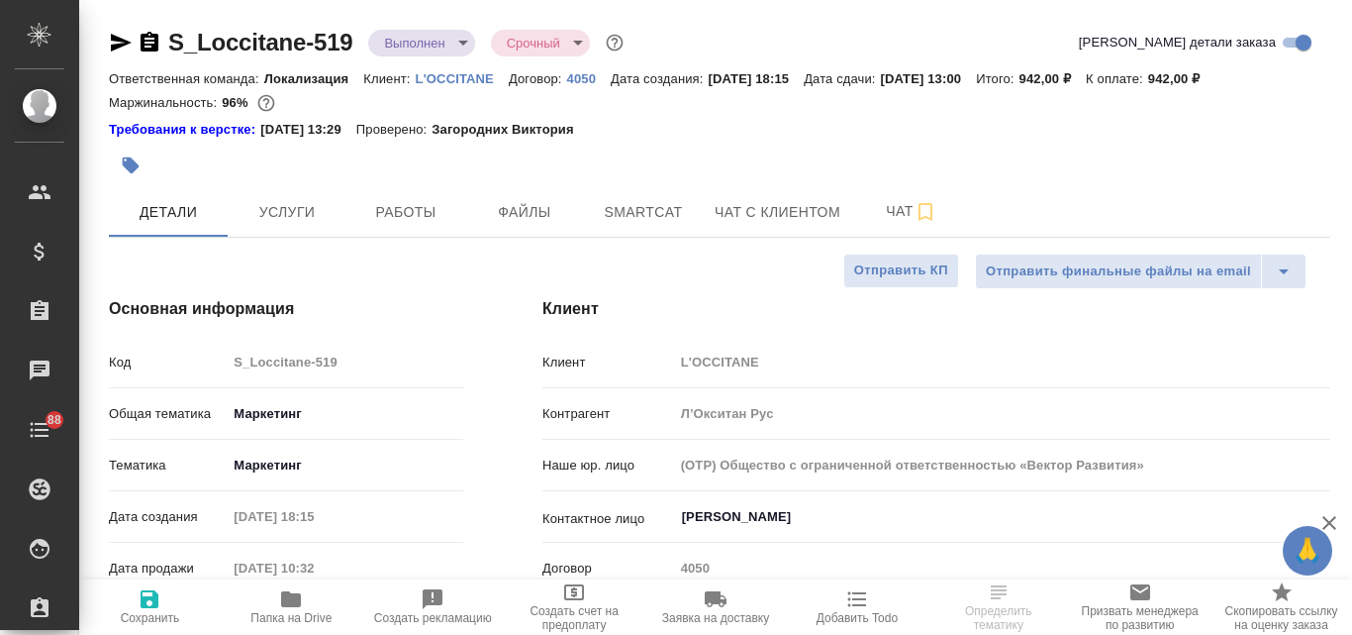
type textarea "x"
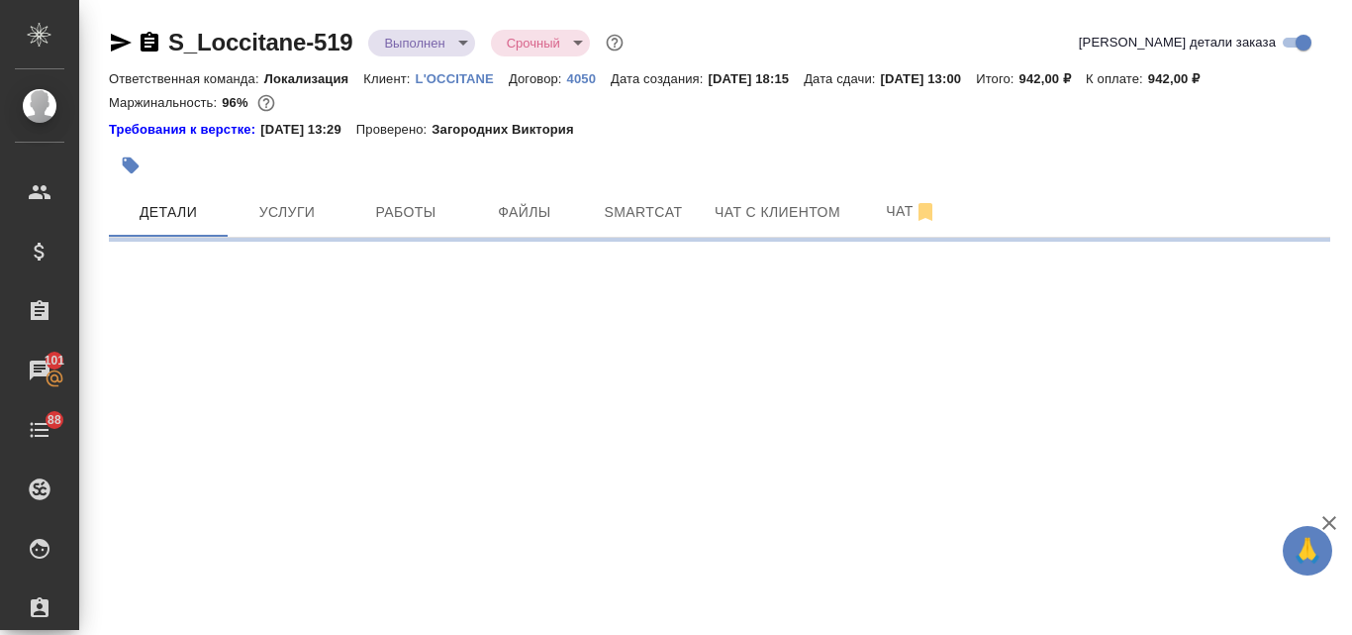
select select "RU"
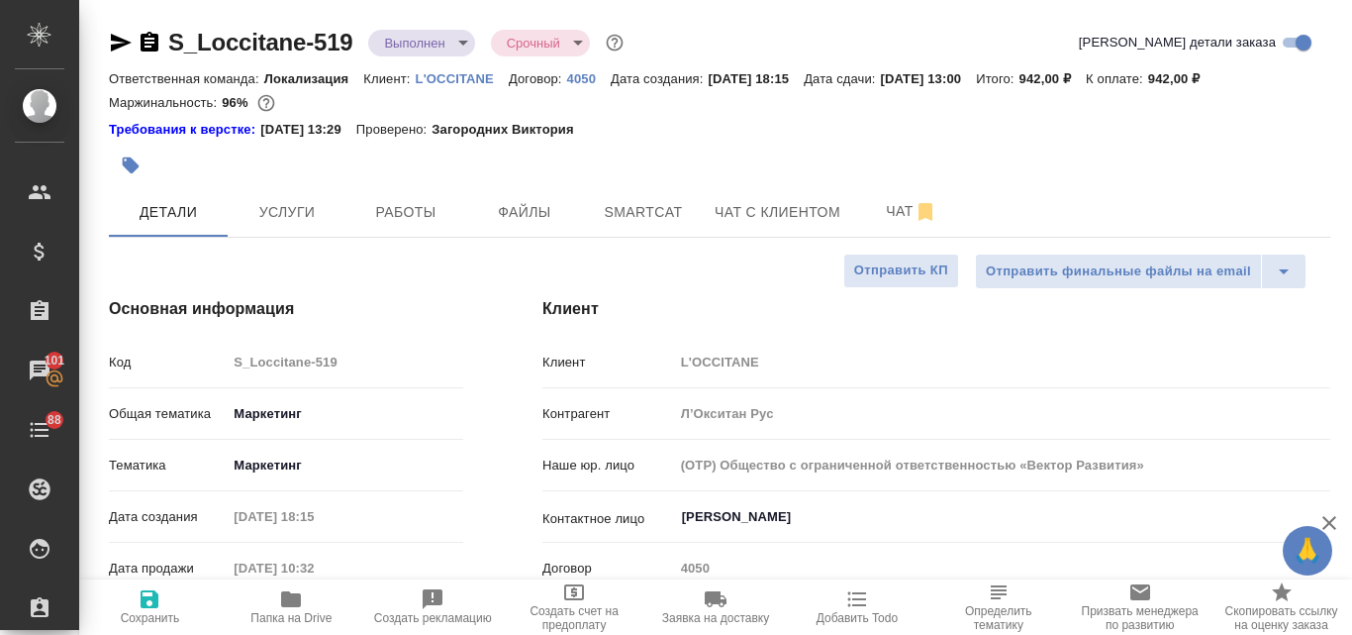
type textarea "x"
click at [465, 42] on body "🙏 .cls-1 fill:#fff; AWATERA Valyaeva Anna Клиенты Спецификации Заказы 101 Чаты …" at bounding box center [676, 317] width 1352 height 635
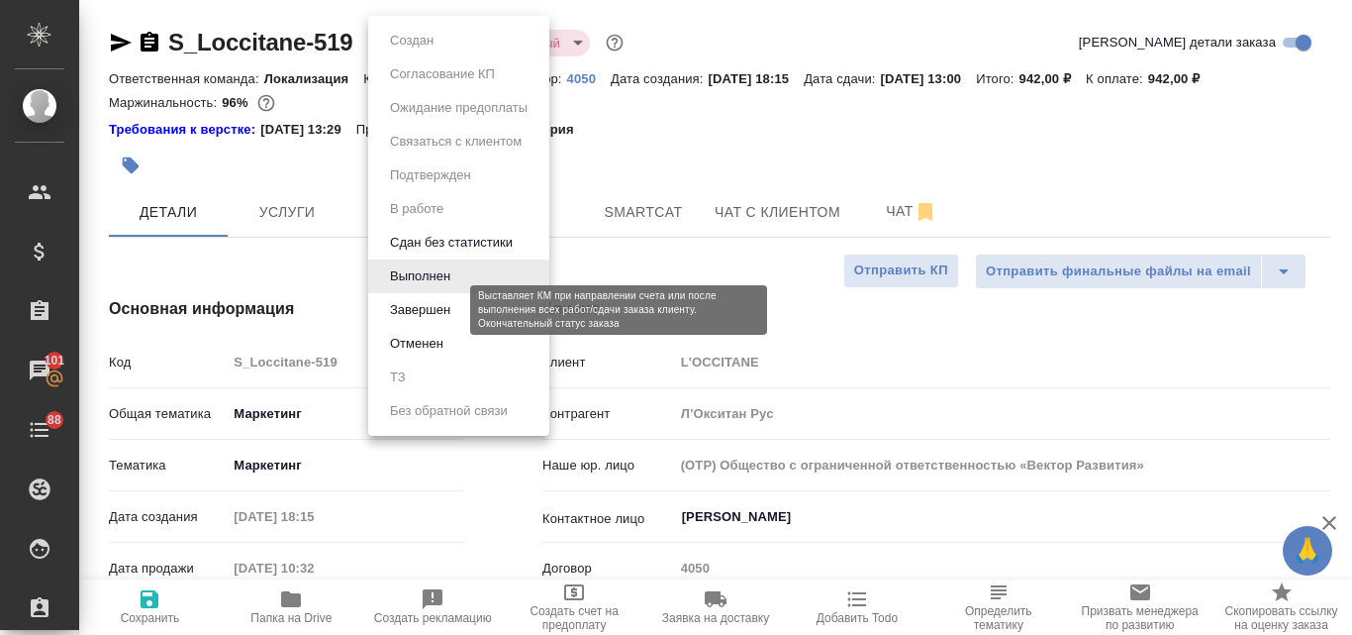
click at [419, 316] on button "Завершен" at bounding box center [420, 310] width 72 height 22
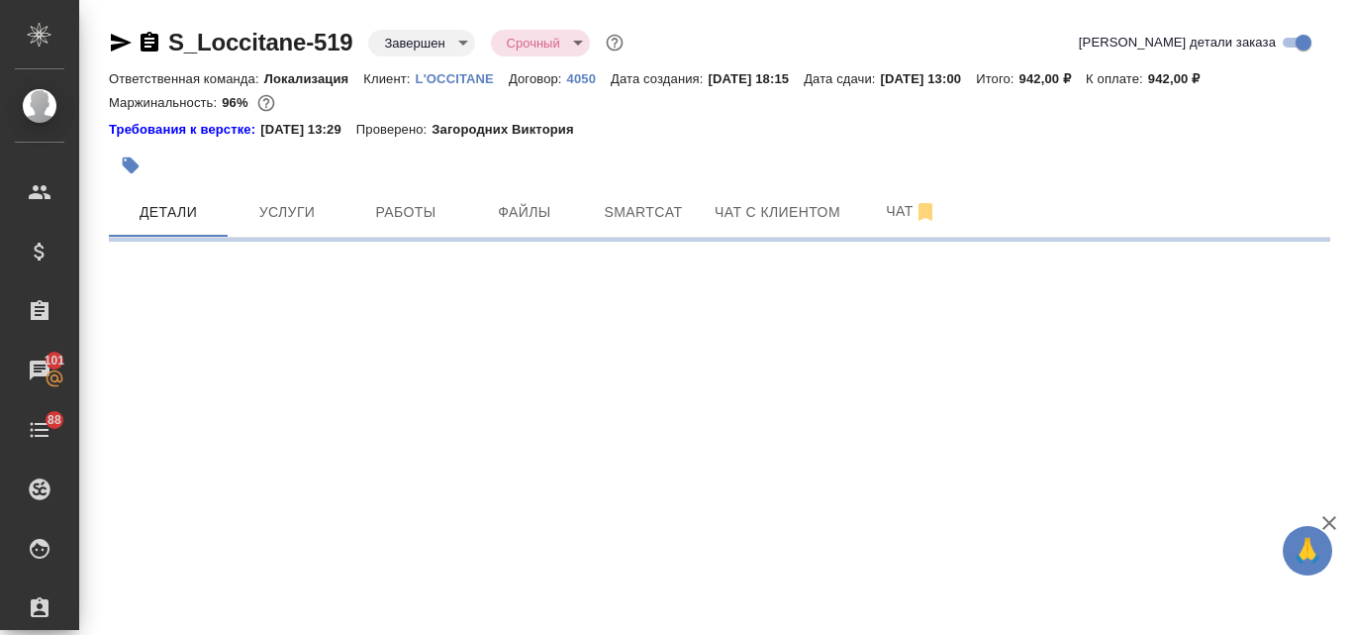
select select "RU"
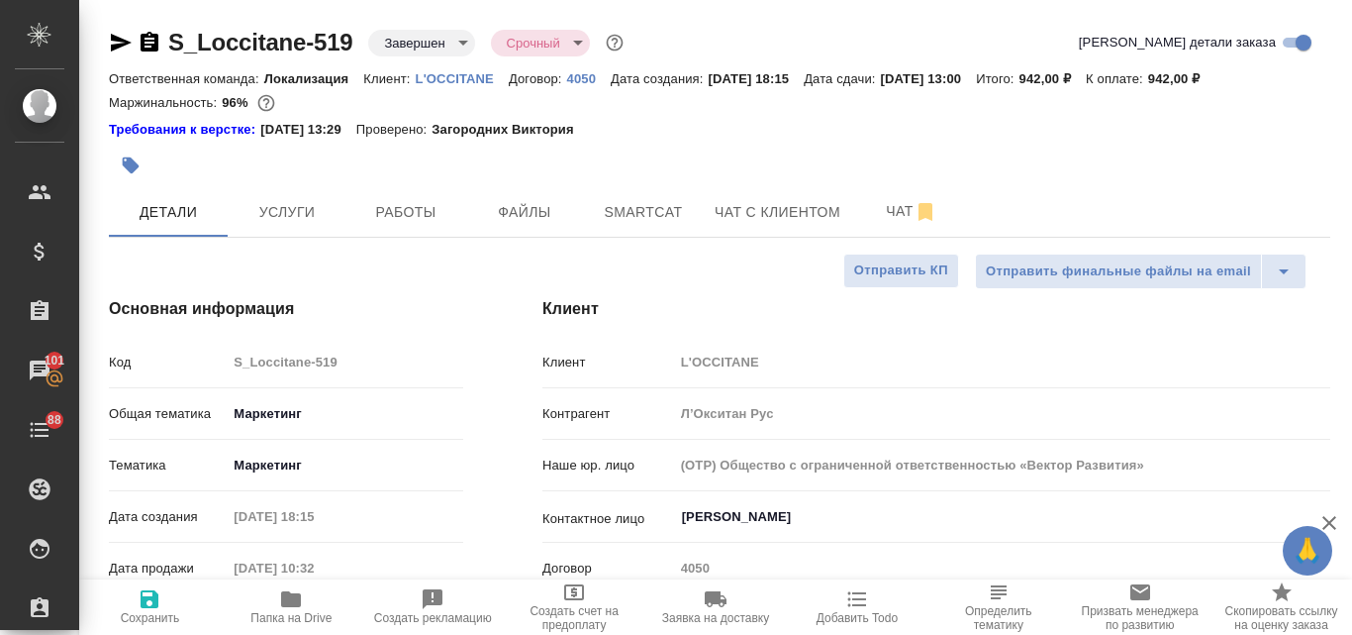
type textarea "x"
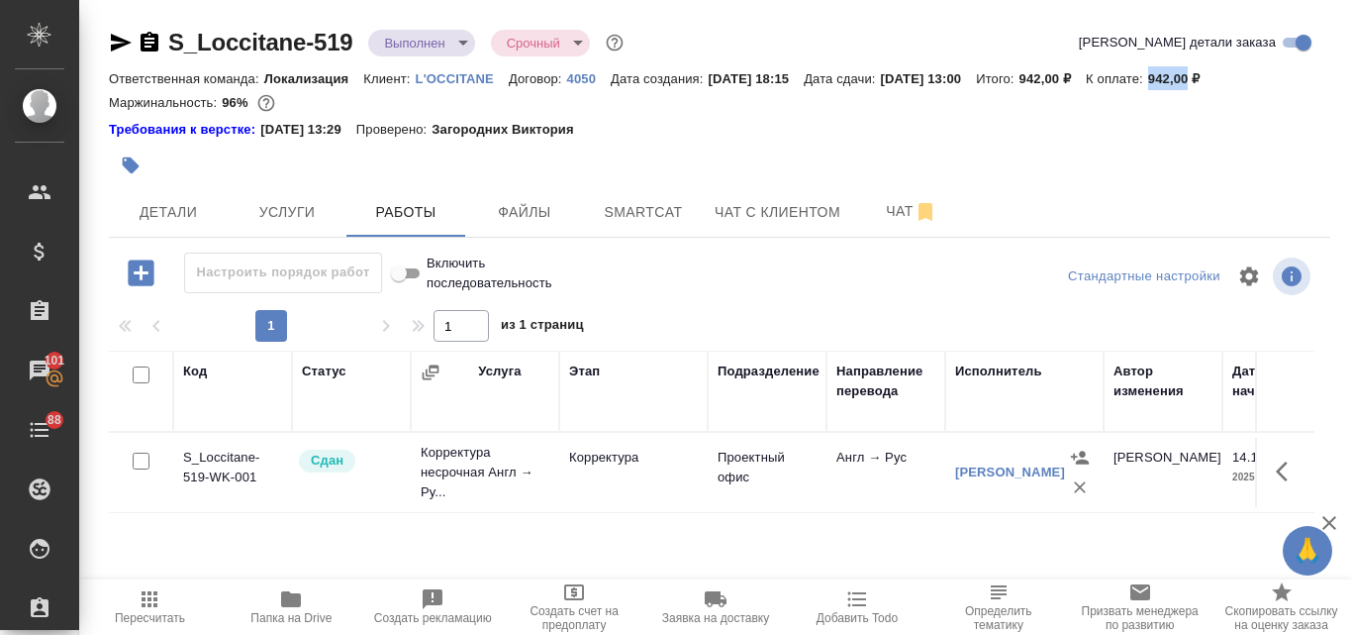
click at [457, 70] on link "L'OCCITANE" at bounding box center [462, 77] width 93 height 17
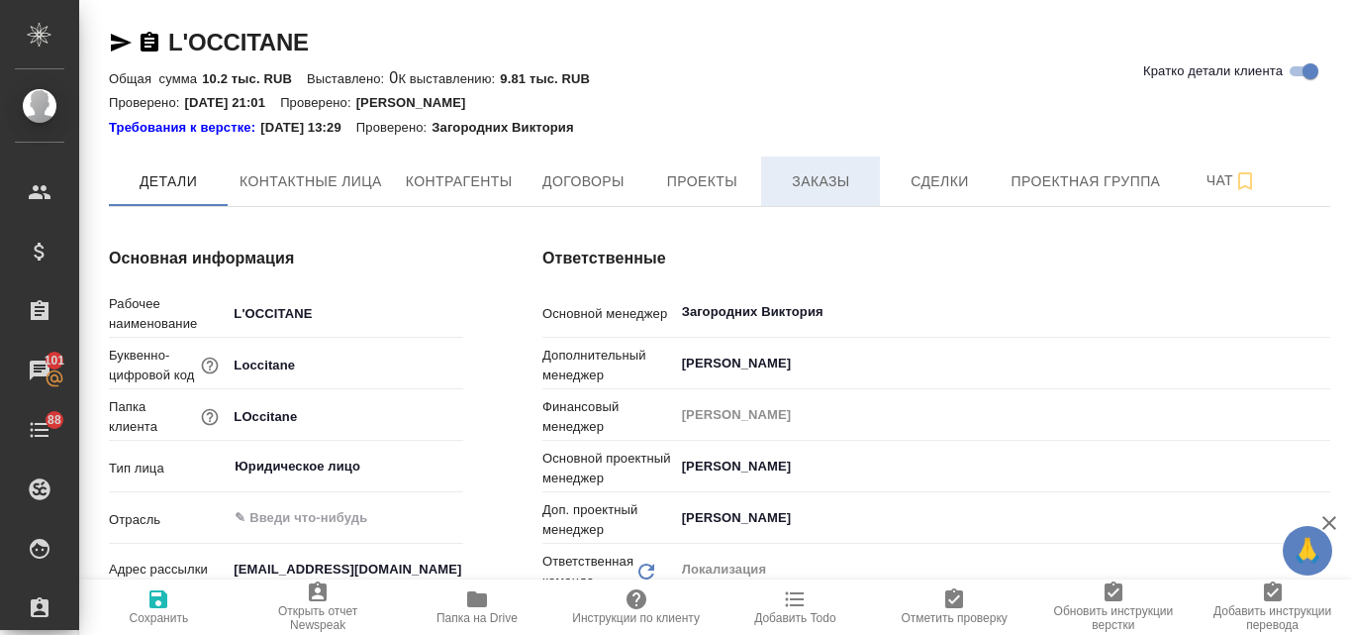
click at [811, 195] on button "Заказы" at bounding box center [820, 181] width 119 height 50
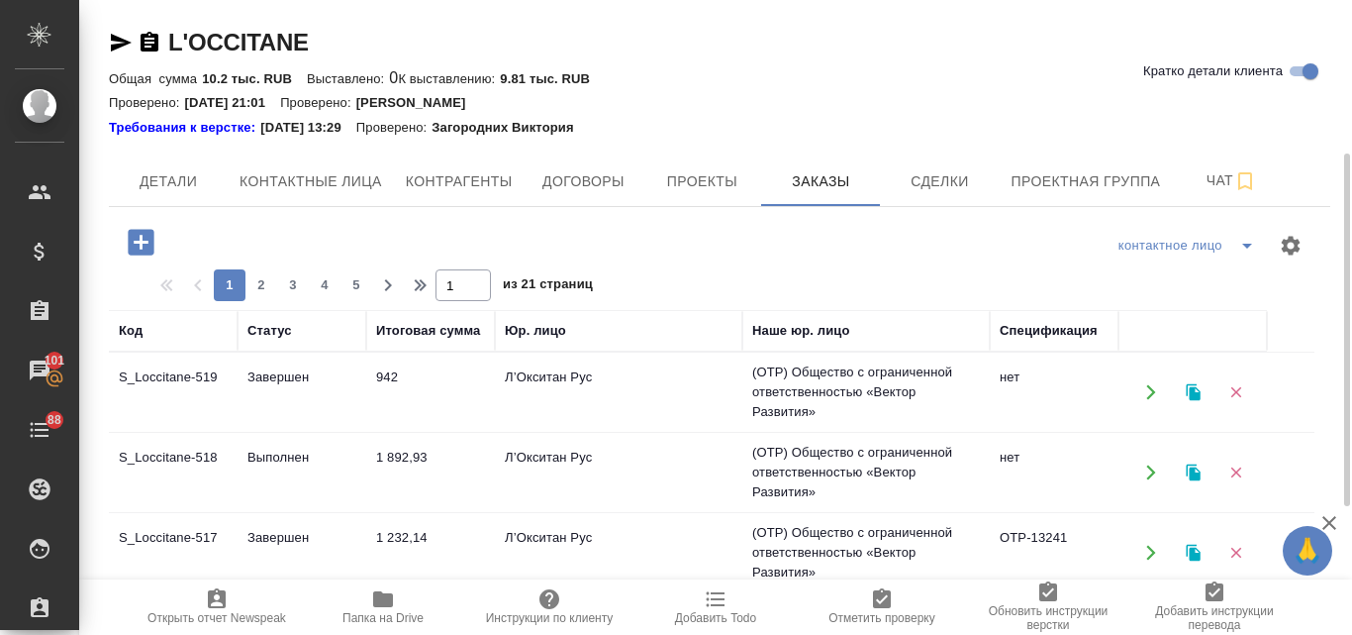
scroll to position [99, 0]
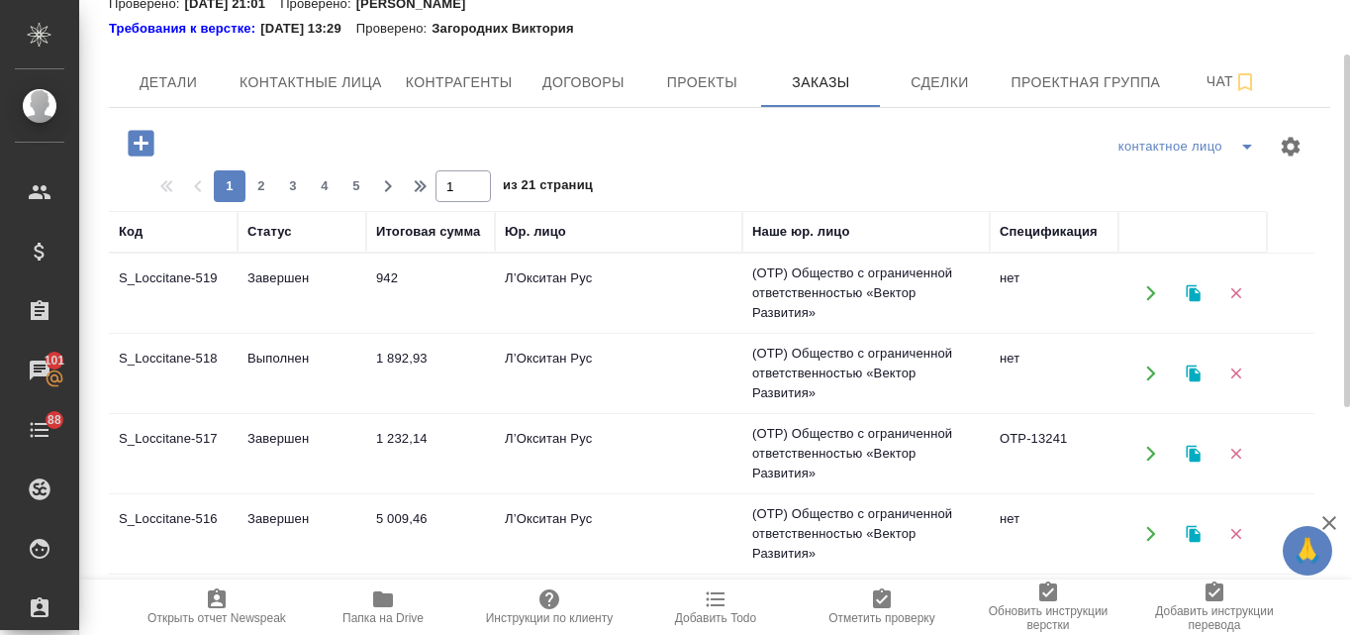
click at [575, 367] on td "Л’Окситан Рус" at bounding box center [619, 373] width 248 height 69
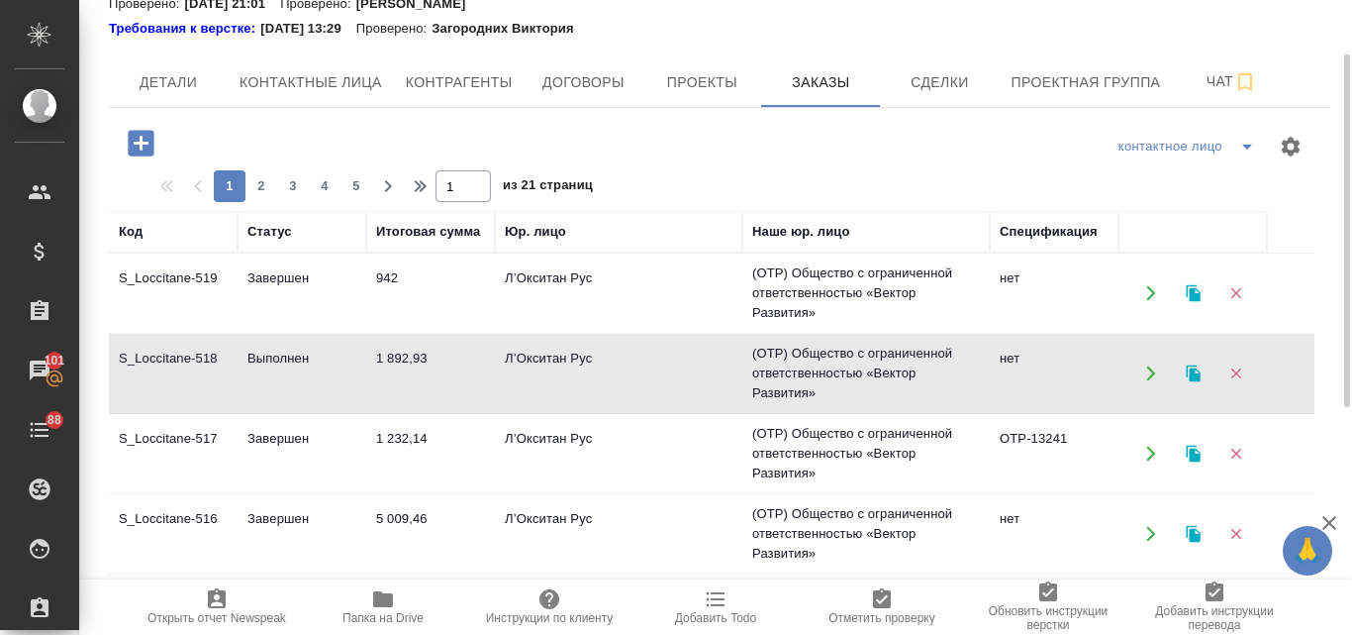
click at [575, 367] on td "Л’Окситан Рус" at bounding box center [619, 373] width 248 height 69
click at [1190, 296] on icon "button" at bounding box center [1193, 293] width 14 height 17
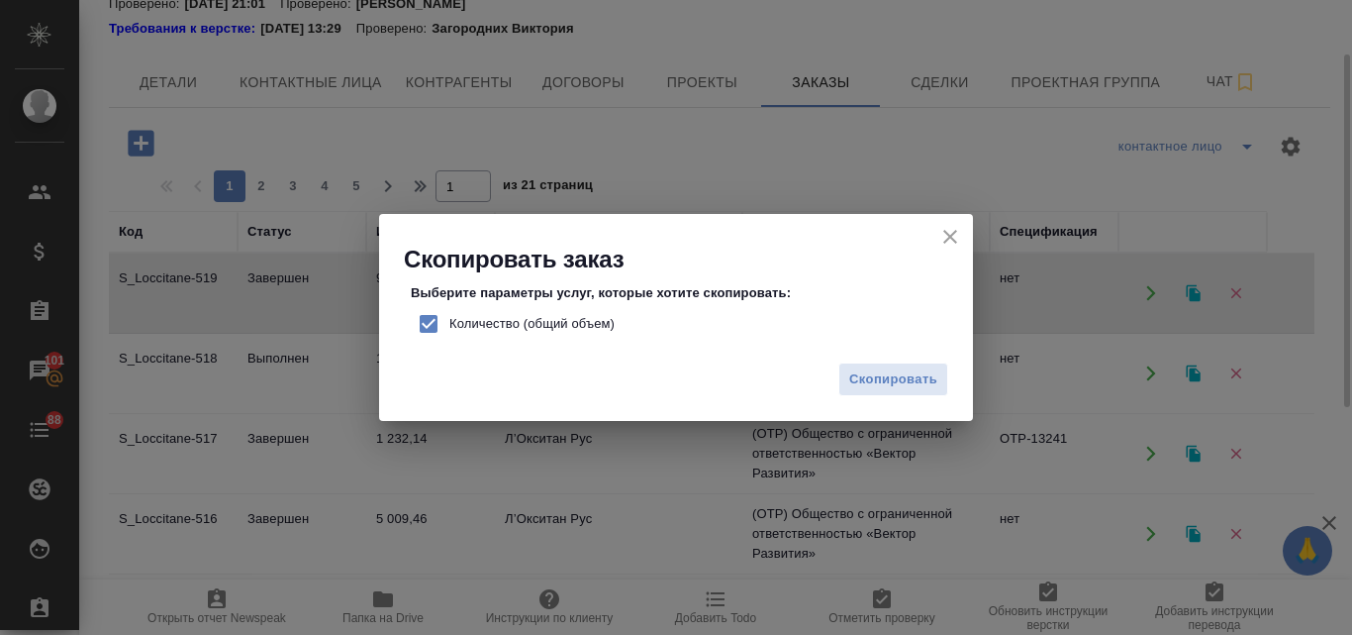
click at [950, 229] on icon "close" at bounding box center [951, 237] width 24 height 24
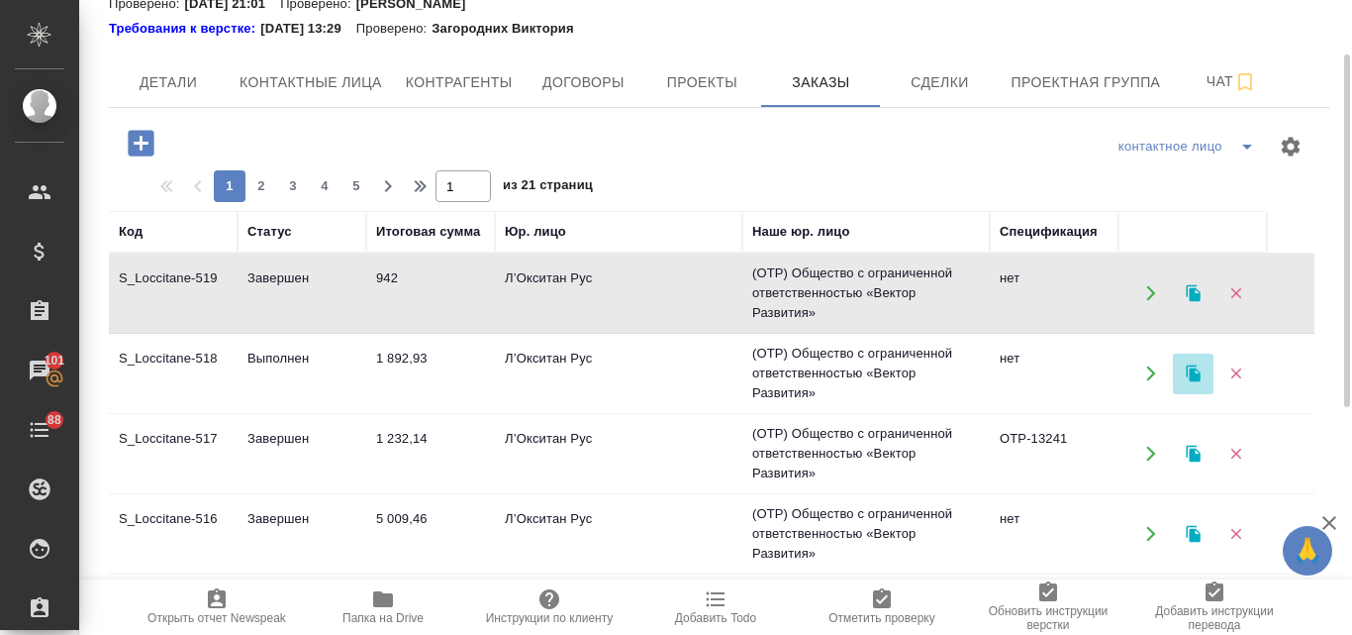
click at [1196, 368] on icon "button" at bounding box center [1193, 373] width 14 height 17
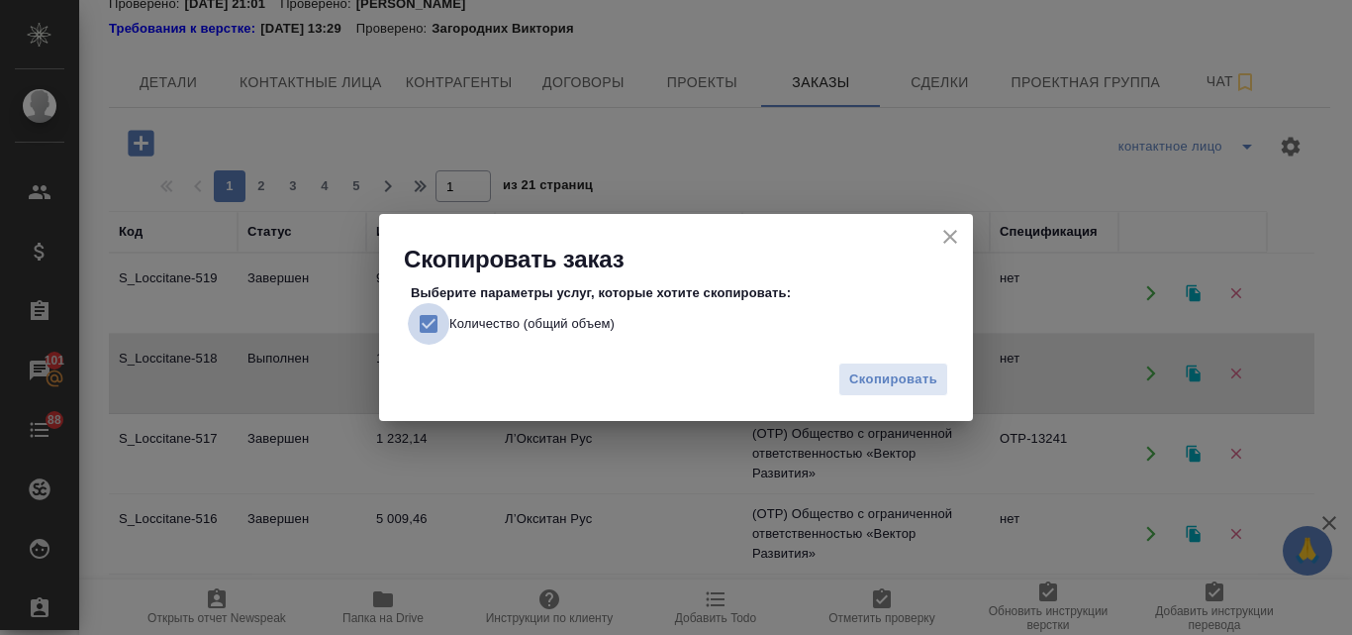
click at [429, 329] on input "Количество (общий объем)" at bounding box center [429, 324] width 42 height 42
checkbox input "false"
click at [897, 371] on span "Скопировать" at bounding box center [893, 379] width 88 height 23
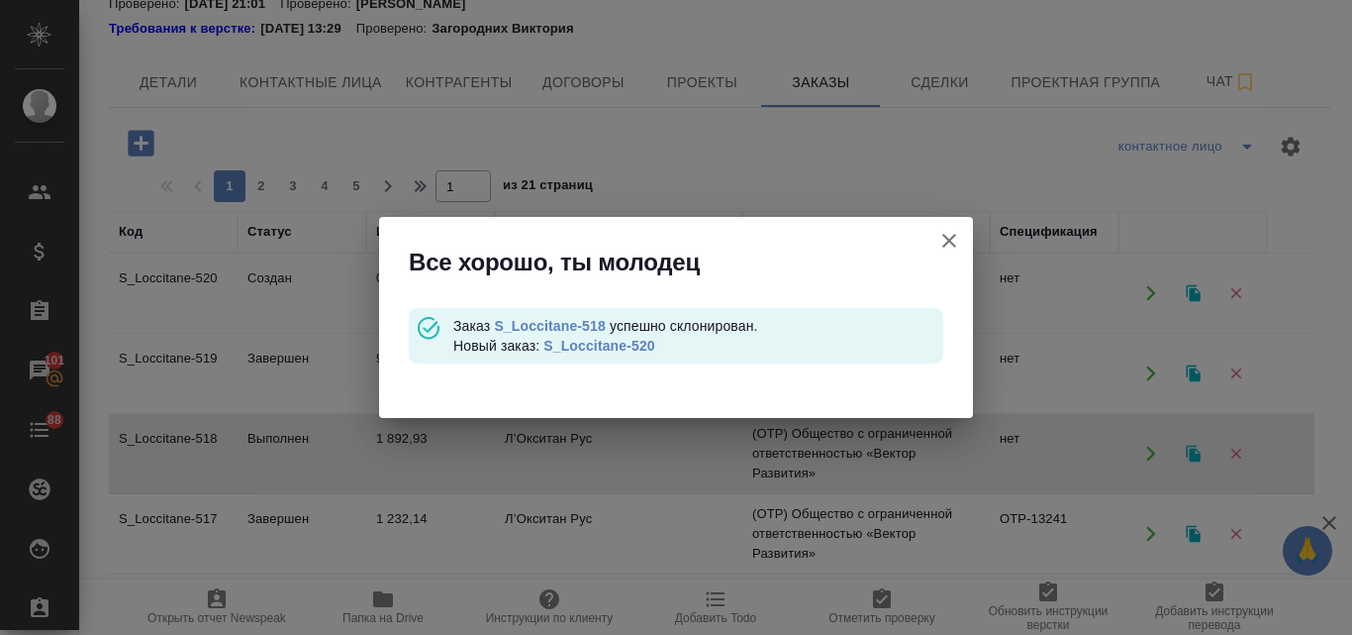
click at [624, 340] on link "S_Loccitane-520" at bounding box center [599, 346] width 111 height 16
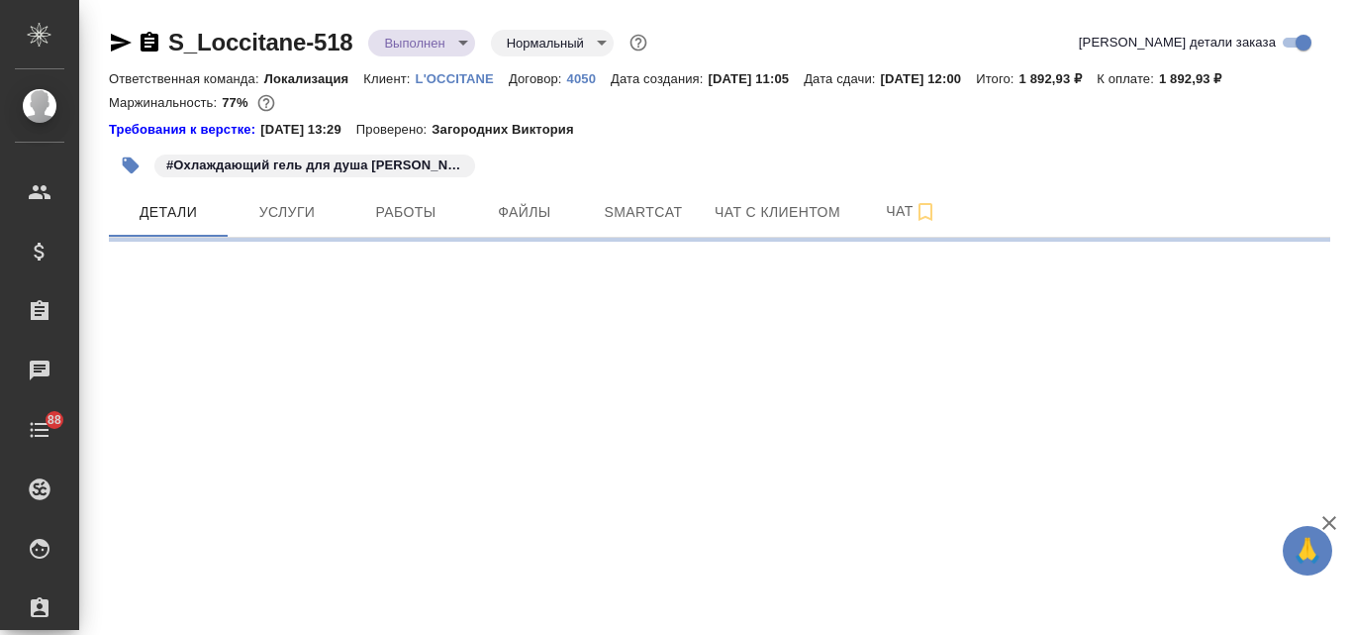
select select "RU"
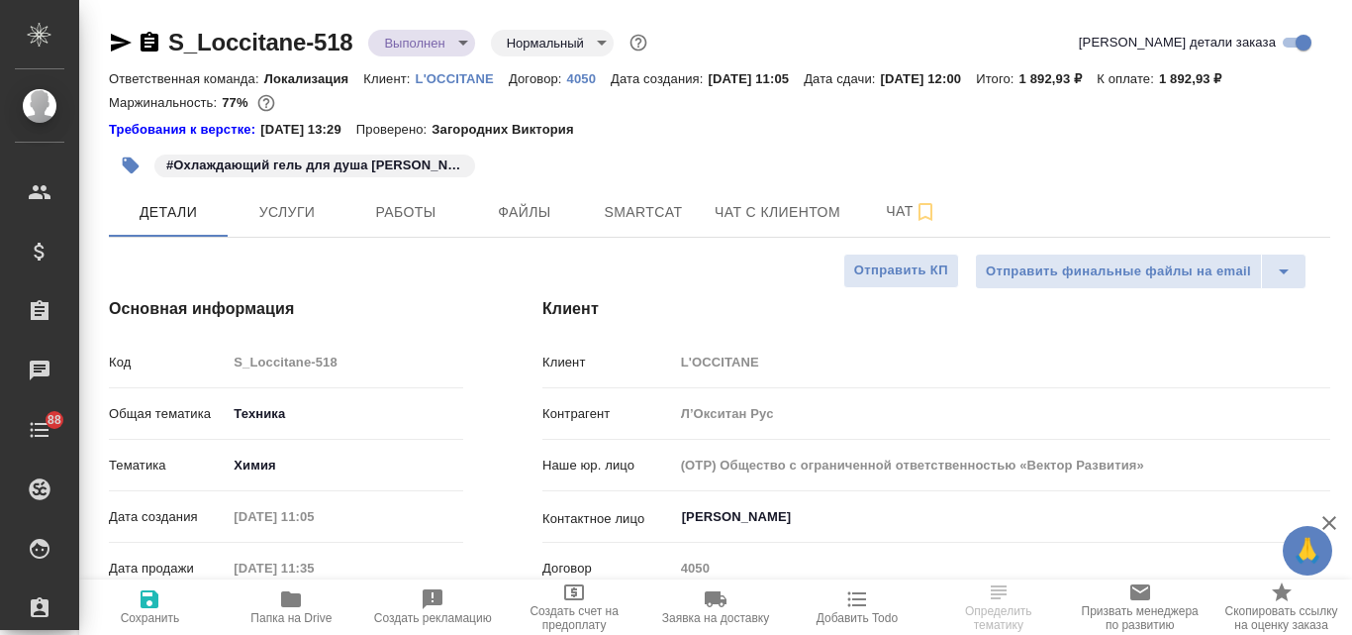
type textarea "x"
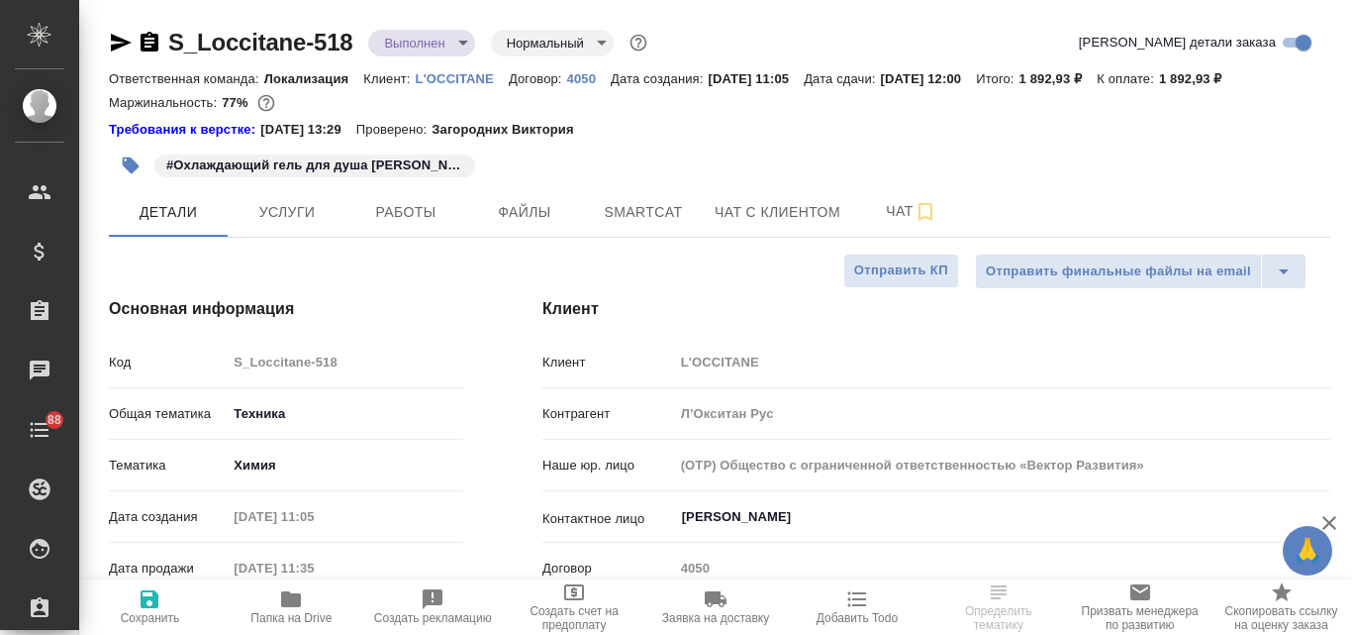
type textarea "x"
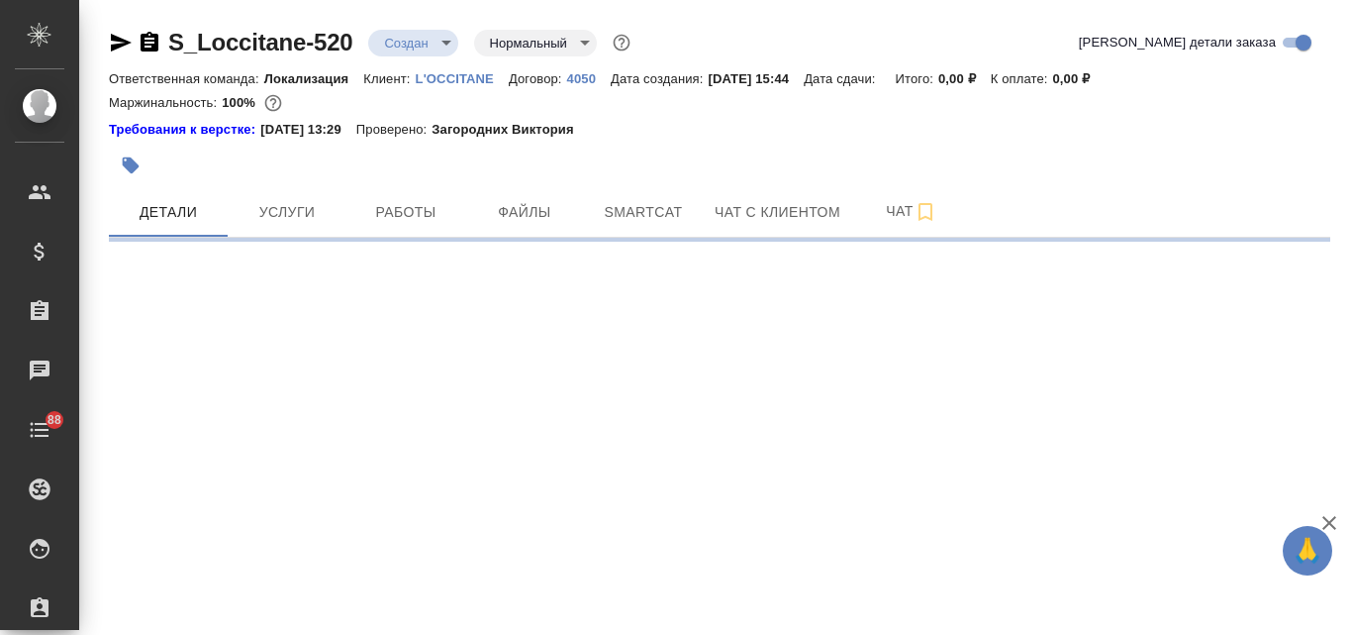
select select "RU"
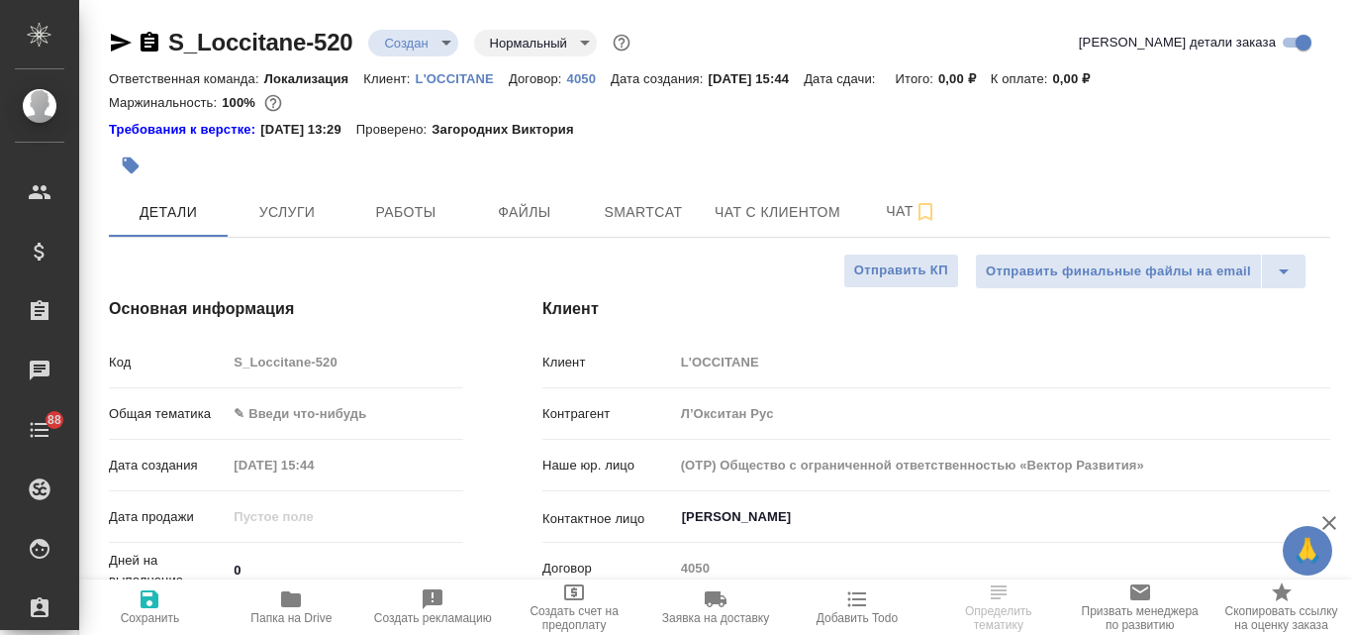
type textarea "x"
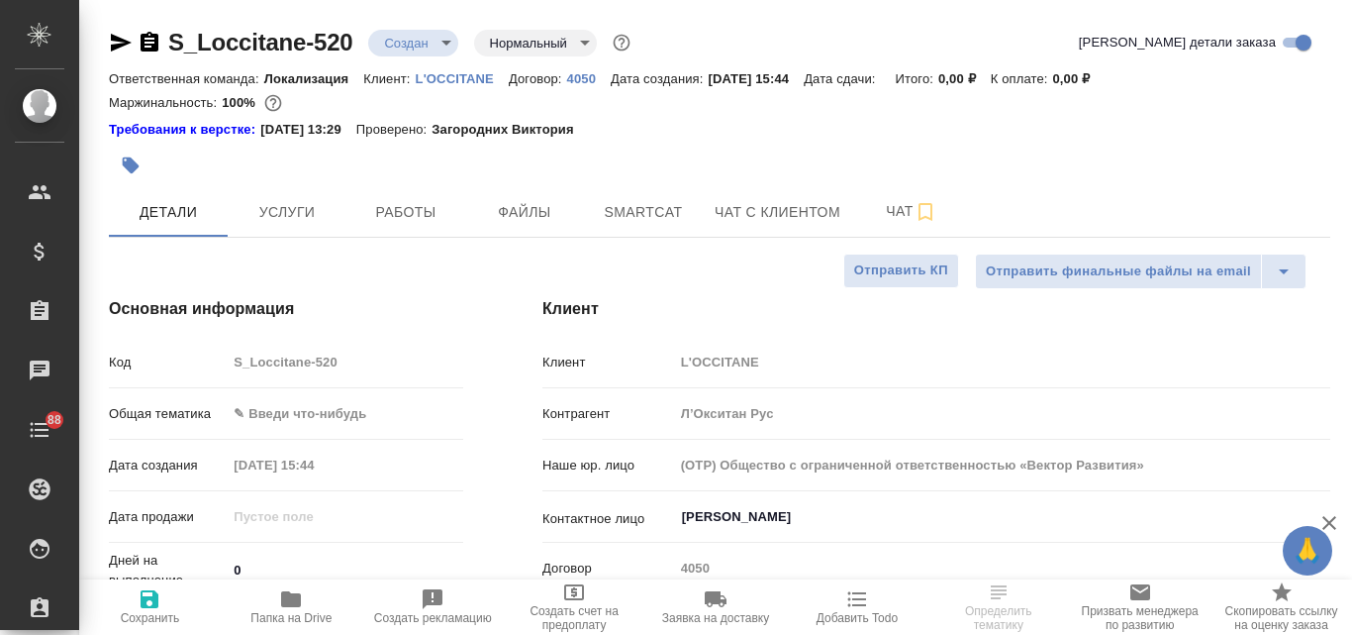
type textarea "x"
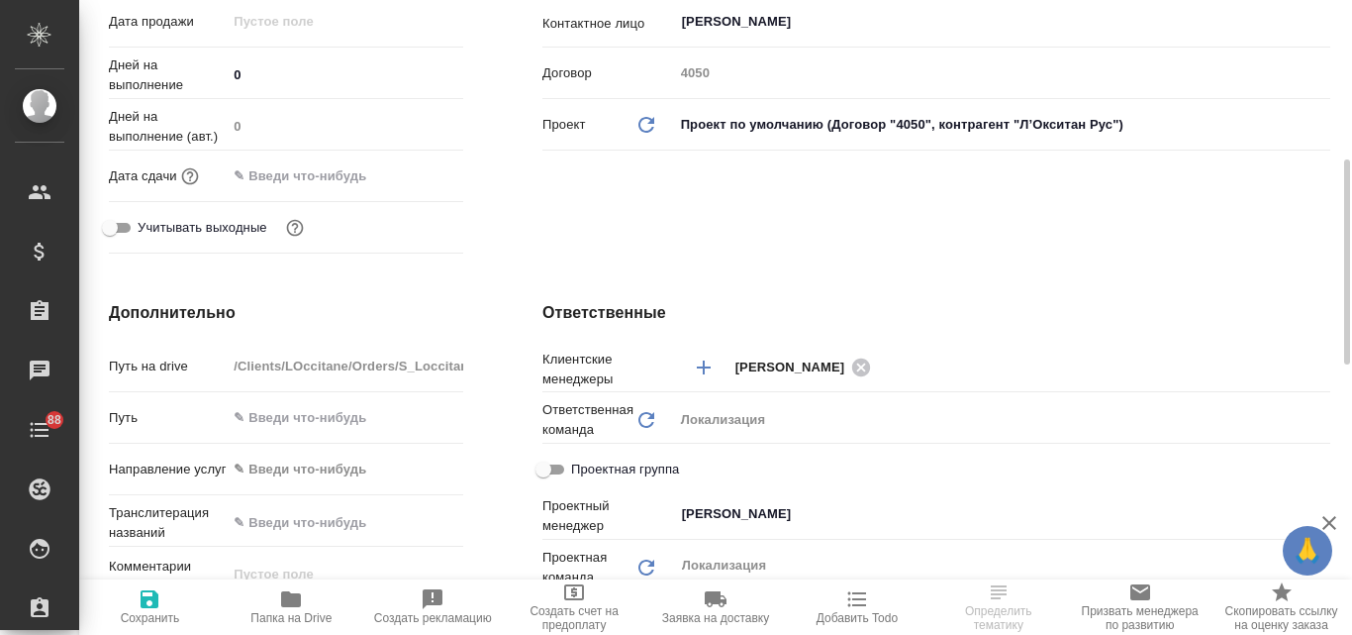
scroll to position [594, 0]
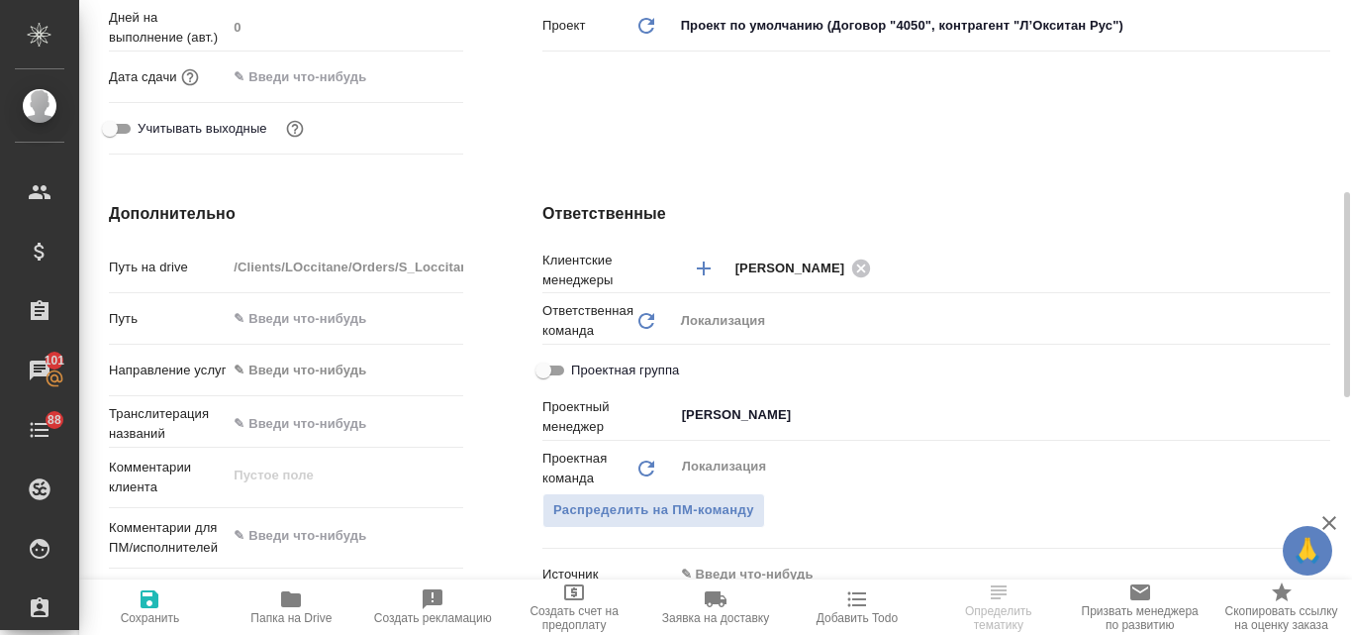
type textarea "x"
click at [276, 539] on textarea at bounding box center [345, 536] width 237 height 34
paste textarea "Примите, пожалуйста, заявку на перевод. Наименование продукции: Тонизирующий ми…"
type textarea "Примите, пожалуйста, заявку на перевод. Наименование продукции: Тонизирующий ми…"
type textarea "x"
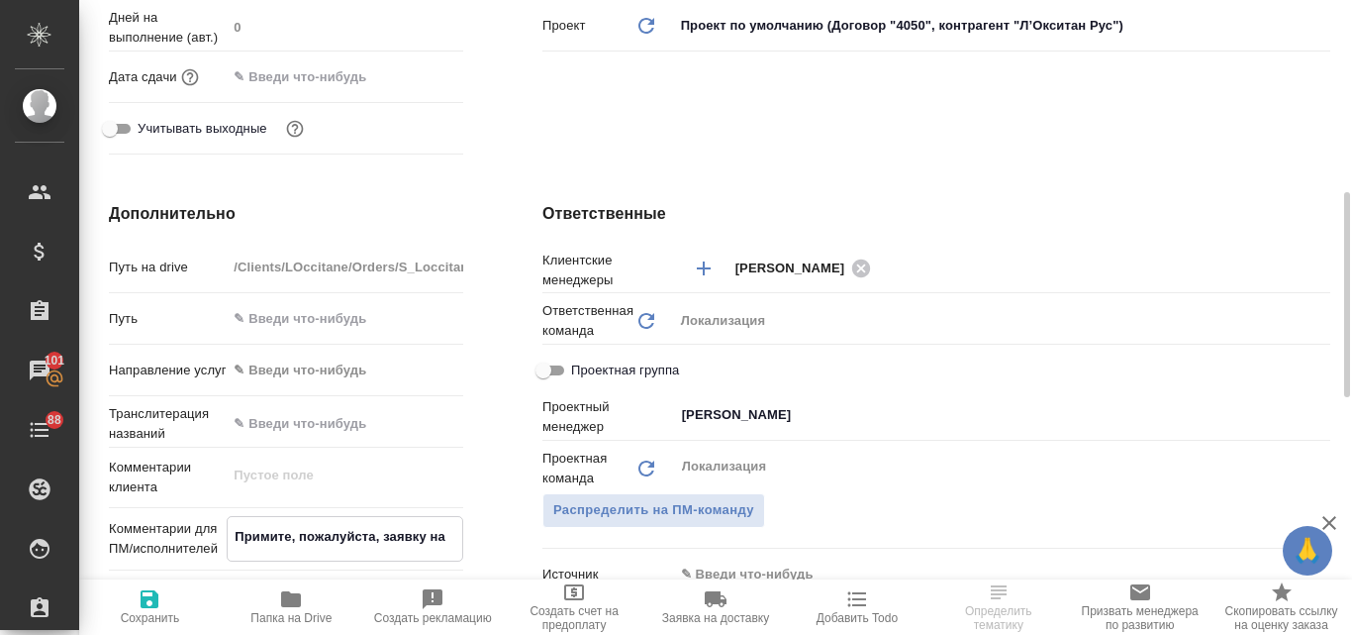
type textarea "x"
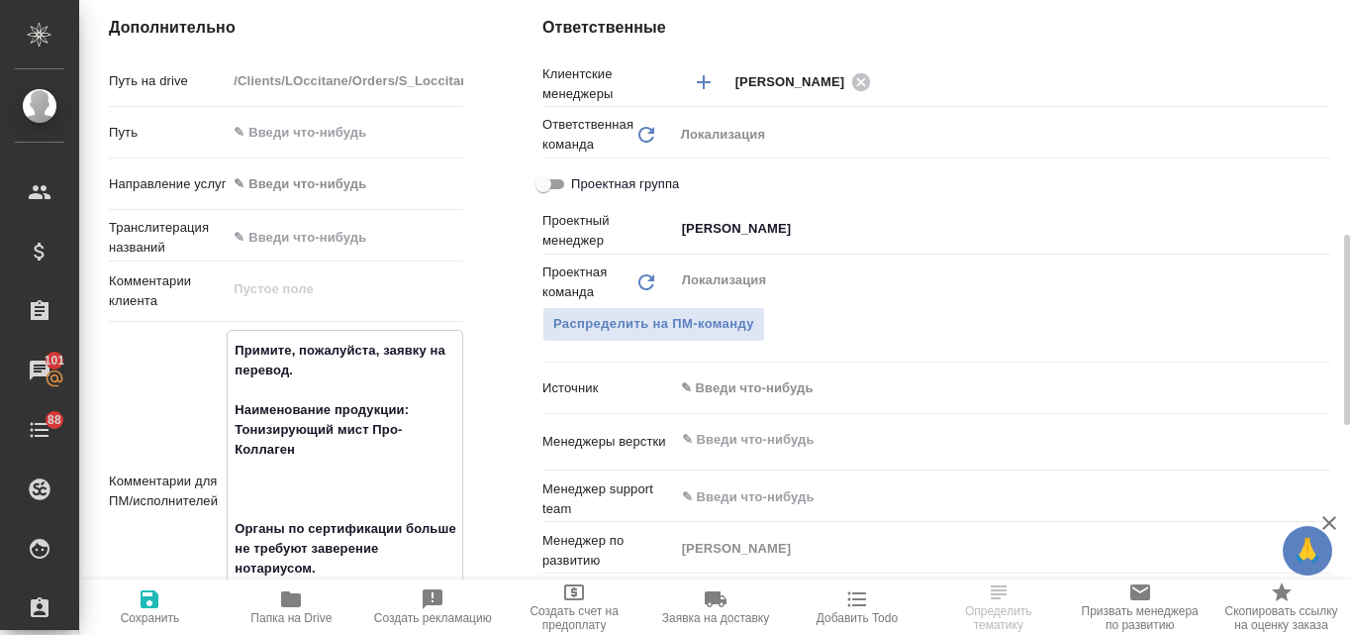
type textarea "Примите, пожалуйста, заявку на перевод. Наименование продукции: Тонизирующий ми…"
type textarea "x"
click at [147, 612] on span "Сохранить" at bounding box center [150, 618] width 59 height 14
type textarea "x"
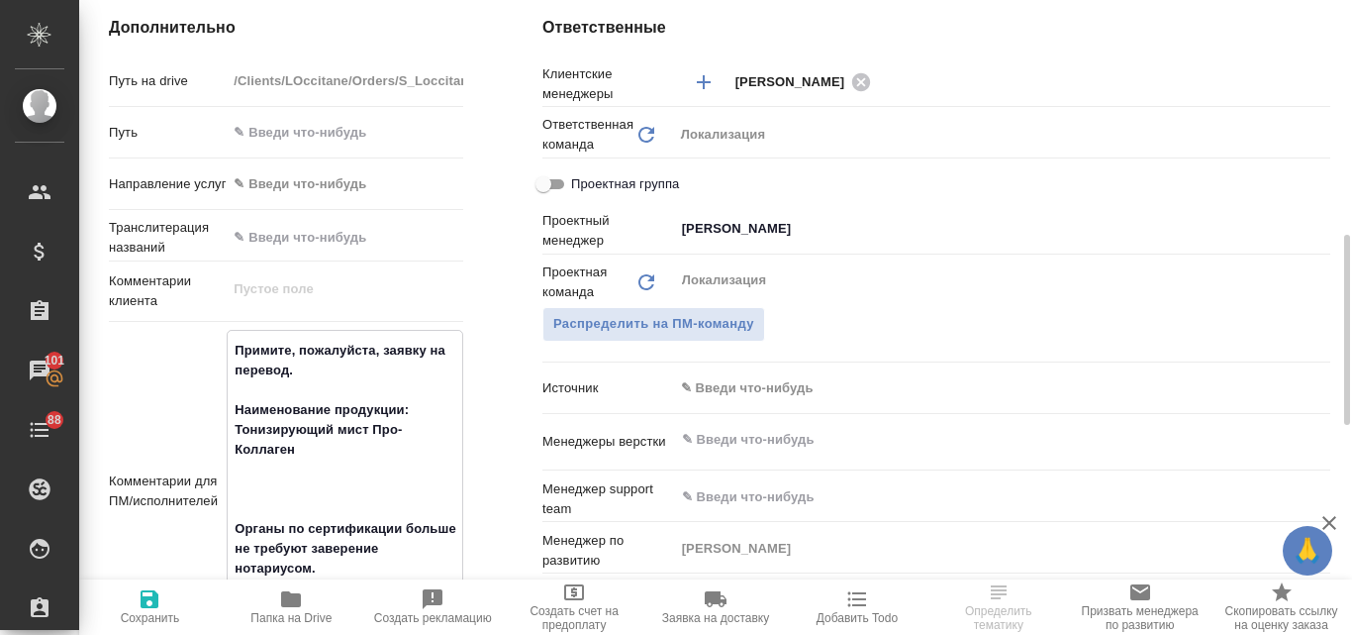
type textarea "x"
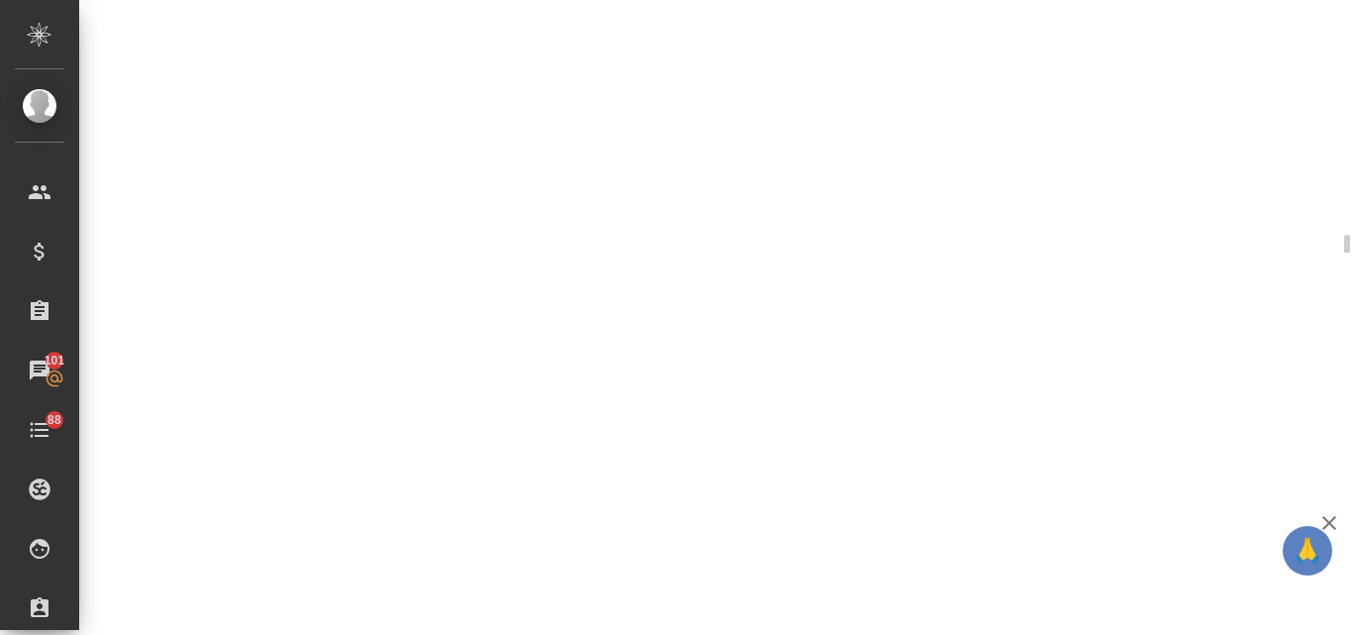
select select "RU"
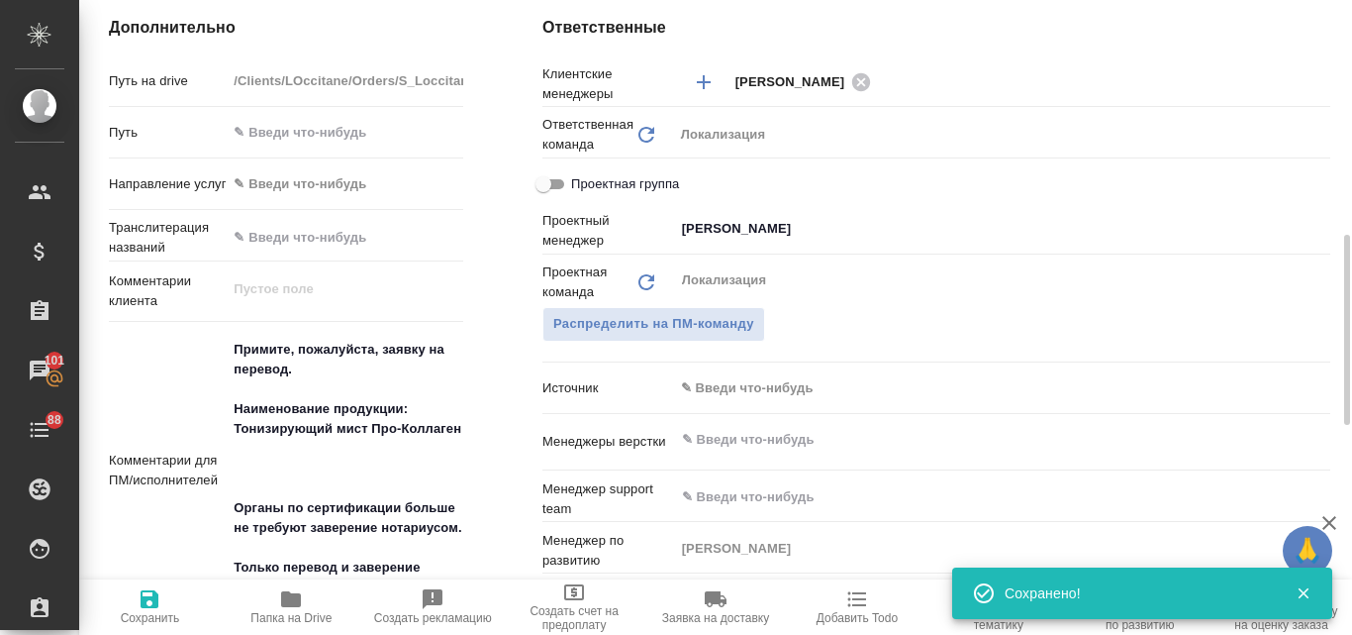
type textarea "x"
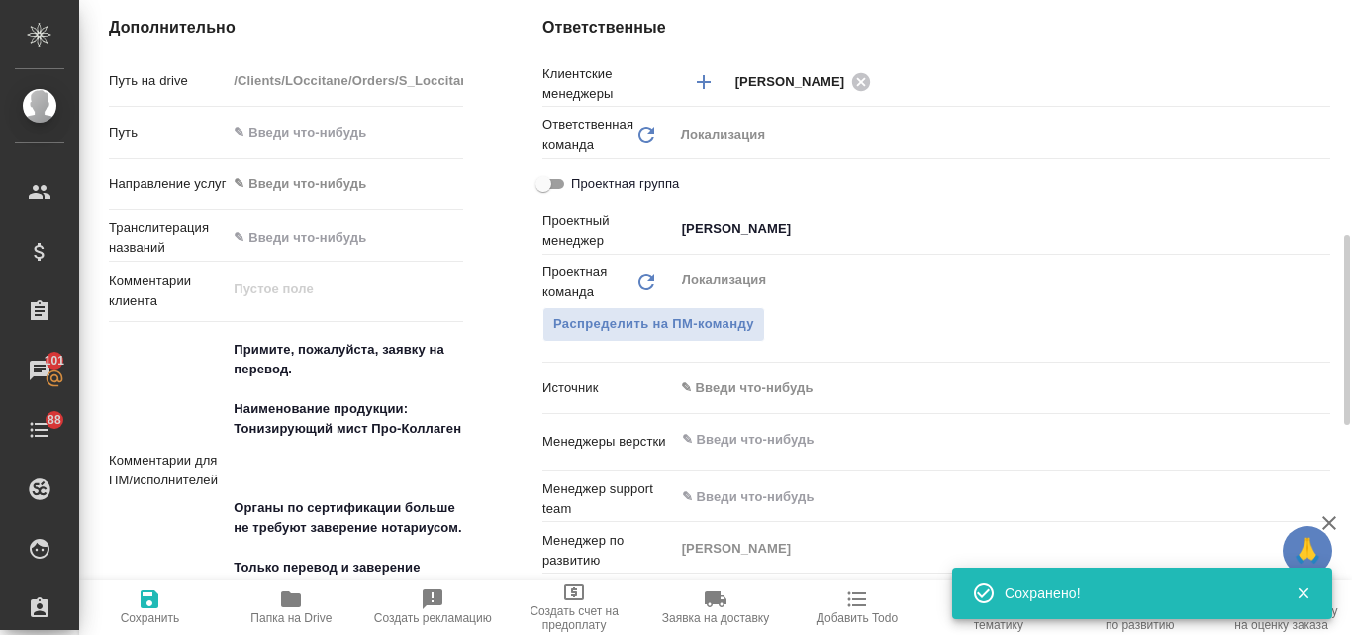
type textarea "x"
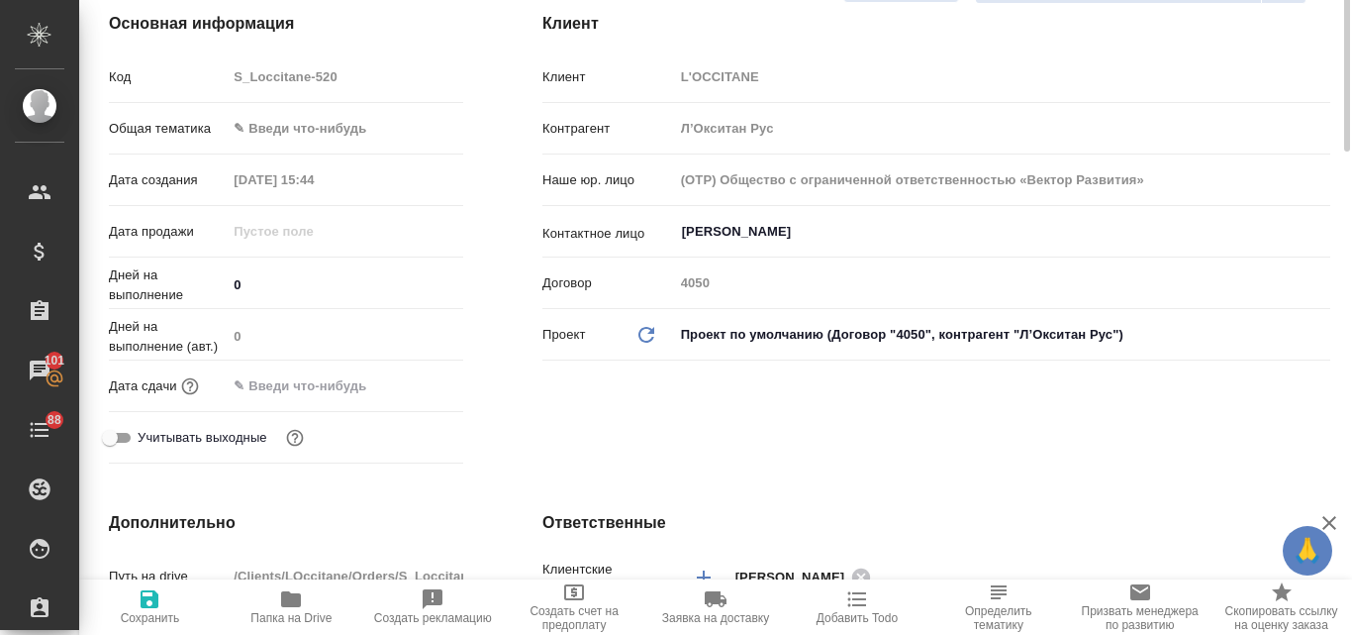
scroll to position [87, 0]
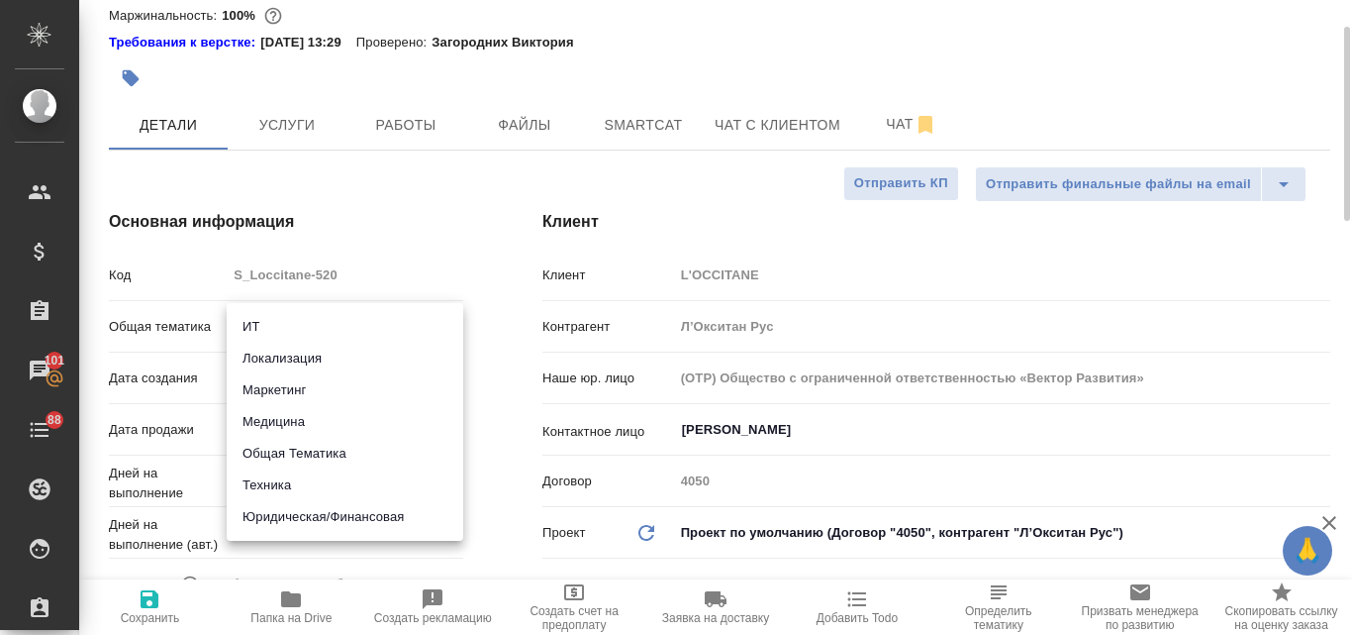
click at [308, 323] on body "🙏 .cls-1 fill:#fff; AWATERA Valyaeva Anna Клиенты Спецификации Заказы 101 Чаты …" at bounding box center [676, 317] width 1352 height 635
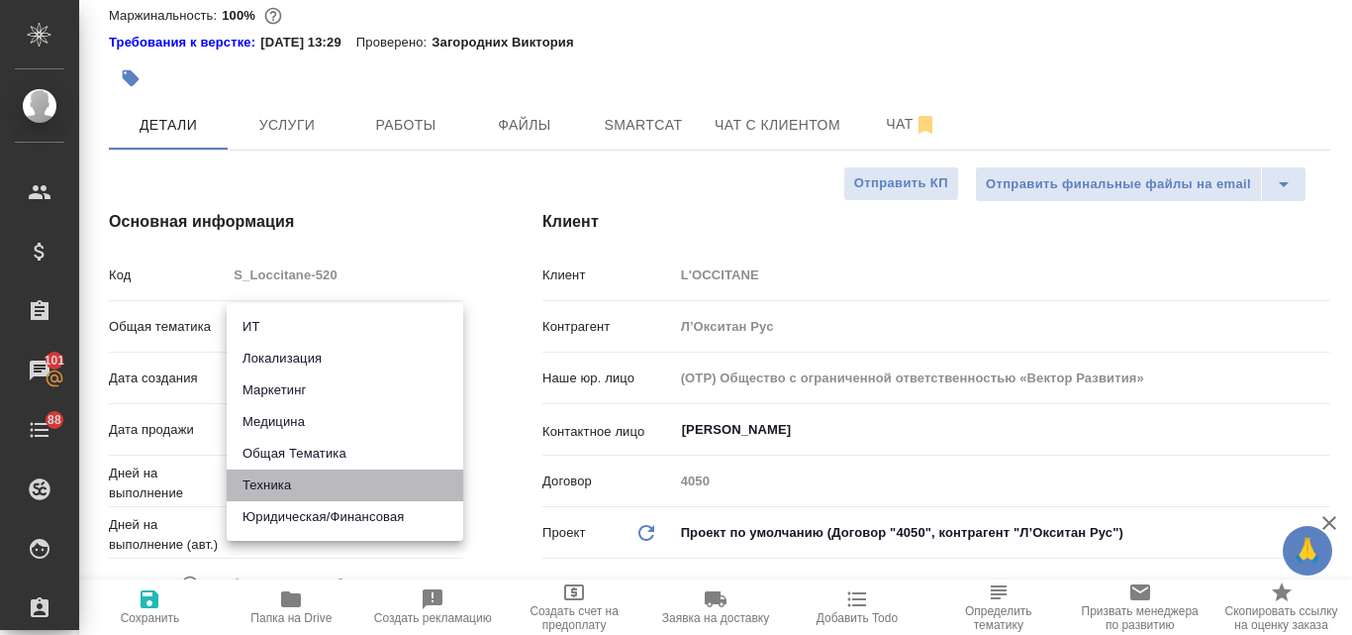
click at [267, 483] on li "Техника" at bounding box center [345, 485] width 237 height 32
type input "tech"
type textarea "x"
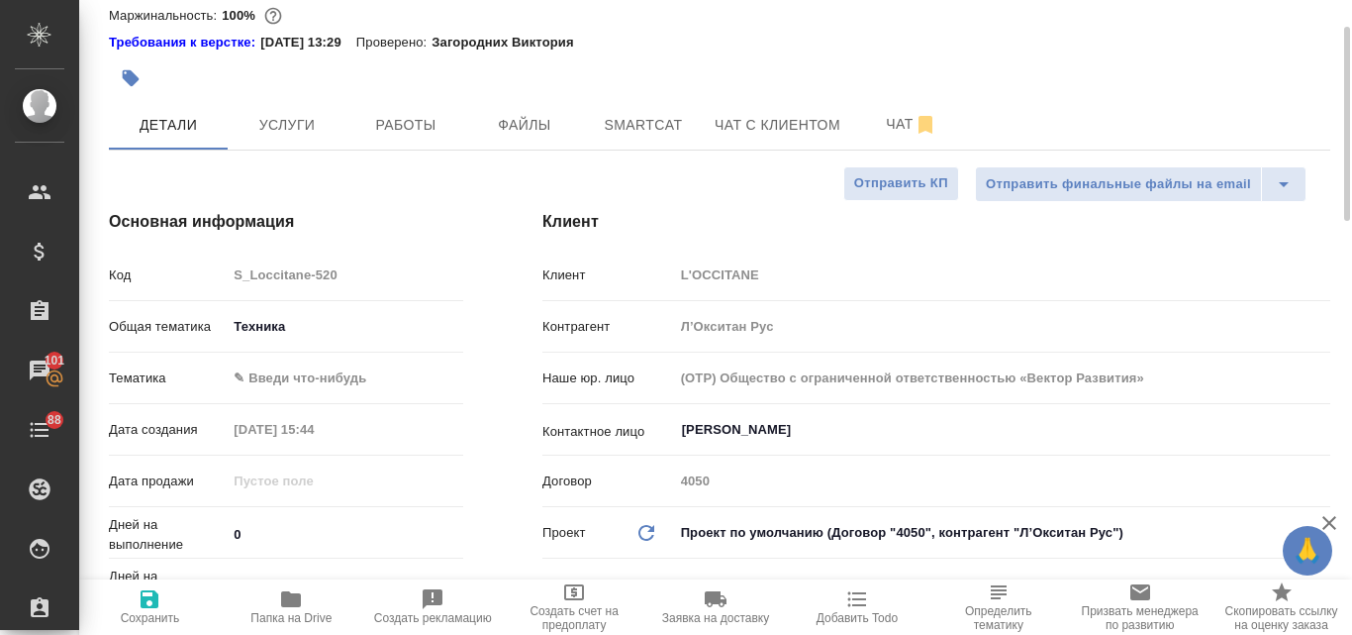
click at [271, 373] on body "🙏 .cls-1 fill:#fff; AWATERA Valyaeva Anna Клиенты Спецификации Заказы 101 Чаты …" at bounding box center [676, 317] width 1352 height 635
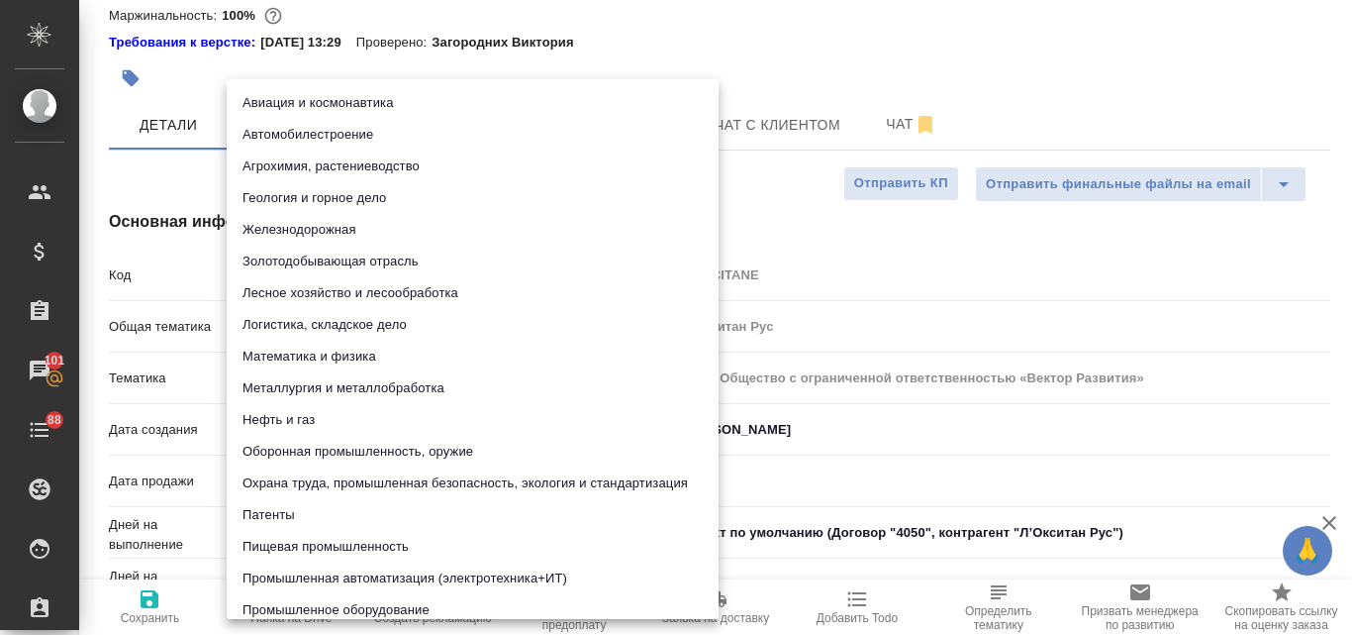
click at [842, 249] on div at bounding box center [676, 317] width 1352 height 635
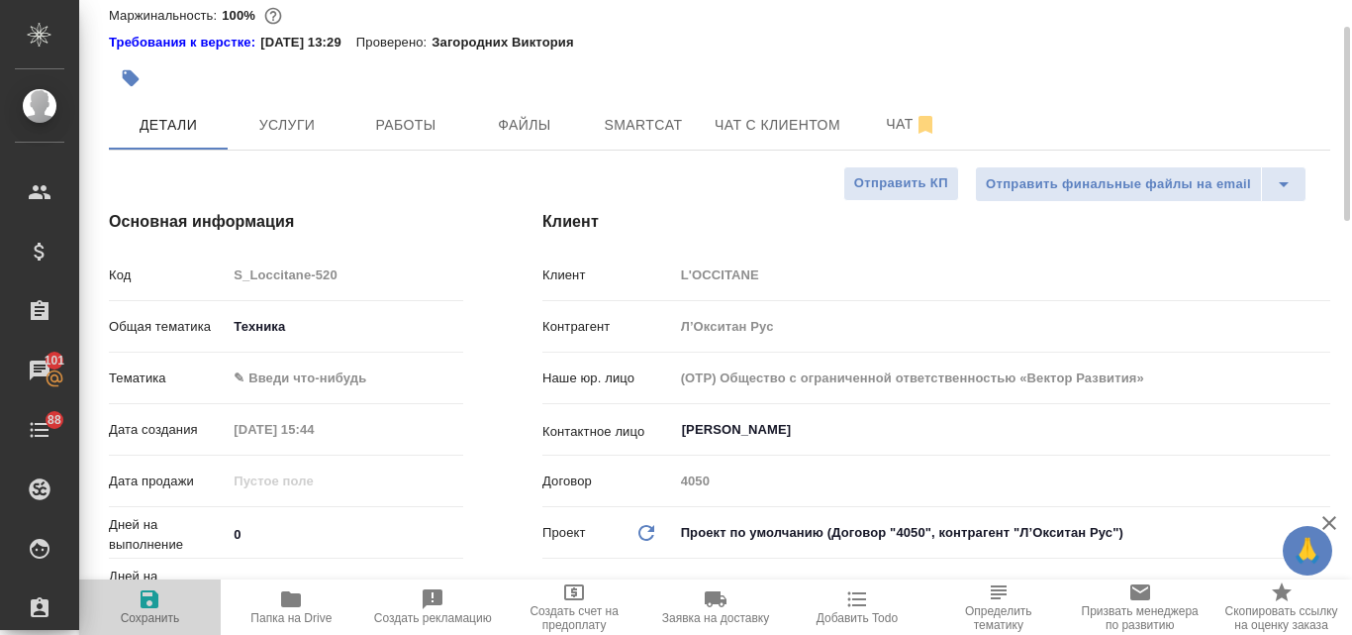
click at [145, 604] on icon "button" at bounding box center [150, 599] width 18 height 18
type textarea "x"
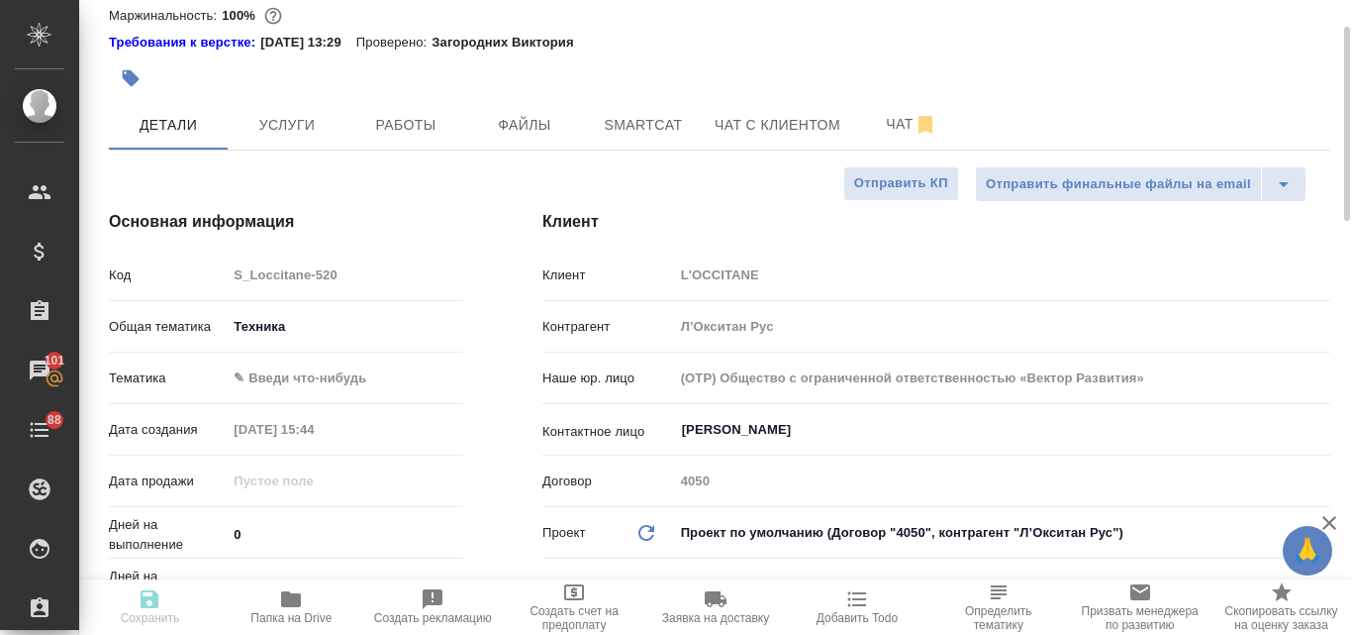
type textarea "x"
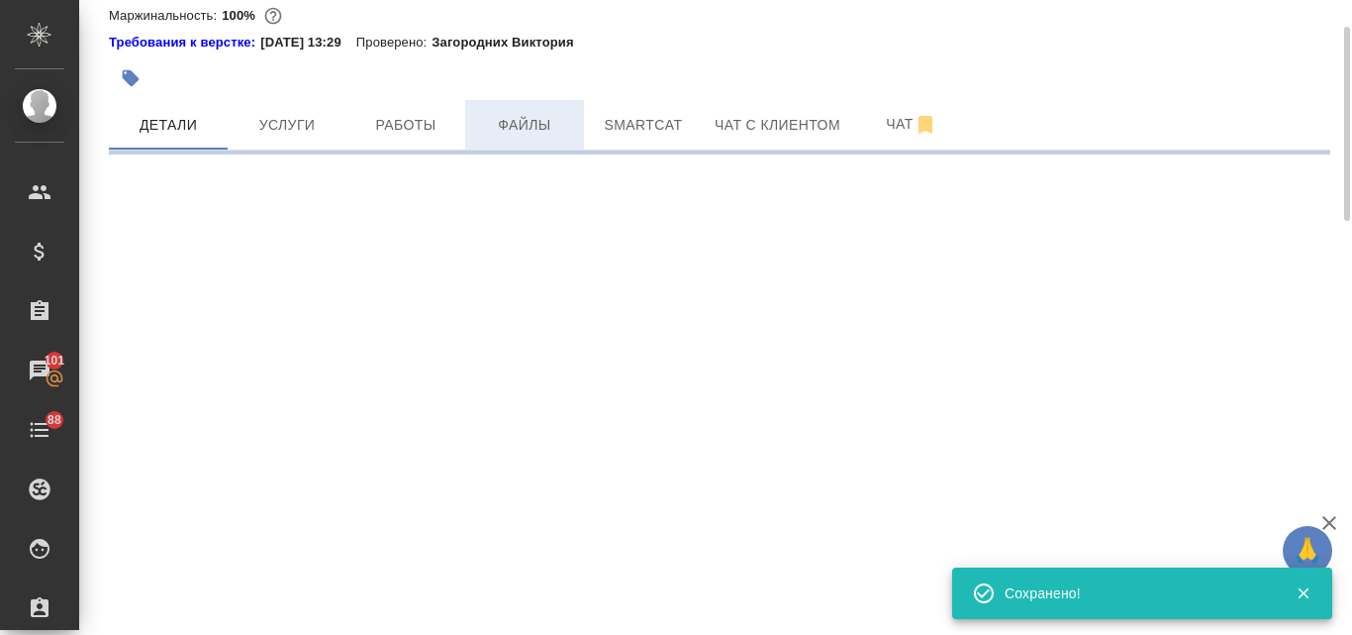
click at [536, 120] on span "Файлы" at bounding box center [524, 125] width 95 height 25
select select "RU"
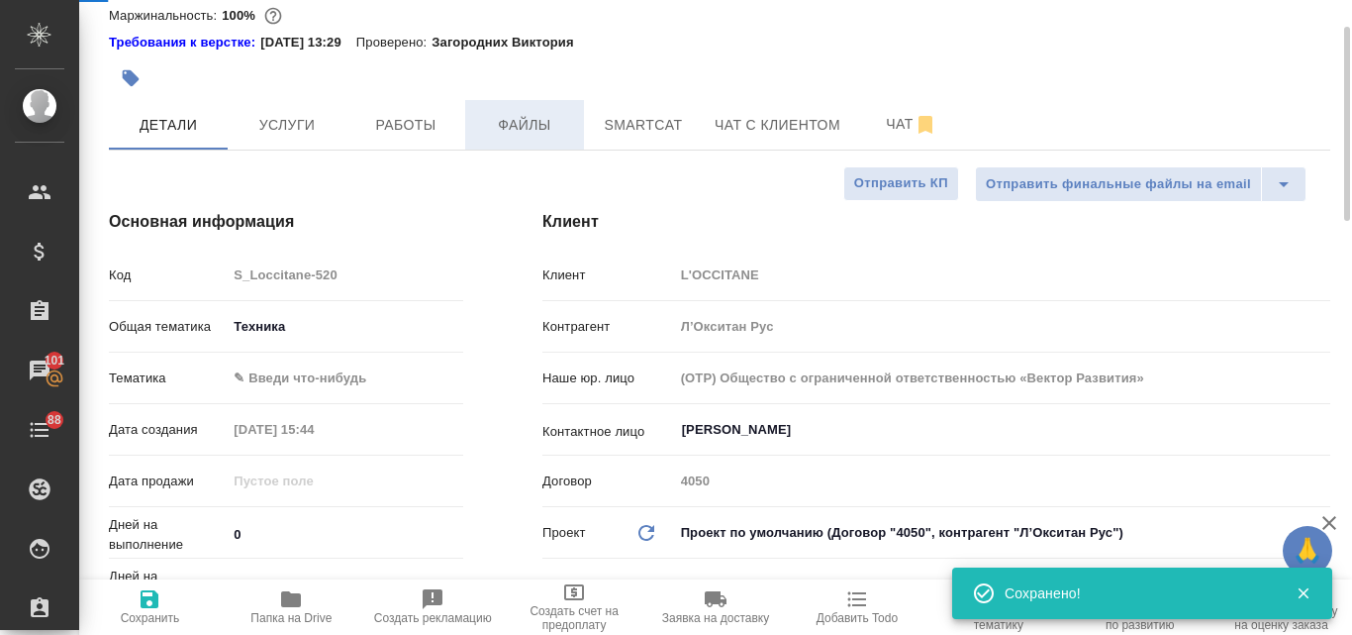
type textarea "x"
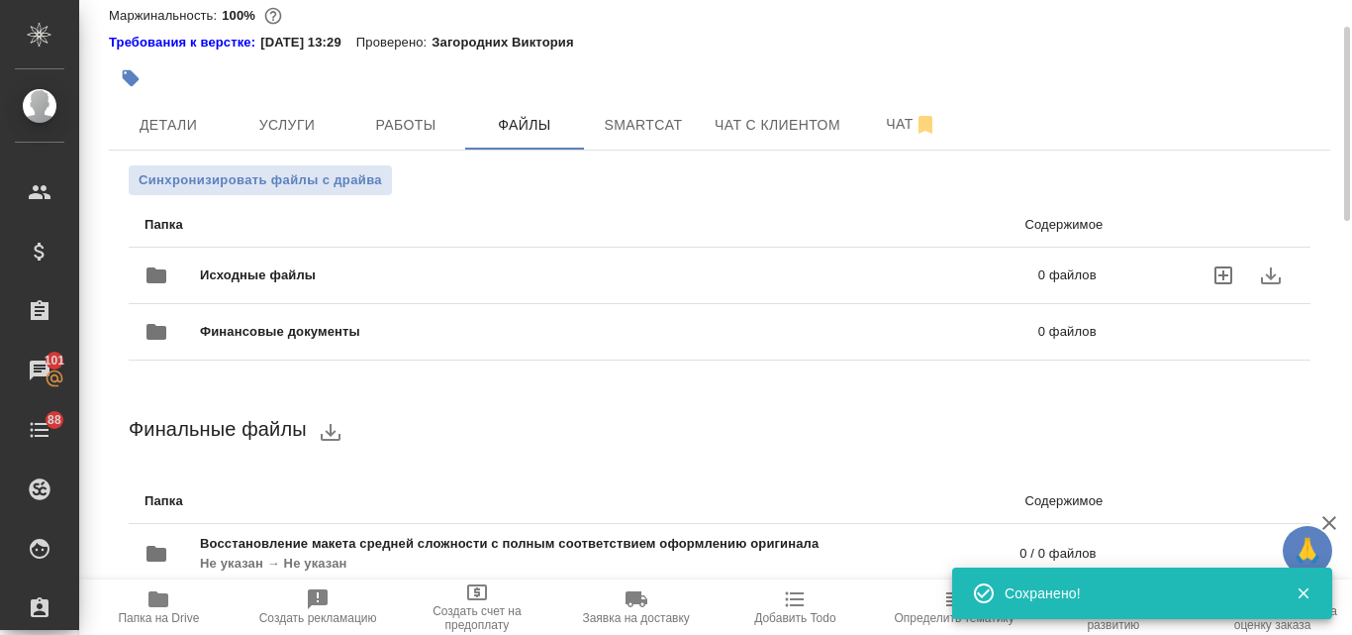
click at [295, 279] on span "Исходные файлы" at bounding box center [438, 275] width 477 height 20
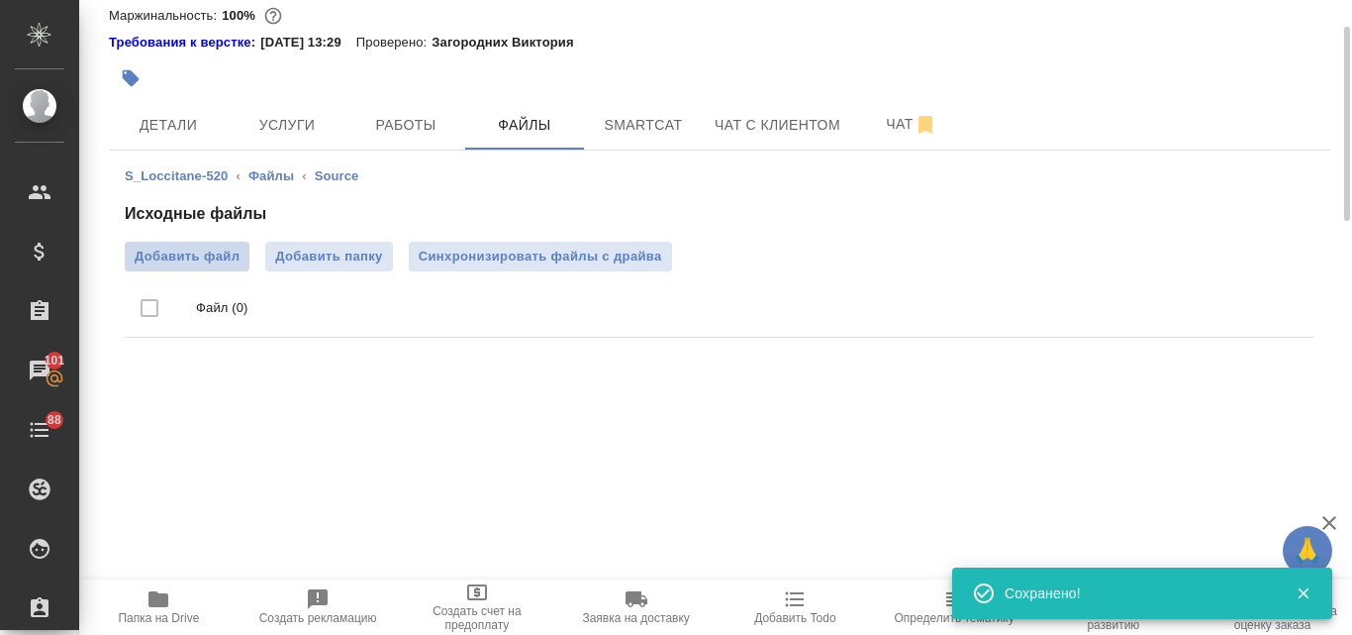
click at [219, 258] on span "Добавить файл" at bounding box center [187, 257] width 105 height 20
click at [0, 0] on input "Добавить файл" at bounding box center [0, 0] width 0 height 0
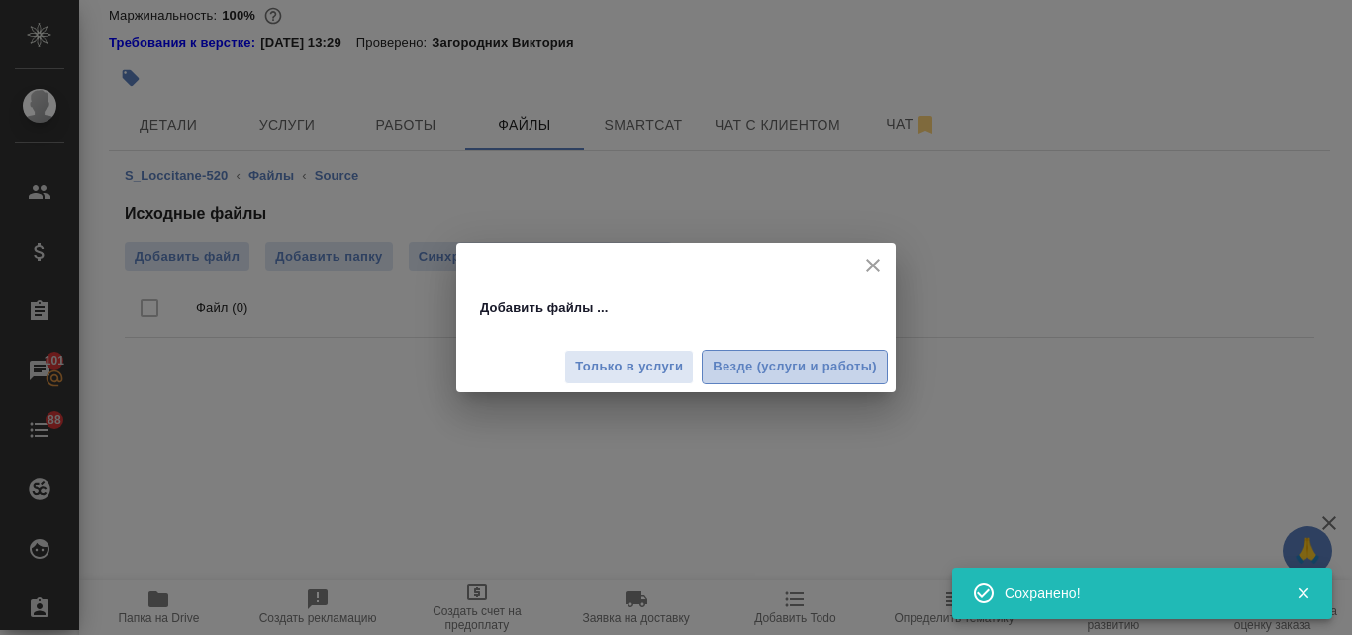
click at [805, 349] on button "Везде (услуги и работы)" at bounding box center [795, 366] width 186 height 35
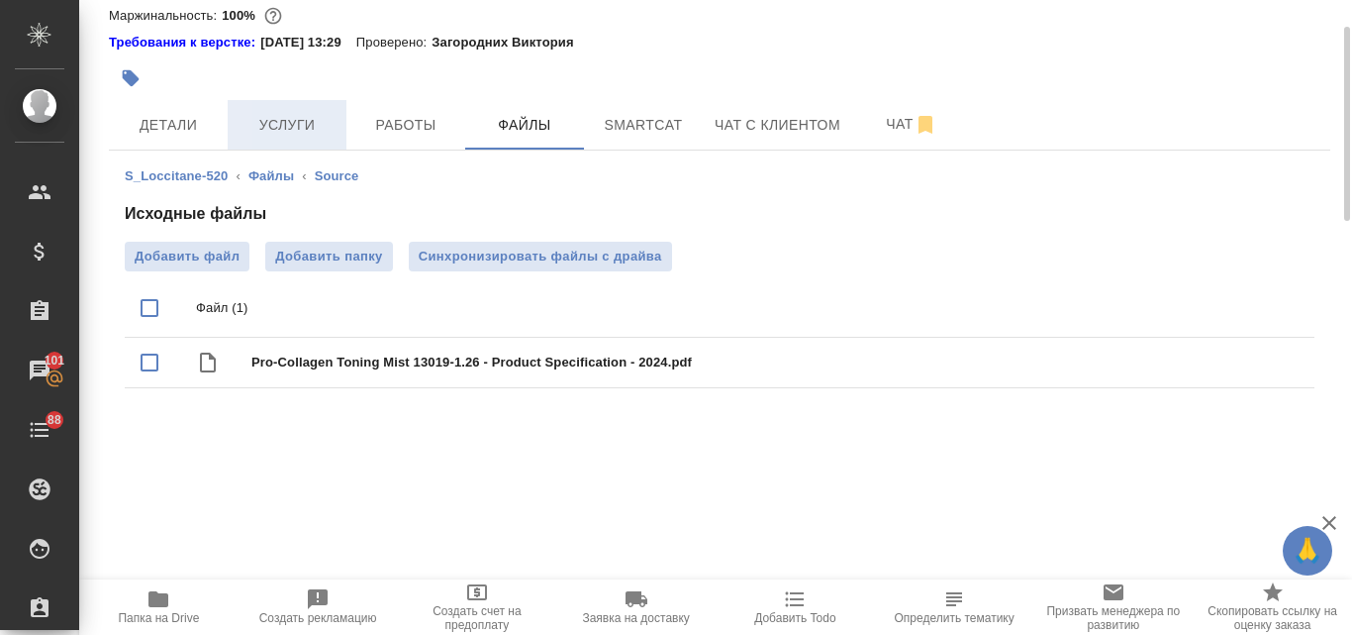
click at [287, 121] on span "Услуги" at bounding box center [287, 125] width 95 height 25
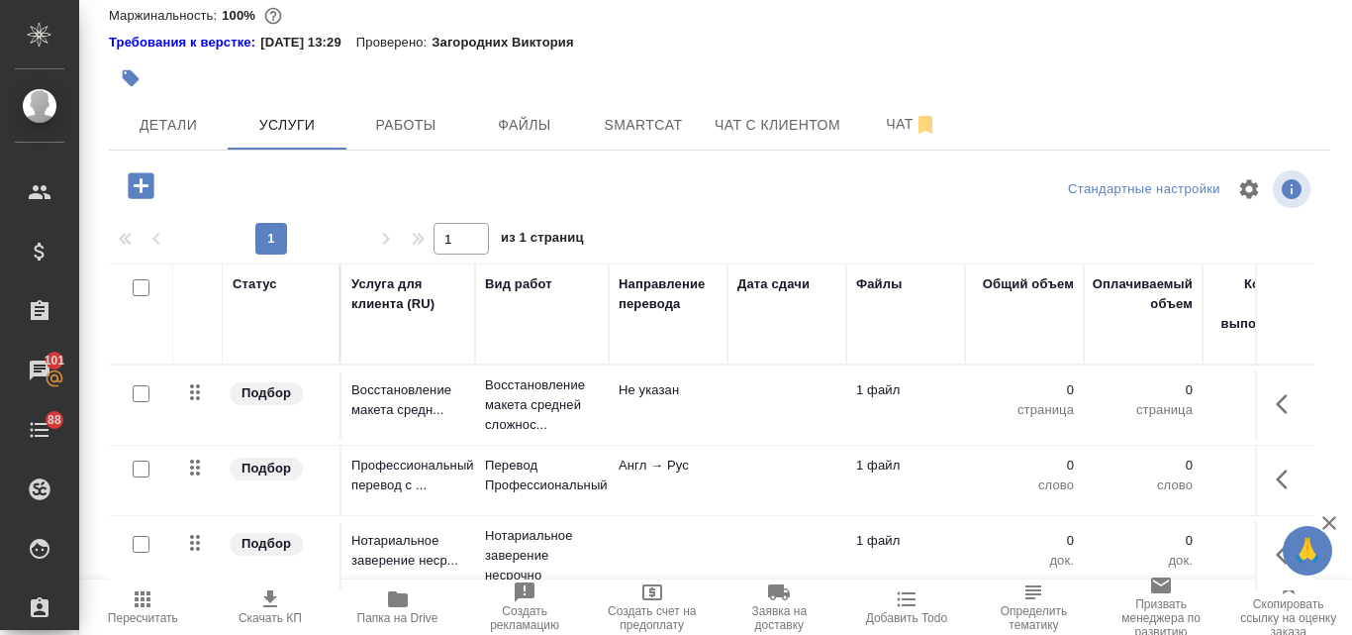
click at [141, 539] on input "checkbox" at bounding box center [141, 544] width 17 height 17
checkbox input "true"
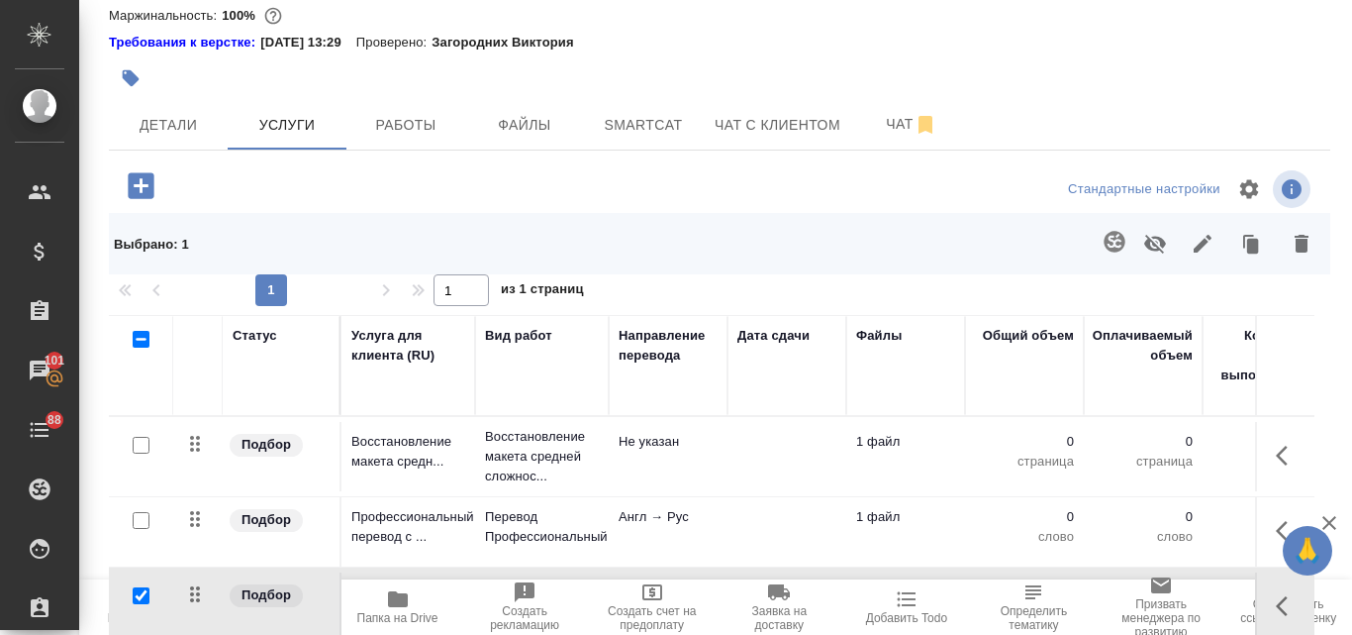
click at [1295, 251] on icon "button" at bounding box center [1302, 244] width 14 height 18
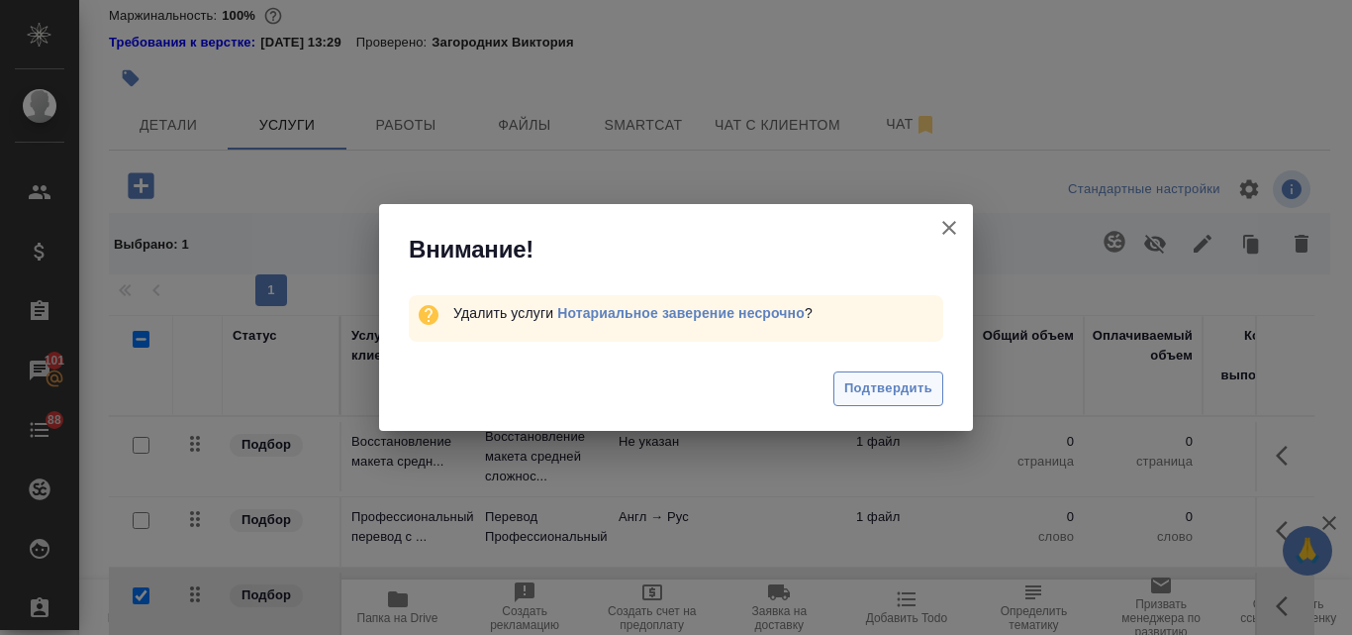
click at [895, 379] on span "Подтвердить" at bounding box center [889, 388] width 88 height 23
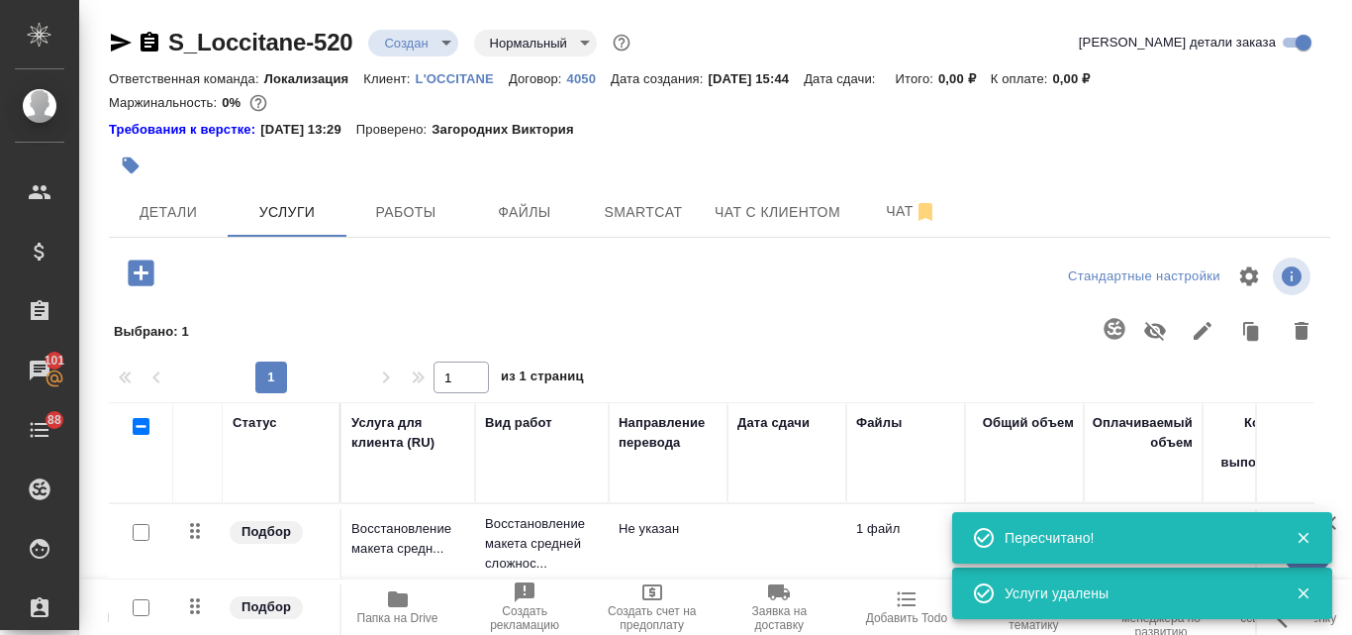
click at [444, 42] on body "🙏 .cls-1 fill:#fff; AWATERA Valyaeva Anna Клиенты Спецификации Заказы 101 Чаты …" at bounding box center [676, 317] width 1352 height 635
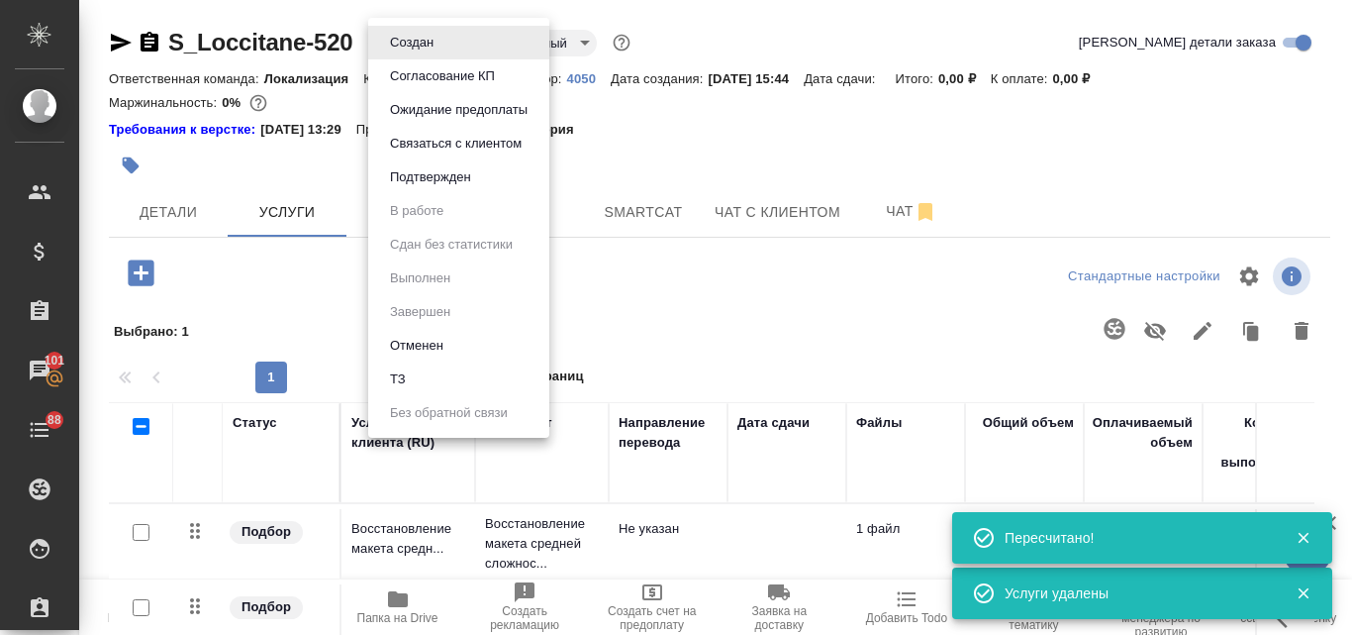
click at [457, 375] on li "ТЗ" at bounding box center [458, 379] width 181 height 34
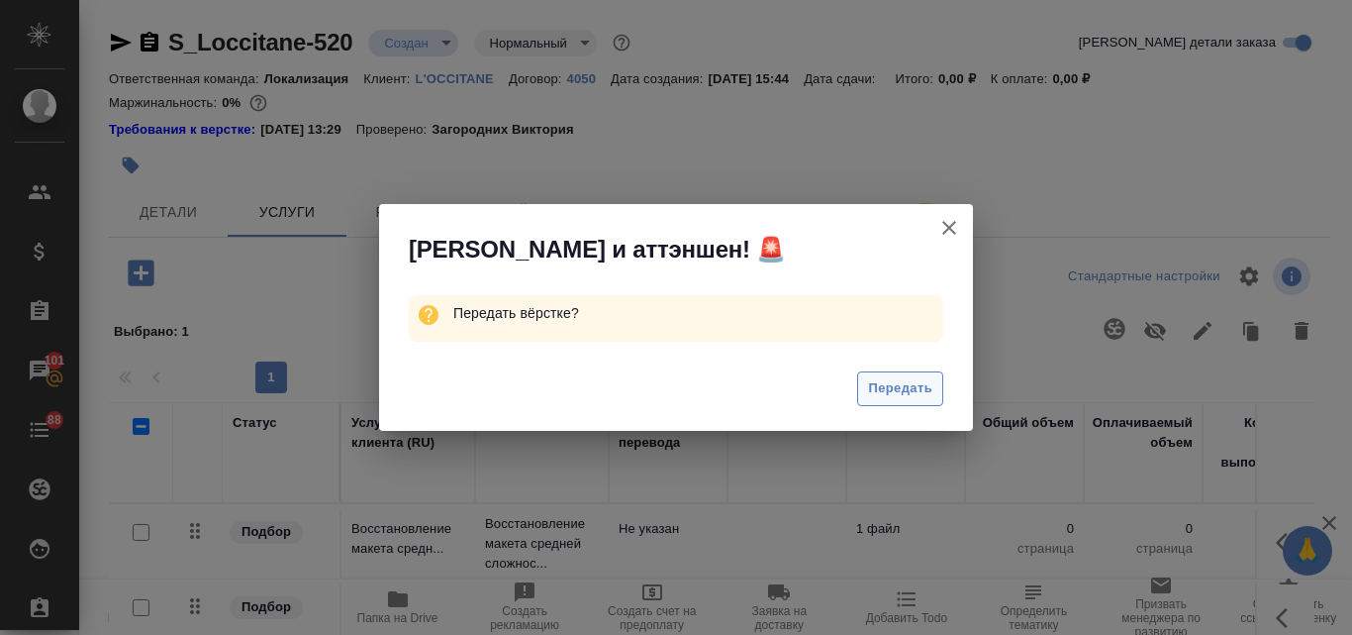
click at [876, 391] on span "Передать" at bounding box center [900, 388] width 64 height 23
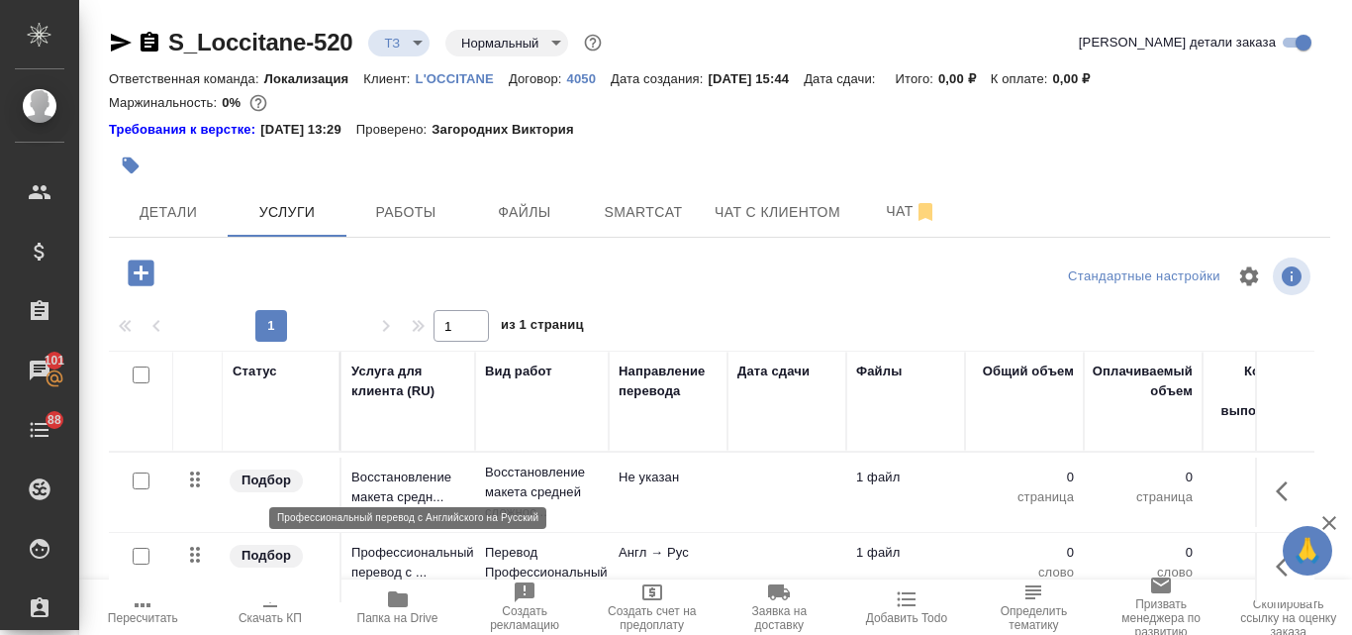
scroll to position [99, 0]
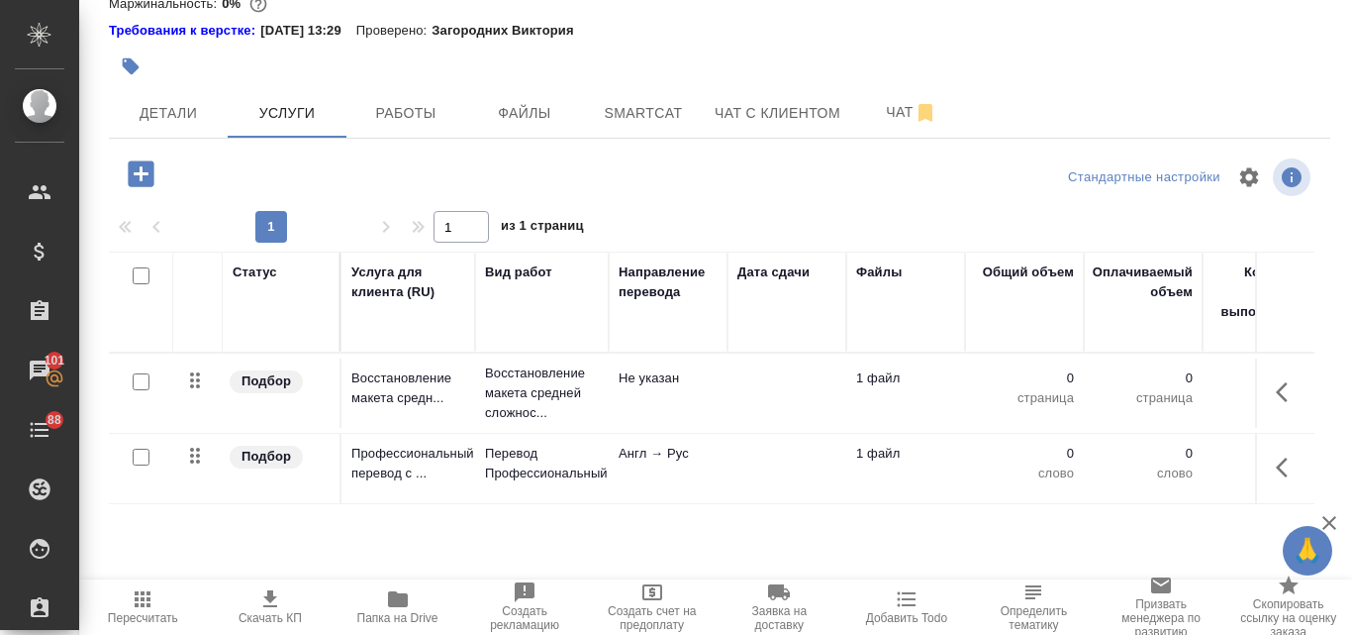
click at [145, 455] on input "checkbox" at bounding box center [141, 456] width 17 height 17
checkbox input "true"
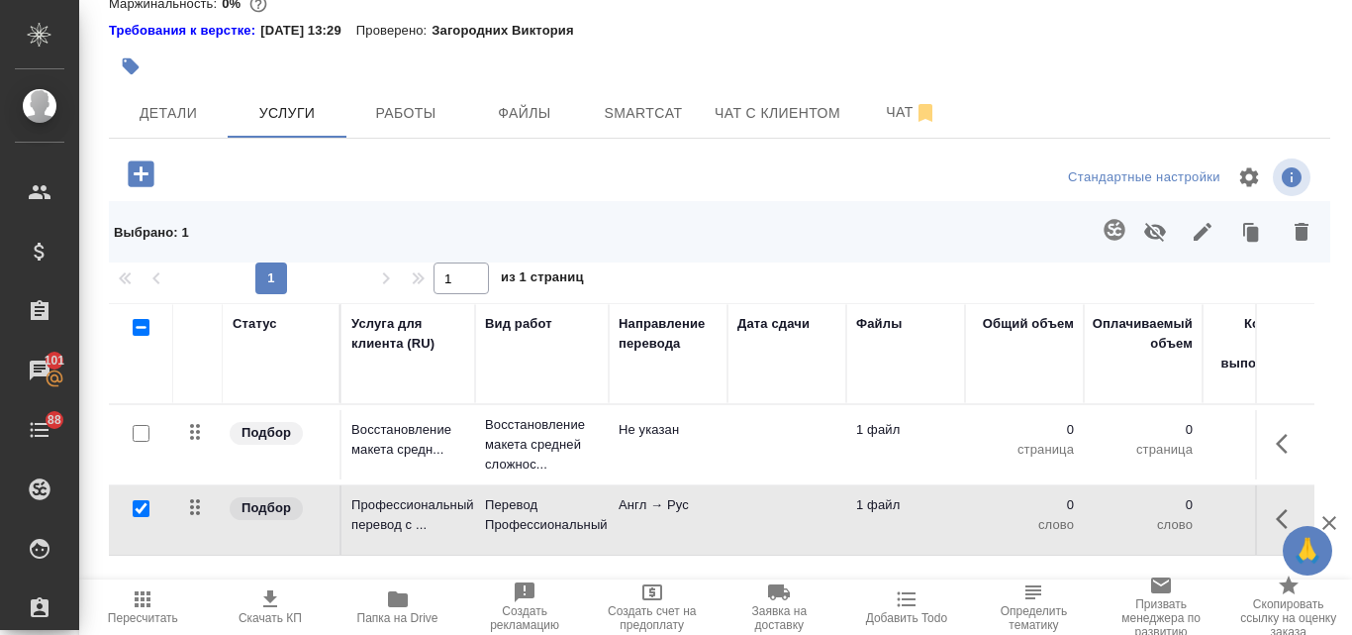
click at [1103, 235] on icon "button" at bounding box center [1115, 230] width 24 height 24
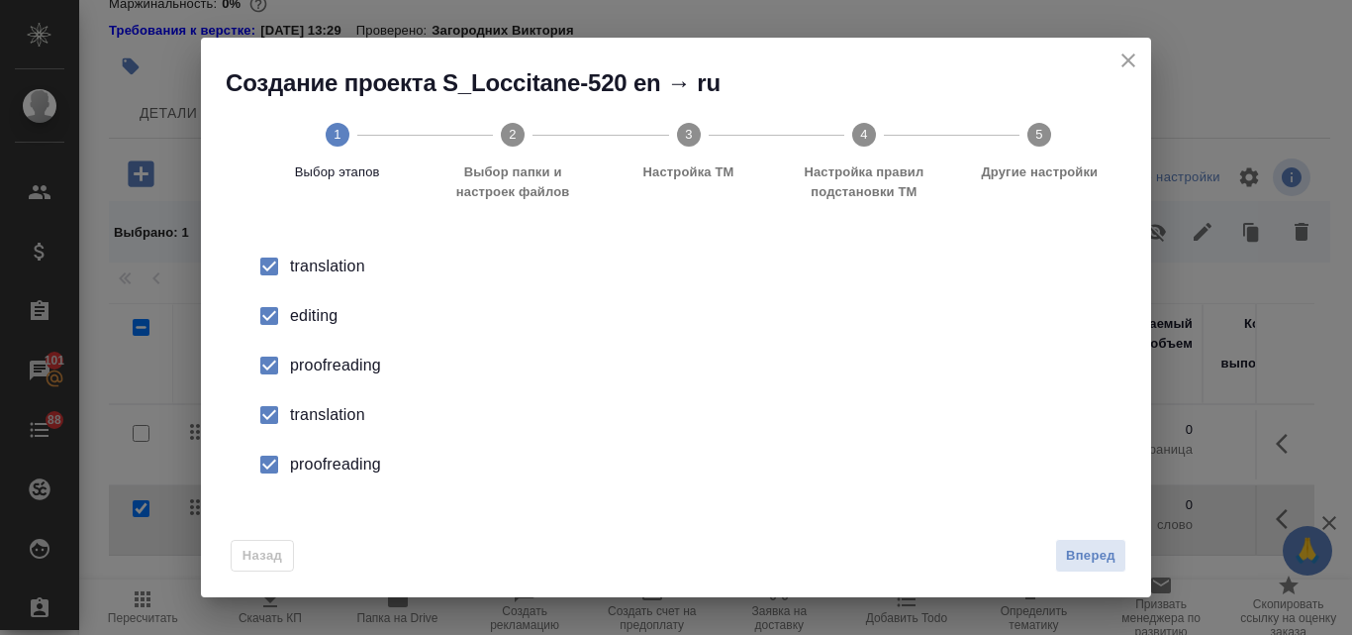
click at [326, 313] on div "editing" at bounding box center [697, 316] width 814 height 24
click at [329, 358] on div "proofreading" at bounding box center [697, 365] width 814 height 24
click at [337, 416] on div "translation" at bounding box center [697, 415] width 814 height 24
click at [347, 466] on div "proofreading" at bounding box center [697, 464] width 814 height 24
click at [1106, 560] on span "Вперед" at bounding box center [1091, 556] width 50 height 23
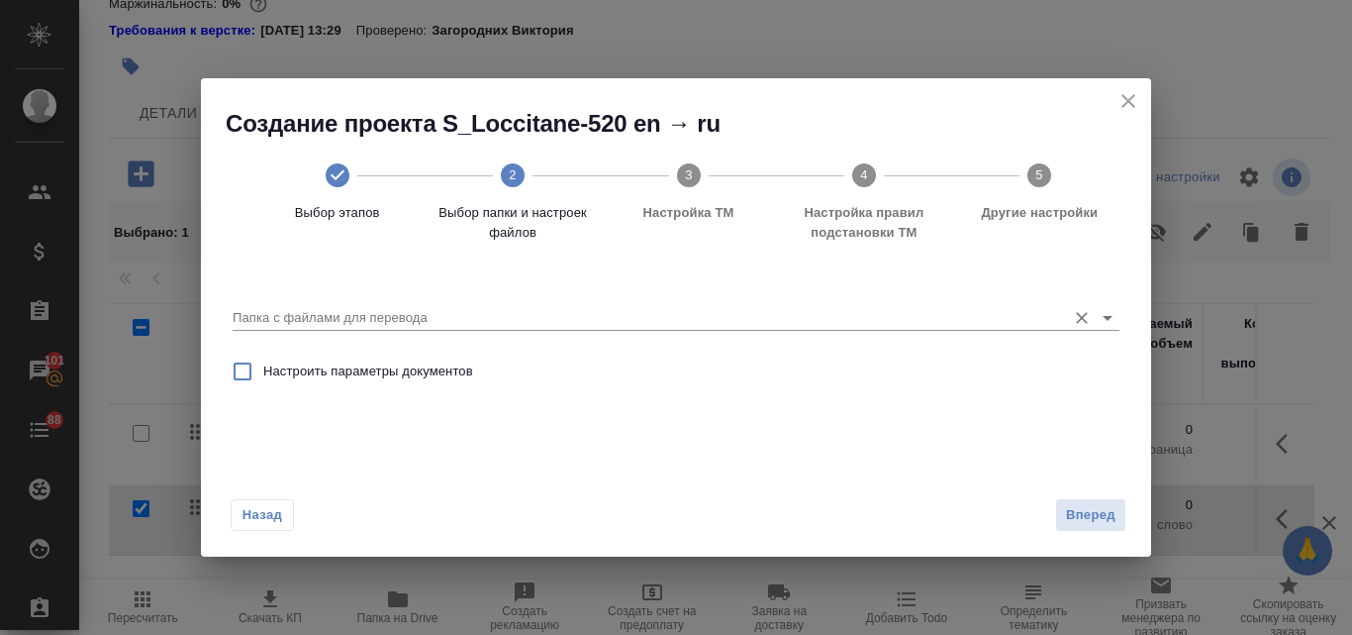
click at [386, 322] on input "Папка с файлами для перевода" at bounding box center [645, 318] width 824 height 24
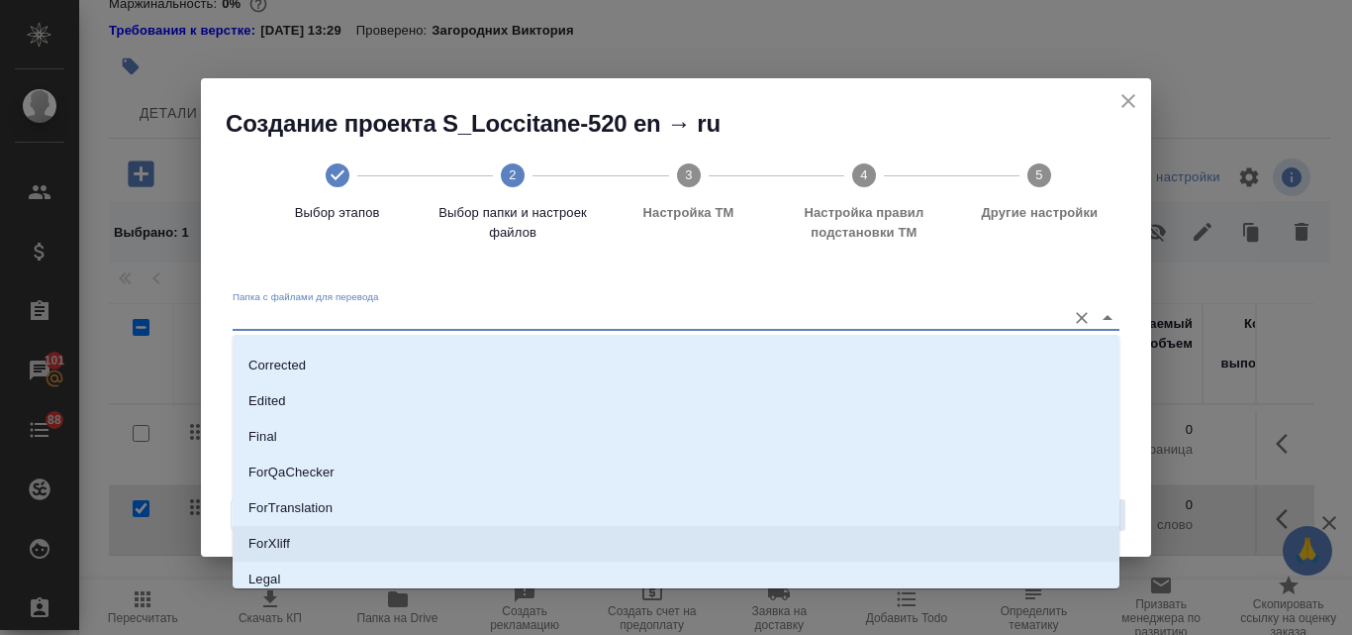
scroll to position [198, 0]
click at [283, 548] on p "Source" at bounding box center [270, 552] width 42 height 20
type input "Source"
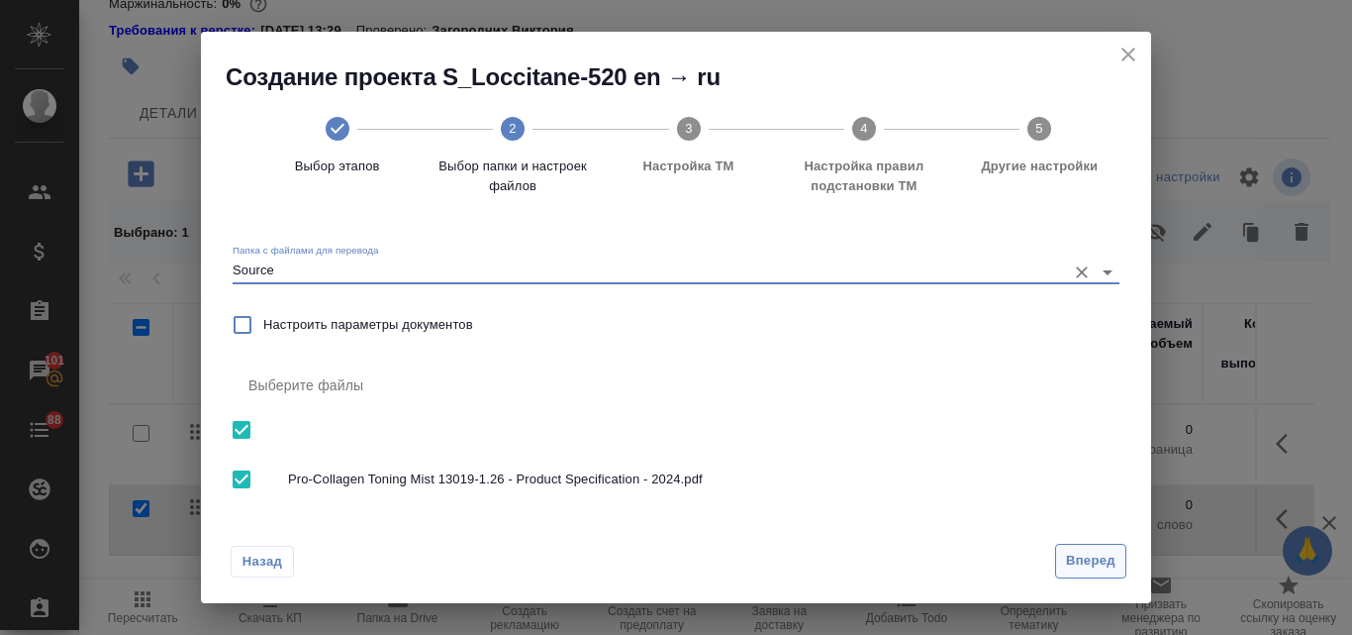
click at [1100, 562] on span "Вперед" at bounding box center [1091, 560] width 50 height 23
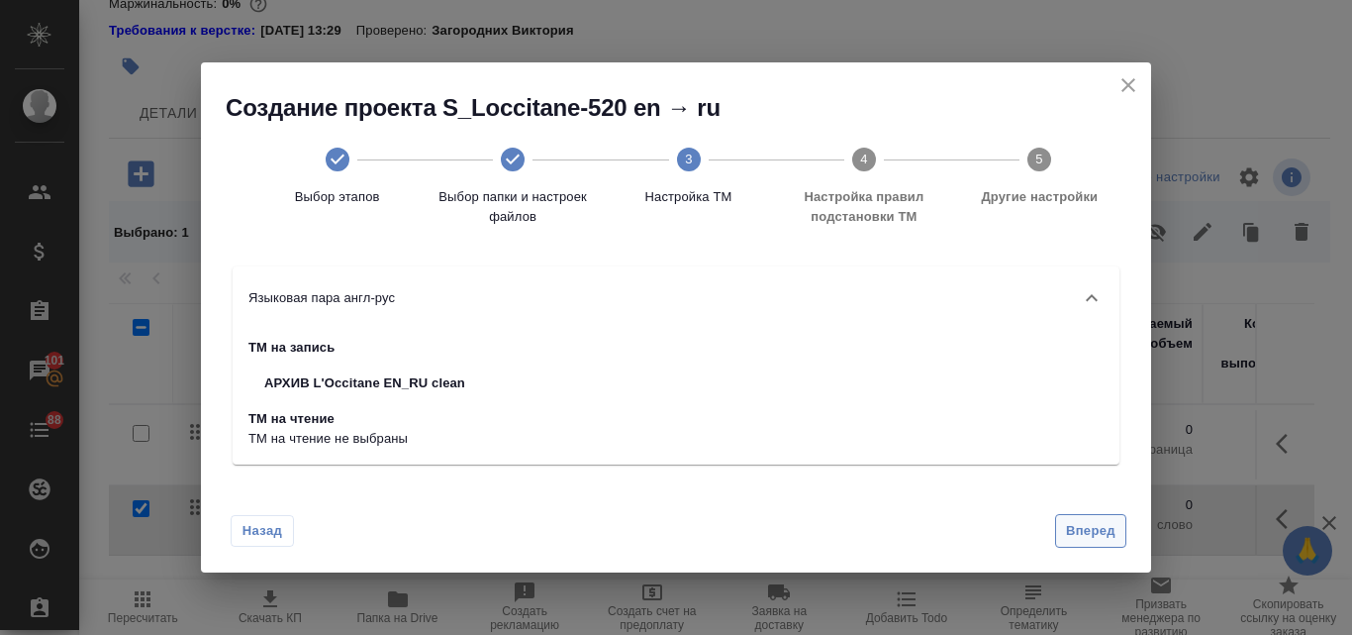
click at [1091, 533] on span "Вперед" at bounding box center [1091, 531] width 50 height 23
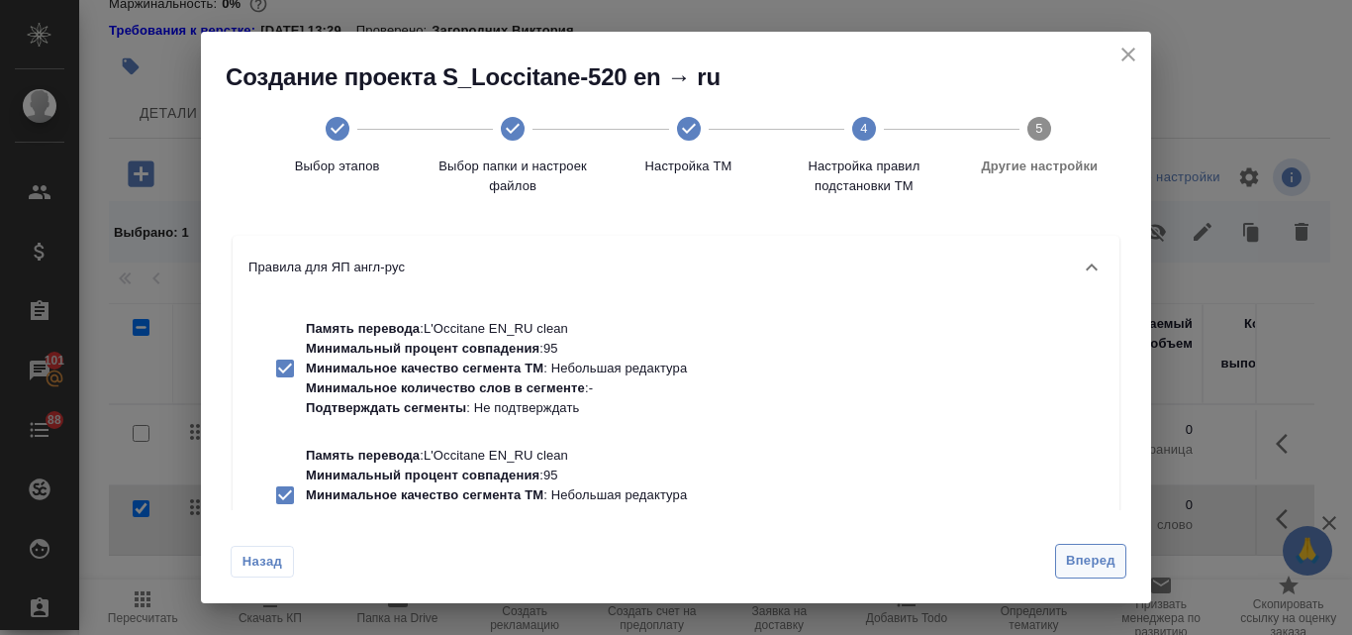
click at [1098, 566] on span "Вперед" at bounding box center [1091, 560] width 50 height 23
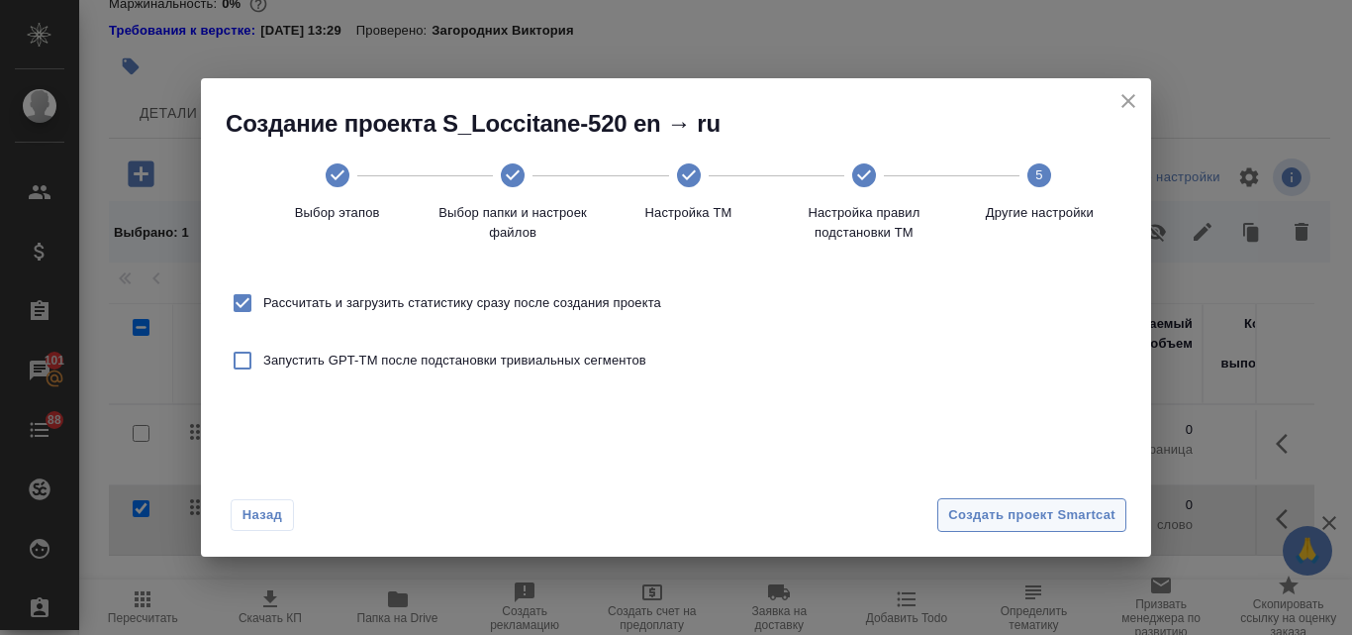
click at [1006, 507] on span "Создать проект Smartcat" at bounding box center [1031, 515] width 167 height 23
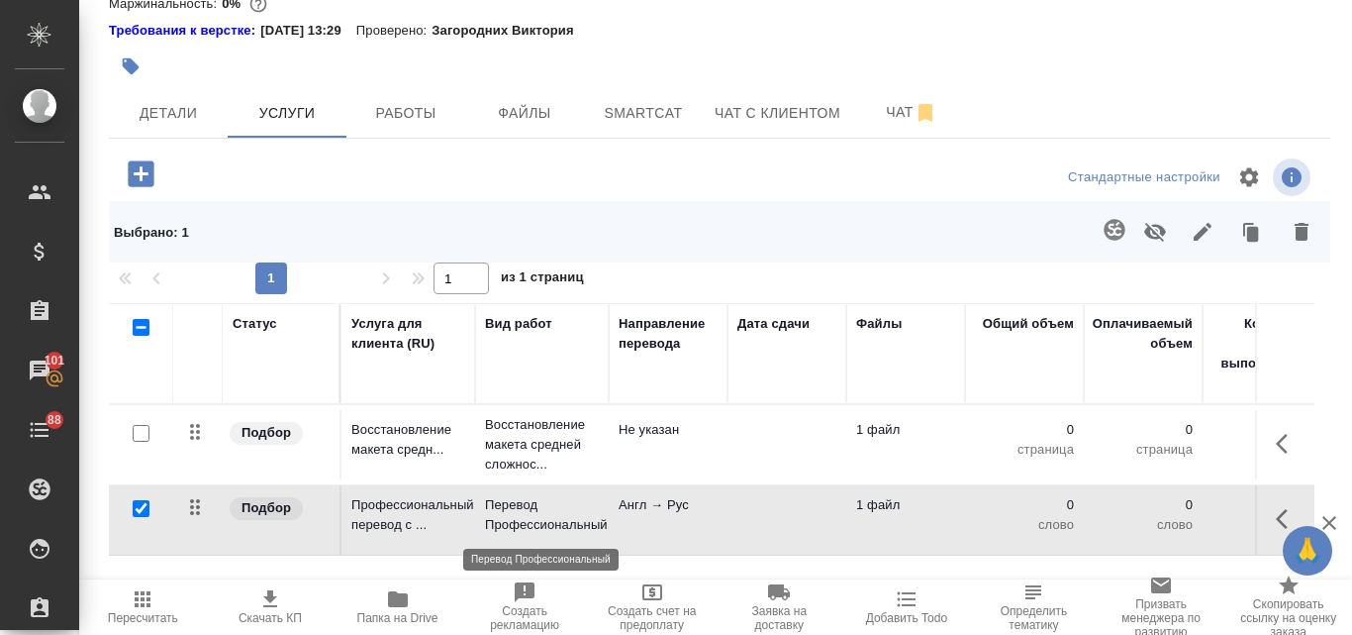
click at [524, 515] on p "Перевод Профессиональный" at bounding box center [542, 515] width 114 height 40
click at [525, 514] on p "Перевод Профессиональный" at bounding box center [542, 515] width 114 height 40
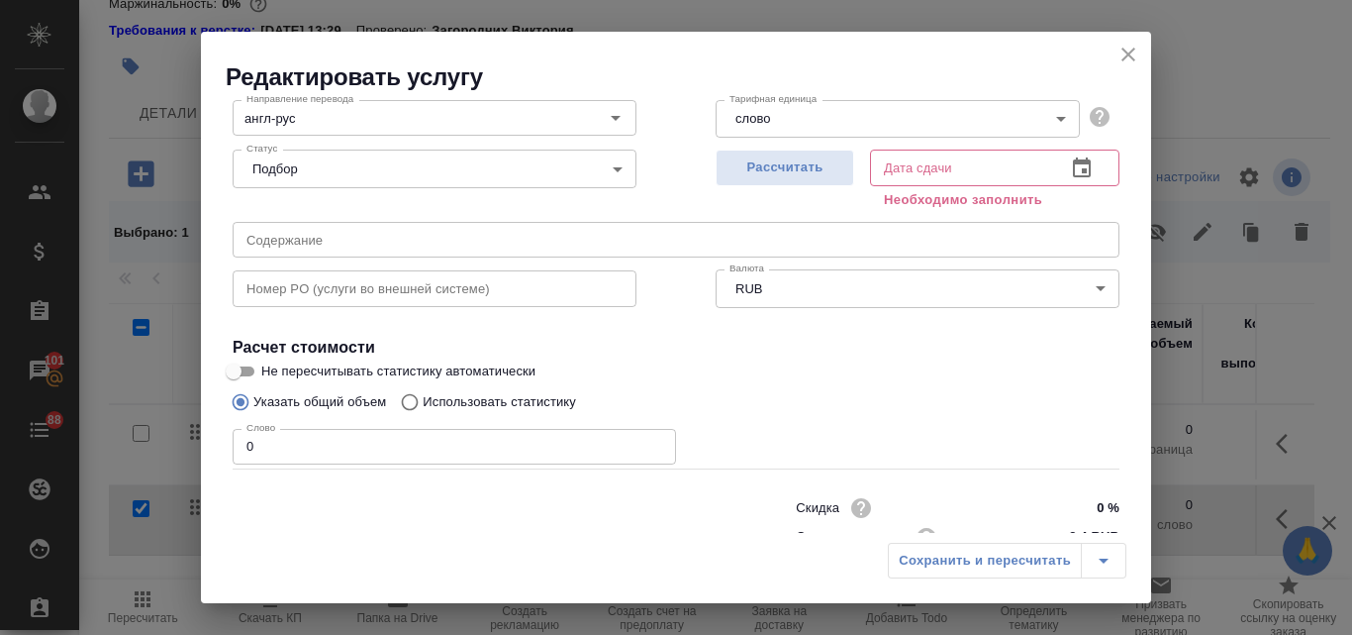
scroll to position [224, 0]
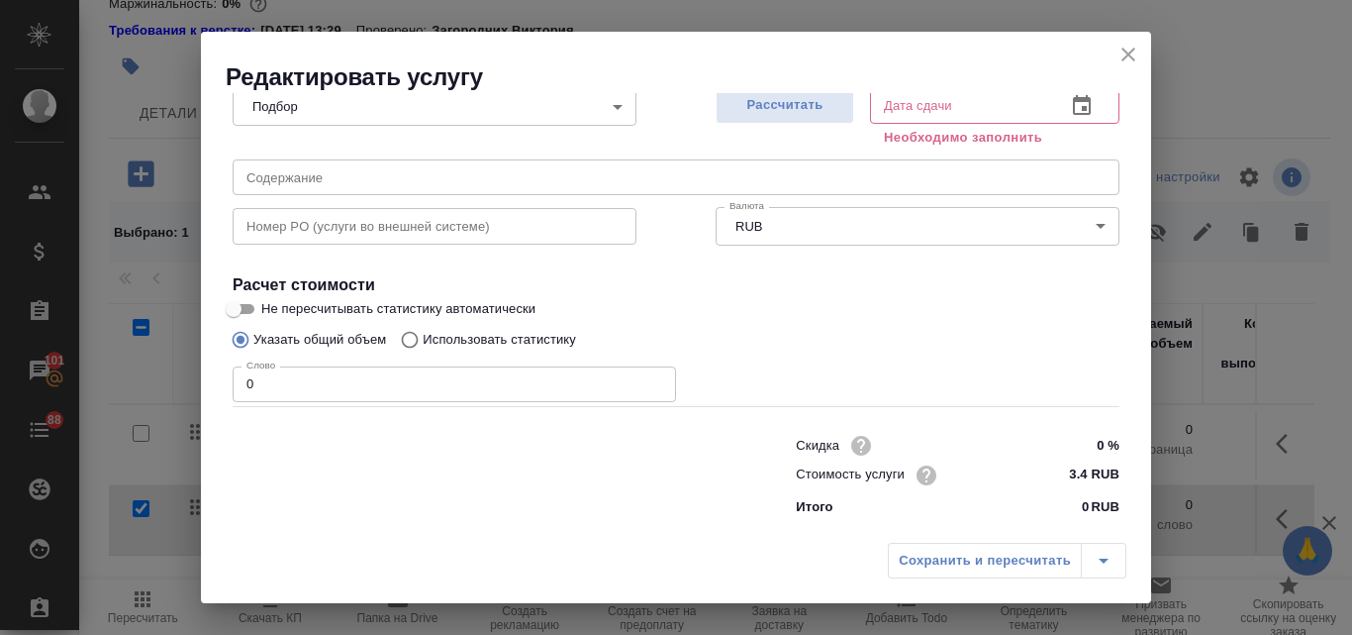
click at [407, 344] on input "Использовать статистику" at bounding box center [407, 340] width 32 height 38
radio input "true"
radio input "false"
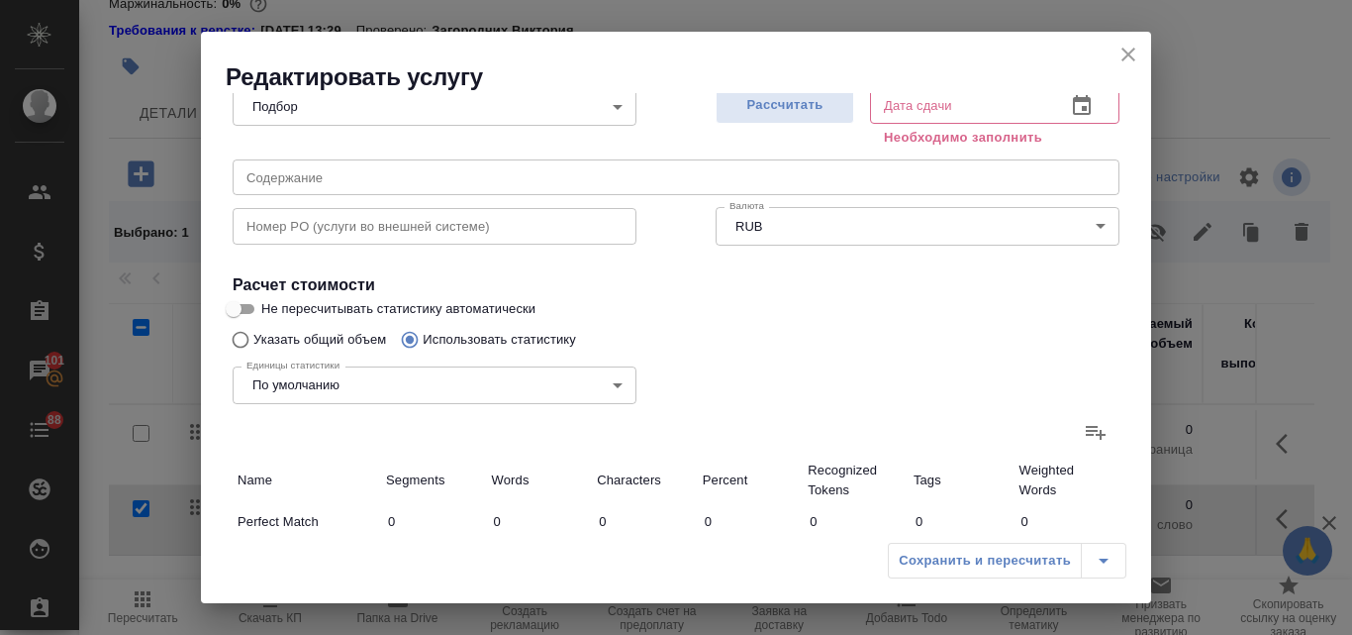
click at [1084, 434] on icon at bounding box center [1096, 432] width 24 height 24
click at [0, 0] on input "file" at bounding box center [0, 0] width 0 height 0
click at [775, 103] on span "Рассчитать" at bounding box center [785, 105] width 117 height 23
type input "14.10.2025 15:49"
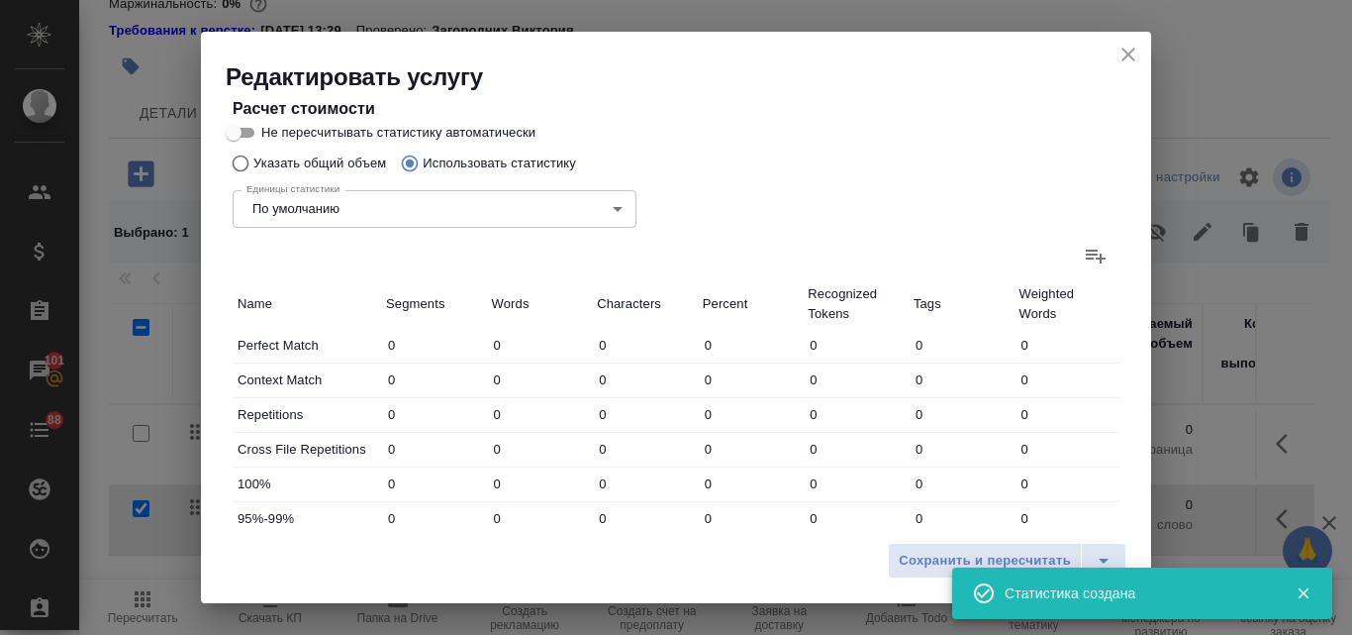
type input "19"
type input "38"
type input "277"
type input "10"
type input "21"
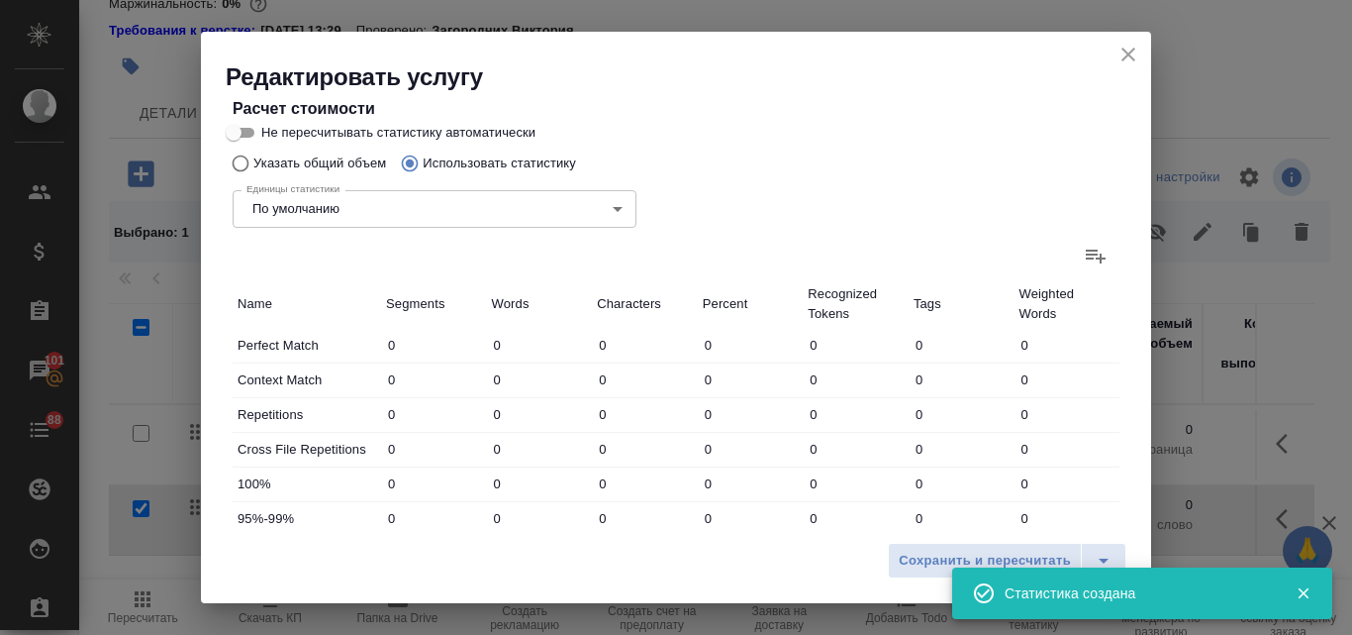
type input "153"
type input "5"
type input "35"
type input "252"
type input "34"
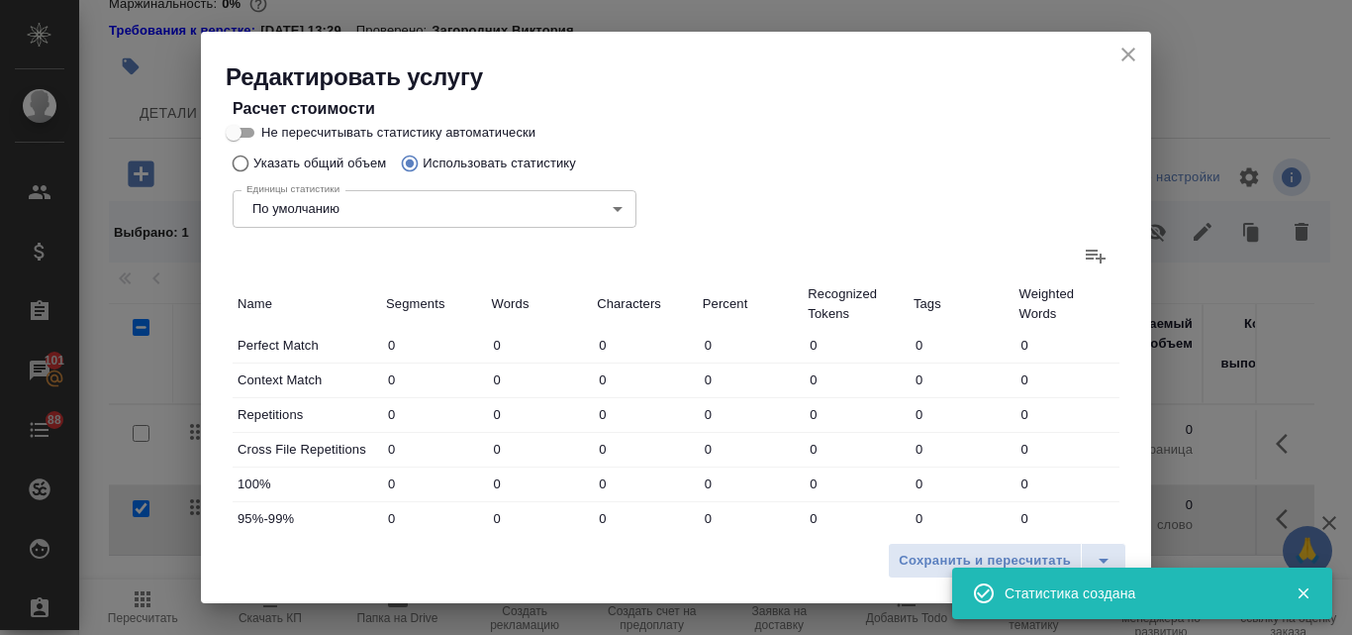
type input "94"
type input "682"
type input "34"
type input "94"
type input "682"
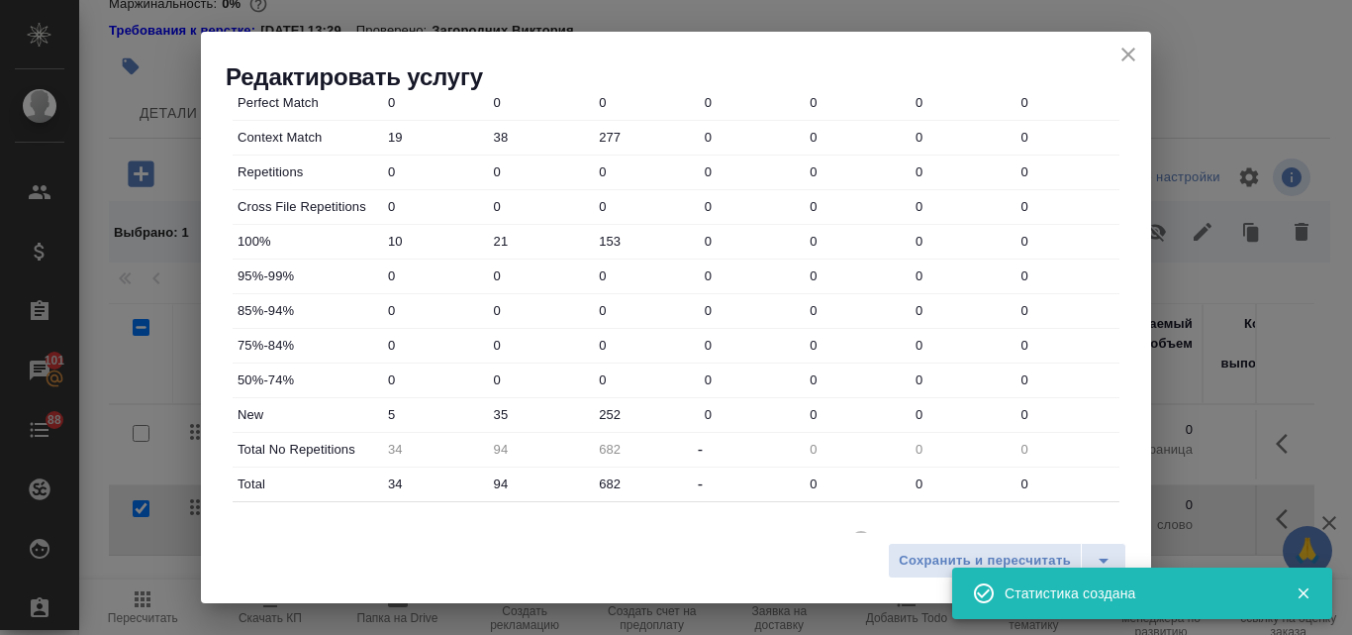
scroll to position [716, 0]
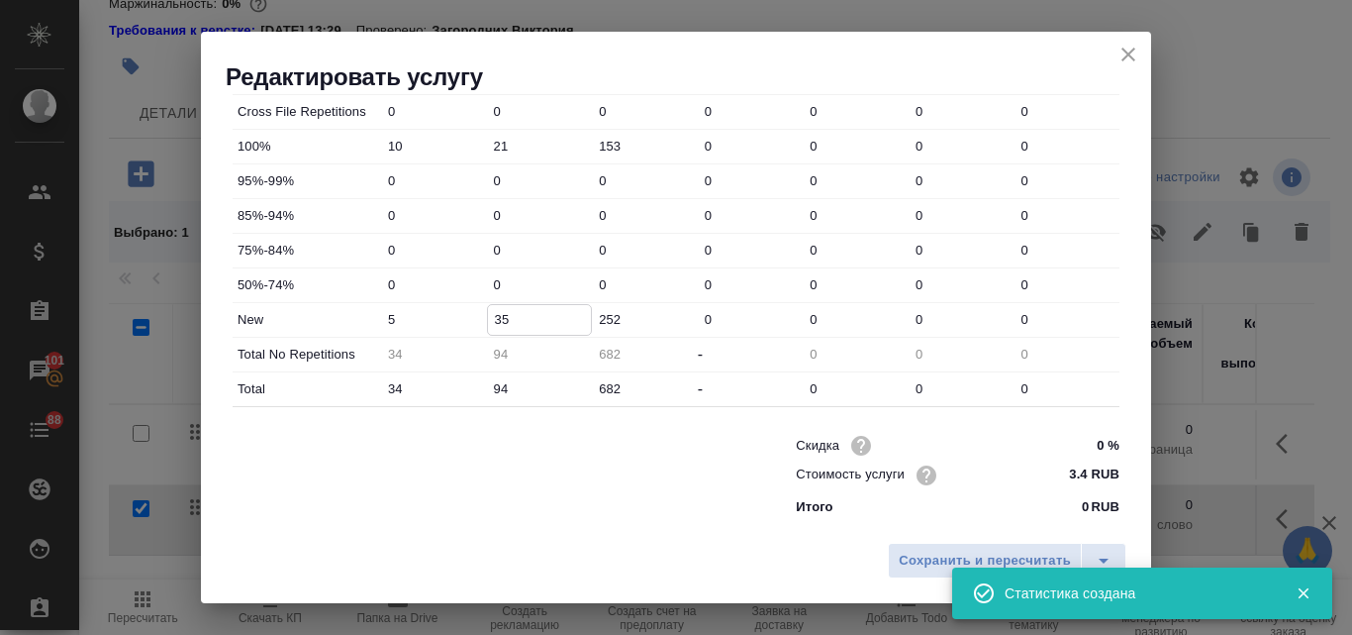
click at [496, 324] on input "35" at bounding box center [540, 319] width 104 height 29
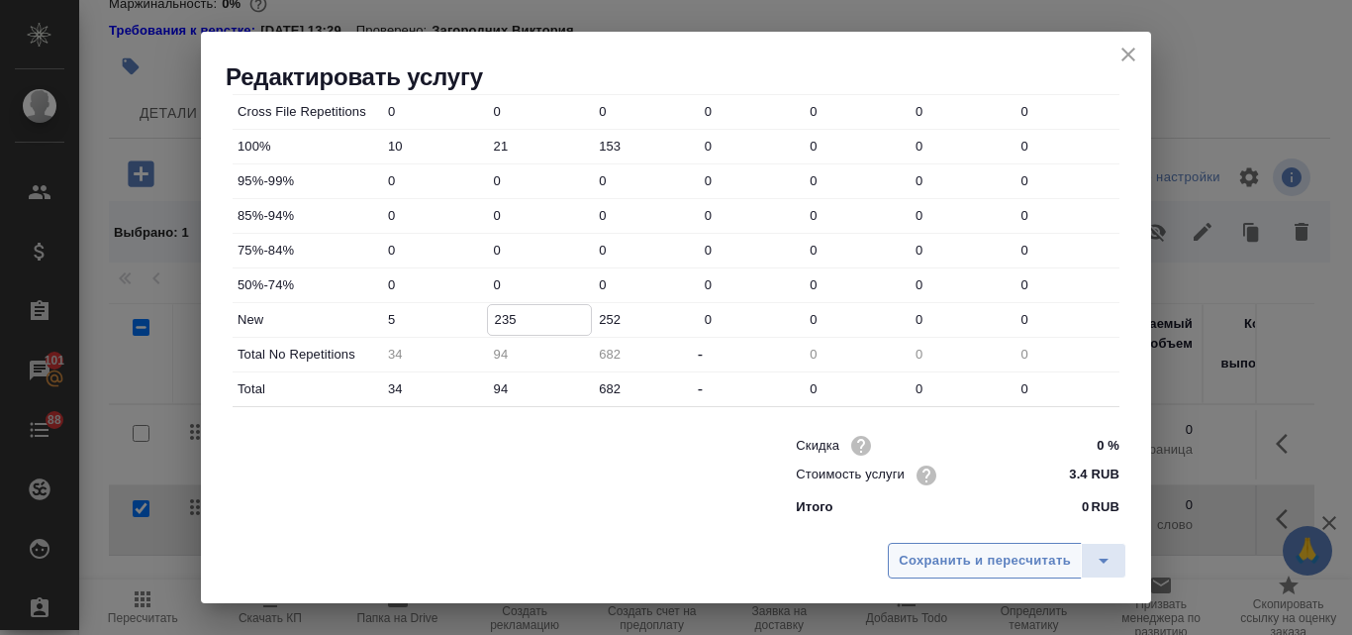
type input "235"
click at [958, 554] on span "Сохранить и пересчитать" at bounding box center [985, 560] width 172 height 23
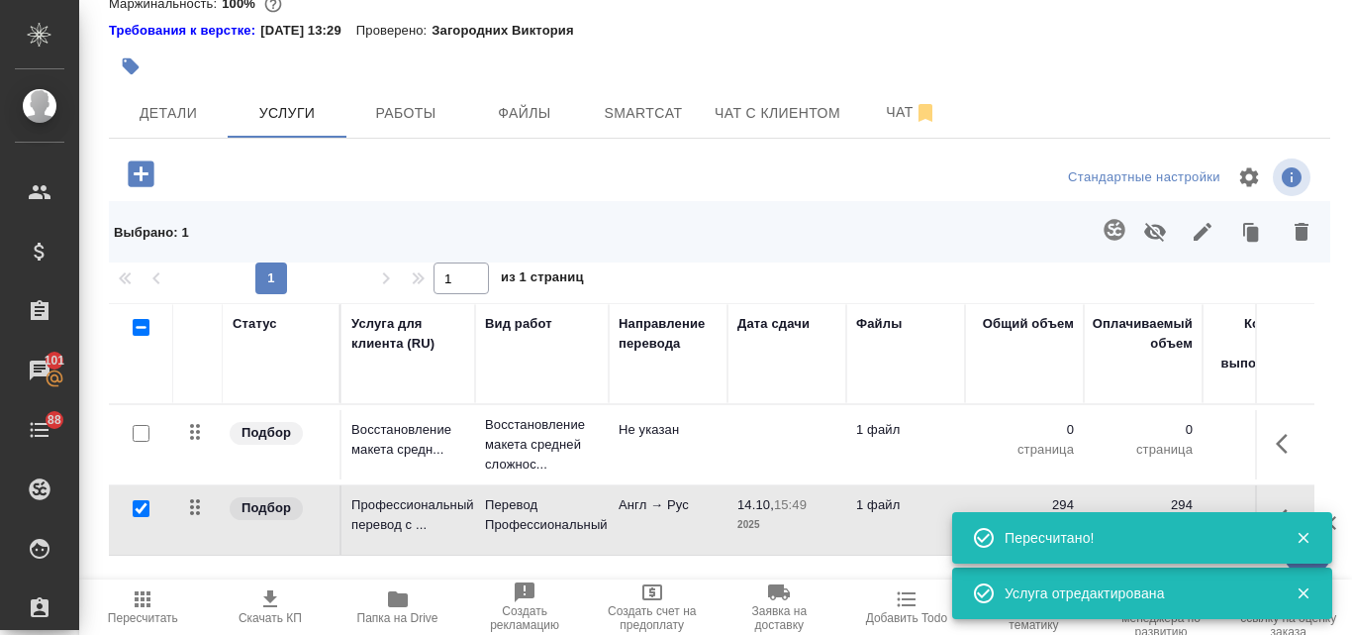
click at [810, 496] on span "14.10, 15:49" at bounding box center [787, 505] width 99 height 20
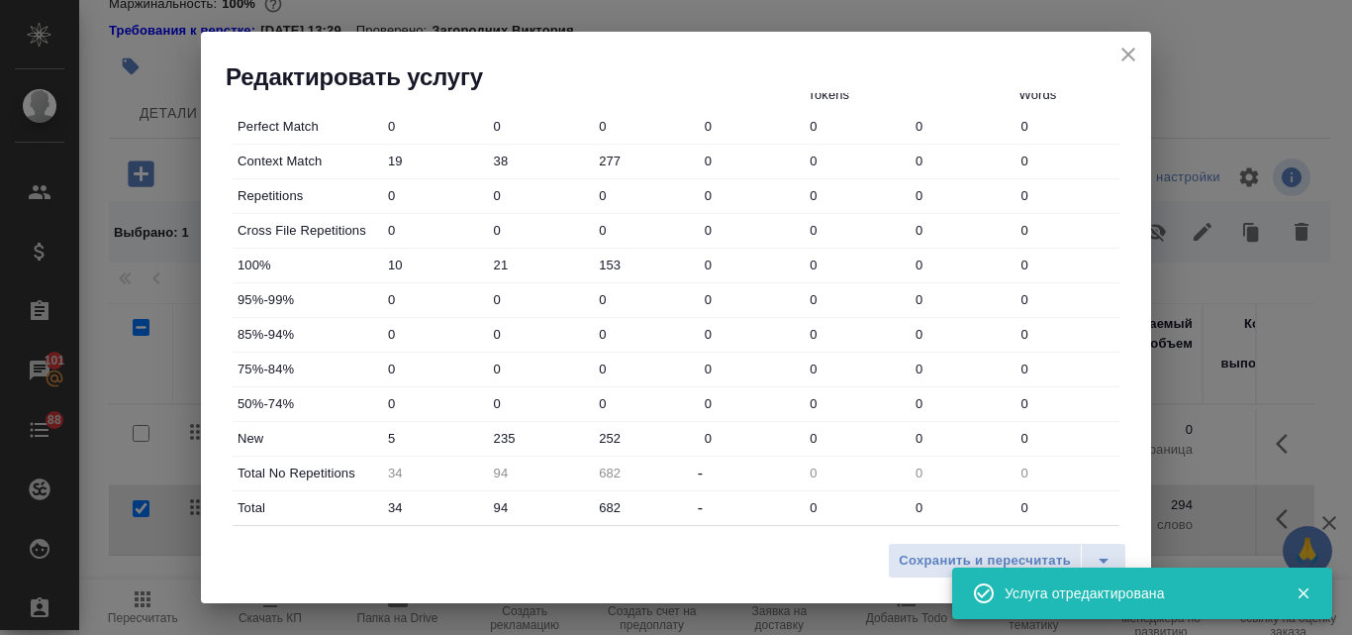
scroll to position [693, 0]
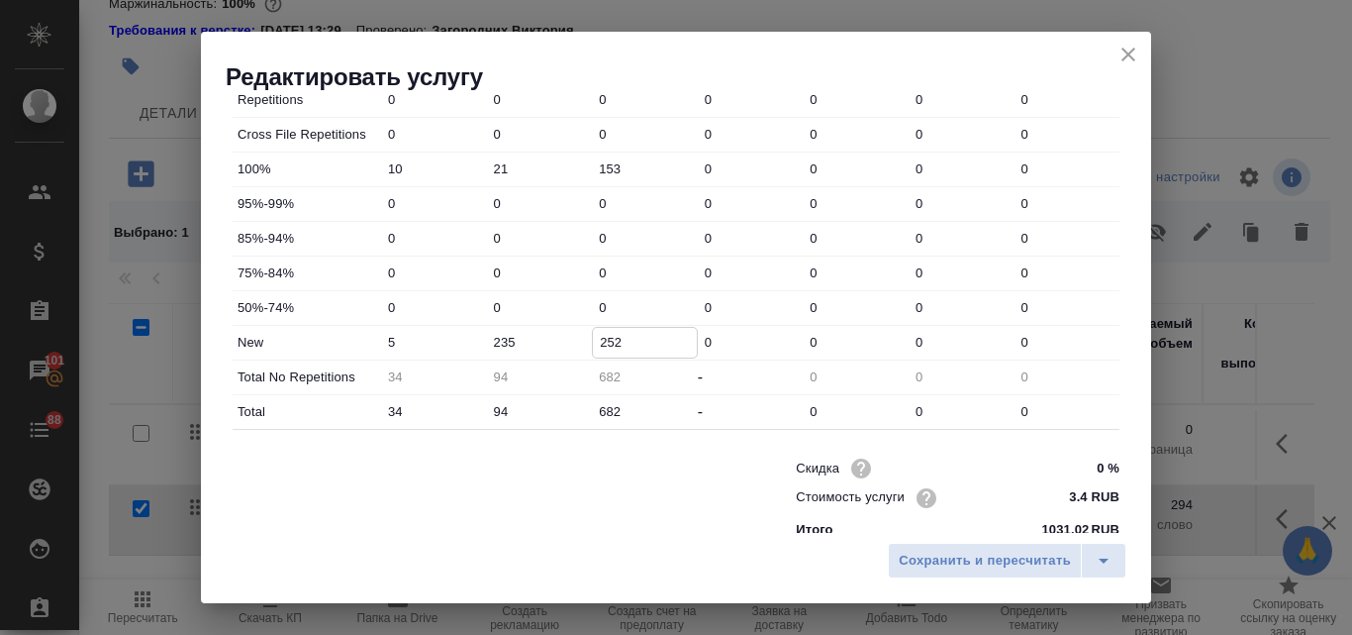
click at [611, 339] on input "252" at bounding box center [645, 342] width 104 height 29
click at [506, 337] on input "235" at bounding box center [540, 342] width 106 height 29
type input "205"
click at [948, 556] on span "Сохранить и пересчитать" at bounding box center [985, 560] width 172 height 23
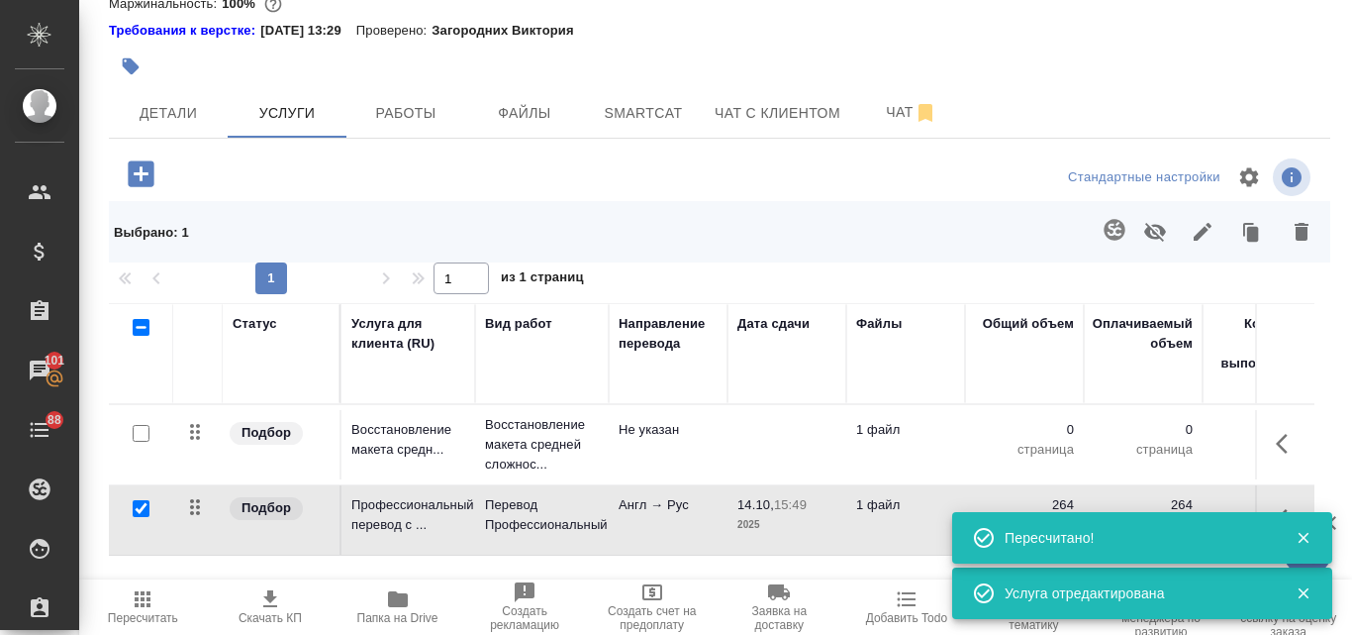
click at [843, 503] on td "14.10, 15:49 2025" at bounding box center [787, 519] width 119 height 69
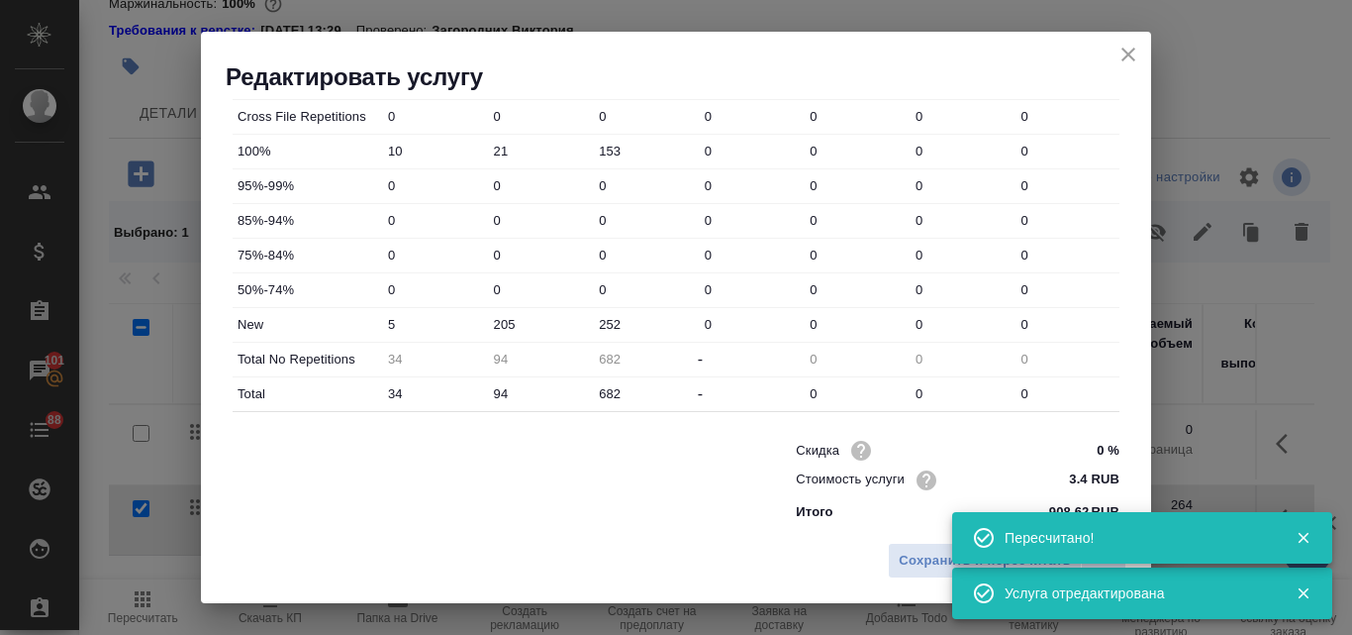
scroll to position [716, 0]
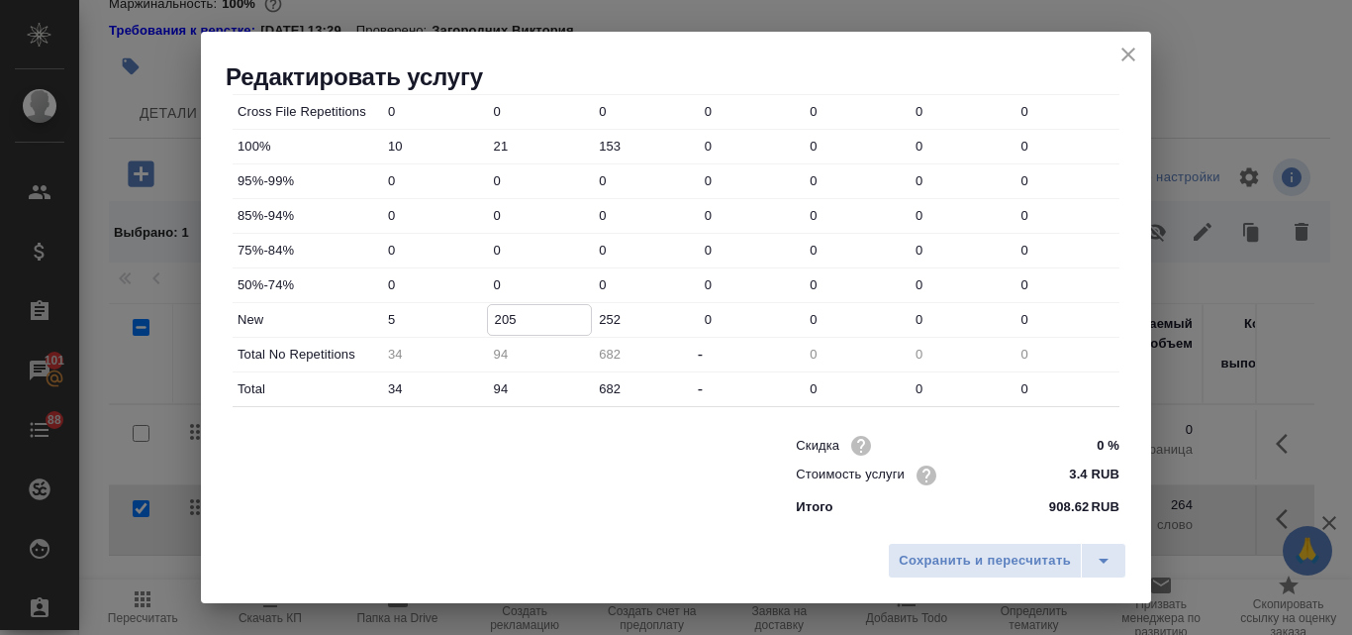
click at [512, 318] on input "205" at bounding box center [540, 319] width 104 height 29
type input "201"
click at [983, 556] on span "Сохранить и пересчитать" at bounding box center [985, 560] width 172 height 23
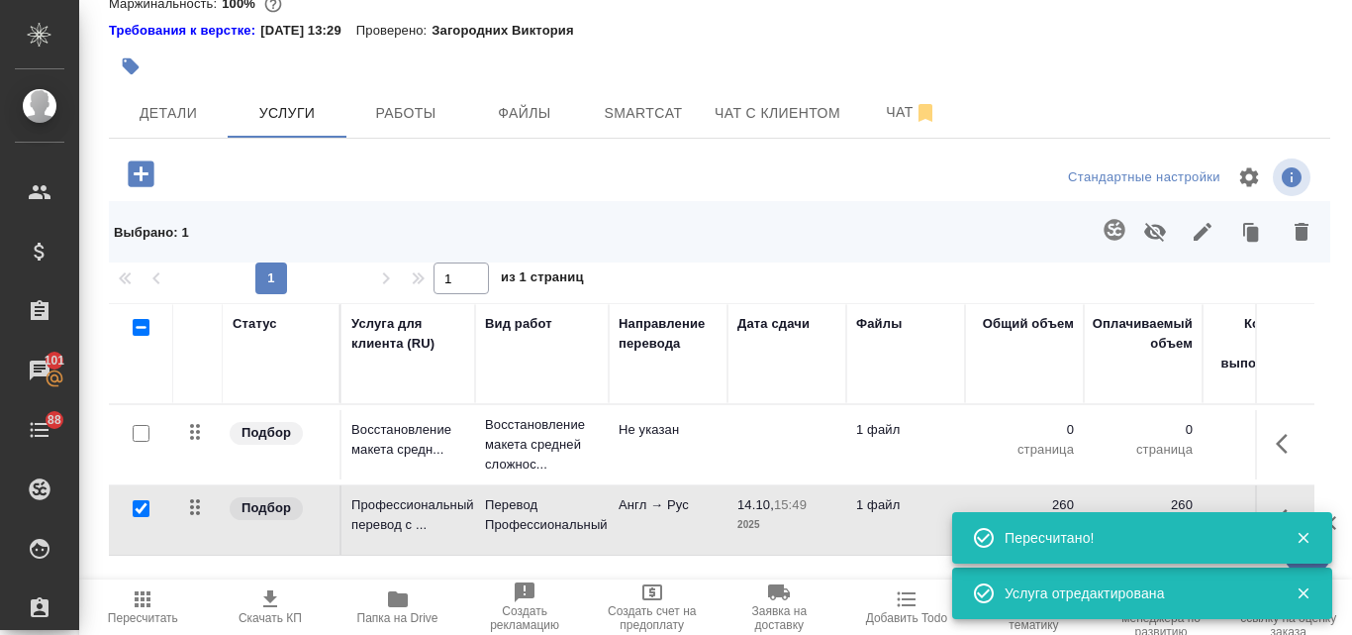
click at [857, 519] on td "1 файл" at bounding box center [906, 519] width 119 height 69
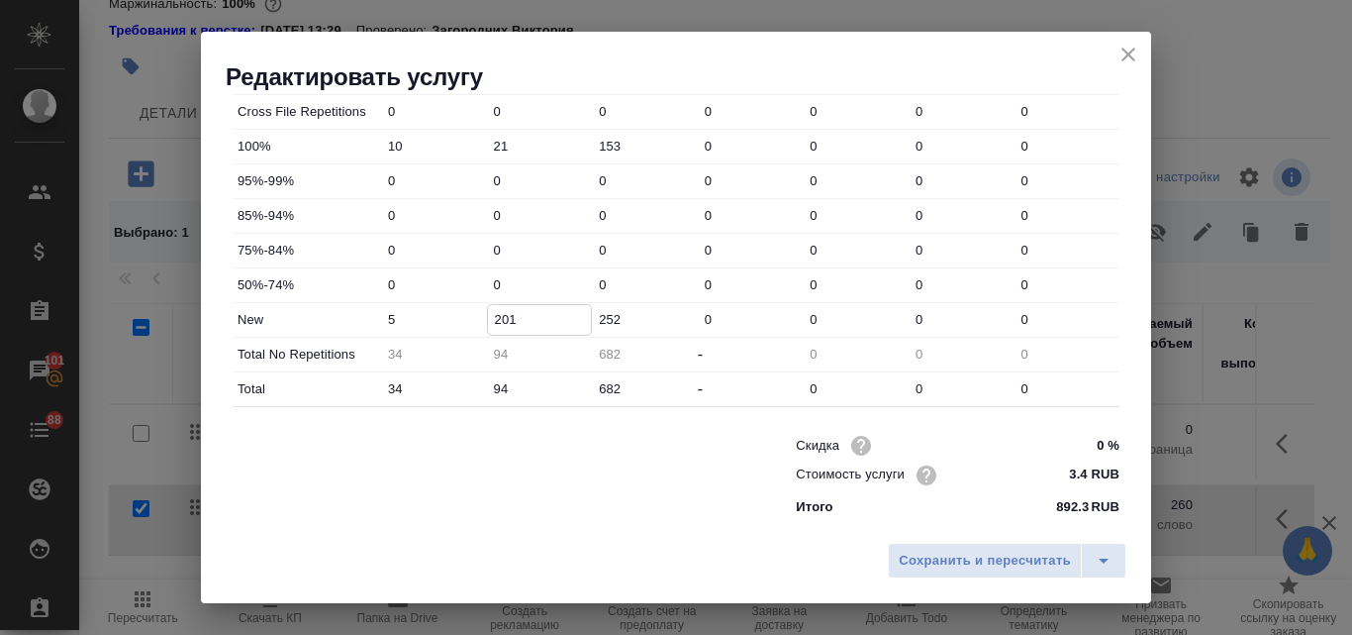
click at [511, 318] on input "201" at bounding box center [540, 319] width 104 height 29
type input "199"
click at [978, 551] on span "Сохранить и пересчитать" at bounding box center [985, 560] width 172 height 23
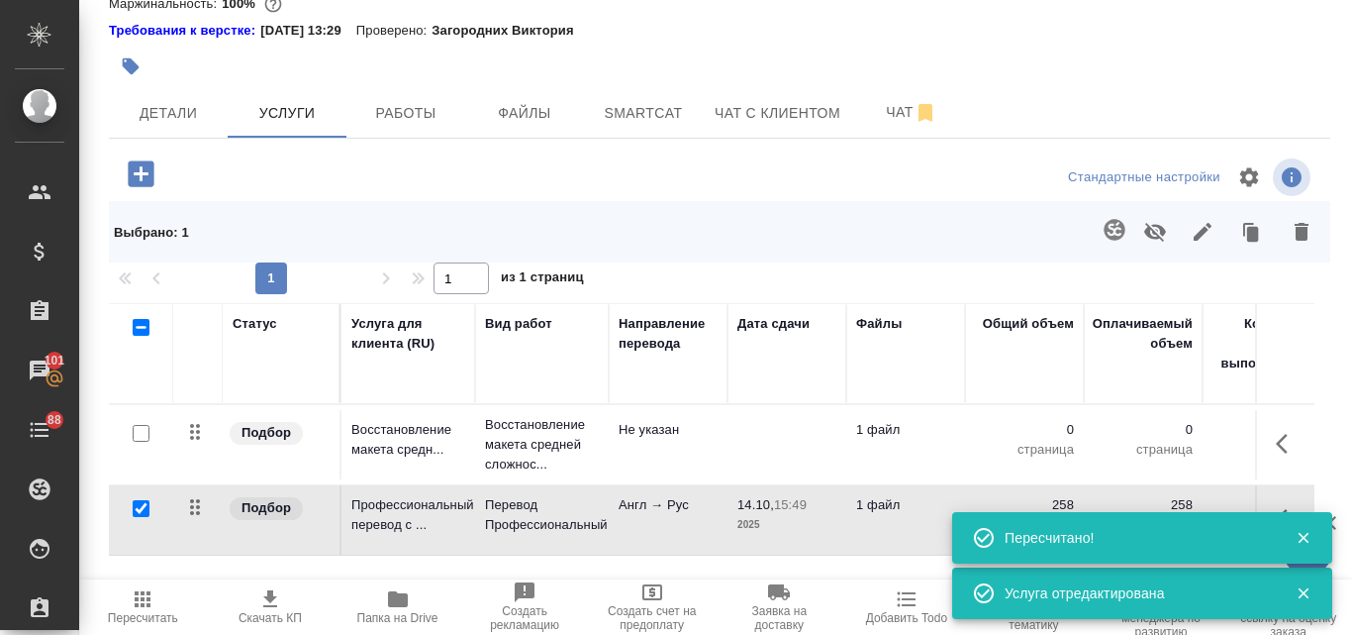
click at [849, 518] on td "1 файл" at bounding box center [906, 519] width 119 height 69
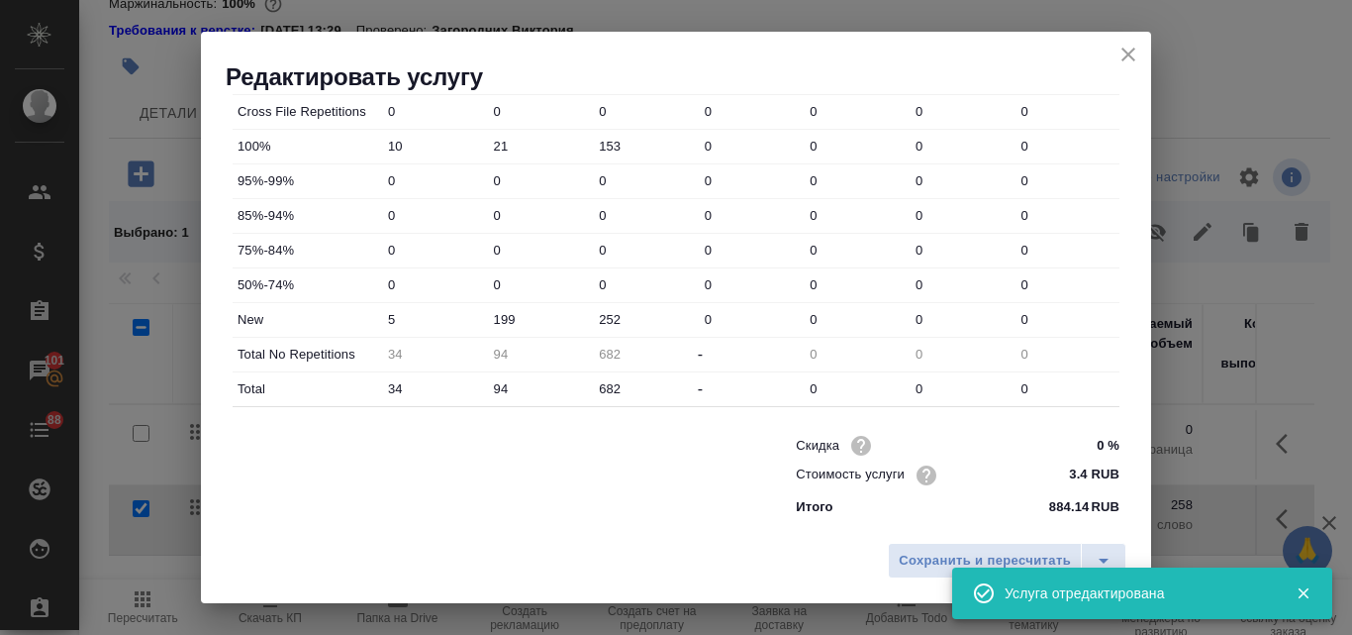
click at [523, 315] on input "199" at bounding box center [540, 319] width 106 height 29
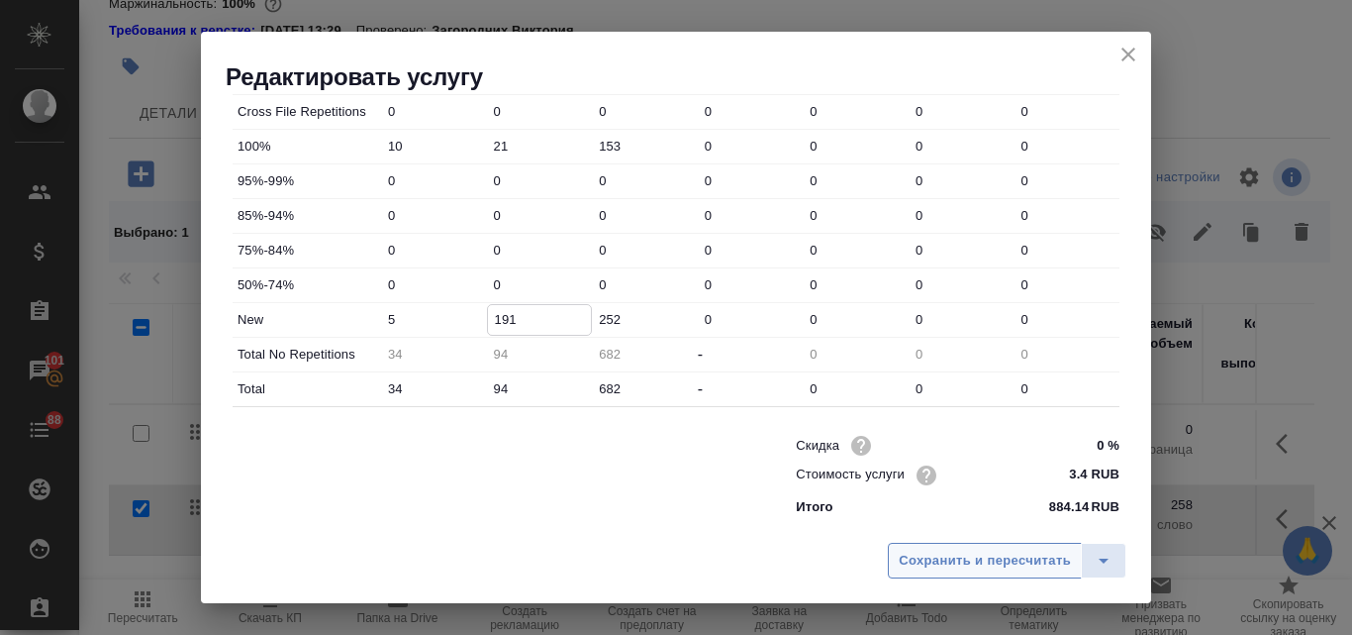
type input "191"
click at [954, 570] on span "Сохранить и пересчитать" at bounding box center [985, 560] width 172 height 23
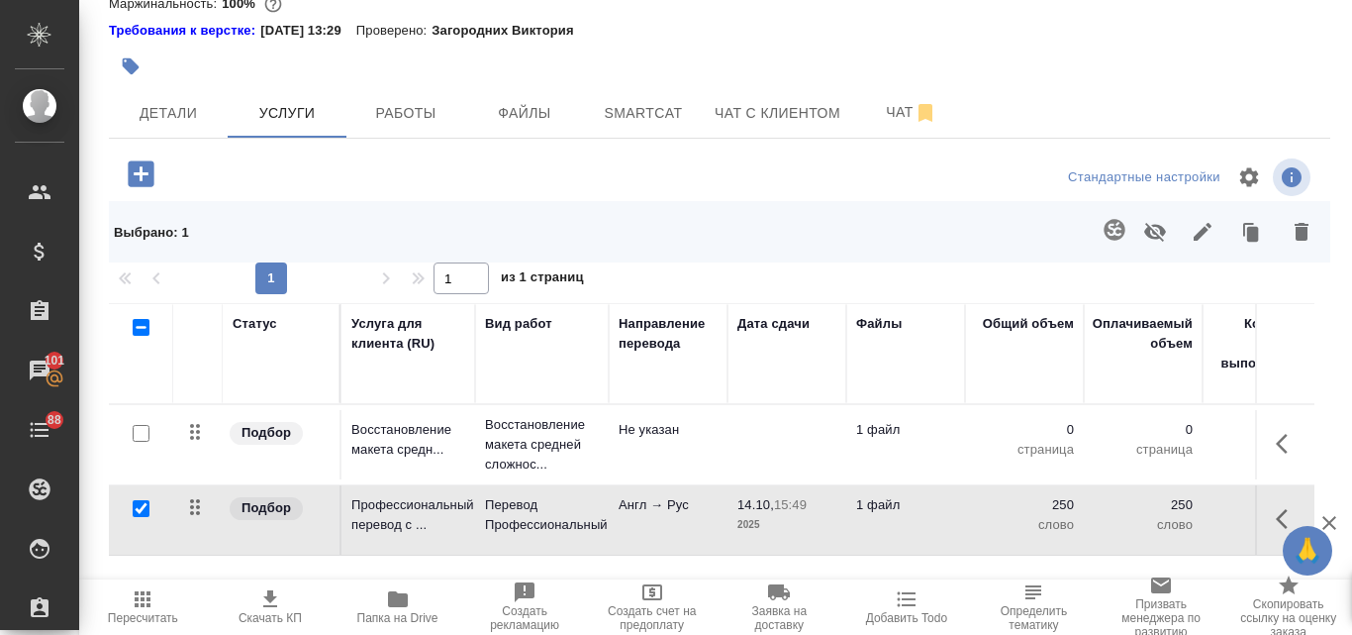
click at [682, 495] on p "Англ → Рус" at bounding box center [668, 505] width 99 height 20
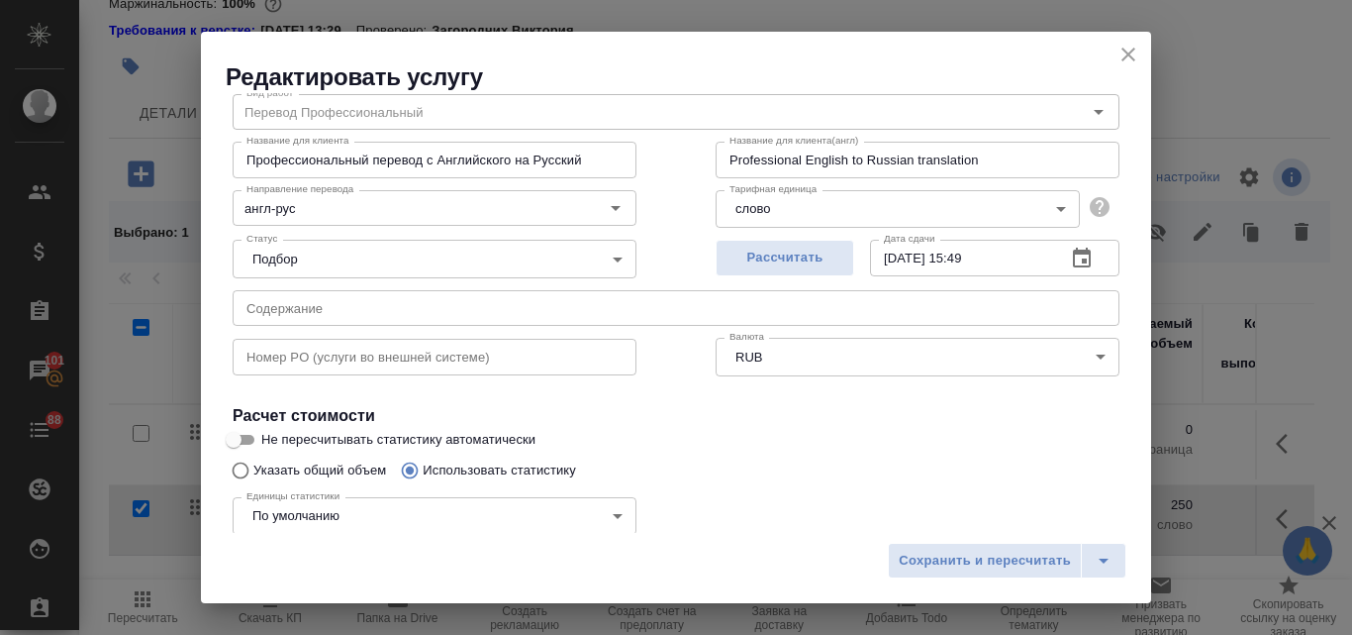
scroll to position [99, 0]
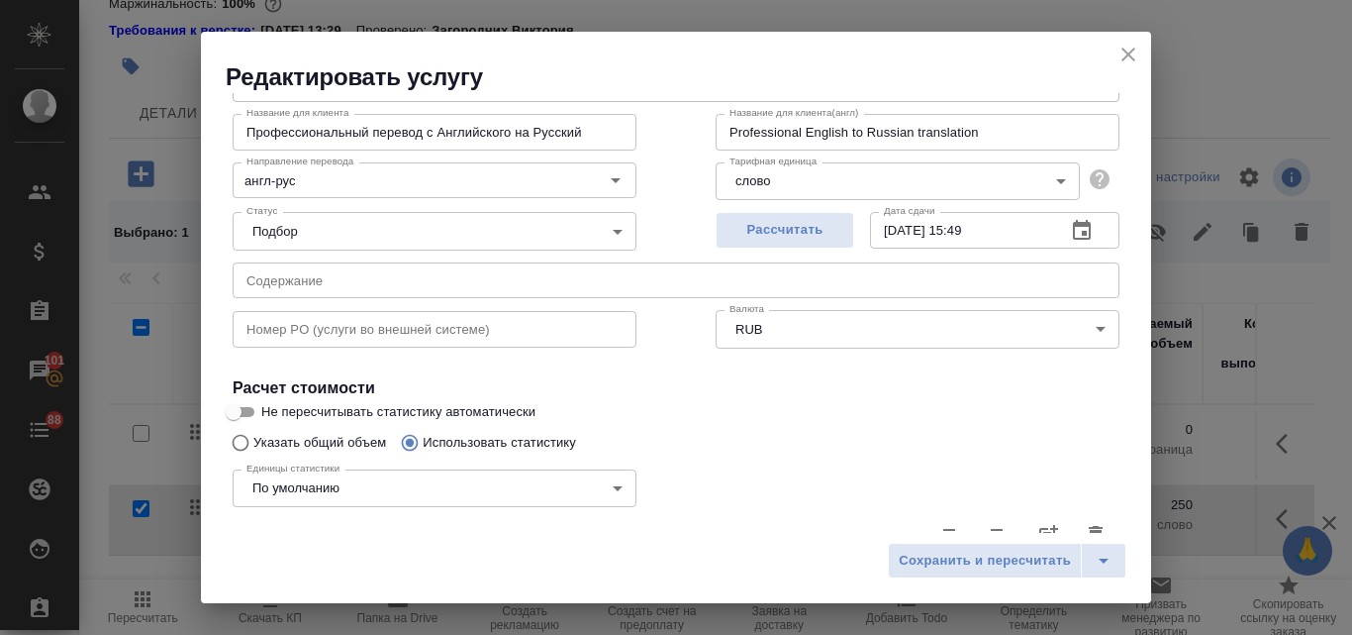
click at [249, 409] on input "Не пересчитывать статистику автоматически" at bounding box center [233, 412] width 71 height 24
checkbox input "true"
click at [939, 566] on span "Сохранить и пересчитать" at bounding box center [985, 560] width 172 height 23
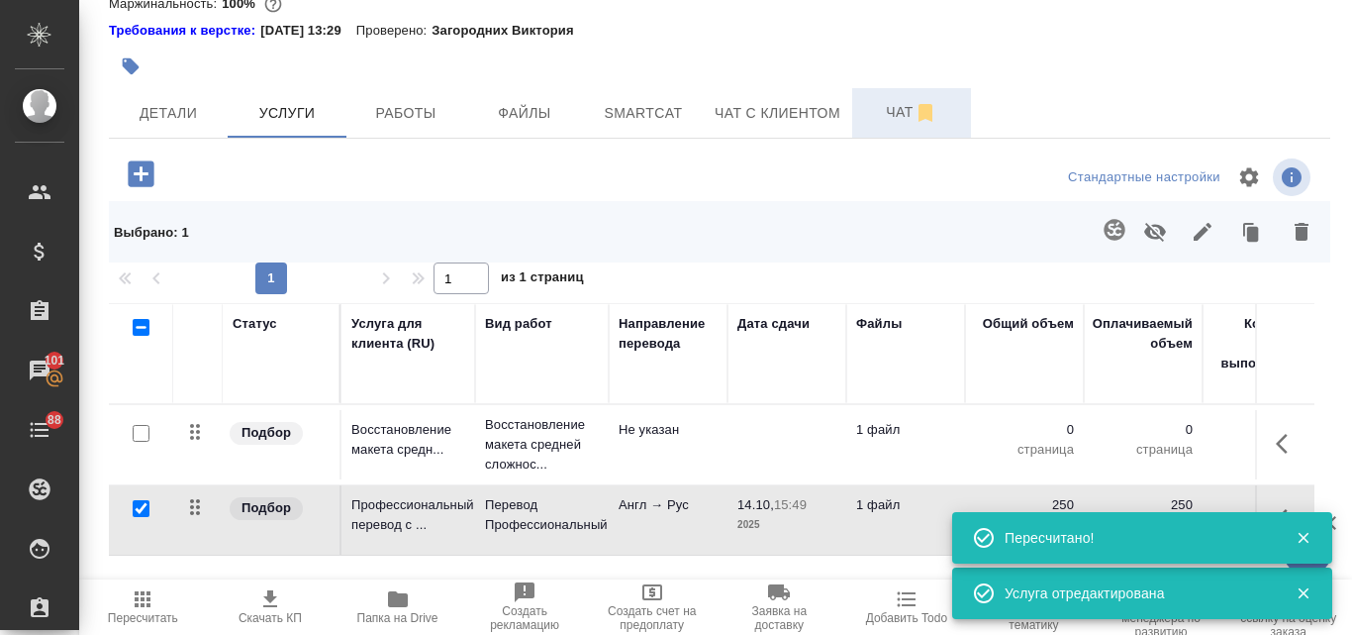
click at [886, 122] on span "Чат" at bounding box center [911, 112] width 95 height 25
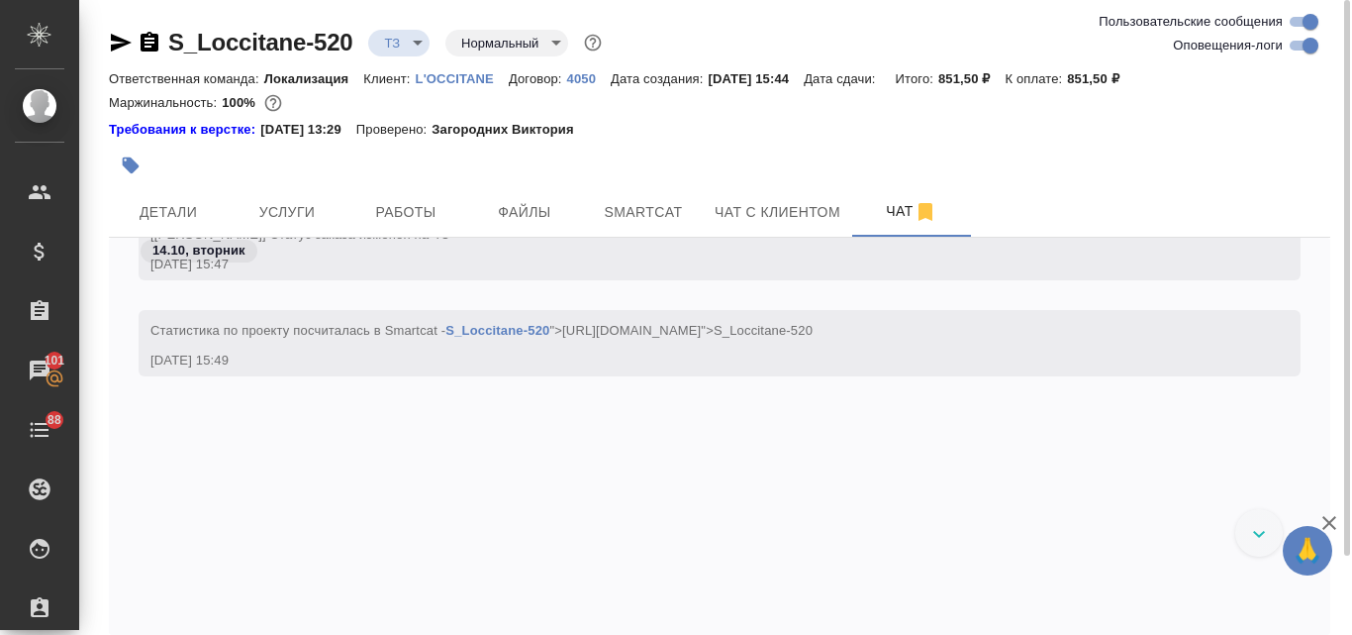
scroll to position [389, 0]
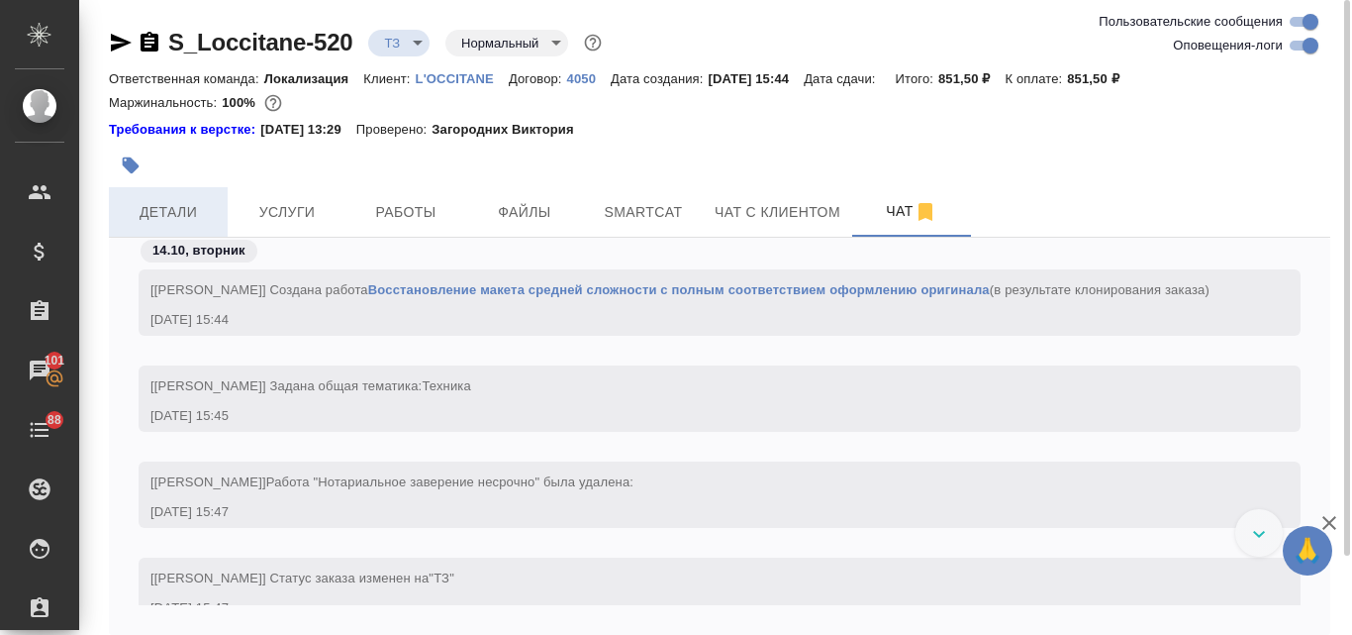
click at [162, 217] on span "Детали" at bounding box center [168, 212] width 95 height 25
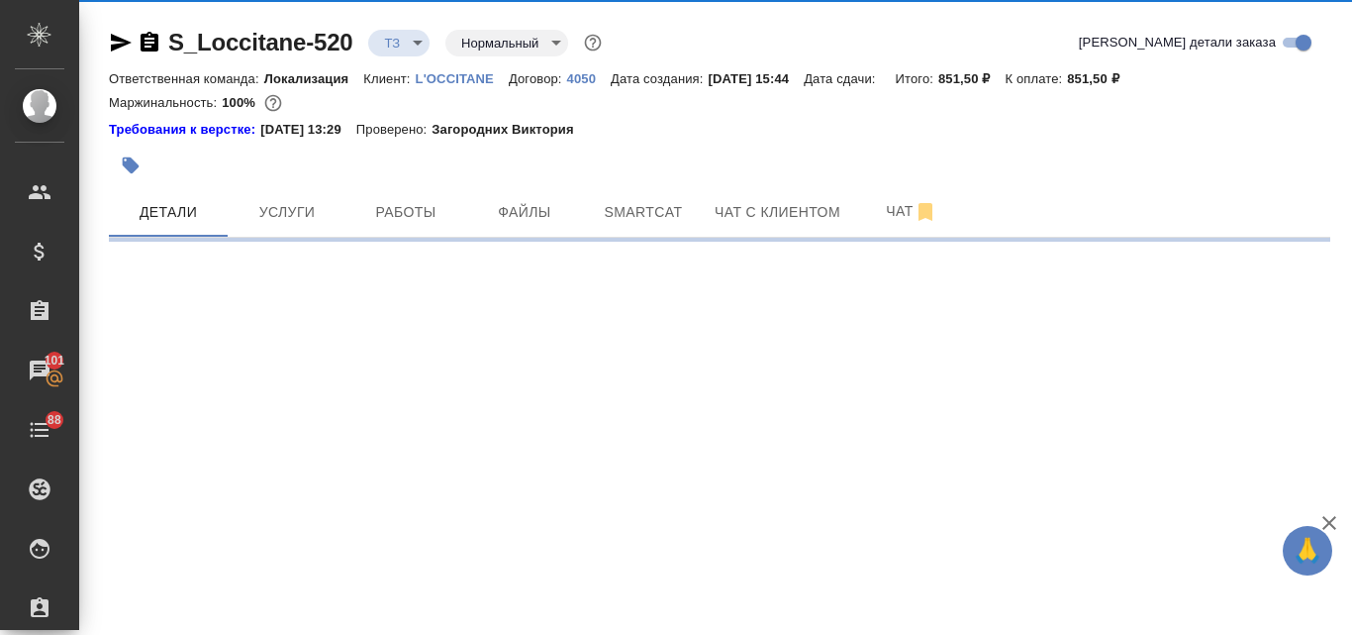
select select "RU"
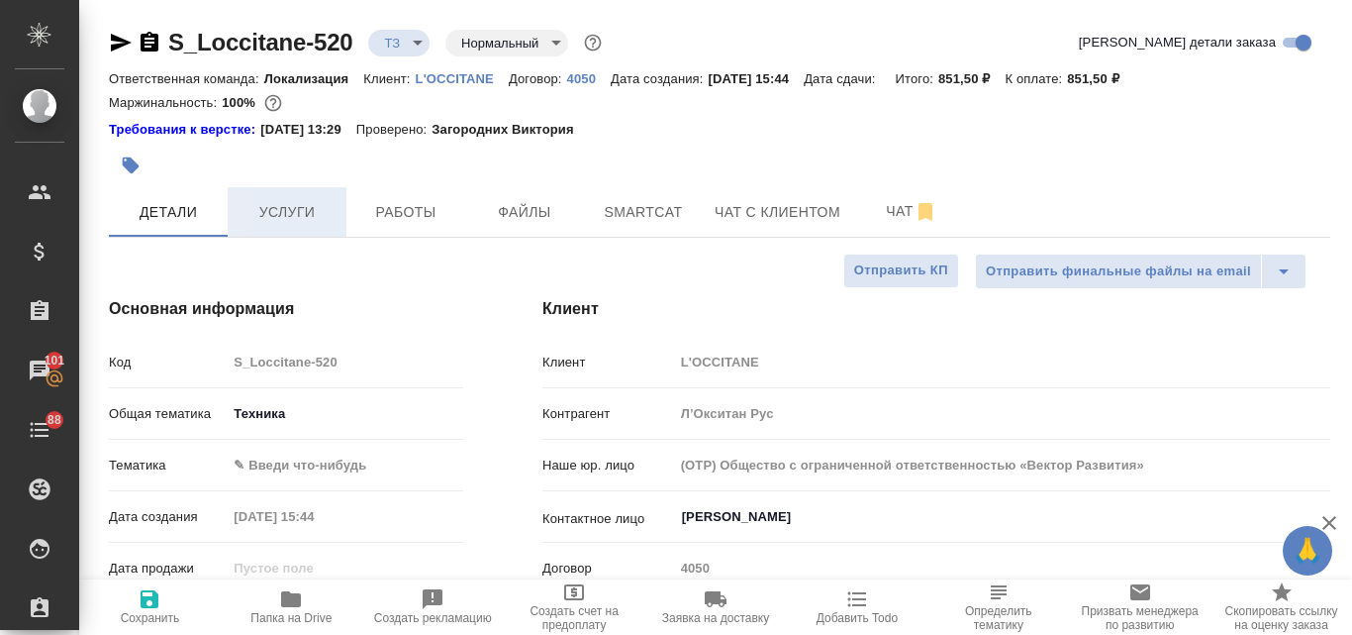
type textarea "x"
click at [307, 230] on button "Услуги" at bounding box center [287, 212] width 119 height 50
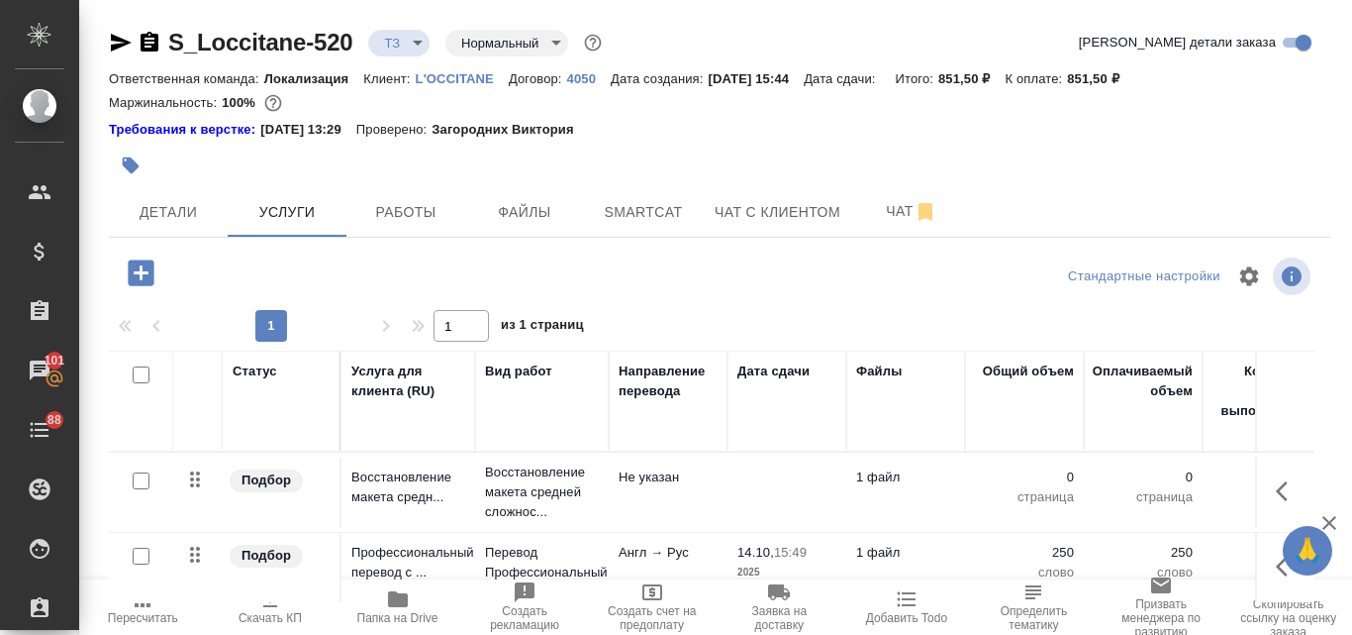
scroll to position [192, 0]
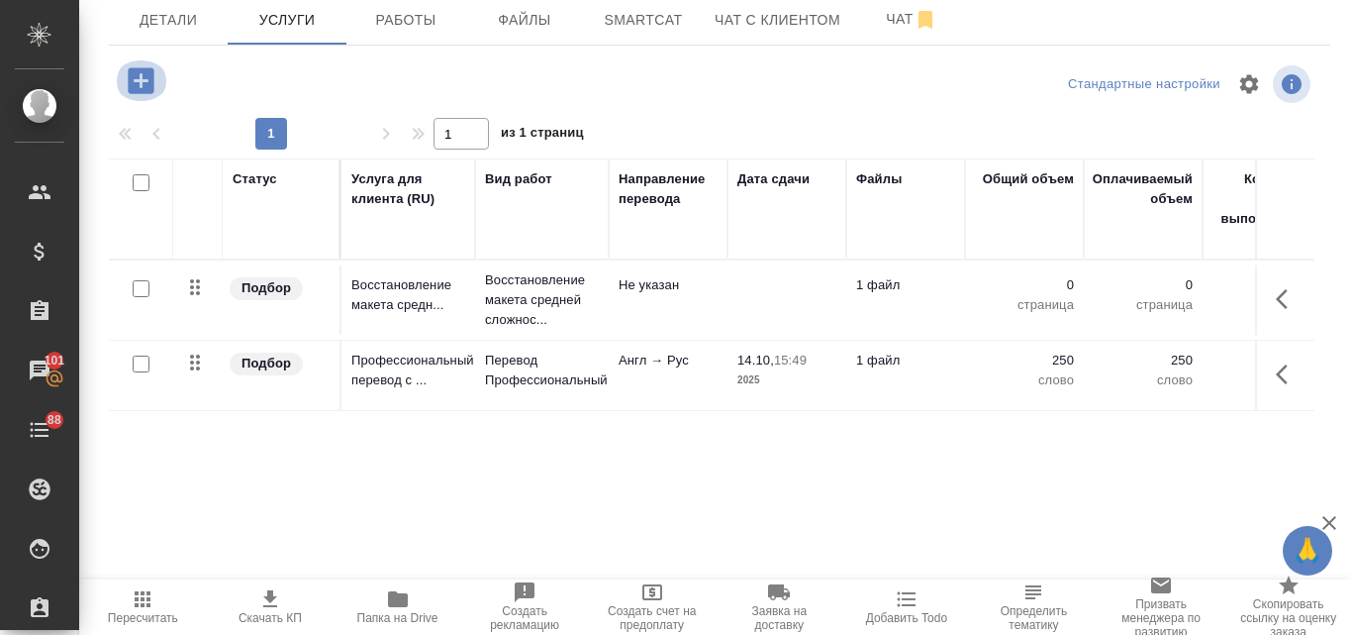
click at [146, 79] on icon "button" at bounding box center [141, 80] width 26 height 26
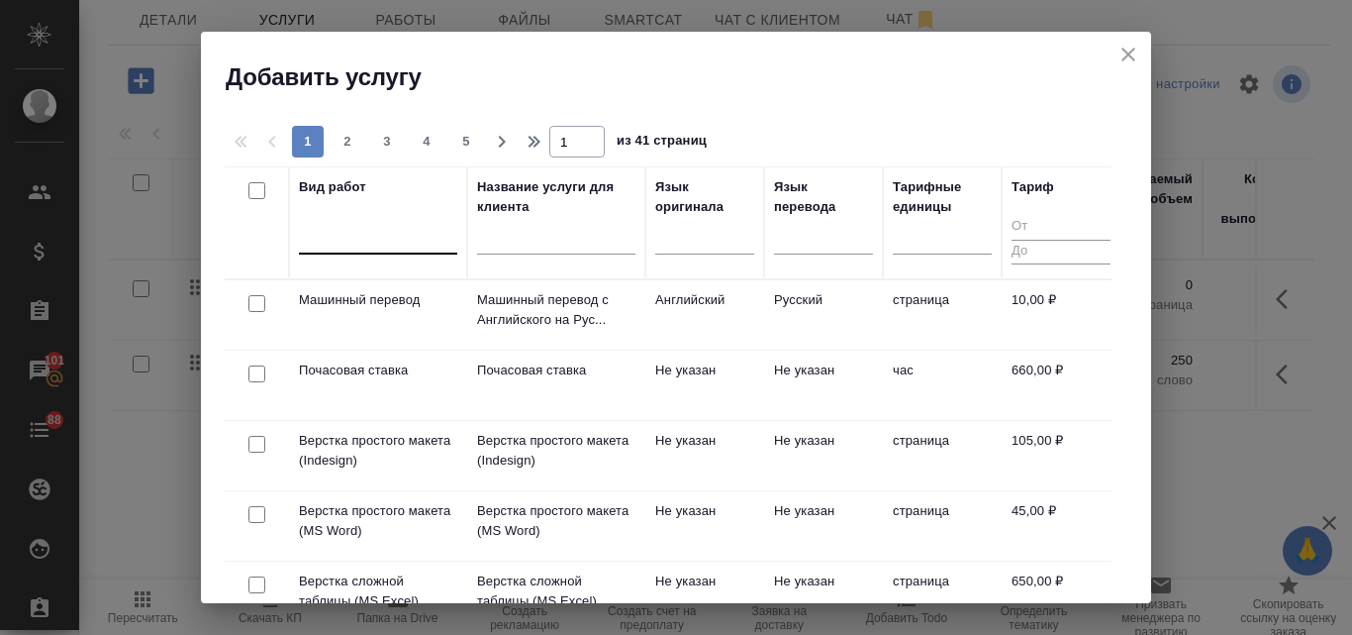
click at [365, 238] on div at bounding box center [378, 234] width 158 height 29
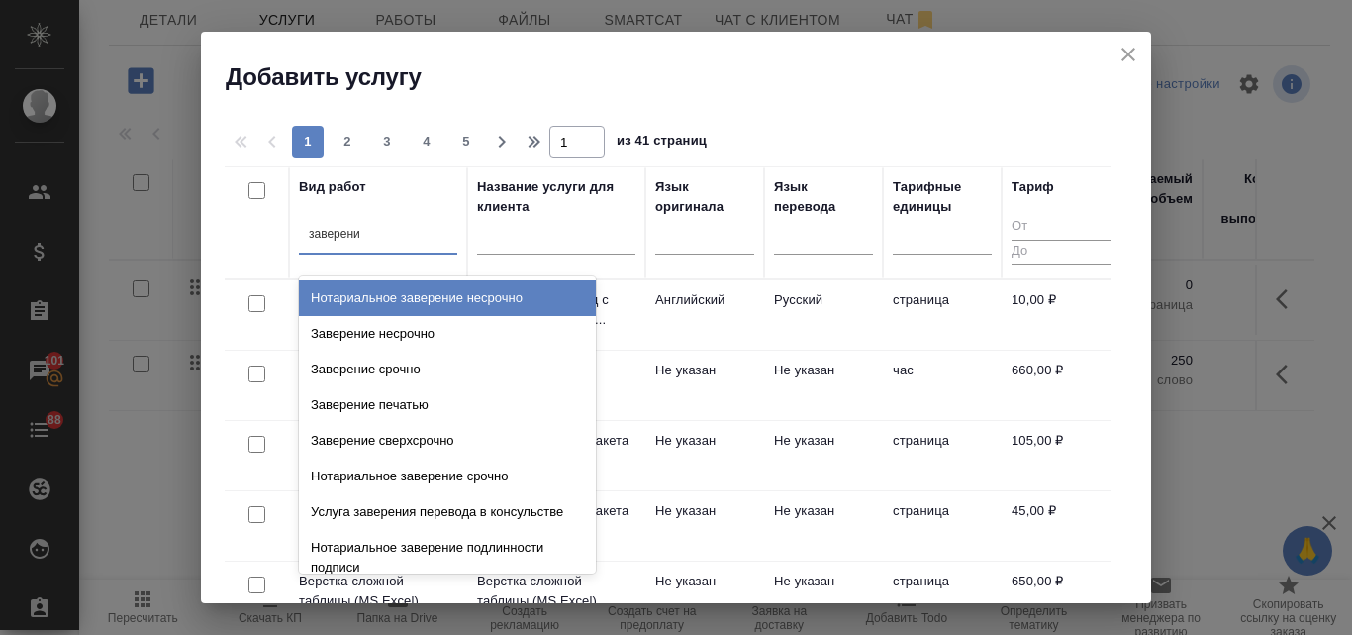
type input "заверение"
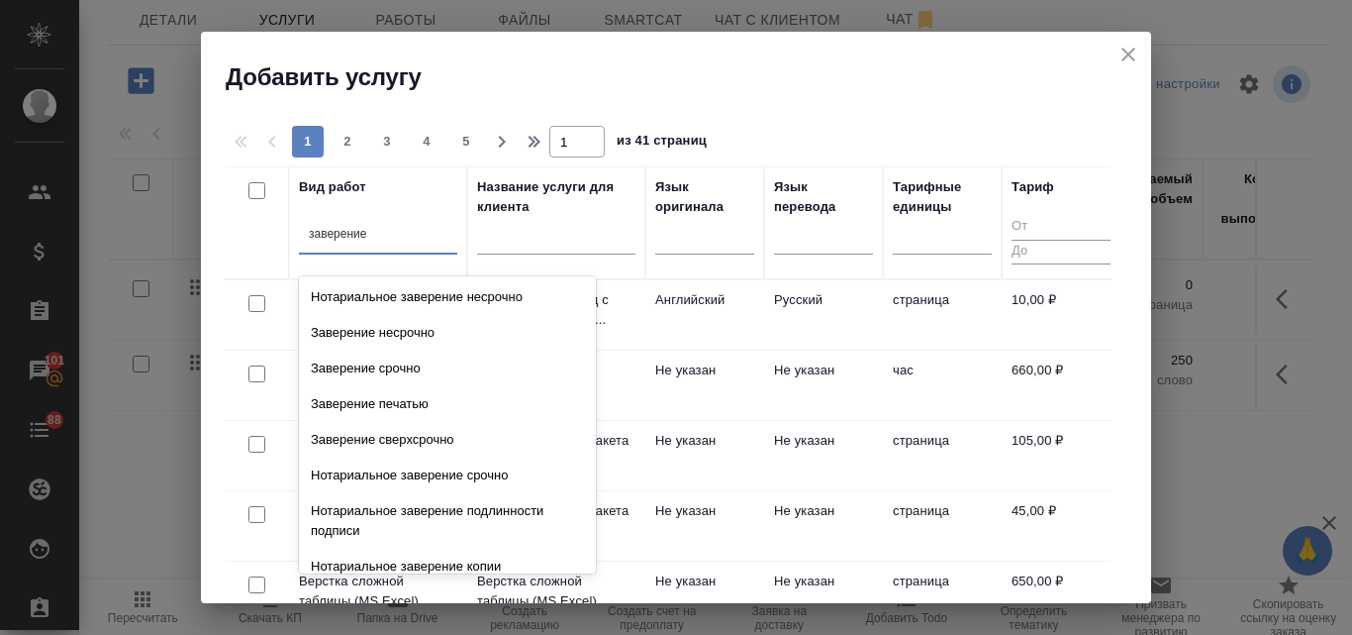
scroll to position [0, 0]
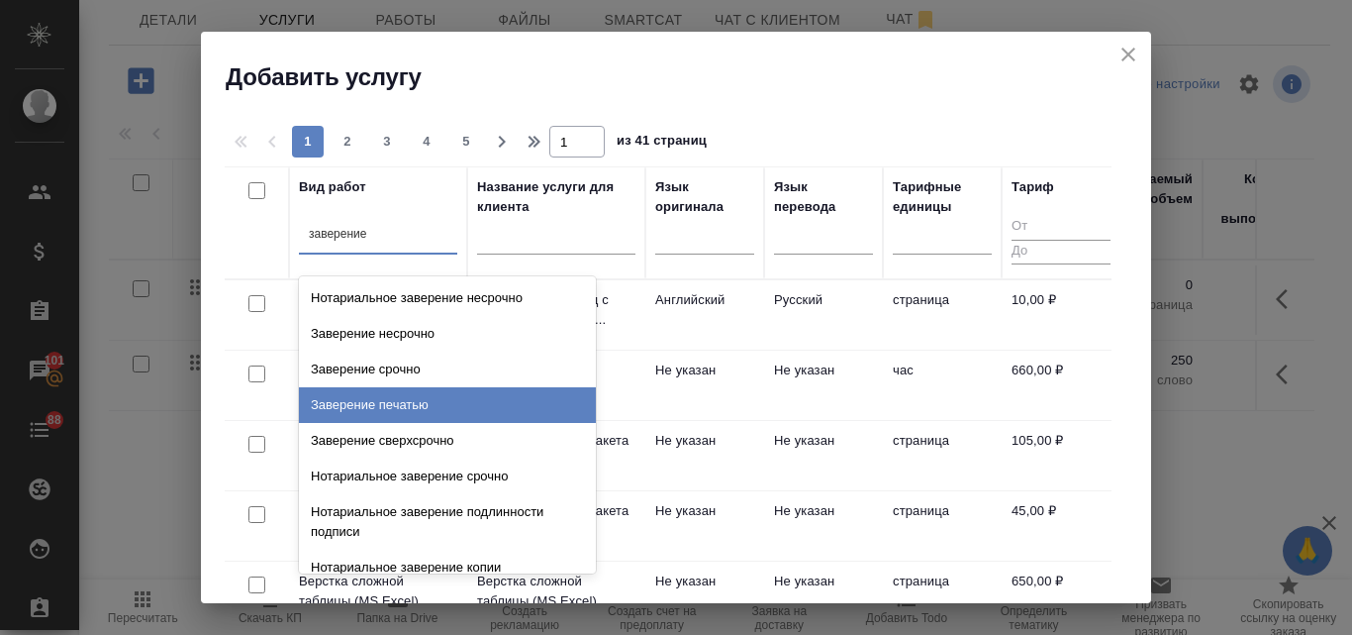
click at [492, 392] on div "Заверение печатью" at bounding box center [447, 405] width 297 height 36
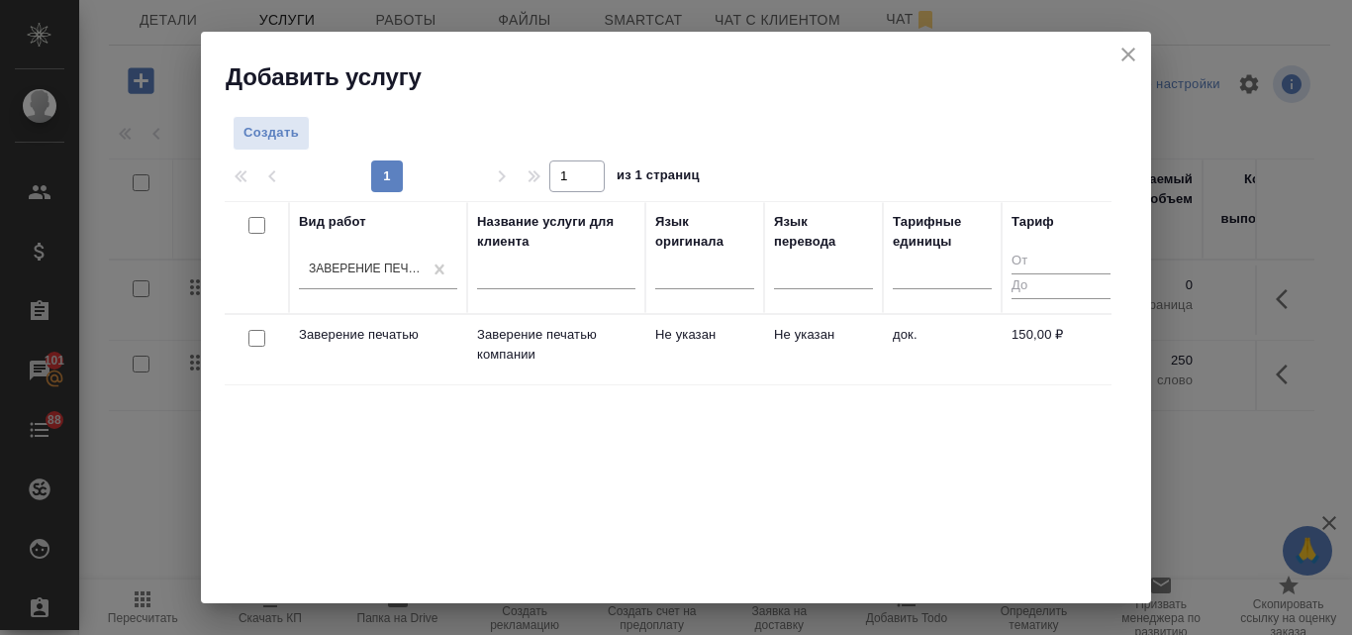
click at [257, 341] on input "checkbox" at bounding box center [257, 338] width 17 height 17
checkbox input "true"
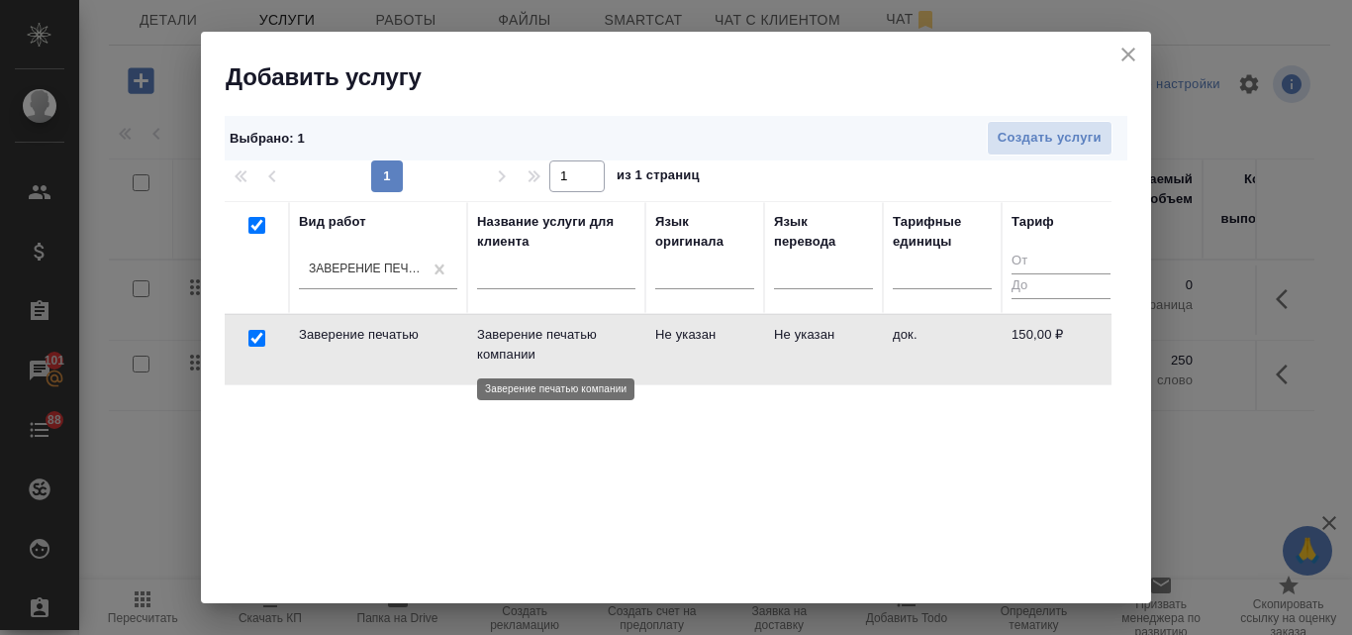
click at [486, 360] on p "Заверение печатью компании" at bounding box center [556, 345] width 158 height 40
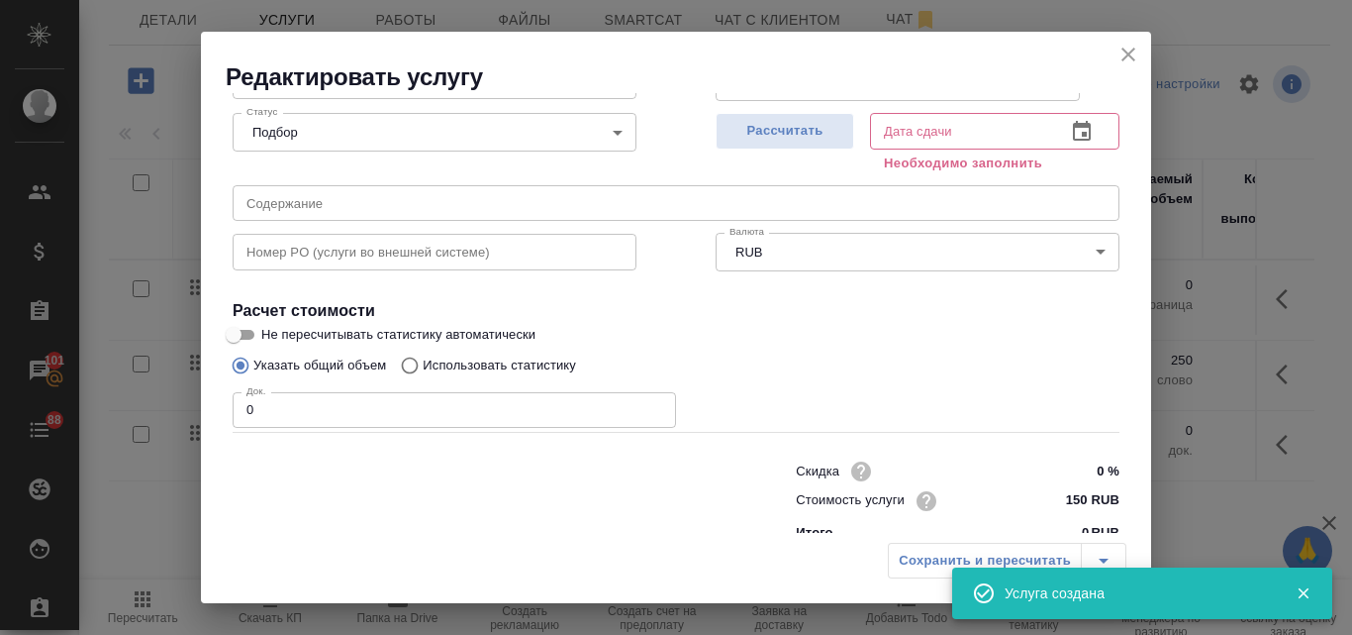
scroll to position [224, 0]
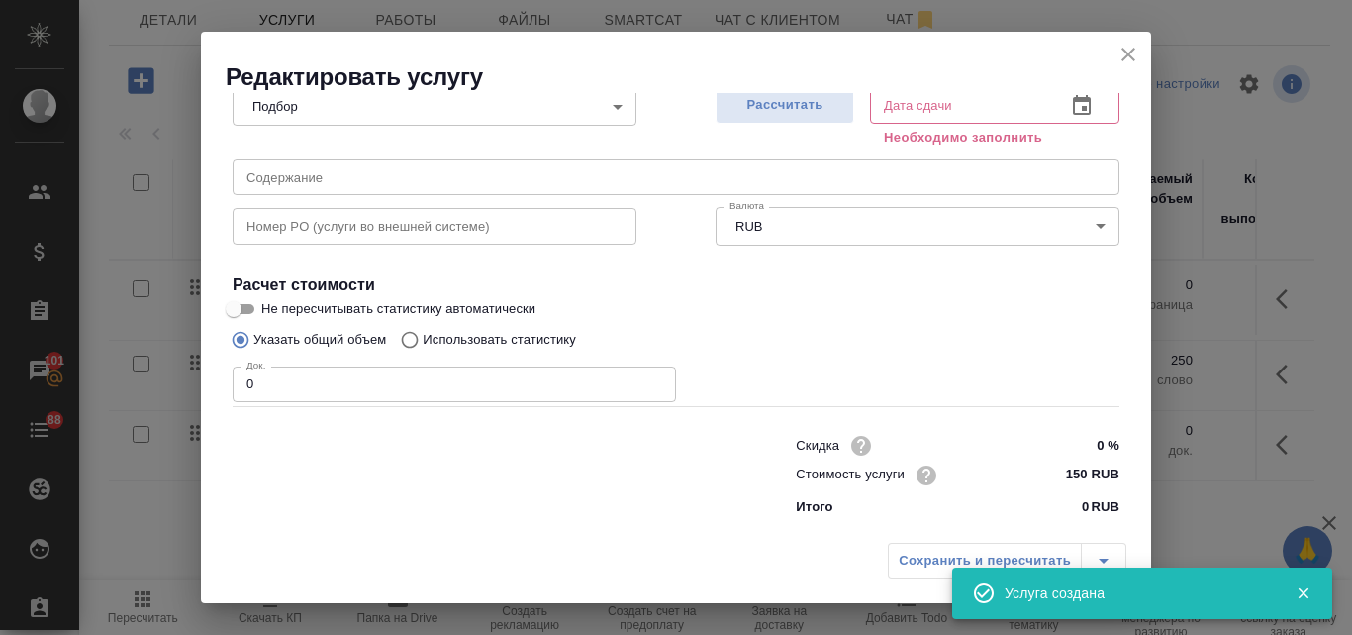
click at [261, 385] on input "0" at bounding box center [455, 384] width 444 height 36
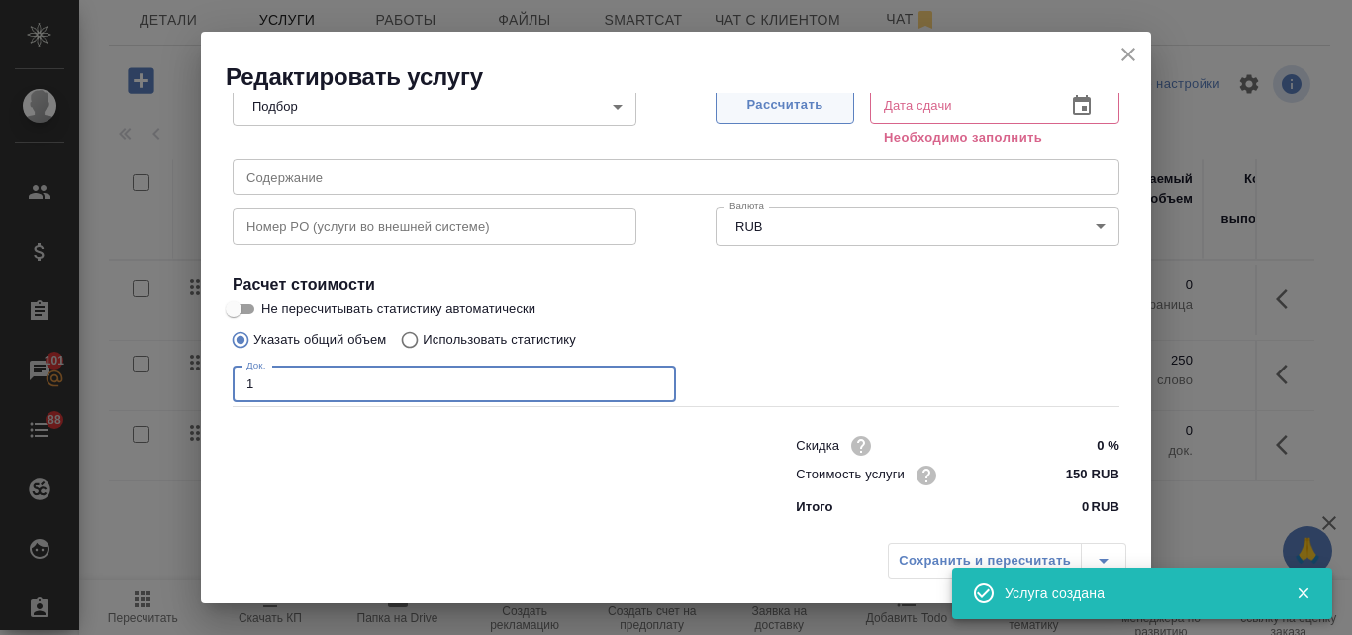
type input "1"
click at [742, 104] on span "Рассчитать" at bounding box center [785, 105] width 117 height 23
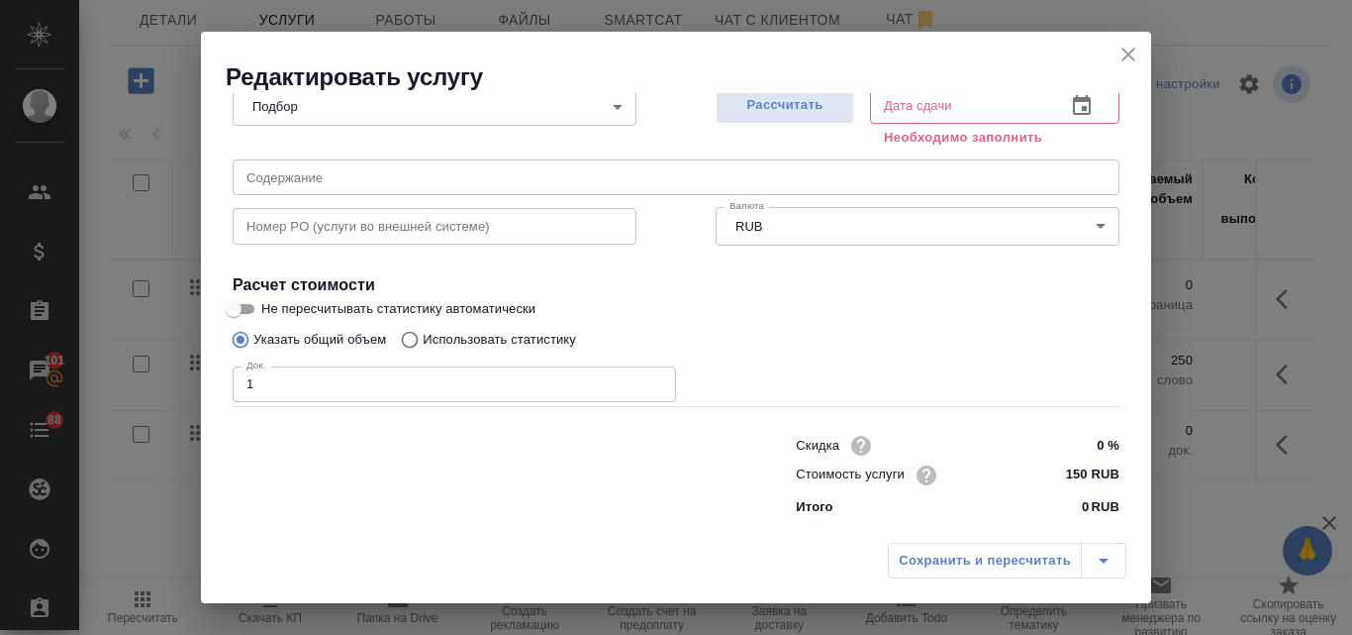
type input "14.10.2025 15:53"
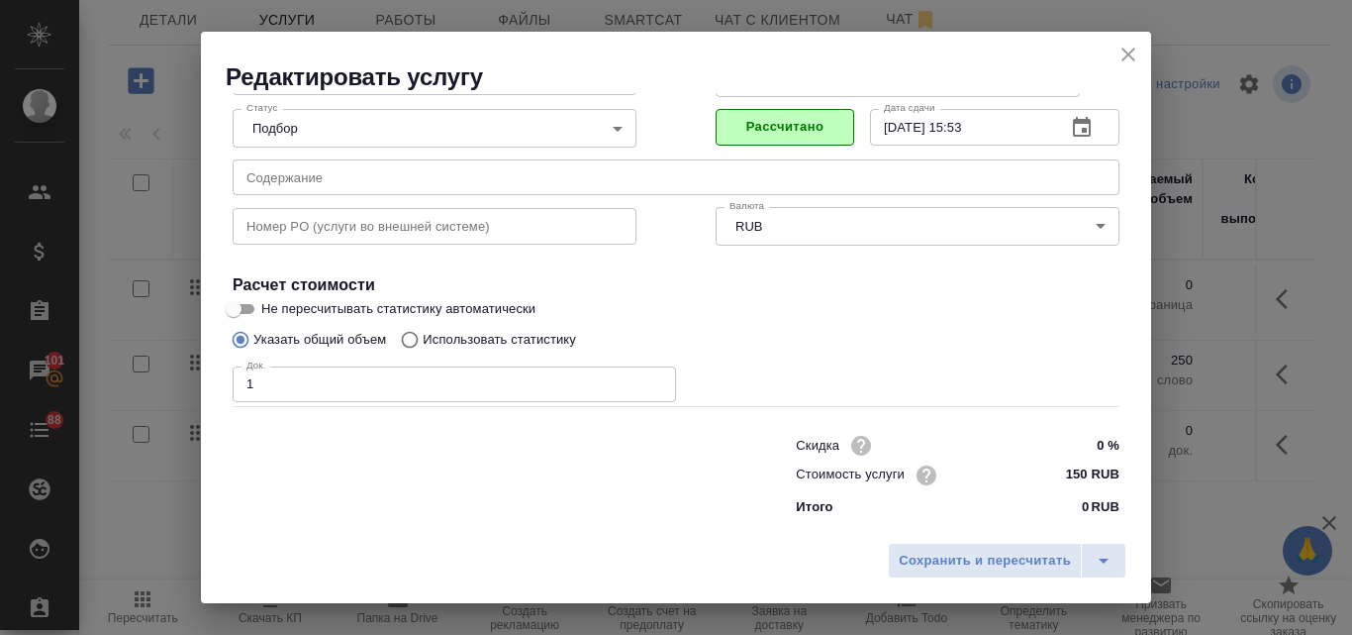
scroll to position [202, 0]
click at [928, 559] on span "Сохранить и пересчитать" at bounding box center [985, 560] width 172 height 23
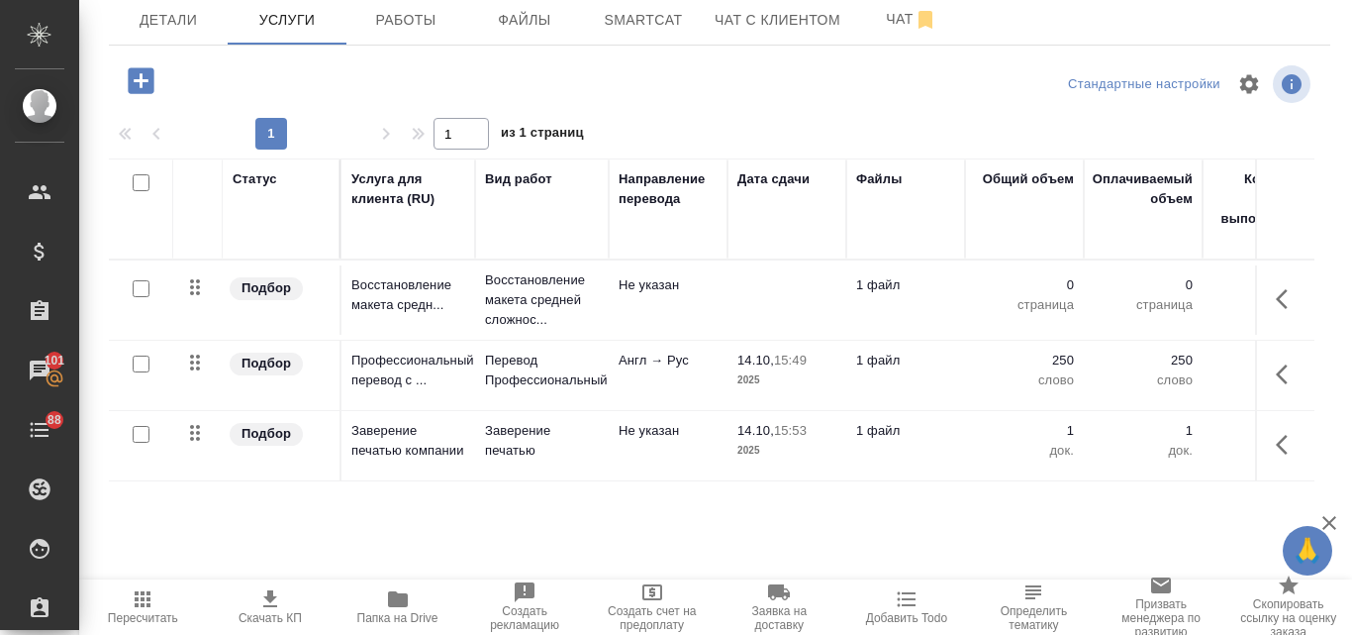
scroll to position [0, 0]
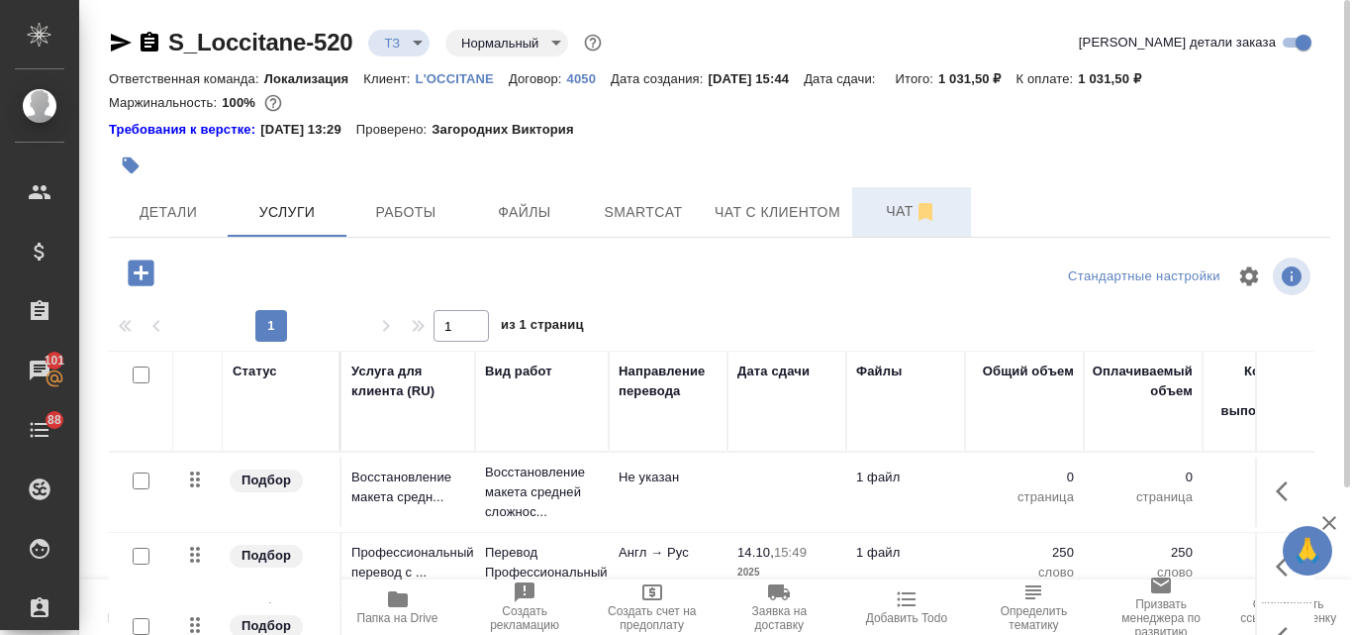
click at [885, 206] on span "Чат" at bounding box center [911, 211] width 95 height 25
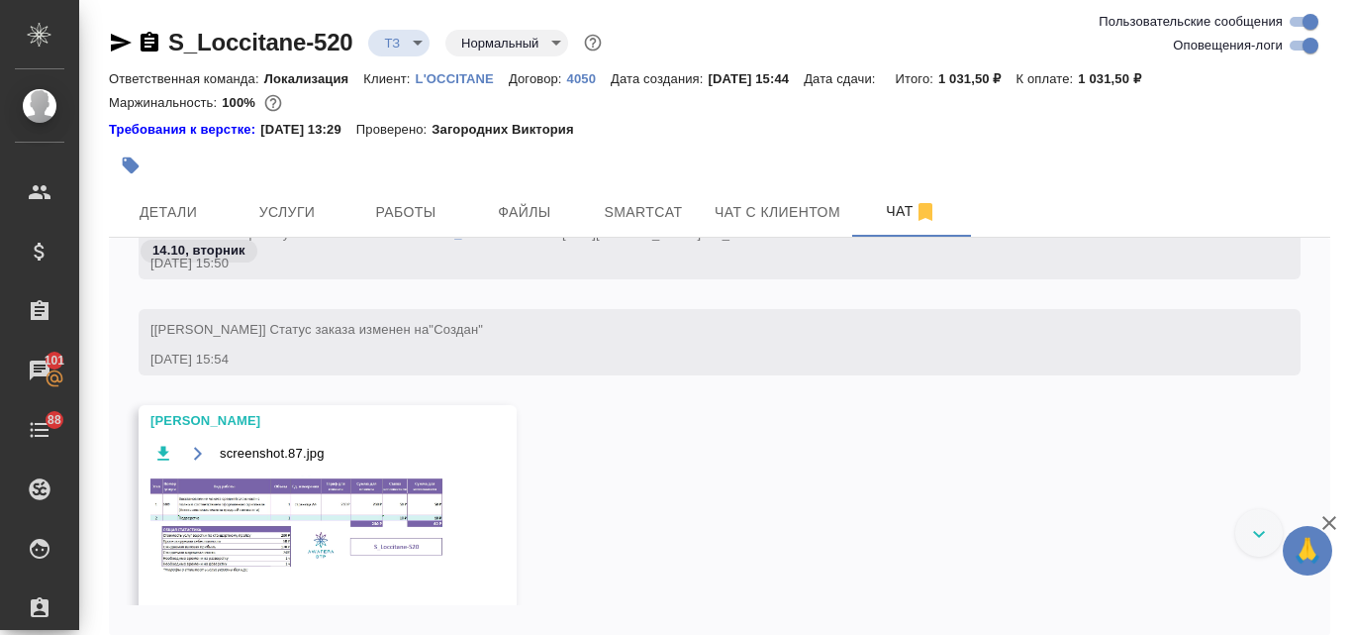
scroll to position [1121, 0]
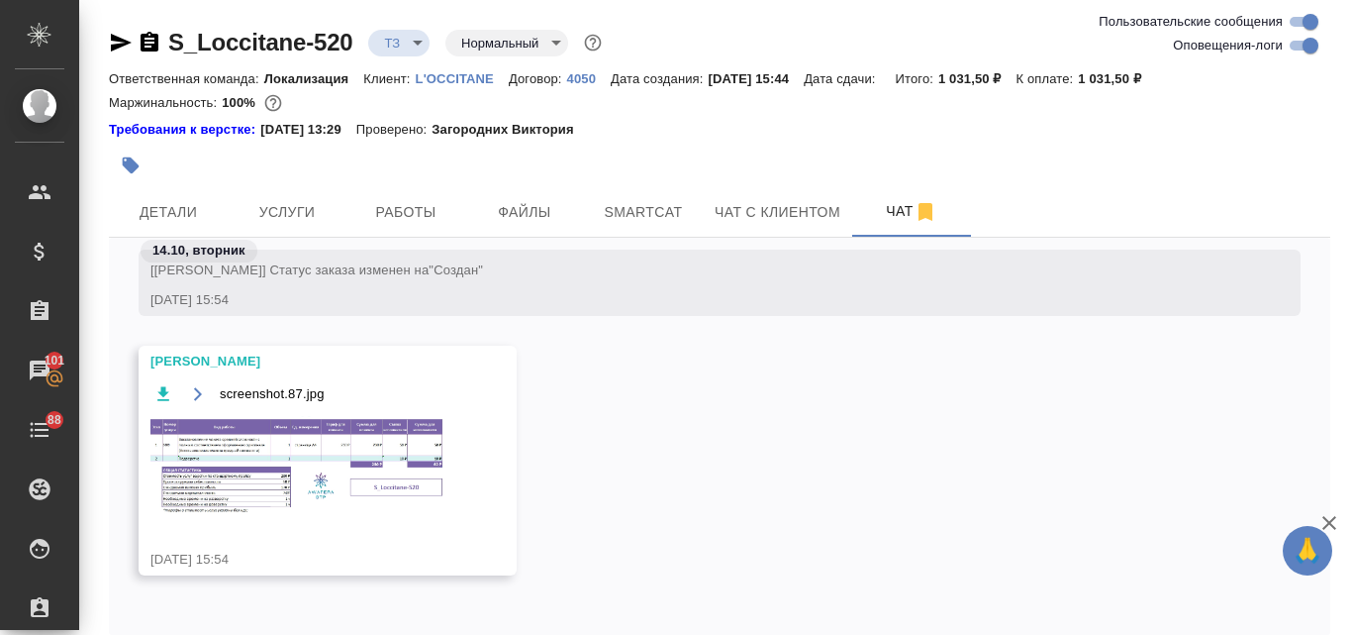
click at [203, 461] on img at bounding box center [298, 465] width 297 height 99
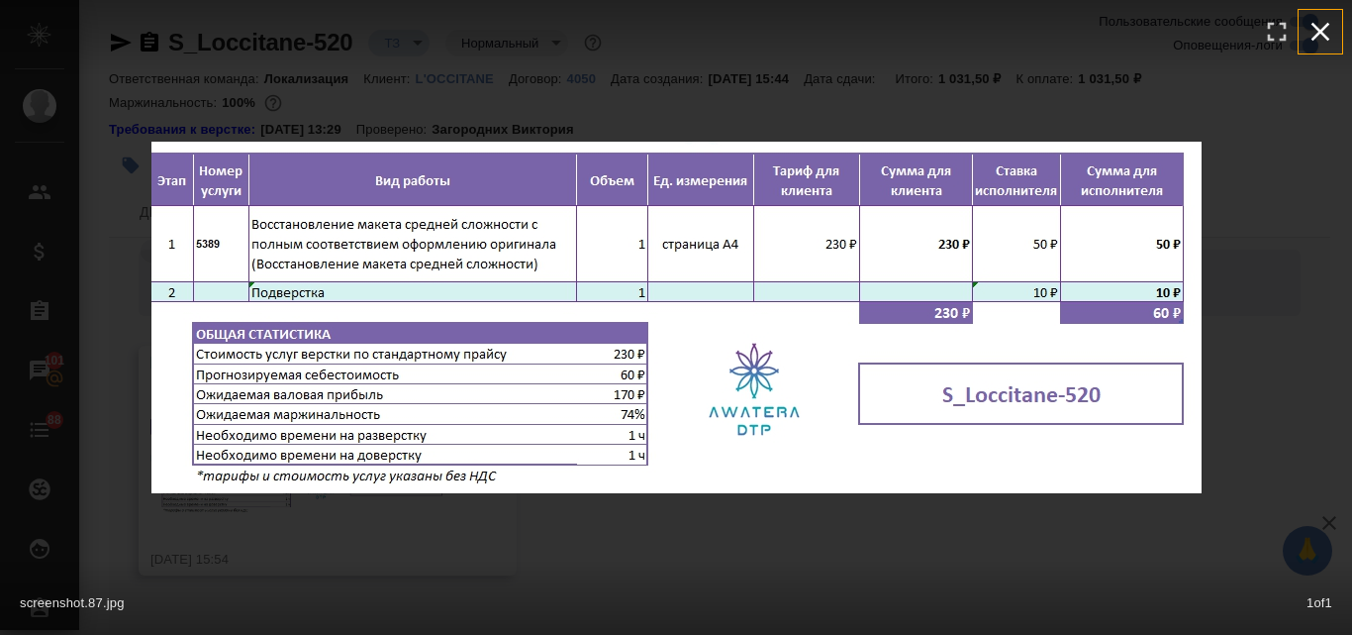
click at [1312, 27] on icon "button" at bounding box center [1321, 32] width 32 height 32
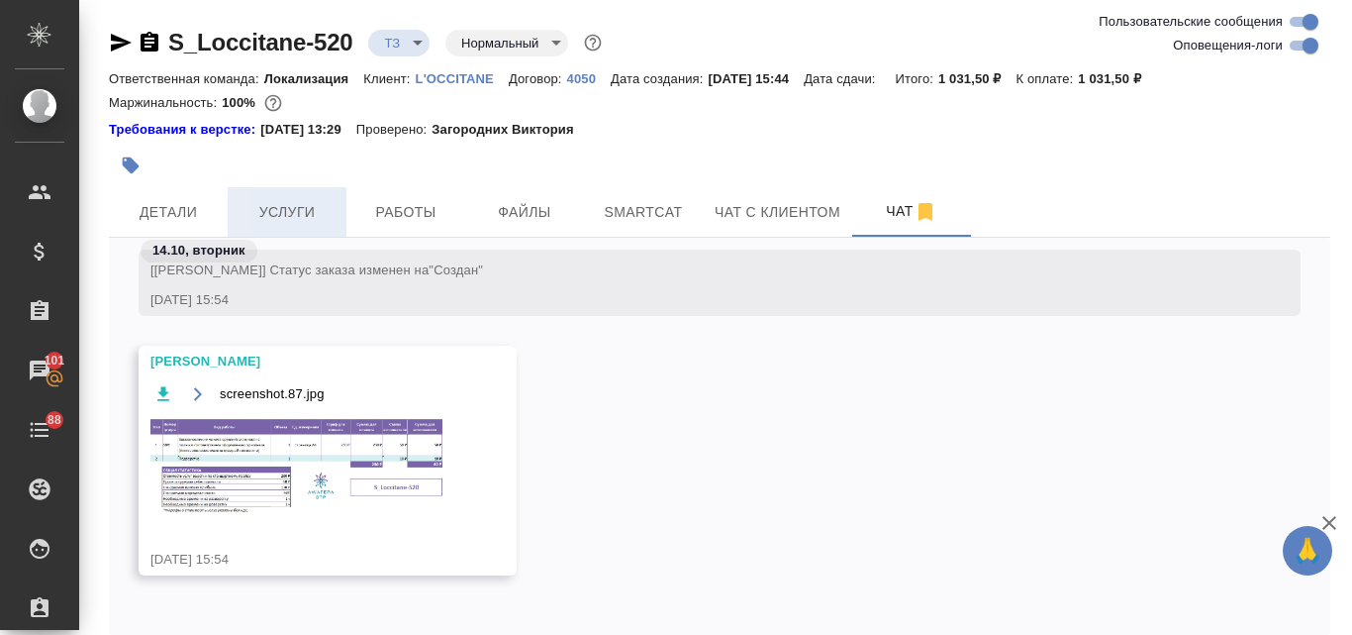
click at [306, 206] on span "Услуги" at bounding box center [287, 212] width 95 height 25
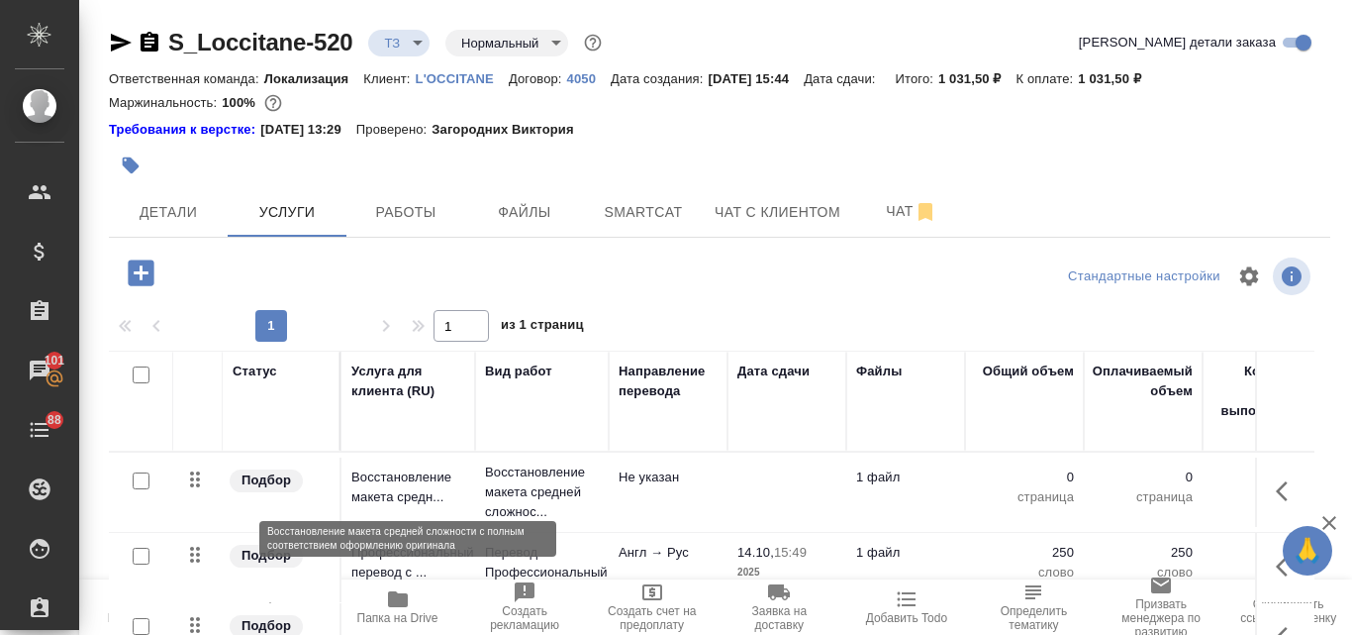
click at [410, 486] on p "Восстановление макета средн..." at bounding box center [408, 487] width 114 height 40
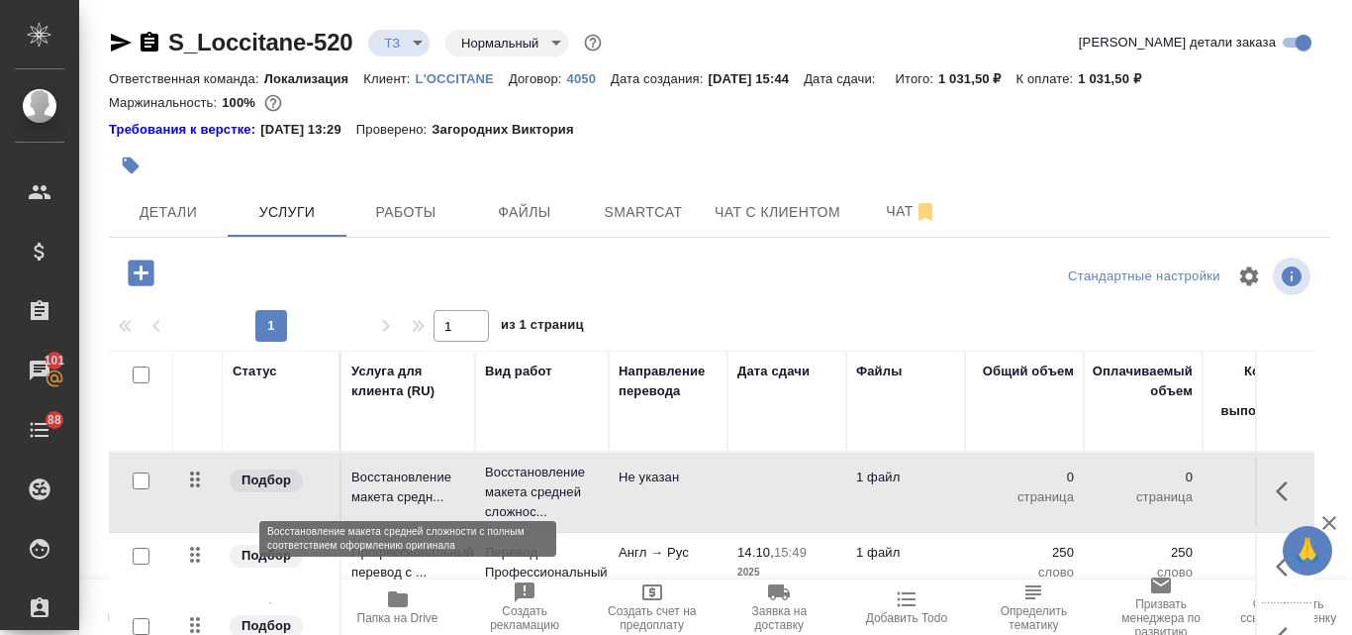
click at [411, 486] on p "Восстановление макета средн..." at bounding box center [408, 487] width 114 height 40
click at [410, 486] on p "Восстановление макета средн..." at bounding box center [408, 487] width 114 height 40
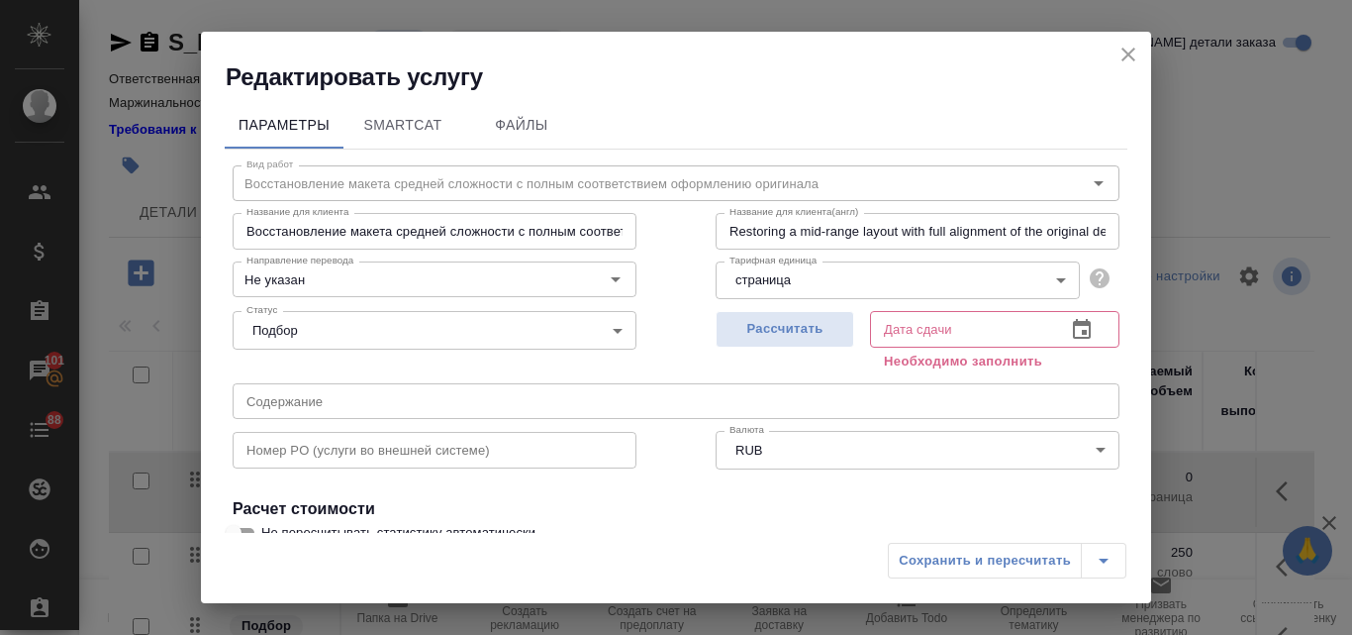
scroll to position [198, 0]
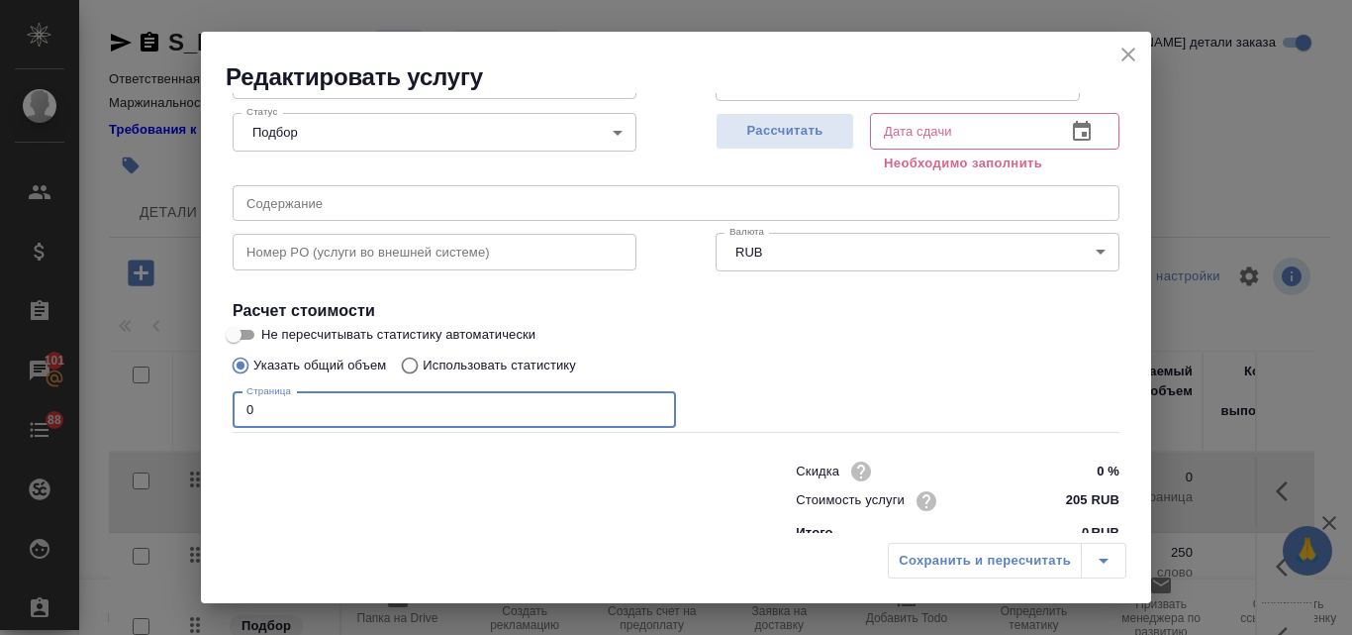
click at [238, 415] on input "0" at bounding box center [455, 410] width 444 height 36
type input "1"
click at [762, 127] on span "Рассчитать" at bounding box center [785, 131] width 117 height 23
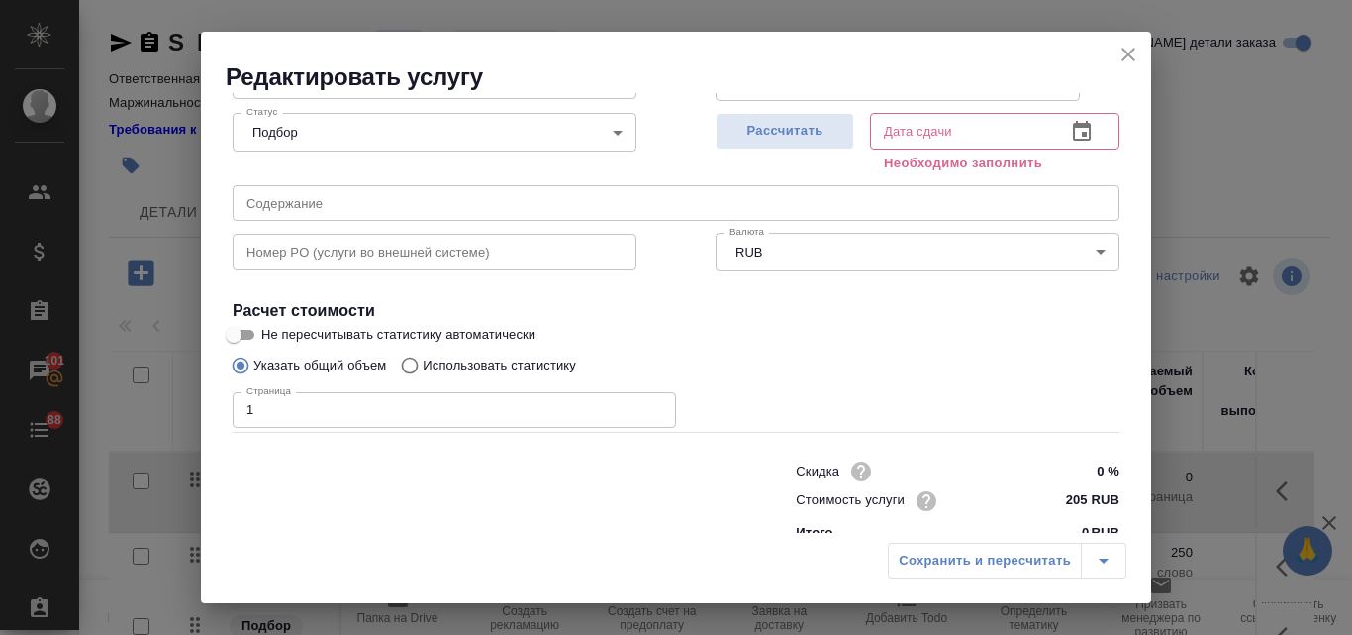
type input "14.10.2025 16:02"
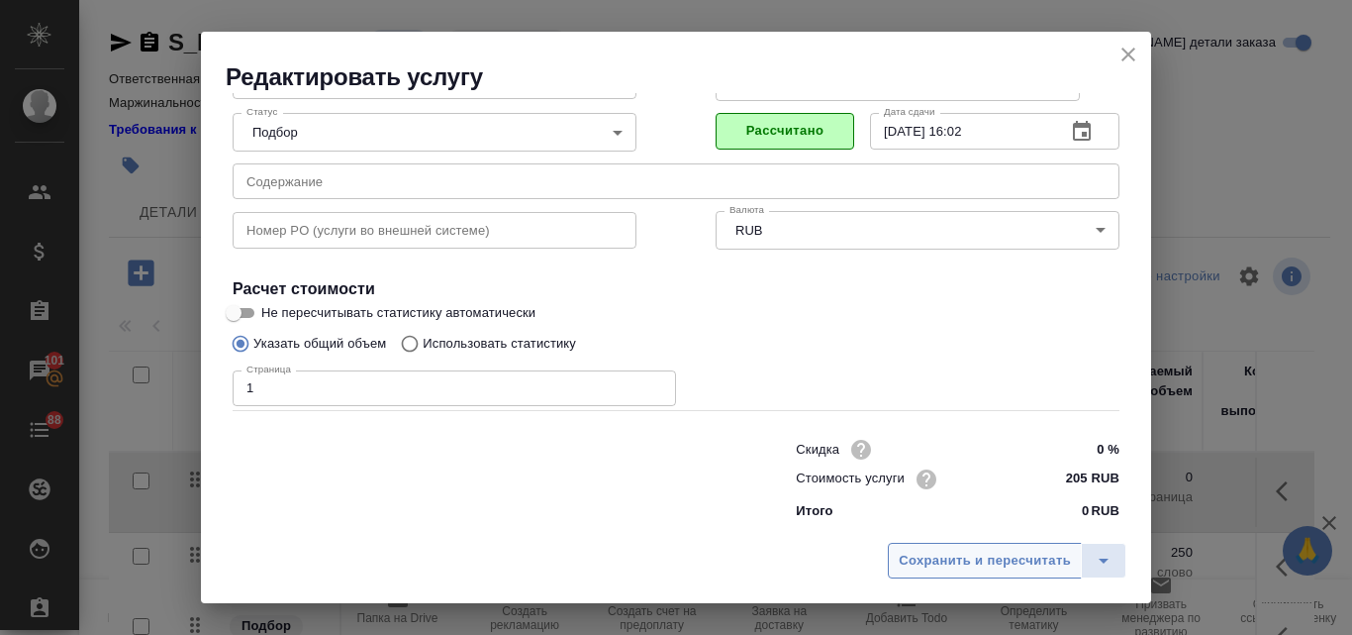
click at [948, 564] on span "Сохранить и пересчитать" at bounding box center [985, 560] width 172 height 23
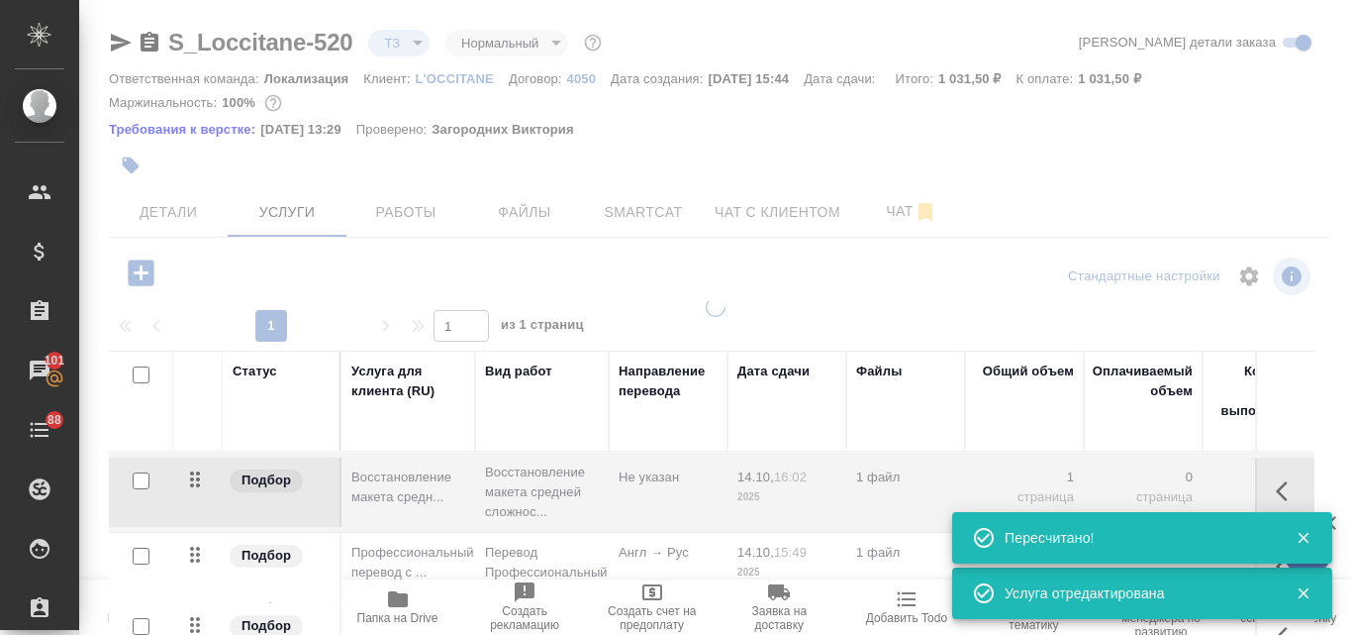
type input "new"
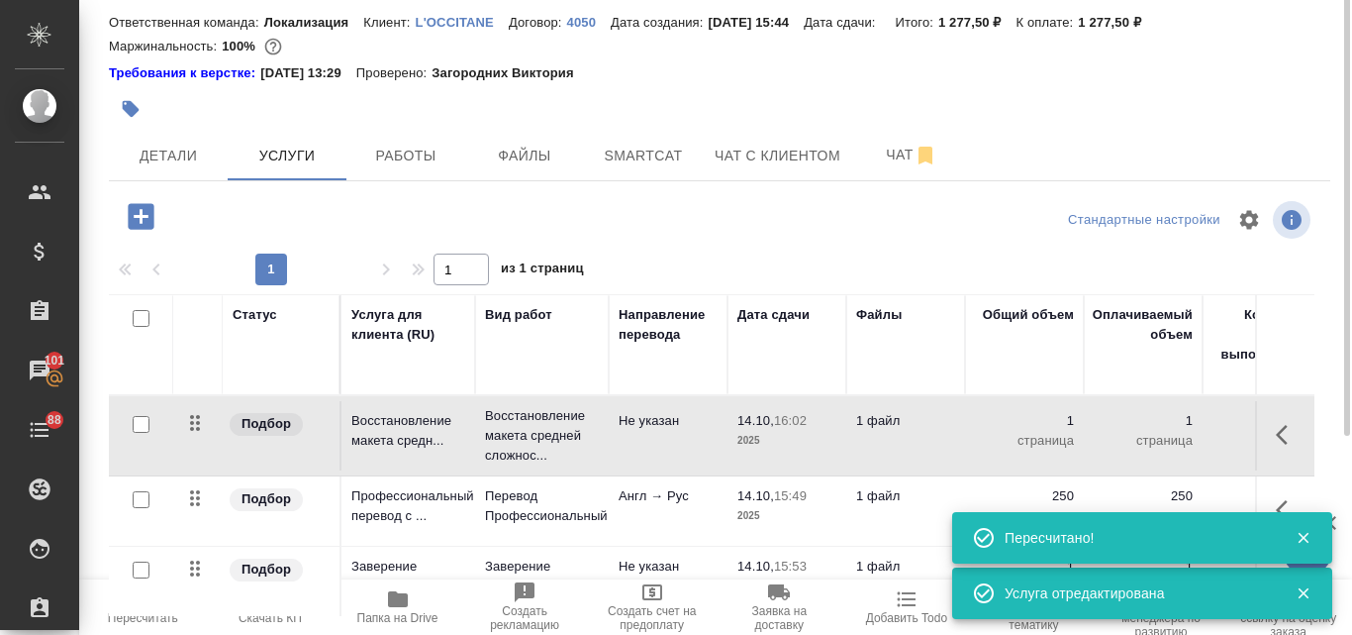
scroll to position [0, 0]
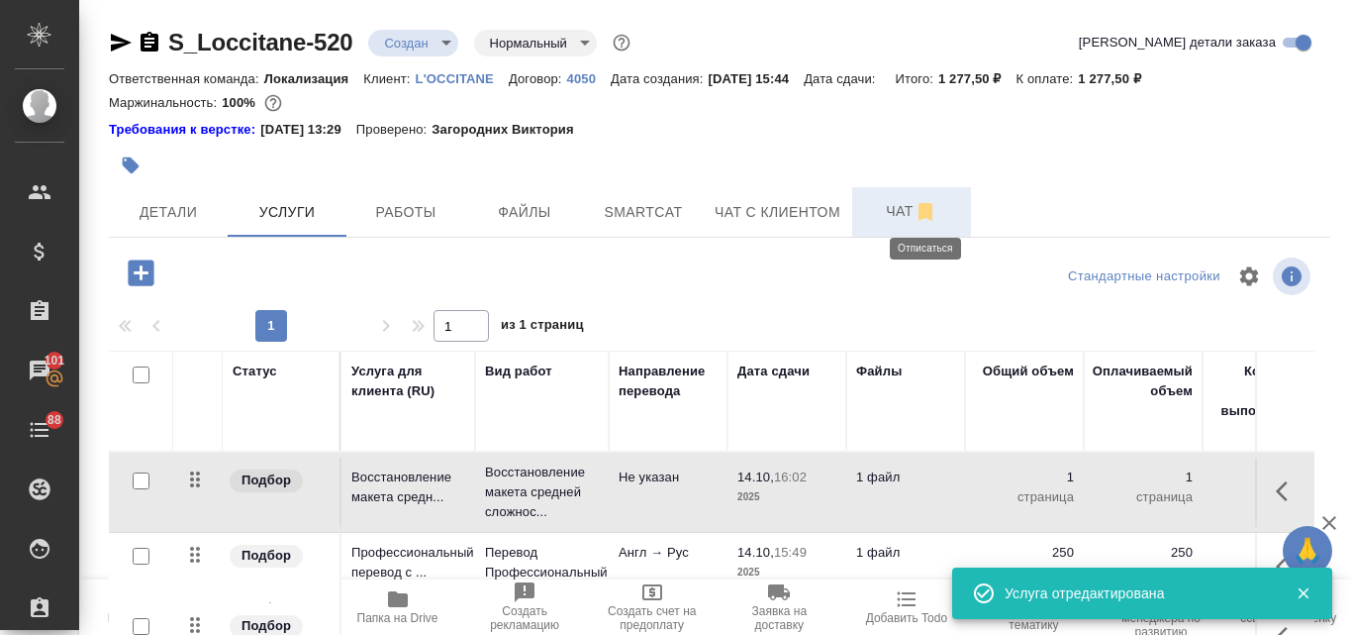
click at [921, 208] on icon "button" at bounding box center [926, 212] width 14 height 18
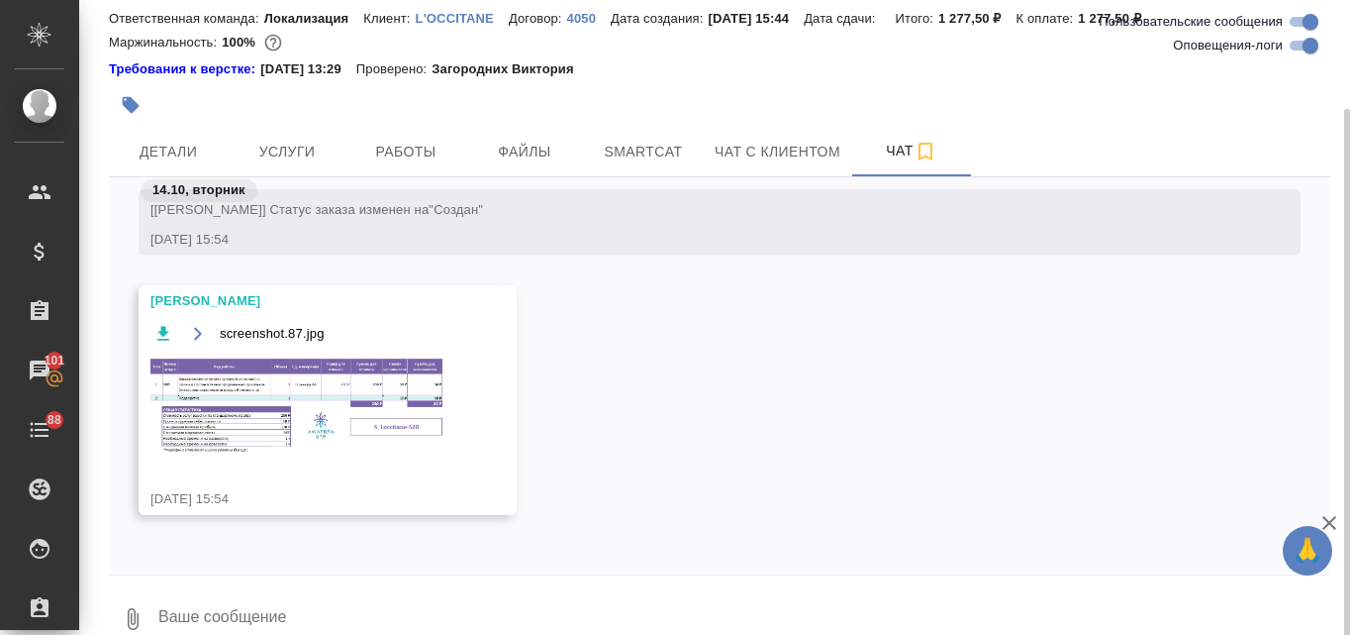
scroll to position [90, 0]
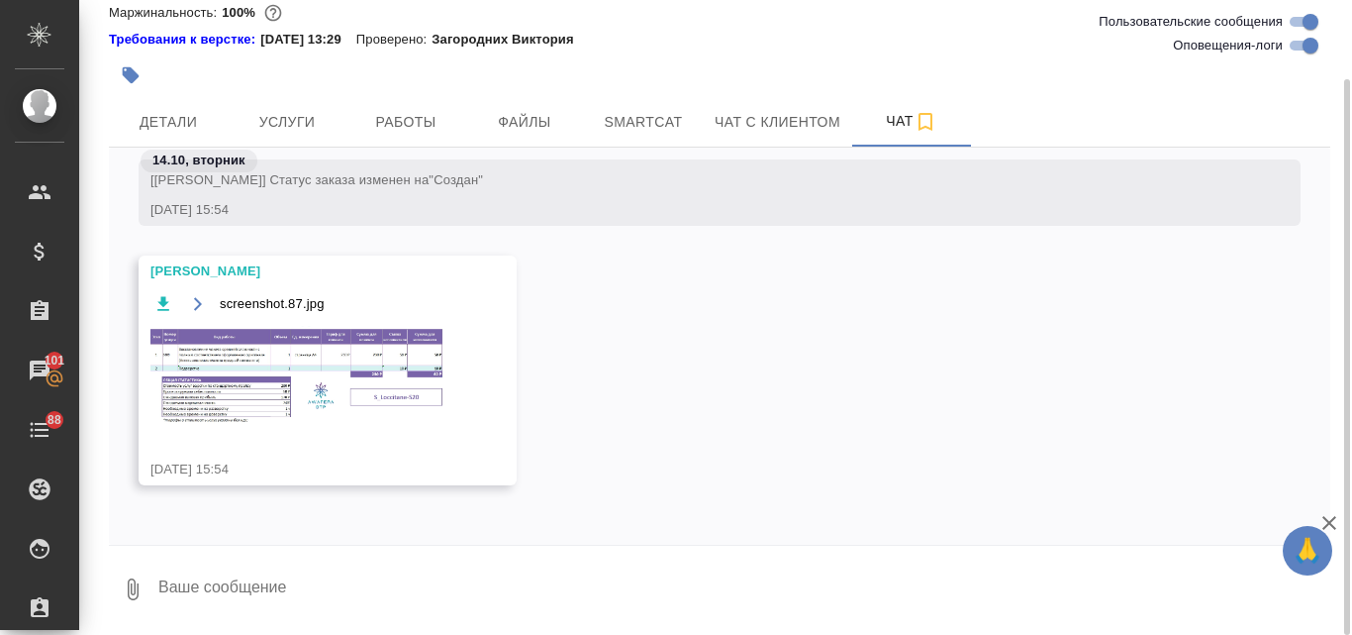
click at [190, 581] on textarea at bounding box center [743, 588] width 1174 height 67
type textarea "Спасибо!"
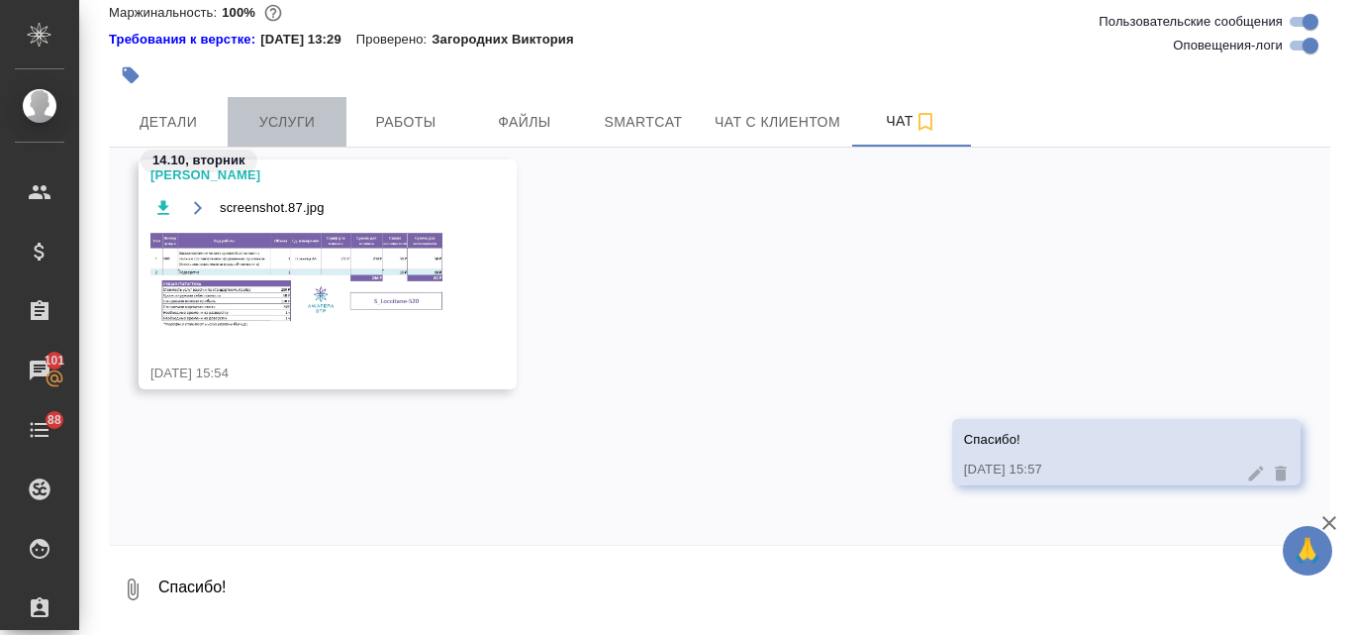
click at [309, 130] on span "Услуги" at bounding box center [287, 122] width 95 height 25
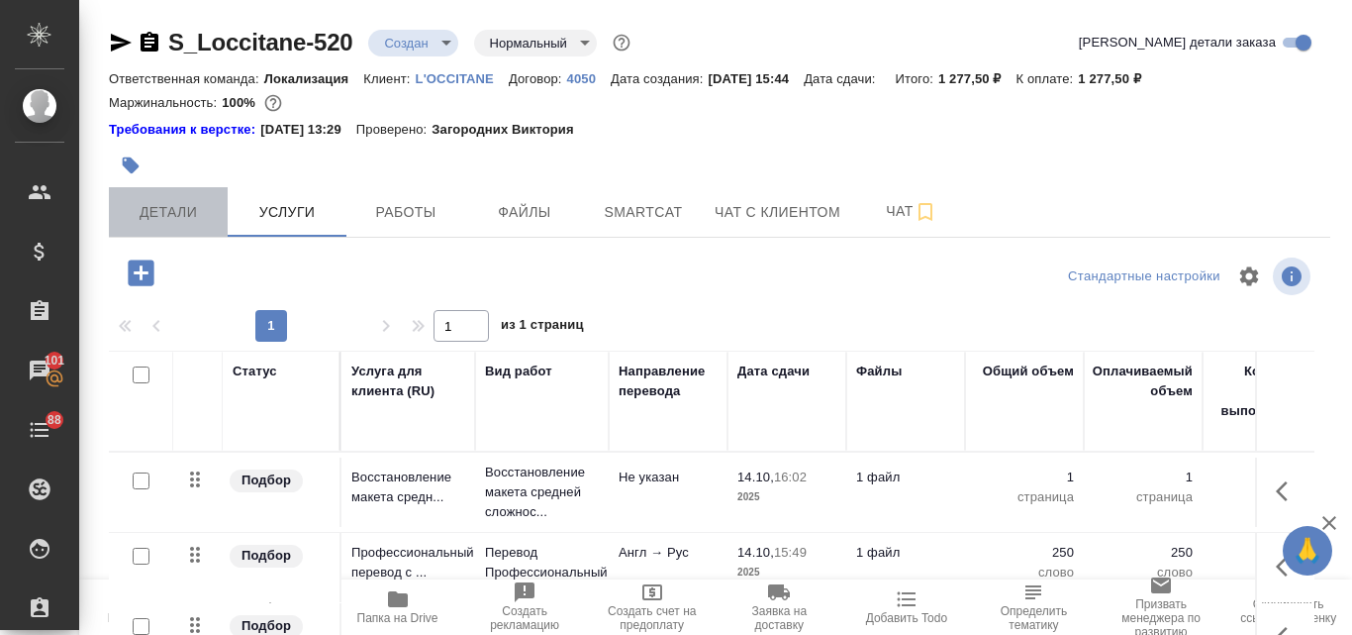
click at [188, 219] on span "Детали" at bounding box center [168, 212] width 95 height 25
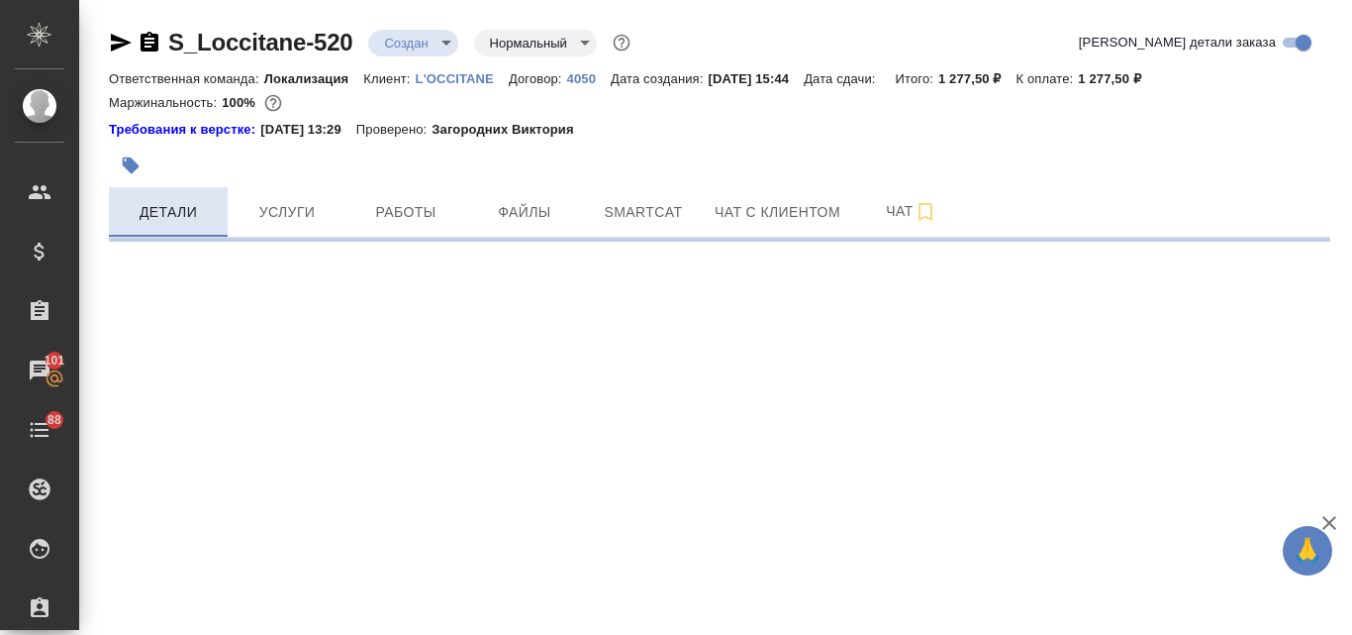
select select "RU"
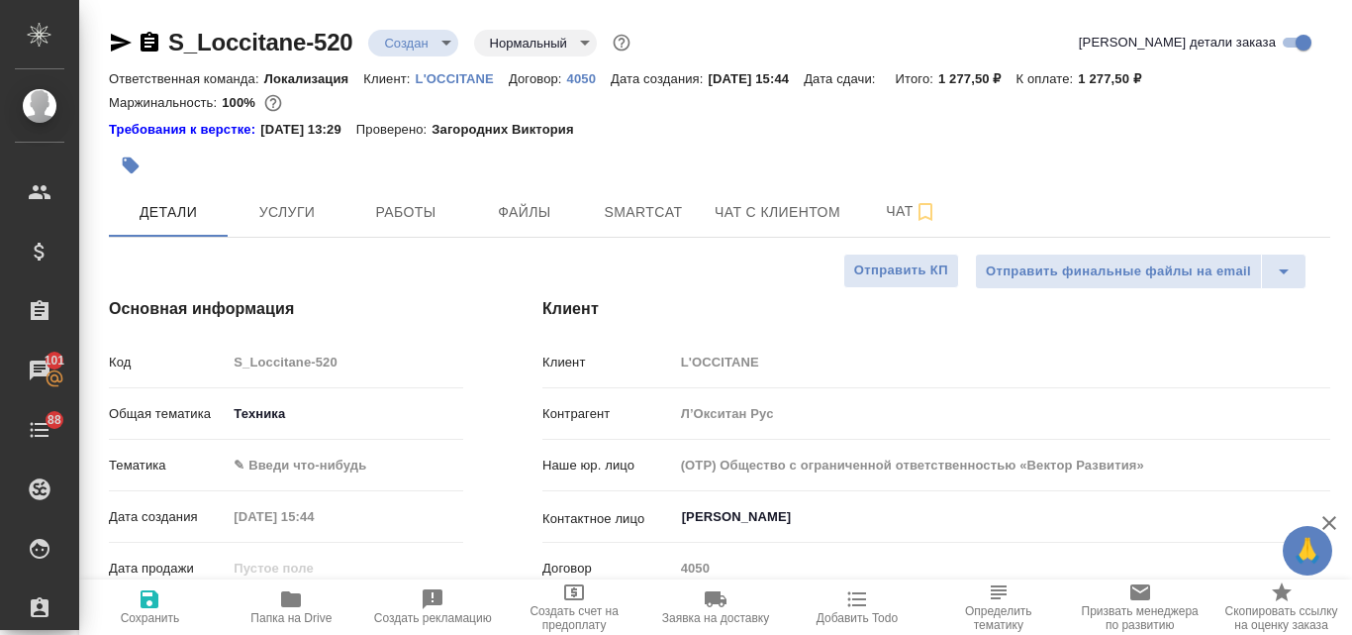
type textarea "x"
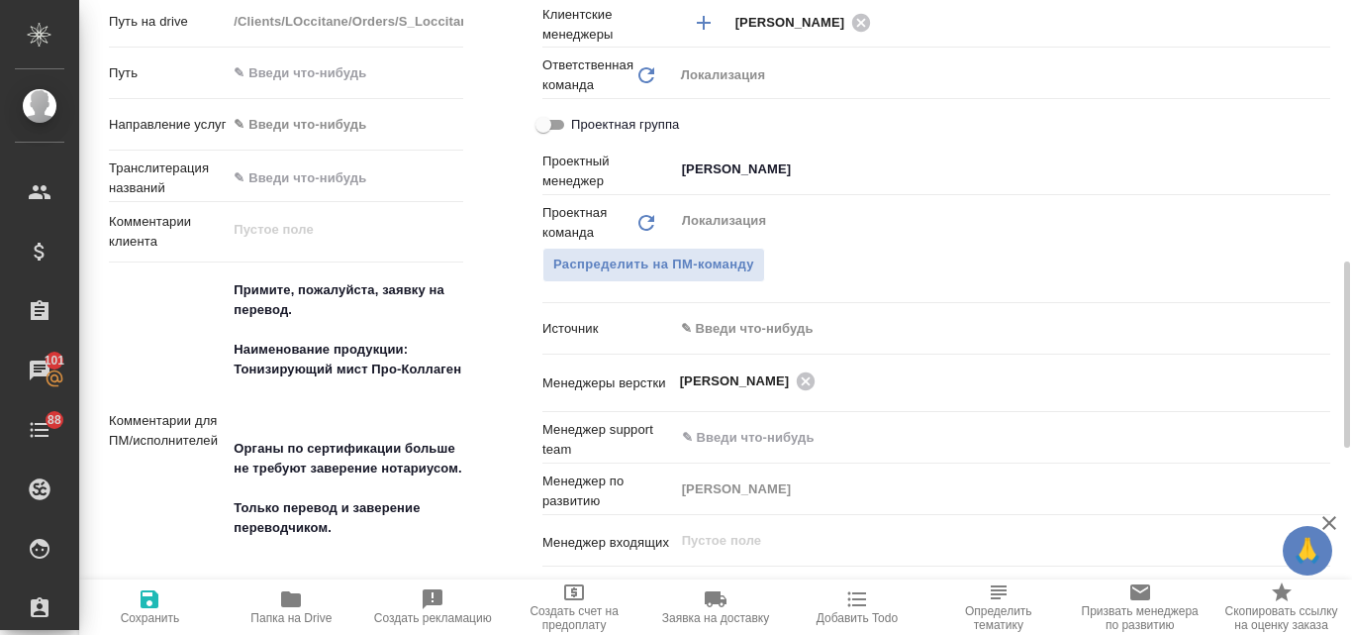
scroll to position [1089, 0]
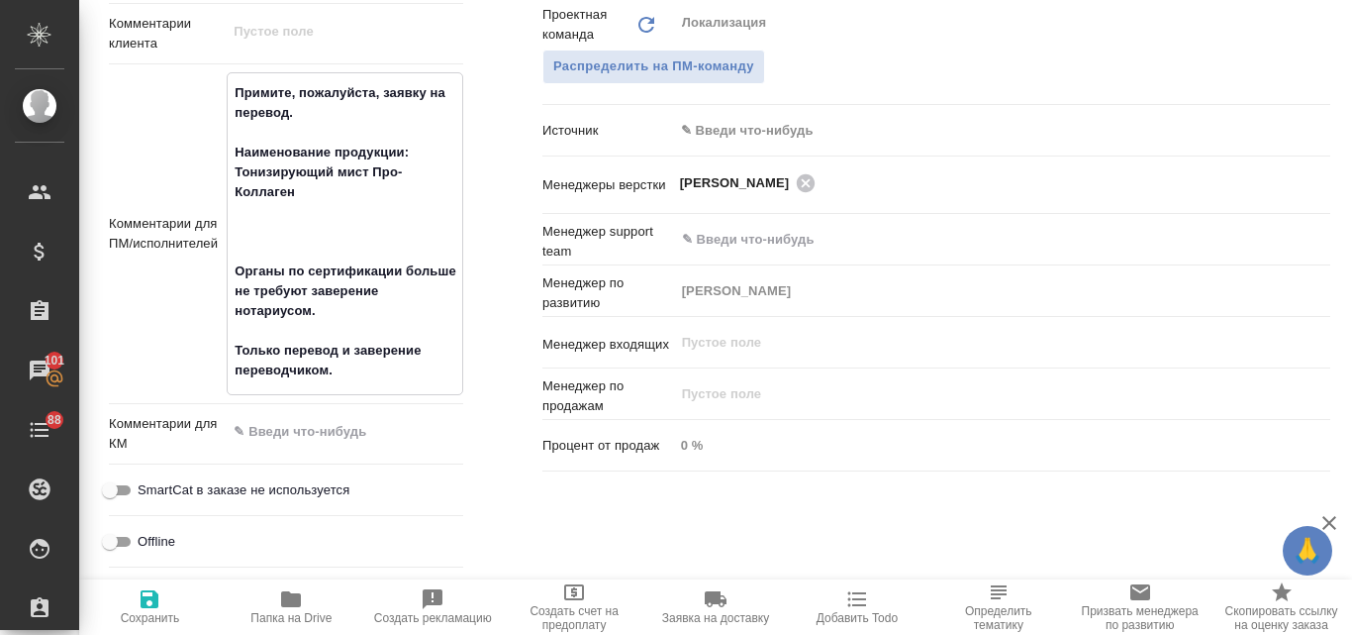
drag, startPoint x: 234, startPoint y: 173, endPoint x: 312, endPoint y: 190, distance: 80.0
click at [312, 190] on textarea "Примите, пожалуйста, заявку на перевод. Наименование продукции: Тонизирующий ми…" at bounding box center [345, 231] width 235 height 311
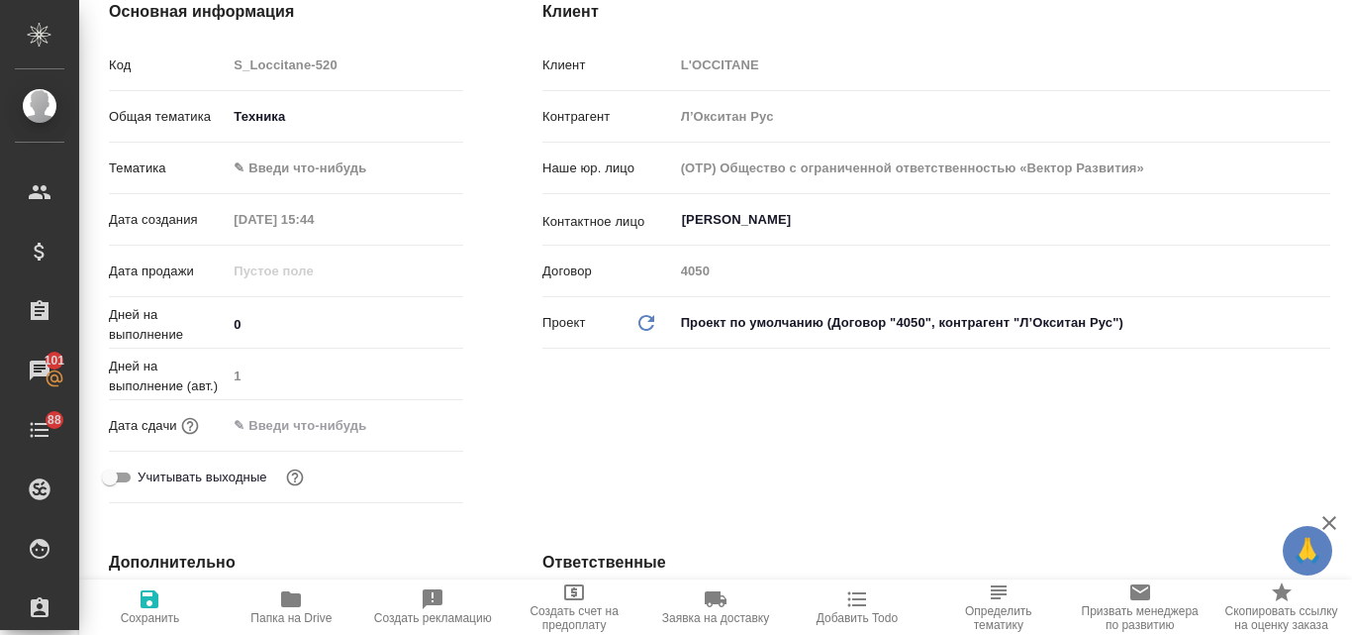
scroll to position [0, 0]
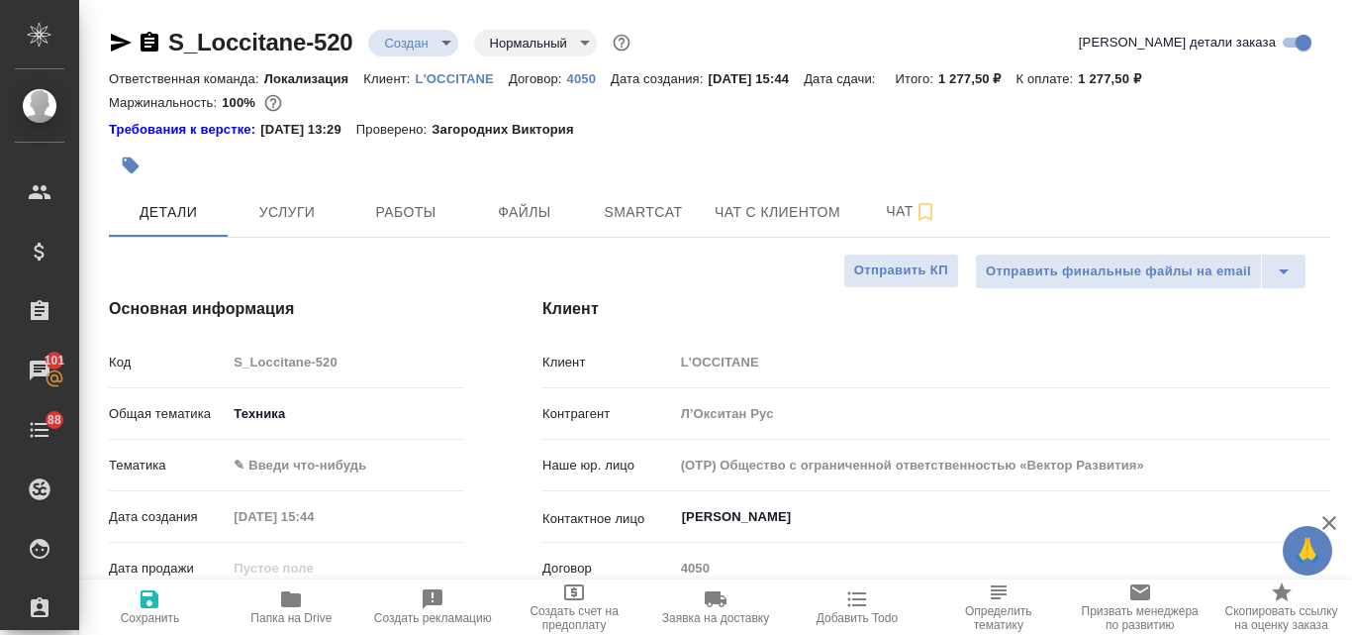
type textarea "x"
click at [131, 164] on icon "button" at bounding box center [131, 165] width 17 height 17
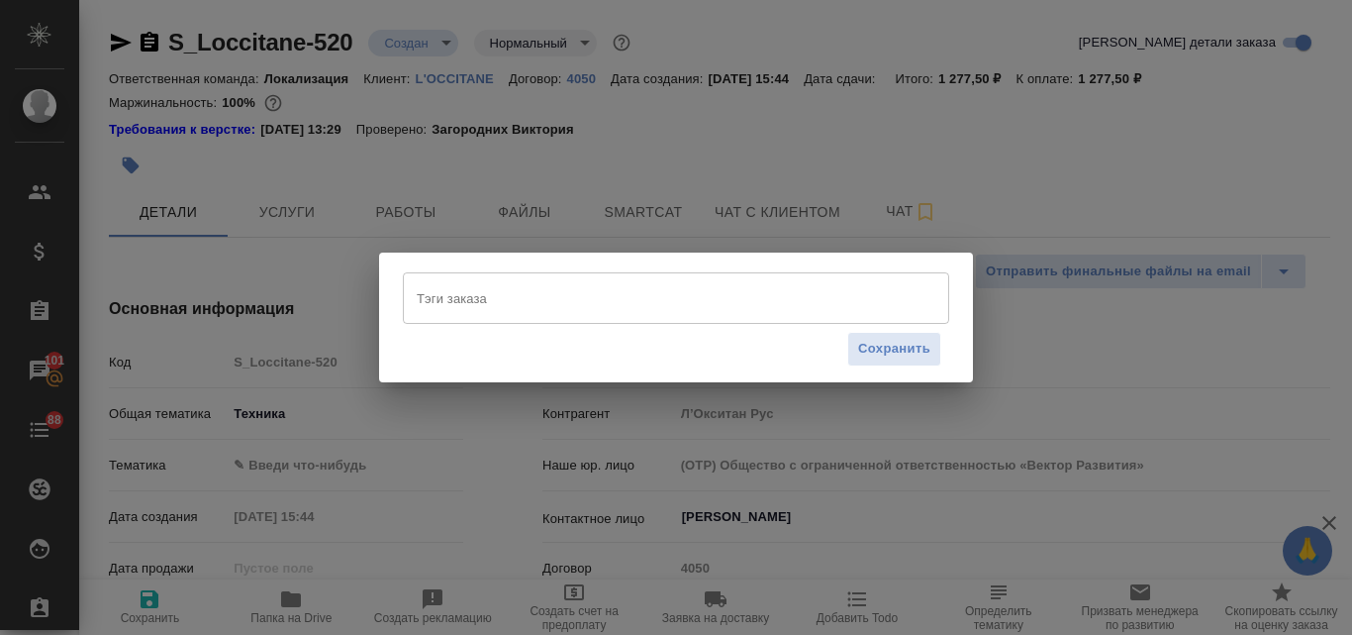
click at [490, 298] on input "Тэги заказа" at bounding box center [657, 298] width 491 height 34
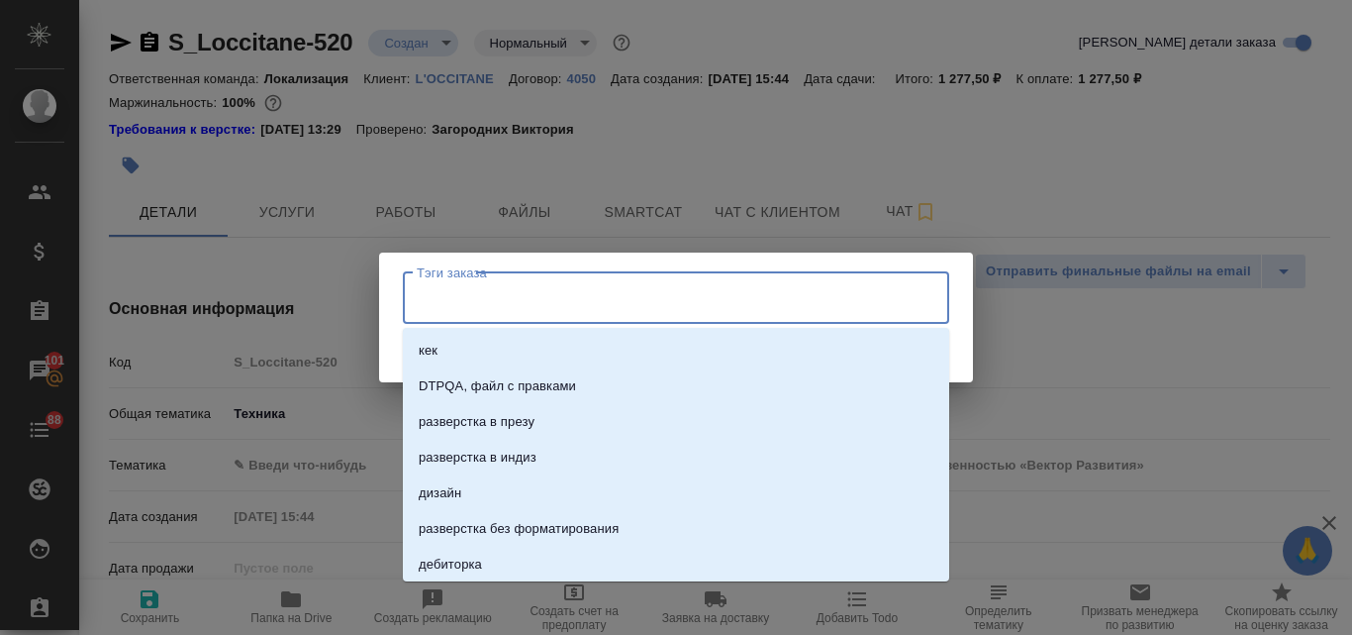
paste input "Тонизирующий мист Про-Коллаген"
type input "Тонизирующий мист Про-Коллаген"
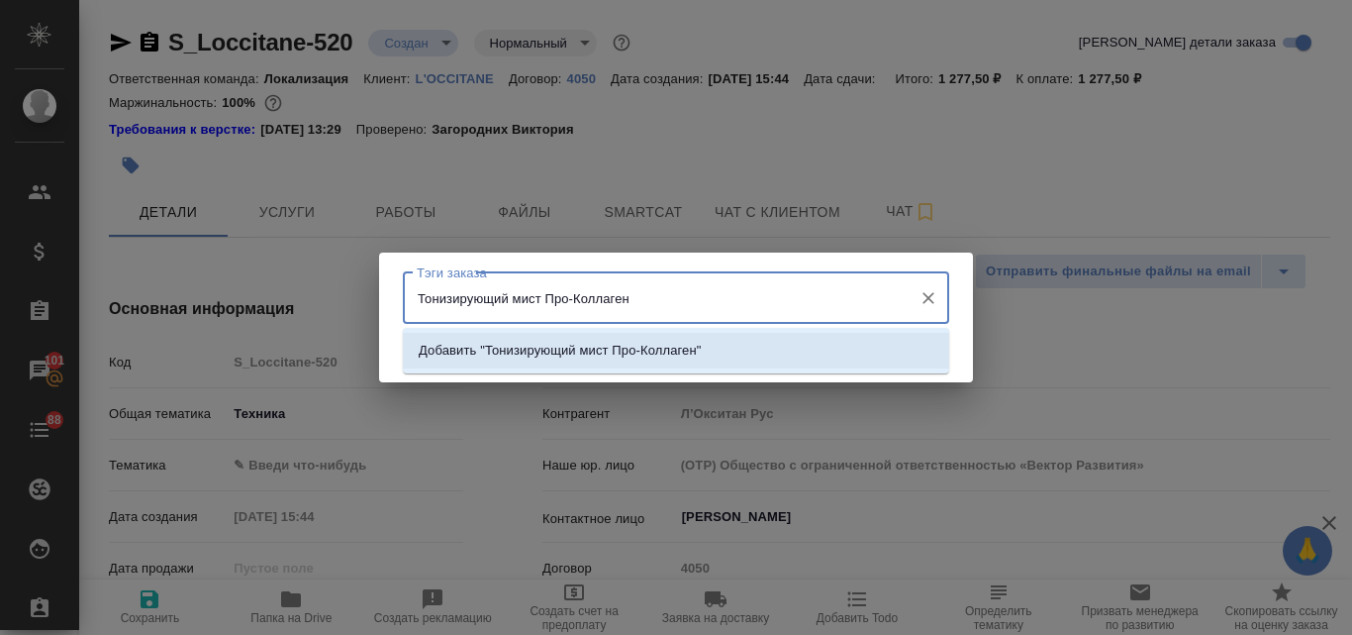
click at [552, 362] on li "Добавить "Тонизирующий мист Про-Коллаген"" at bounding box center [676, 351] width 547 height 36
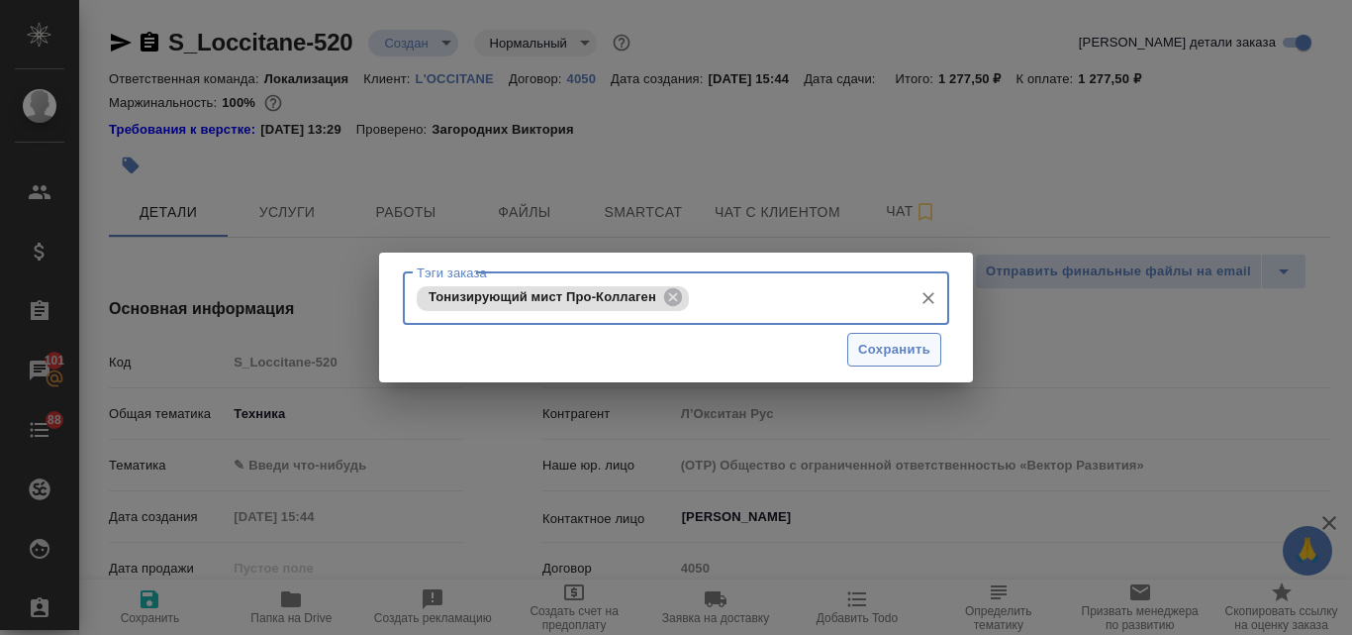
click at [896, 348] on span "Сохранить" at bounding box center [894, 350] width 72 height 23
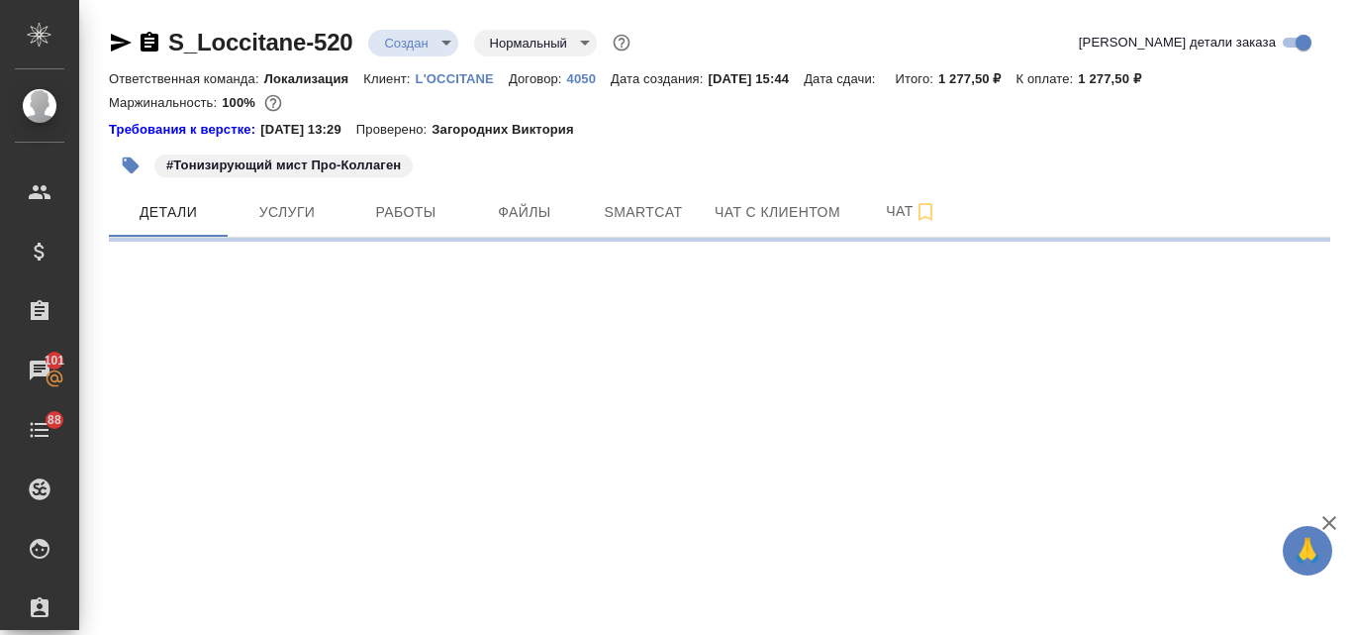
select select "RU"
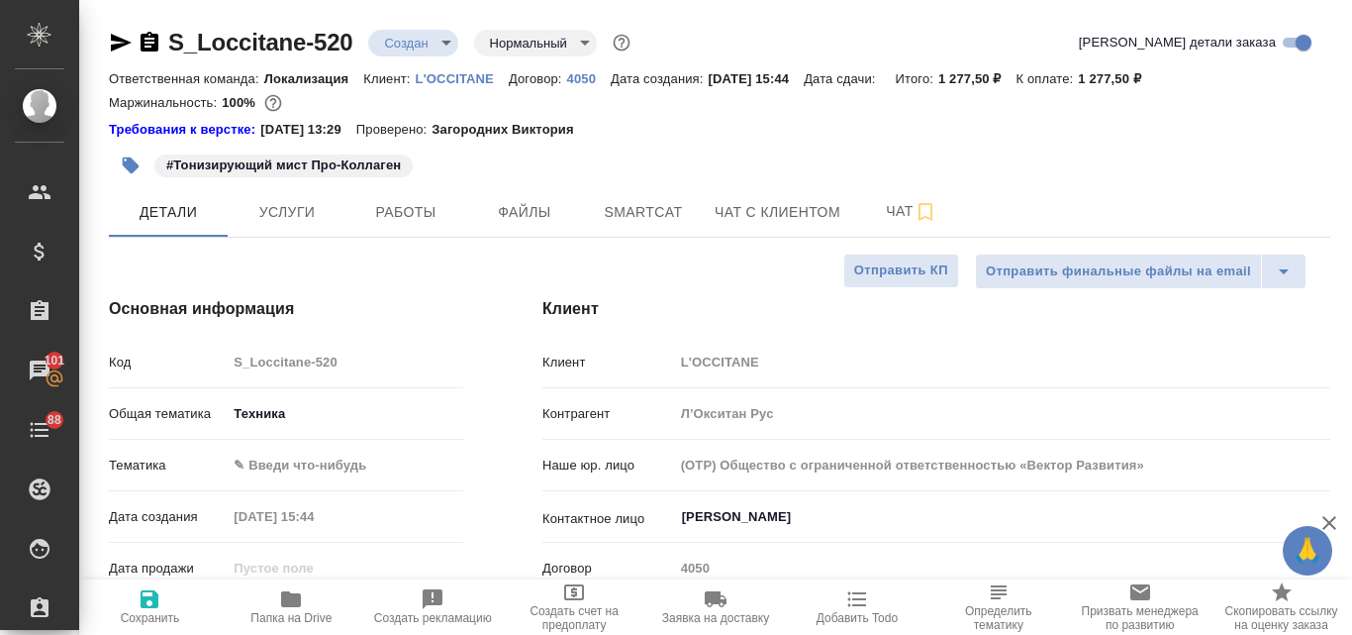
type textarea "x"
click at [306, 223] on span "Услуги" at bounding box center [287, 212] width 95 height 25
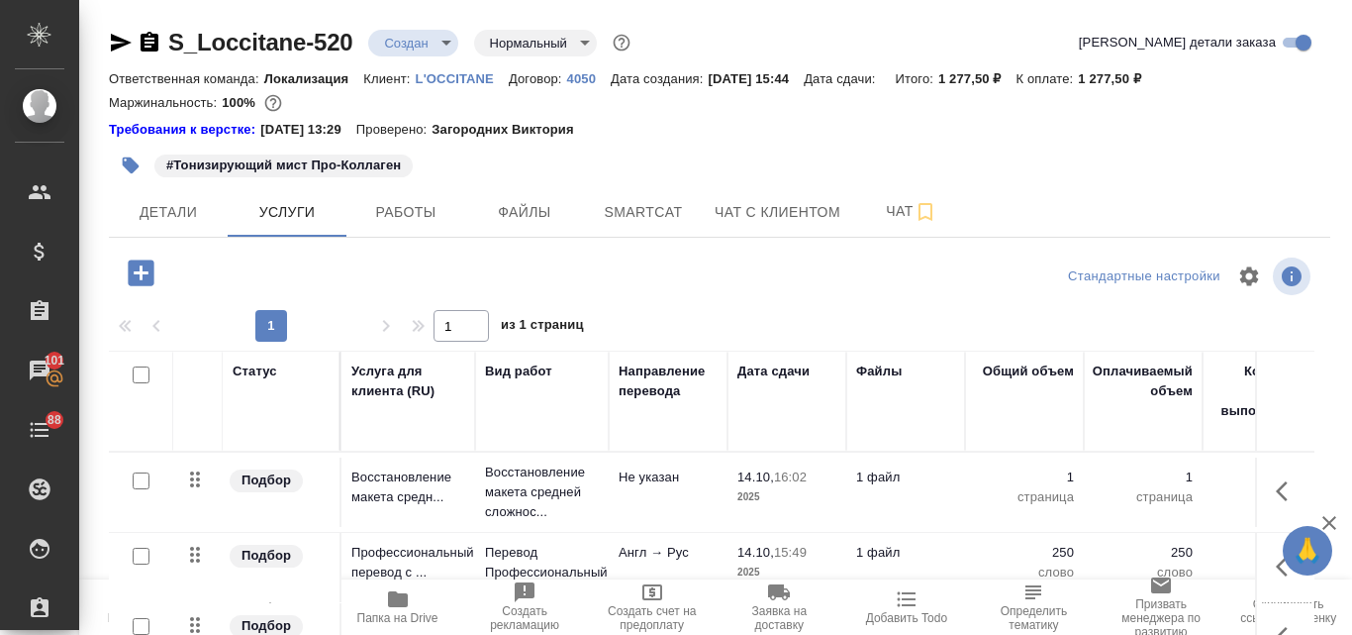
scroll to position [192, 0]
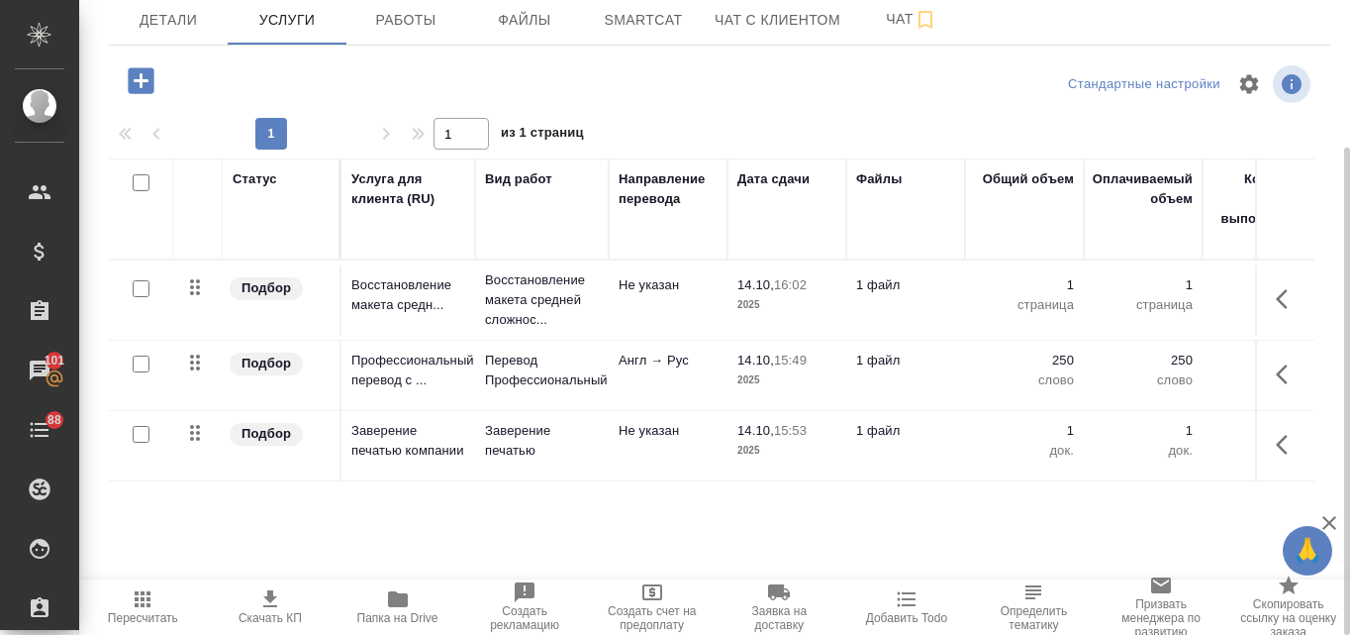
click at [277, 598] on icon "button" at bounding box center [270, 599] width 24 height 24
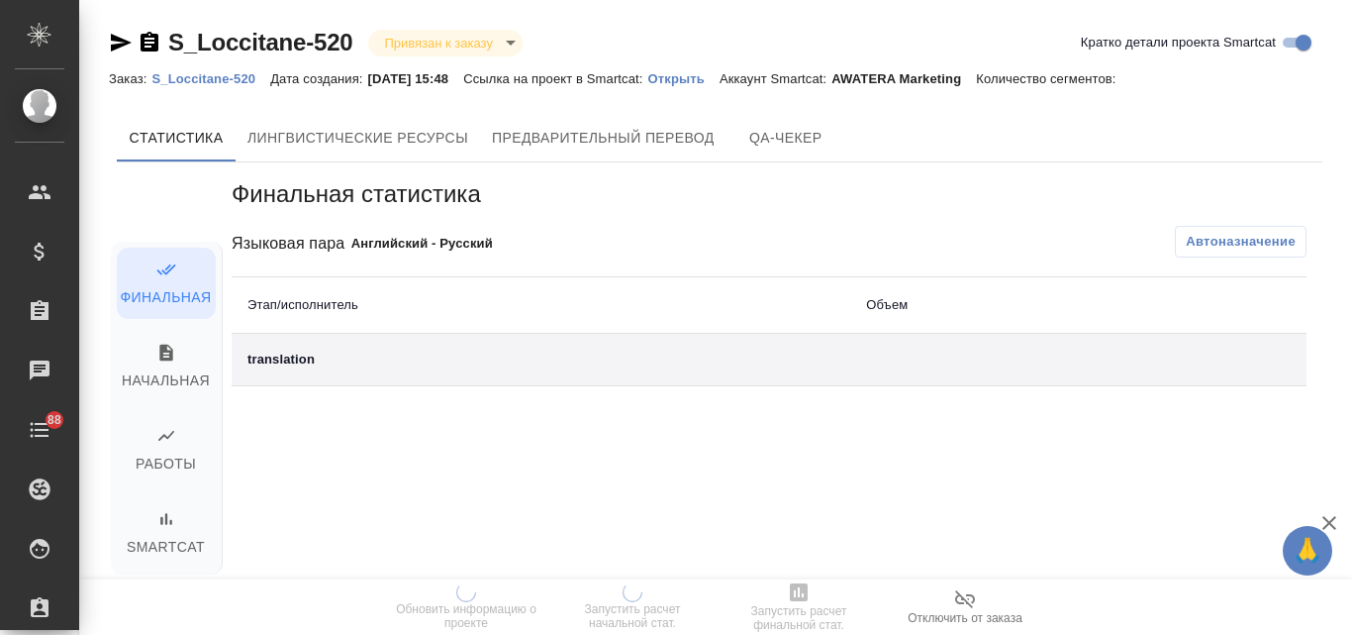
click at [695, 83] on p "Открыть" at bounding box center [683, 78] width 71 height 15
